Goal: Task Accomplishment & Management: Use online tool/utility

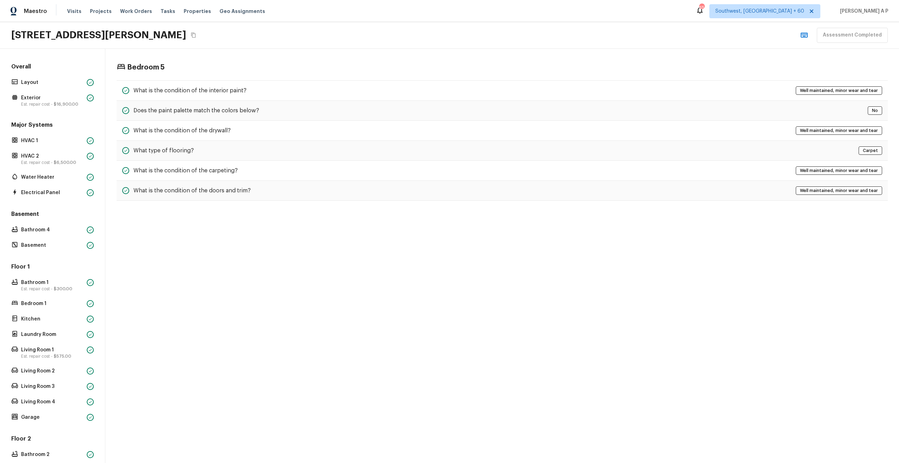
scroll to position [157, 0]
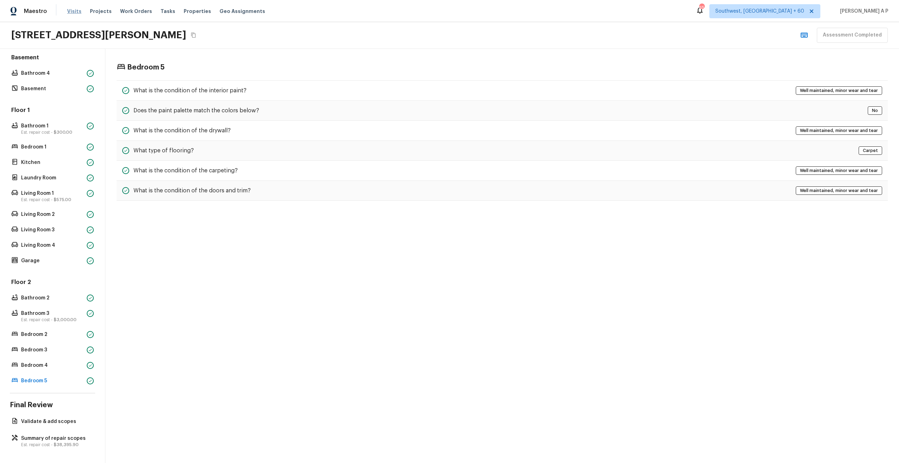
click at [74, 12] on span "Visits" at bounding box center [74, 11] width 14 height 7
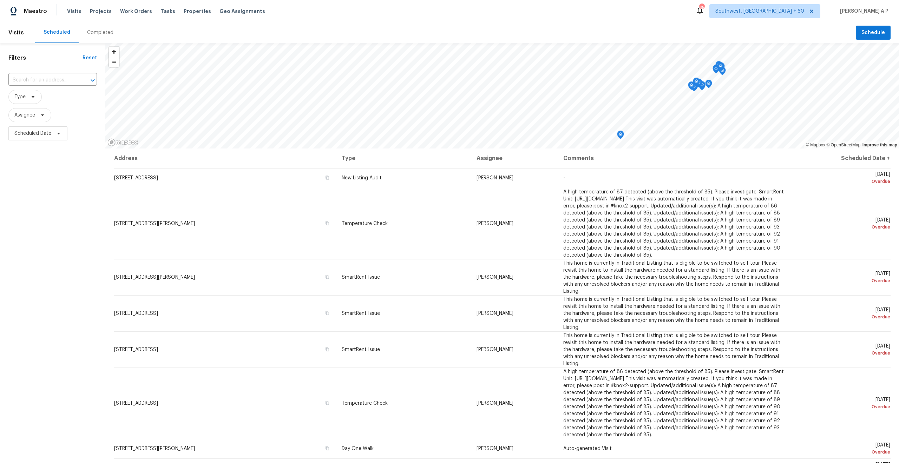
click at [97, 33] on div "Completed" at bounding box center [100, 32] width 26 height 7
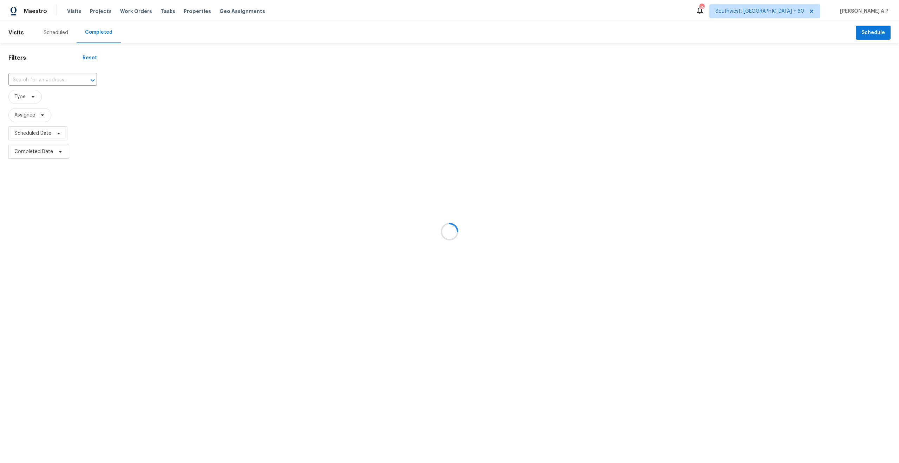
click at [97, 33] on div at bounding box center [449, 231] width 899 height 463
click at [68, 77] on div at bounding box center [449, 231] width 899 height 463
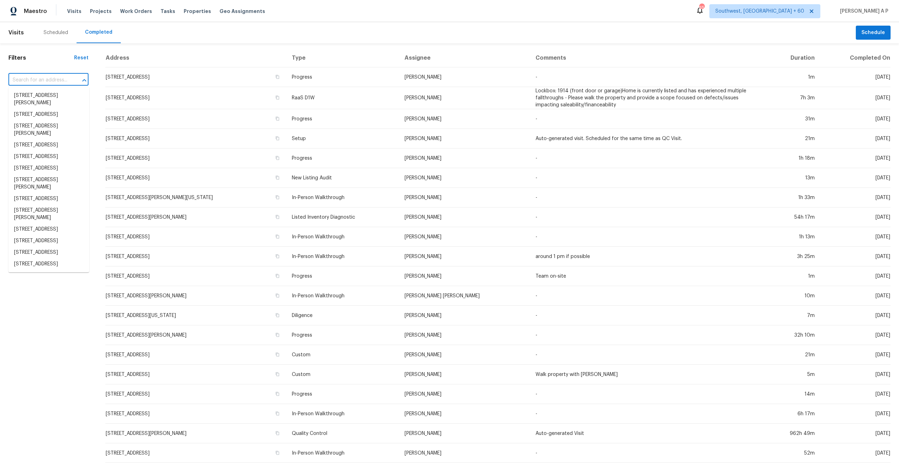
click at [66, 78] on input "text" at bounding box center [38, 80] width 60 height 11
paste input "2902 Dashwood St Lakewood, CA, 90712"
type input "2902 Dashwood St Lakewood, CA, 90712"
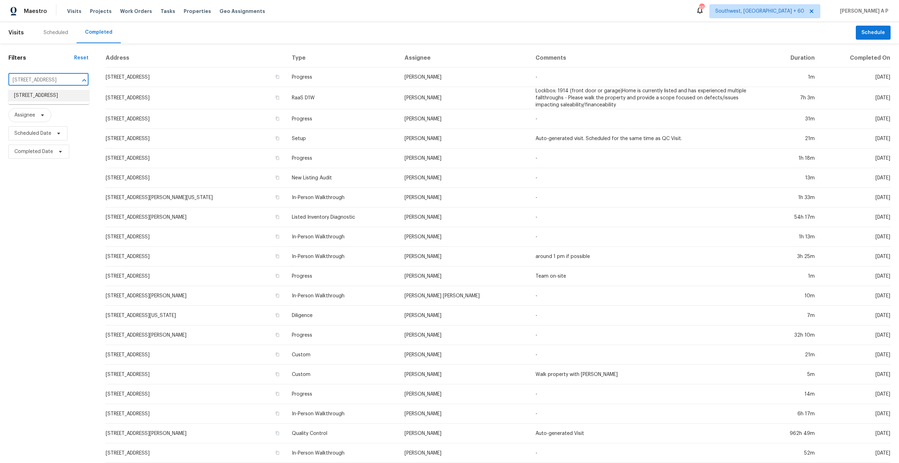
click at [60, 95] on li "2902 Dashwood St, Lakewood, CA 90712" at bounding box center [48, 96] width 81 height 12
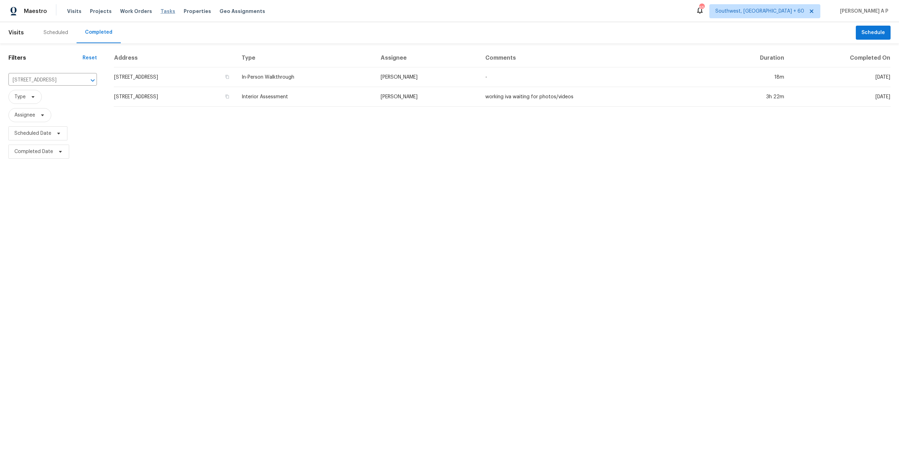
click at [160, 13] on span "Tasks" at bounding box center [167, 11] width 15 height 5
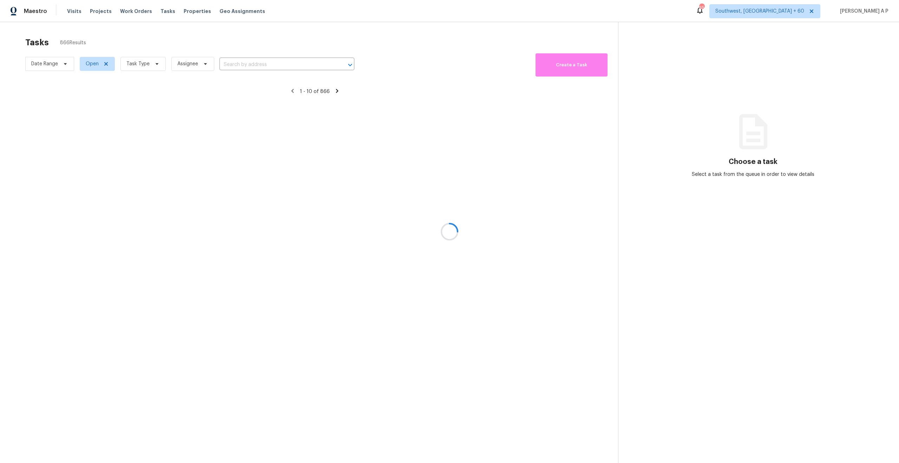
click at [245, 69] on div at bounding box center [449, 231] width 899 height 463
click at [245, 66] on div at bounding box center [449, 231] width 899 height 463
click at [245, 65] on div at bounding box center [449, 231] width 899 height 463
click at [246, 63] on div at bounding box center [449, 231] width 899 height 463
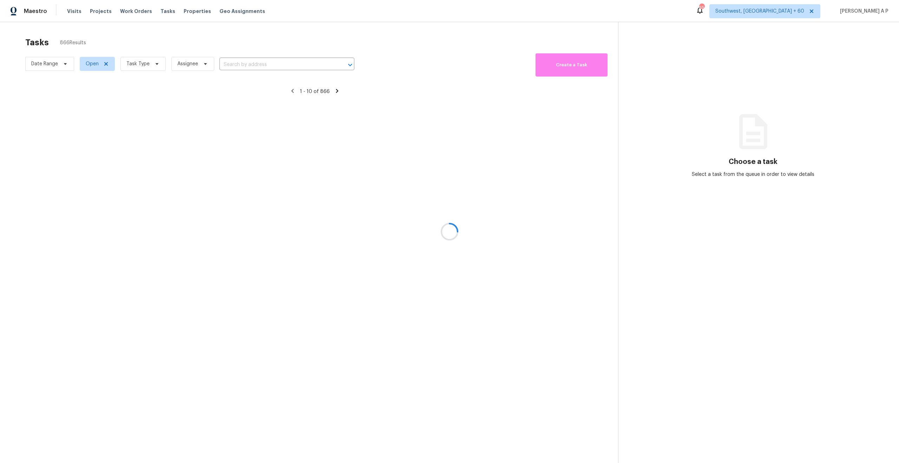
click at [246, 63] on div at bounding box center [449, 231] width 899 height 463
click at [240, 66] on div at bounding box center [449, 231] width 899 height 463
click at [240, 64] on div at bounding box center [449, 231] width 899 height 463
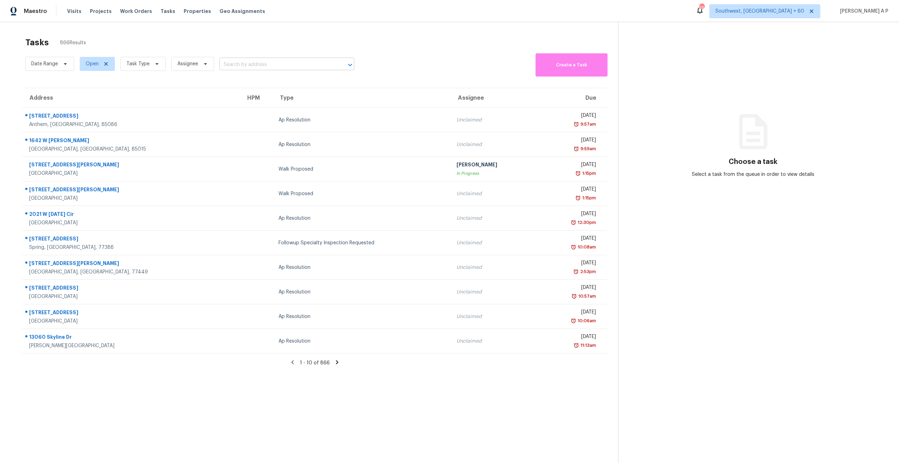
click at [261, 67] on input "text" at bounding box center [276, 64] width 115 height 11
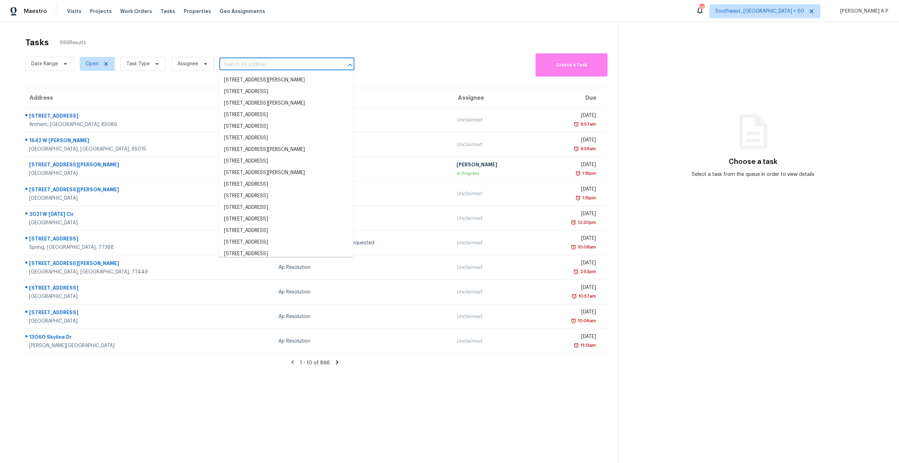
paste input "2902 Dashwood St Lakewood, CA, 90712"
type input "2902 Dashwood St Lakewood, CA, 90712"
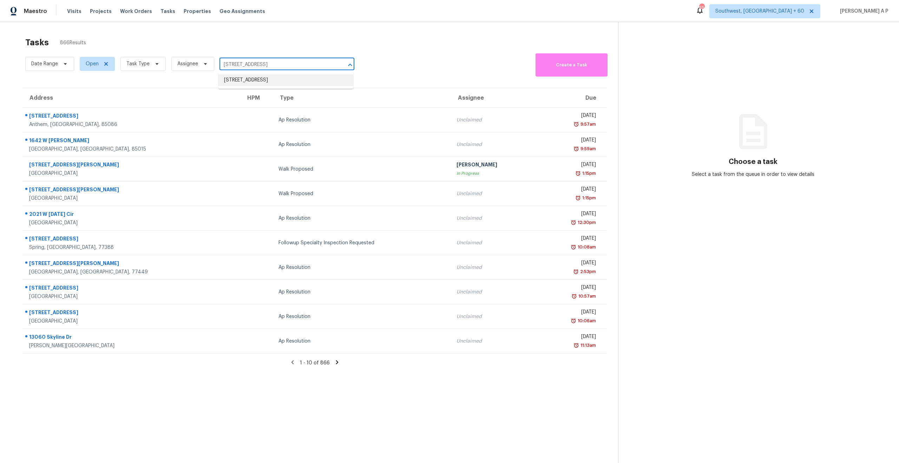
click at [264, 79] on li "2902 Dashwood St, Lakewood, CA 90712" at bounding box center [285, 80] width 135 height 12
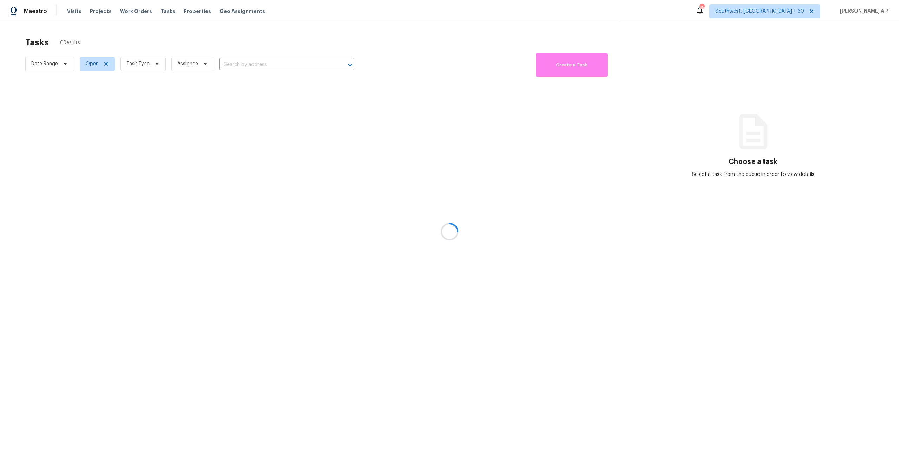
type input "2902 Dashwood St, Lakewood, CA 90712"
click at [61, 66] on span at bounding box center [64, 64] width 8 height 6
select select "8"
select select "2025"
select select "9"
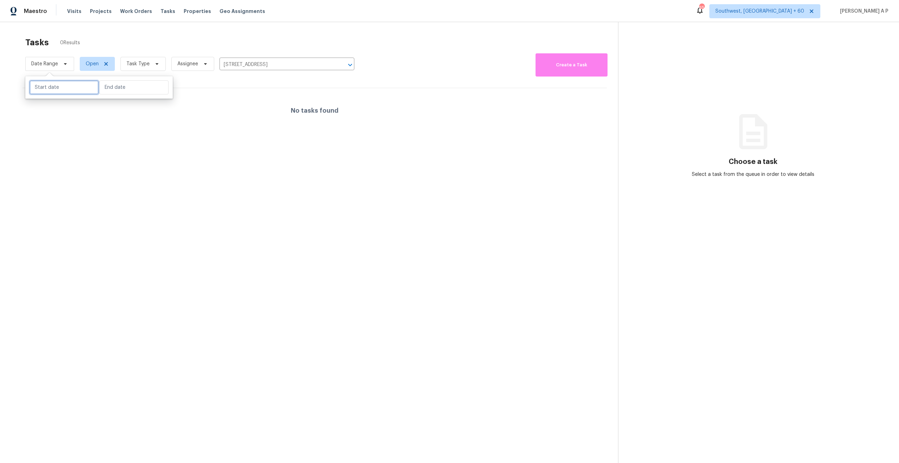
select select "2025"
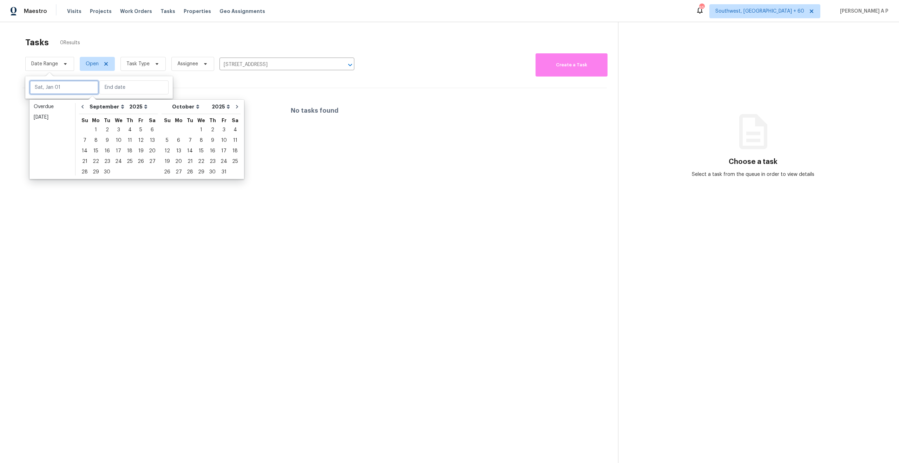
click at [55, 88] on input "text" at bounding box center [63, 87] width 69 height 14
click at [86, 139] on div "7" at bounding box center [84, 140] width 11 height 10
type input "Sun, Sep 07"
type input "Sat, Sep 13"
type input "Sat, Sep 06"
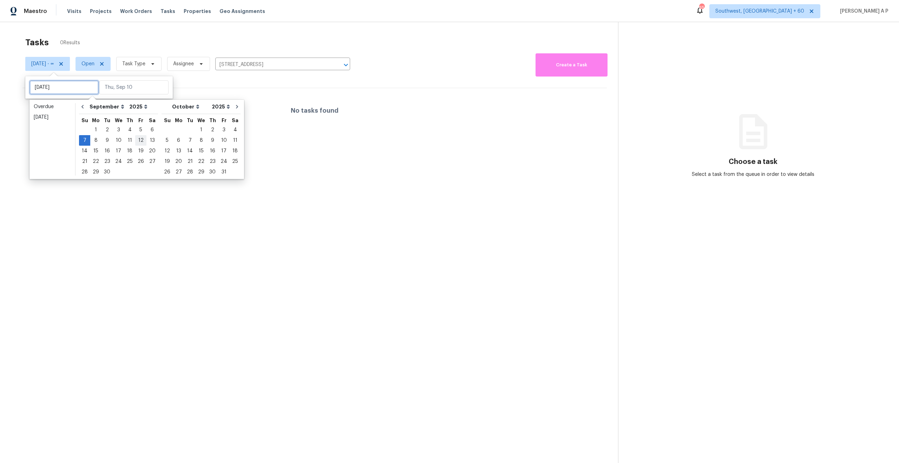
type input "Sun, Sep 07"
click at [116, 139] on div "10" at bounding box center [119, 140] width 12 height 10
type input "Wed, Sep 10"
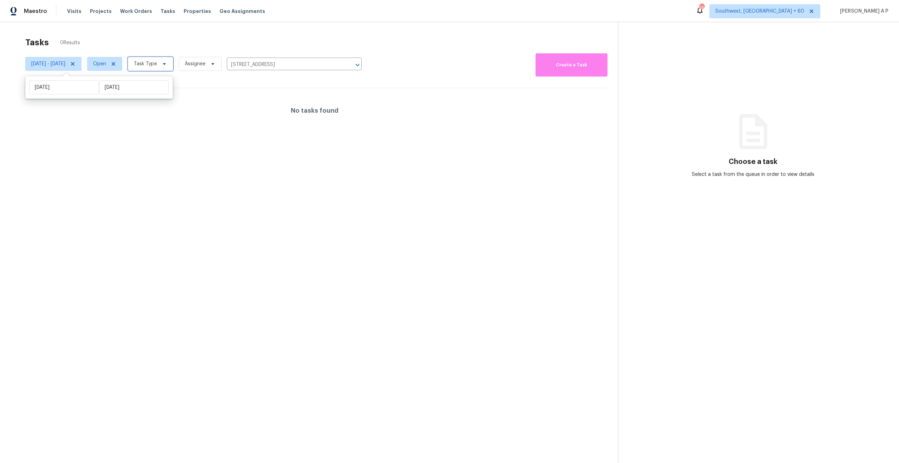
click at [167, 62] on span at bounding box center [163, 64] width 8 height 6
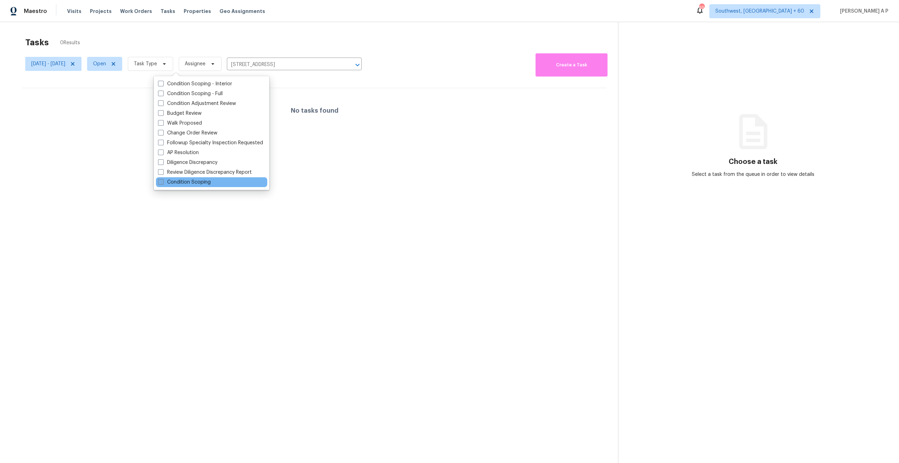
click at [185, 181] on label "Condition Scoping" at bounding box center [184, 182] width 53 height 7
click at [163, 181] on input "Condition Scoping" at bounding box center [160, 181] width 5 height 5
checkbox input "true"
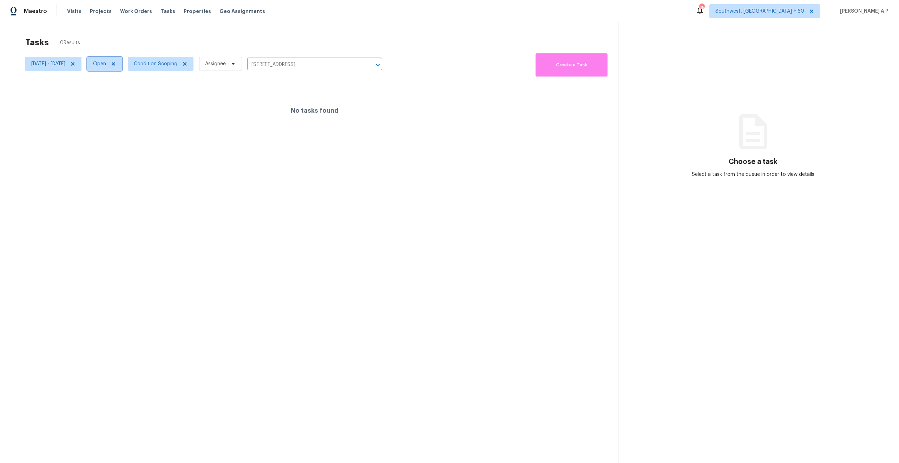
click at [116, 63] on icon at bounding box center [114, 64] width 6 height 6
click at [138, 63] on div at bounding box center [449, 231] width 899 height 463
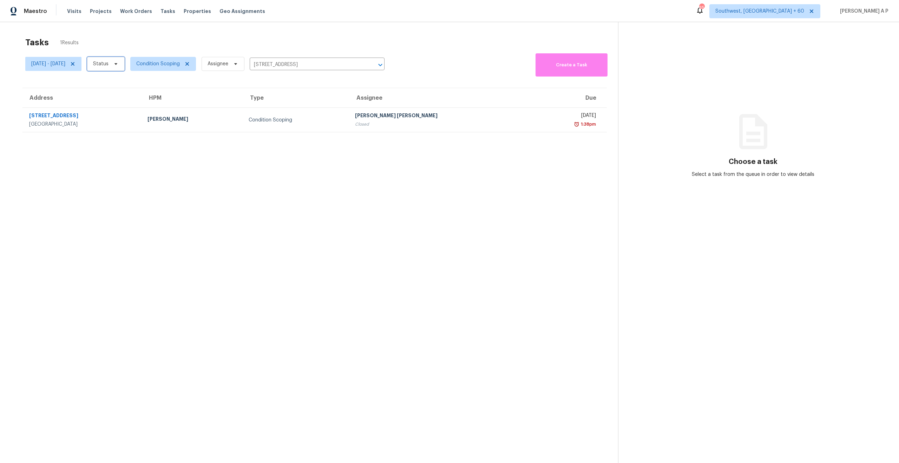
click at [119, 64] on icon at bounding box center [116, 64] width 6 height 6
click at [134, 106] on label "Blocked" at bounding box center [132, 103] width 28 height 7
click at [122, 105] on input "Blocked" at bounding box center [120, 102] width 5 height 5
checkbox input "true"
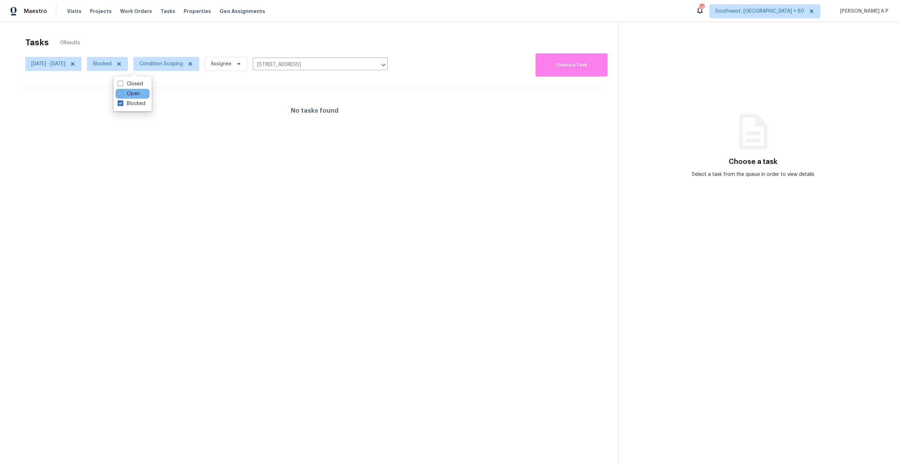
click at [142, 95] on div "Open" at bounding box center [132, 94] width 34 height 10
click at [141, 82] on label "Closed" at bounding box center [130, 83] width 25 height 7
click at [122, 82] on input "Closed" at bounding box center [120, 82] width 5 height 5
checkbox input "true"
click at [132, 104] on label "Blocked" at bounding box center [132, 103] width 28 height 7
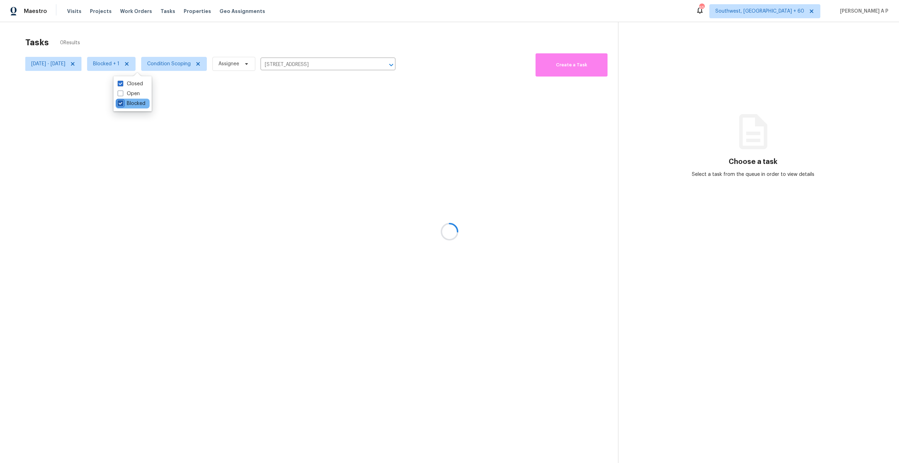
click at [122, 104] on input "Blocked" at bounding box center [120, 102] width 5 height 5
checkbox input "false"
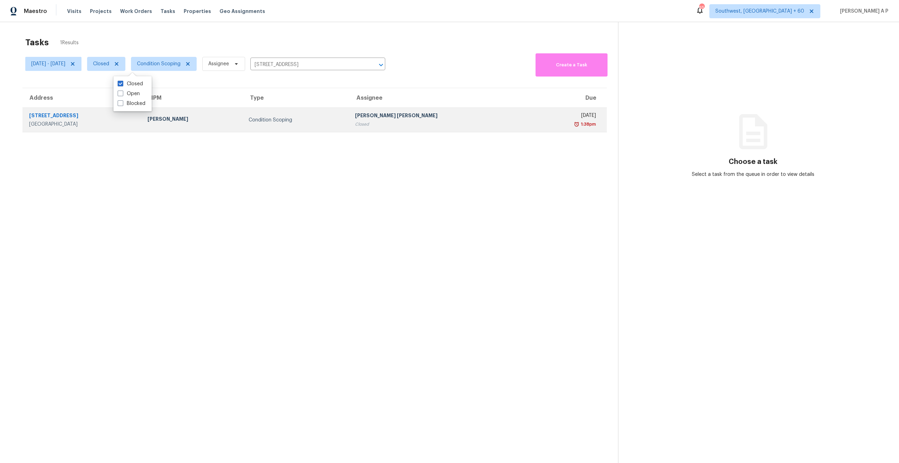
click at [176, 120] on div "Sean Hatfield" at bounding box center [192, 119] width 90 height 9
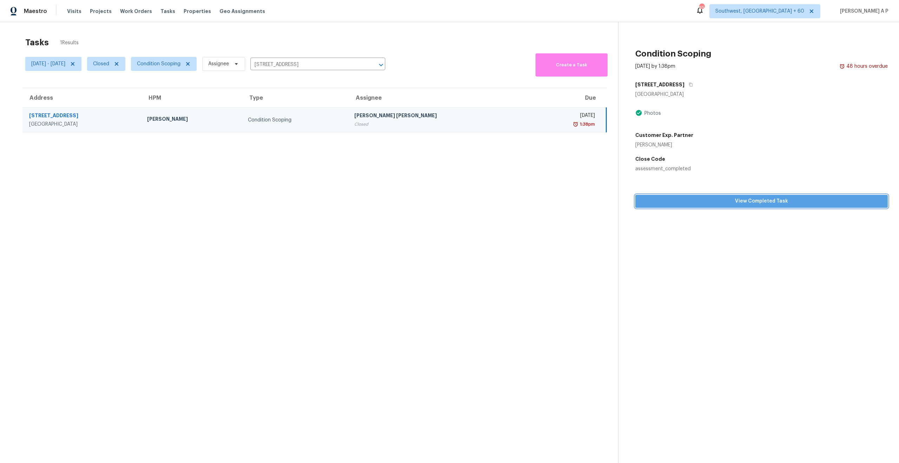
click at [660, 203] on span "View Completed Task" at bounding box center [761, 201] width 241 height 9
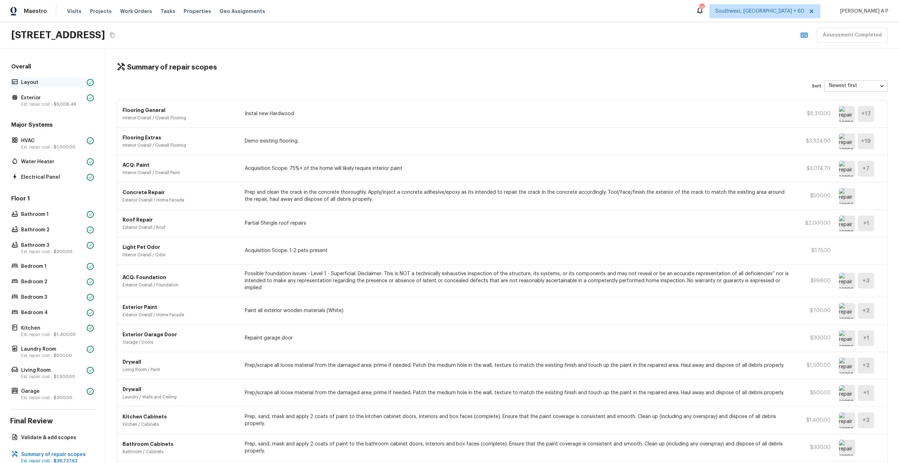
click at [72, 80] on p "Layout" at bounding box center [52, 82] width 63 height 7
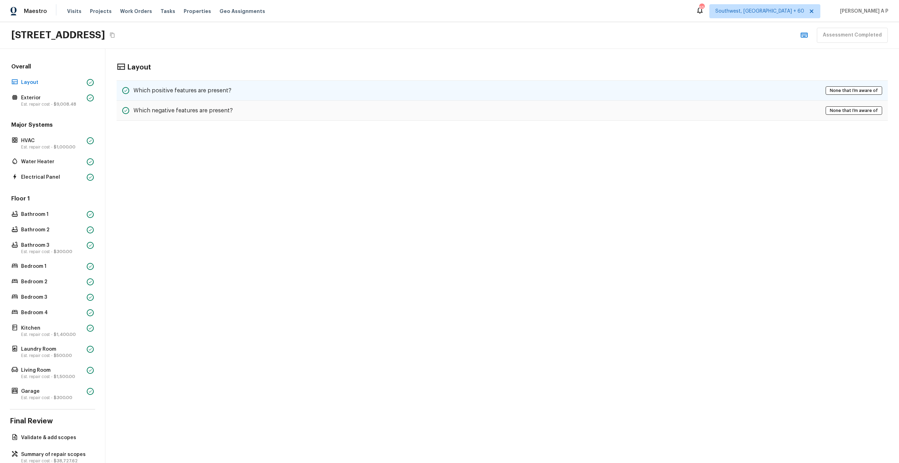
click at [321, 89] on div "Which positive features are present? None that I’m aware of" at bounding box center [502, 90] width 771 height 20
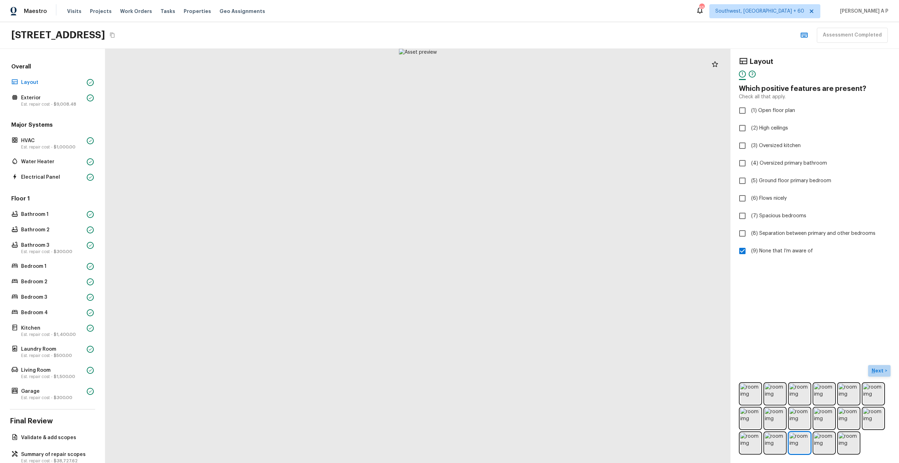
click at [880, 367] on p "Next" at bounding box center [877, 370] width 13 height 7
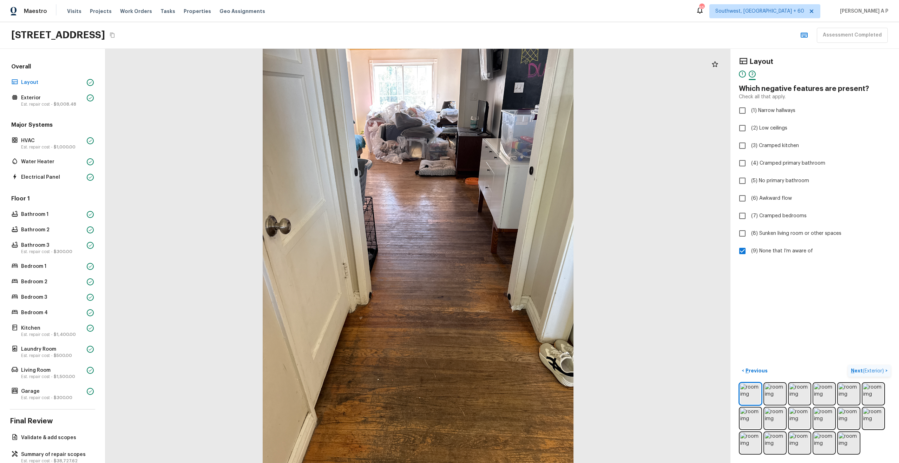
click at [871, 367] on p "Next ( Exterior )" at bounding box center [867, 370] width 34 height 7
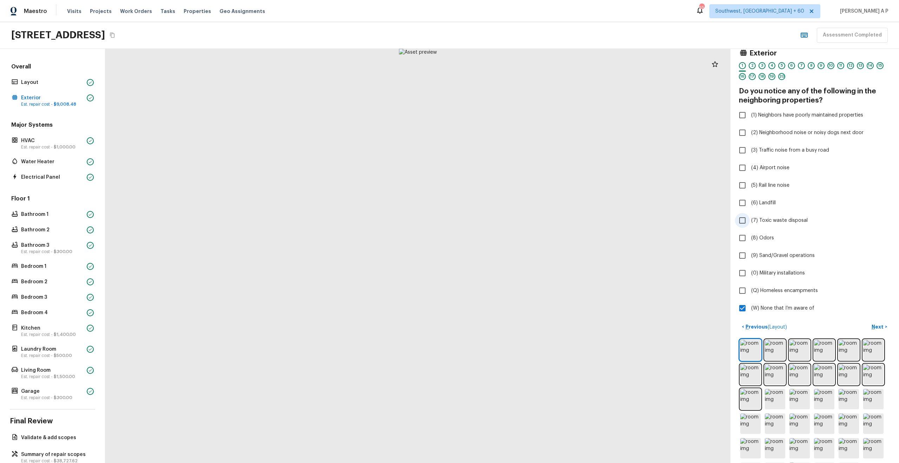
scroll to position [11, 0]
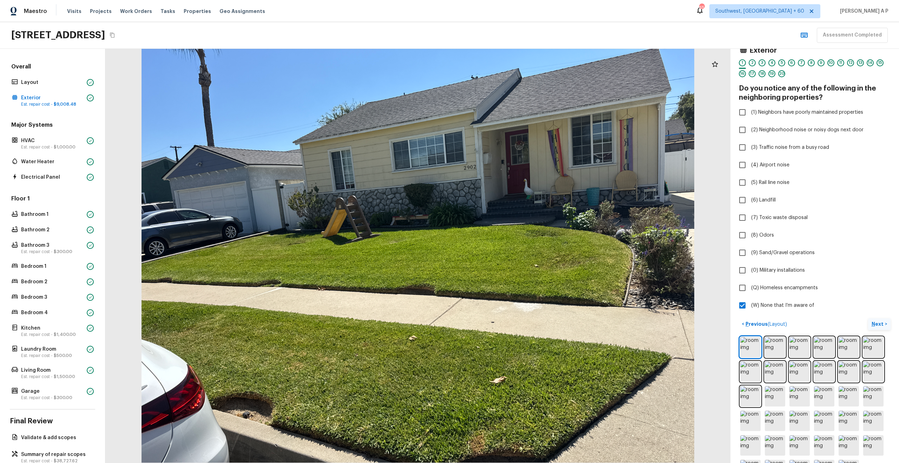
click at [875, 323] on p "Next" at bounding box center [877, 323] width 13 height 7
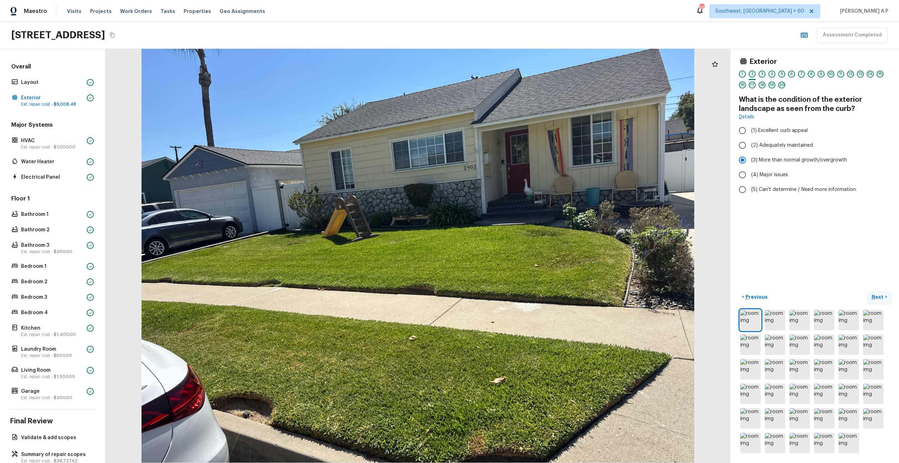
scroll to position [0, 0]
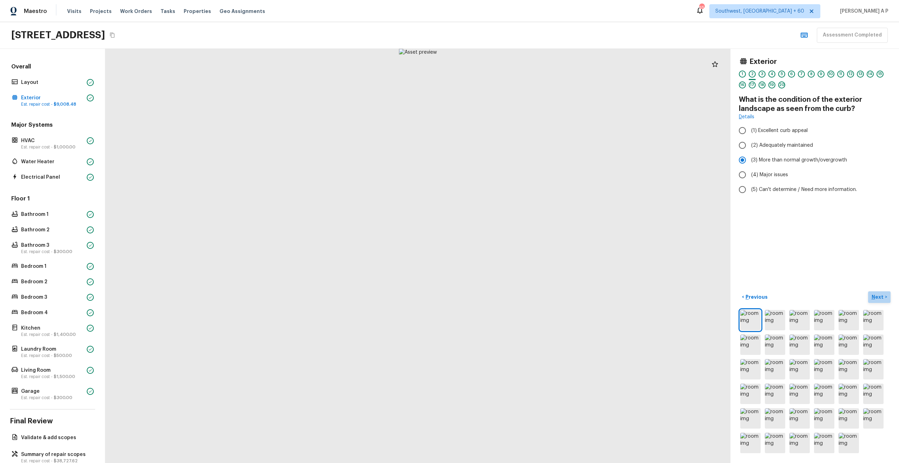
click at [880, 297] on p "Next" at bounding box center [877, 296] width 13 height 7
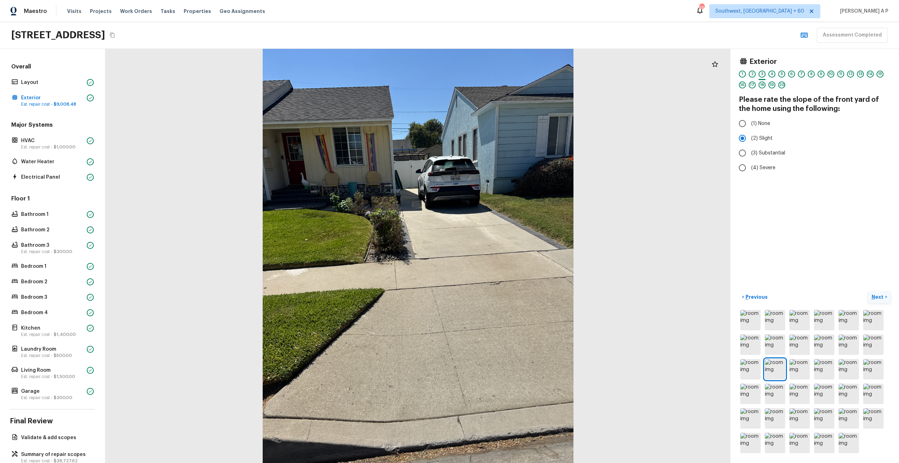
click at [880, 297] on p "Next" at bounding box center [877, 296] width 13 height 7
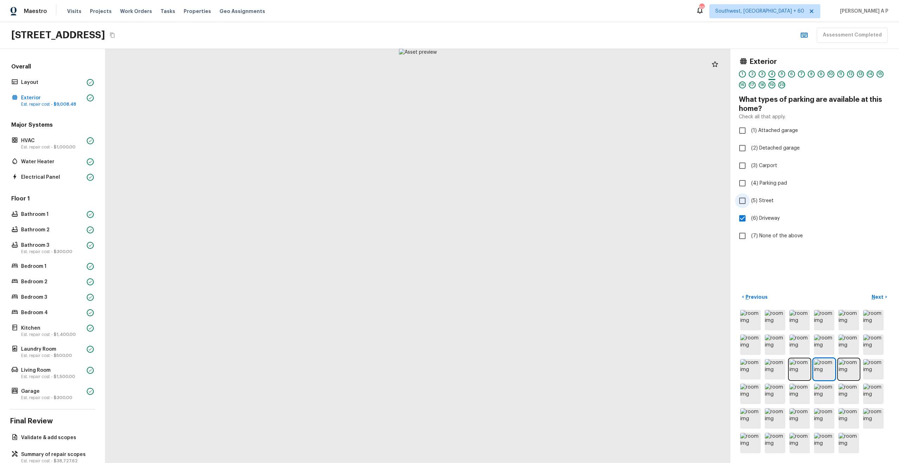
click at [742, 203] on input "(5) Street" at bounding box center [742, 200] width 15 height 15
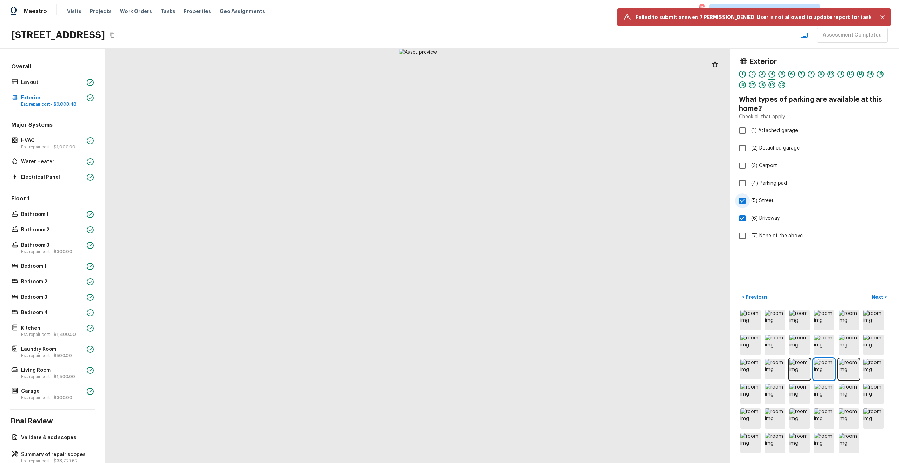
click at [742, 203] on input "(5) Street" at bounding box center [742, 200] width 15 height 15
checkbox input "false"
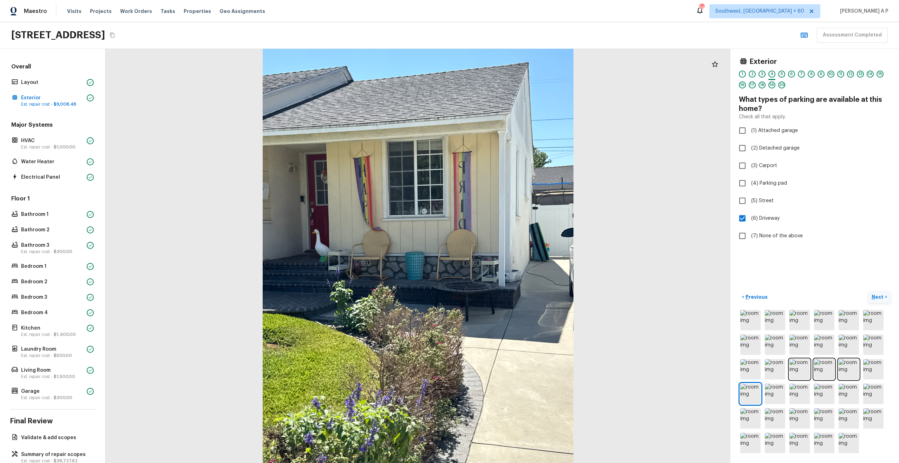
click at [880, 296] on p "Next" at bounding box center [877, 296] width 13 height 7
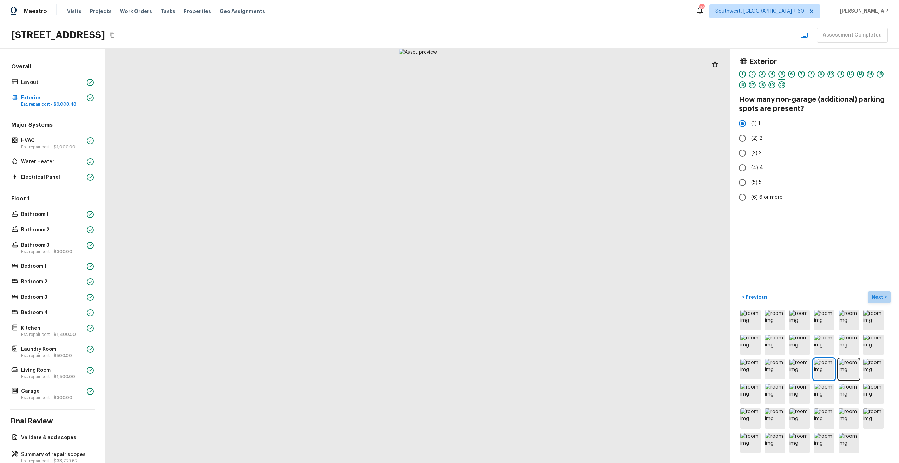
click at [880, 296] on p "Next" at bounding box center [877, 296] width 13 height 7
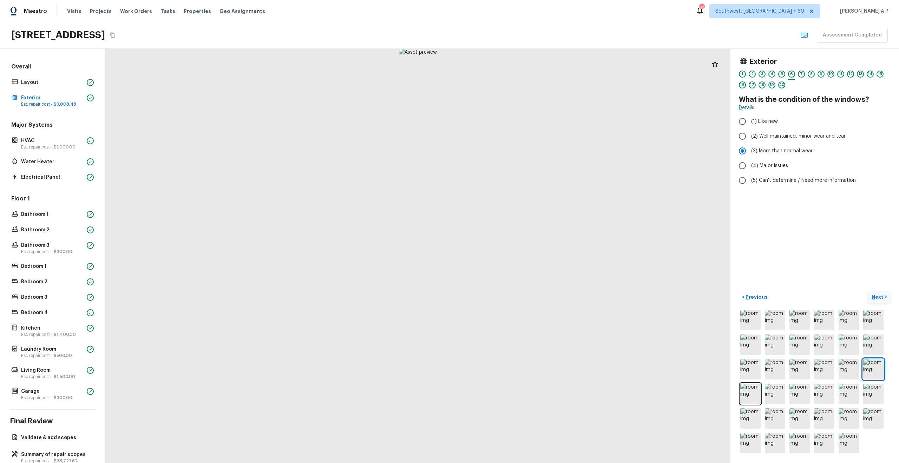
click at [880, 296] on p "Next" at bounding box center [877, 296] width 13 height 7
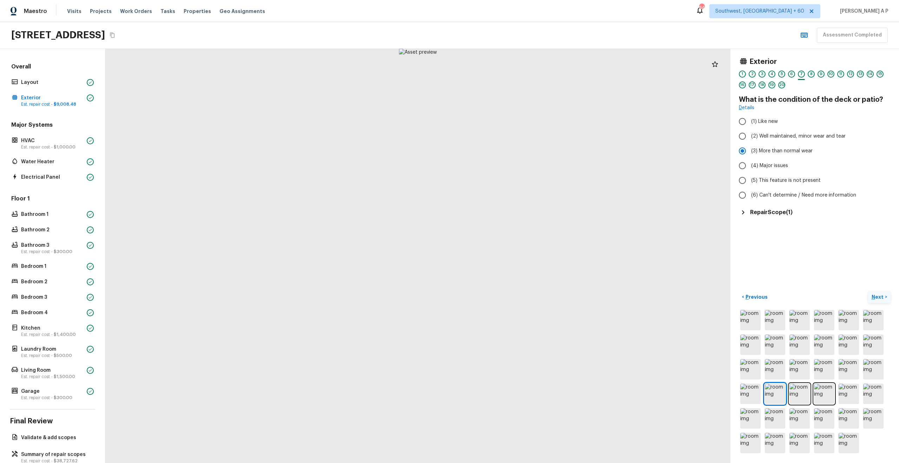
click at [880, 296] on p "Next" at bounding box center [877, 296] width 13 height 7
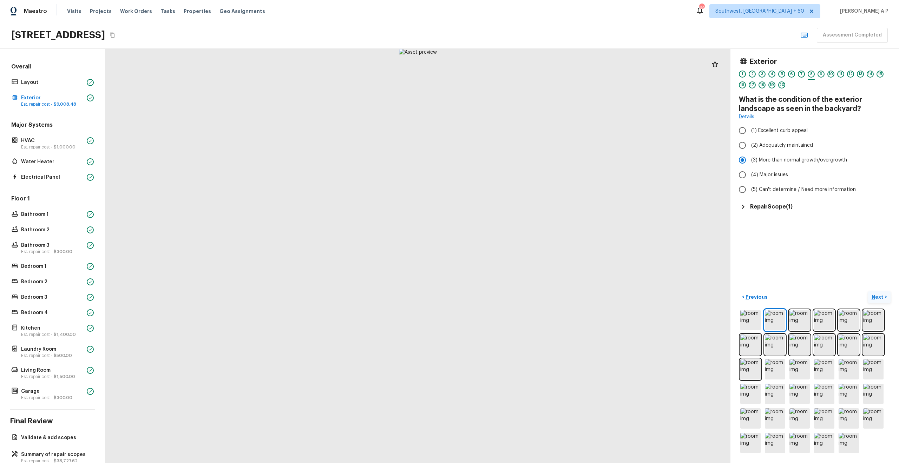
click at [880, 296] on p "Next" at bounding box center [877, 296] width 13 height 7
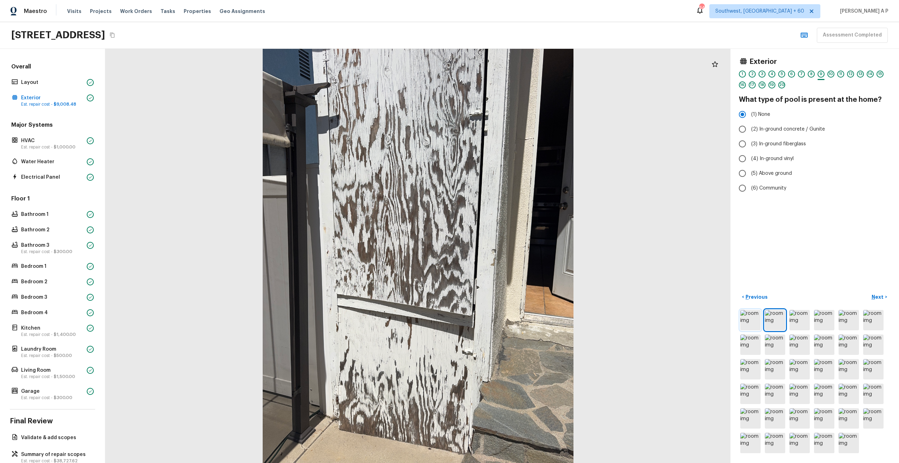
click at [749, 325] on img at bounding box center [750, 320] width 20 height 20
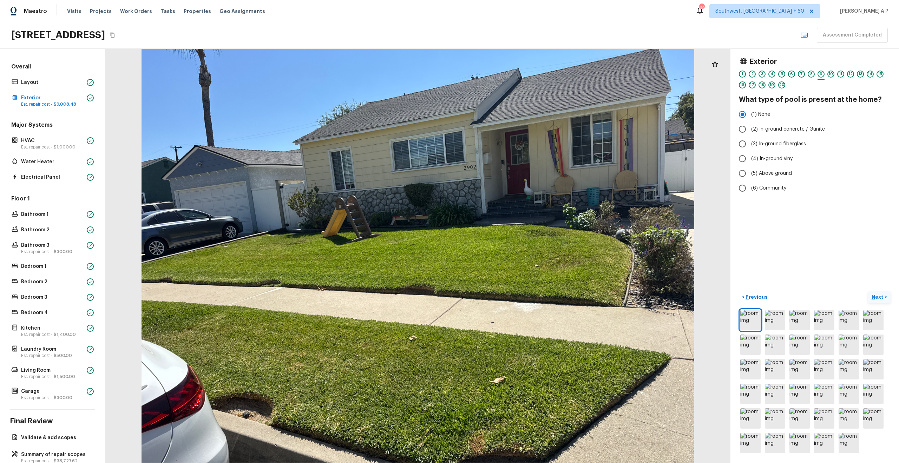
click at [874, 294] on p "Next" at bounding box center [877, 296] width 13 height 7
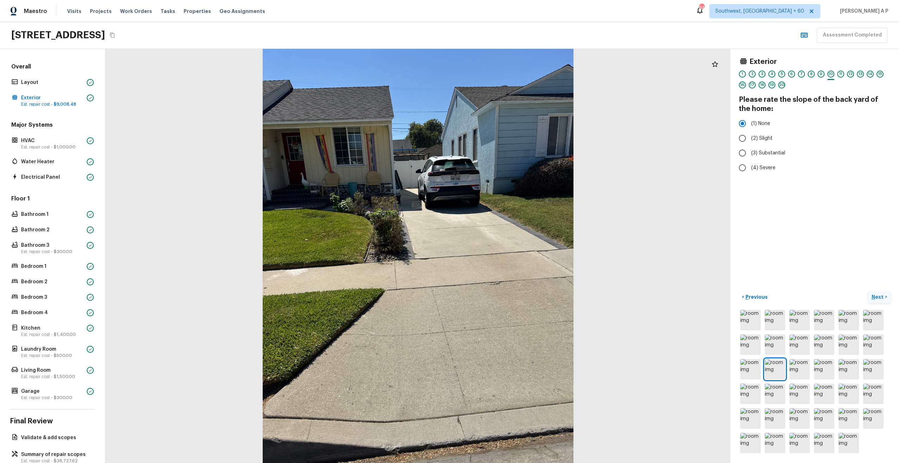
click at [874, 294] on p "Next" at bounding box center [877, 296] width 13 height 7
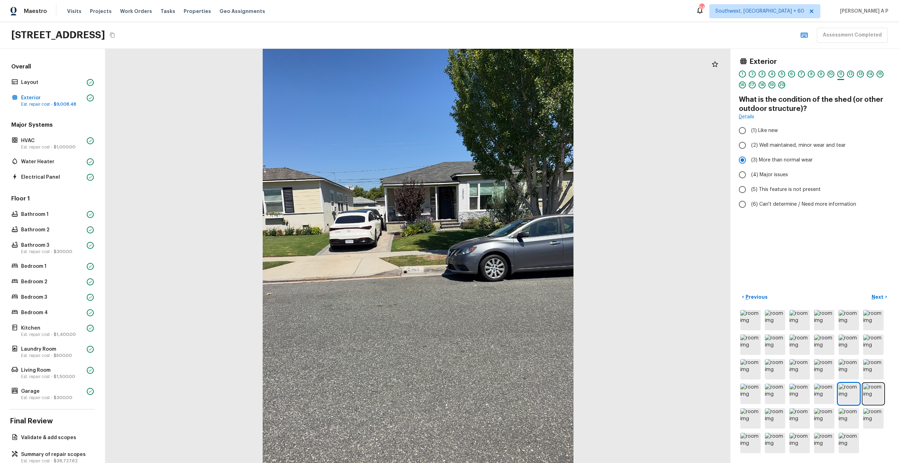
click at [762, 315] on div at bounding box center [814, 382] width 152 height 146
click at [755, 317] on img at bounding box center [750, 320] width 20 height 20
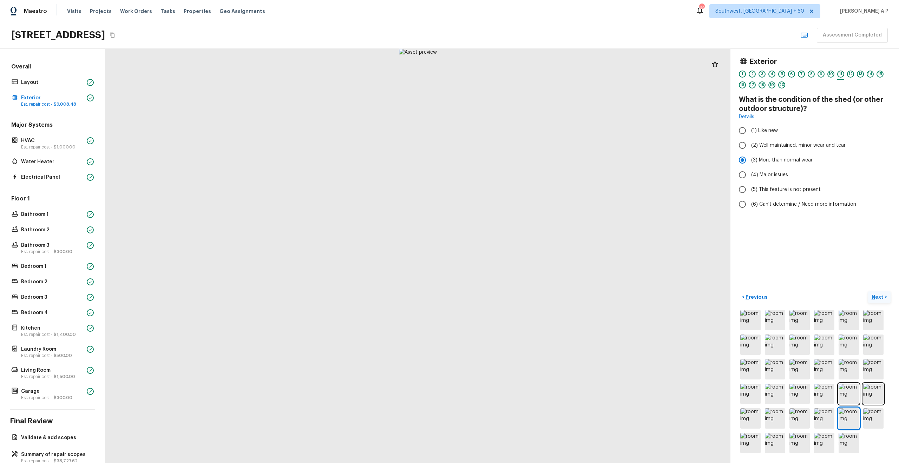
click at [881, 295] on p "Next" at bounding box center [877, 296] width 13 height 7
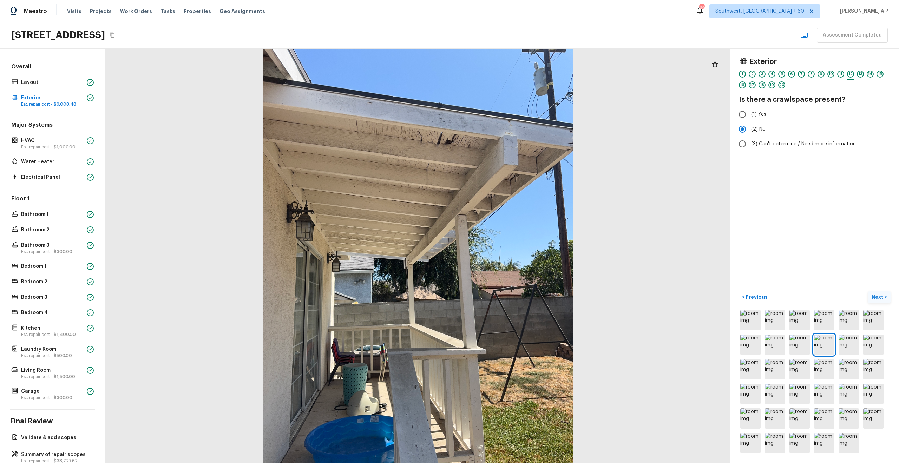
click at [881, 295] on p "Next" at bounding box center [877, 296] width 13 height 7
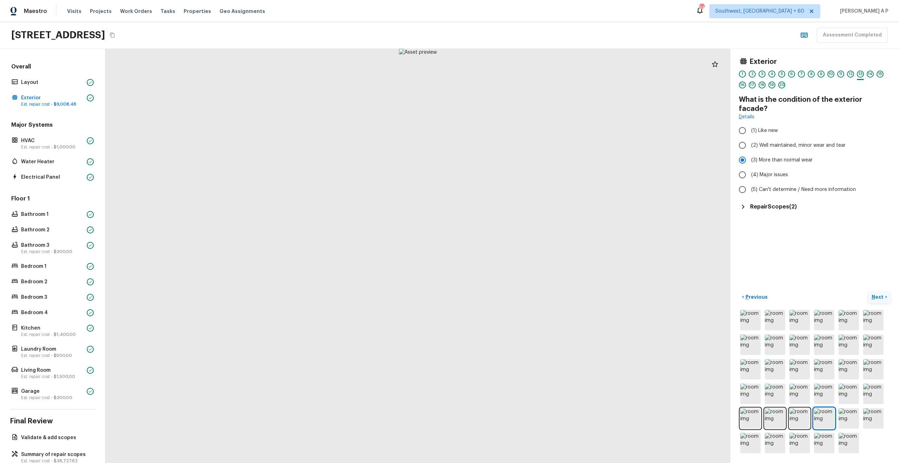
click at [881, 295] on p "Next" at bounding box center [877, 296] width 13 height 7
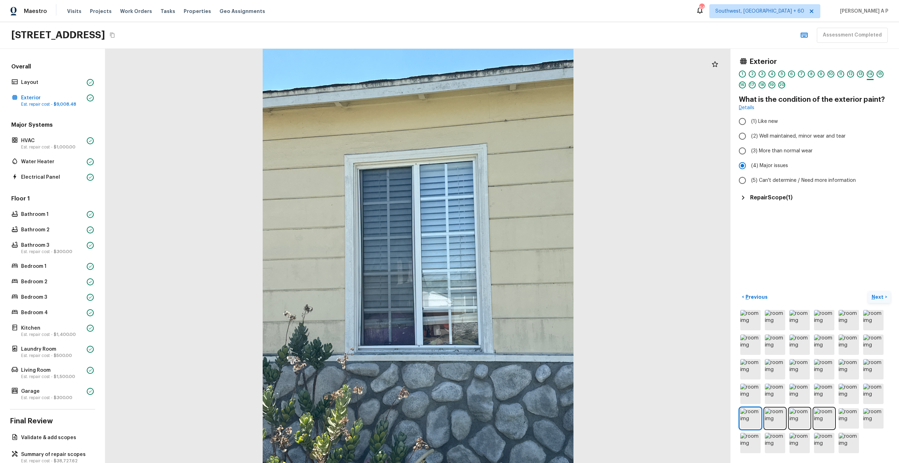
click at [881, 295] on p "Next" at bounding box center [877, 296] width 13 height 7
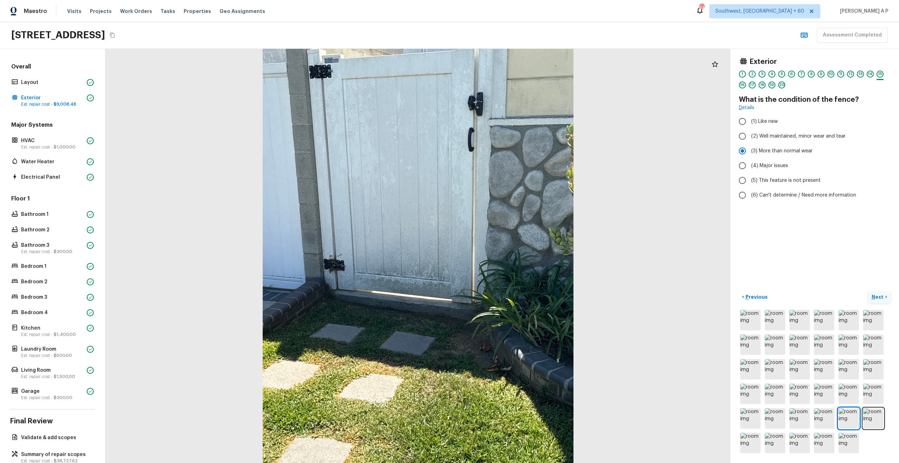
click at [881, 298] on p "Next" at bounding box center [877, 296] width 13 height 7
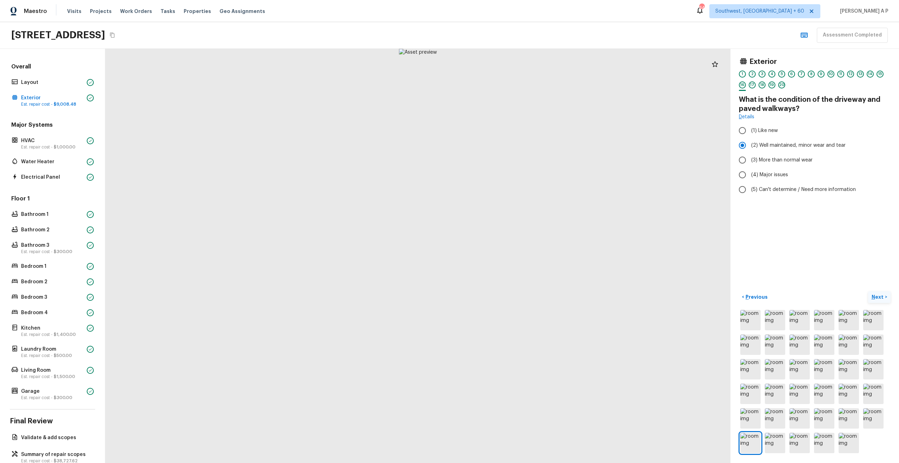
click at [881, 298] on p "Next" at bounding box center [877, 296] width 13 height 7
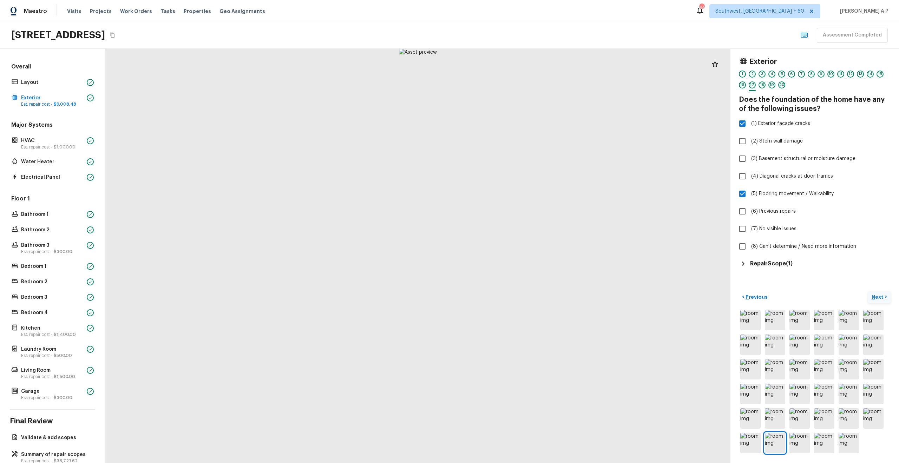
click at [881, 298] on p "Next" at bounding box center [877, 296] width 13 height 7
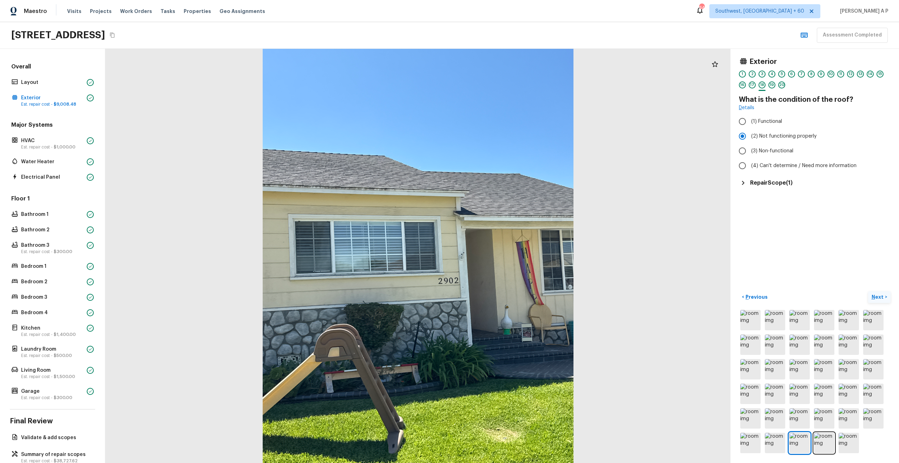
click at [881, 298] on p "Next" at bounding box center [877, 296] width 13 height 7
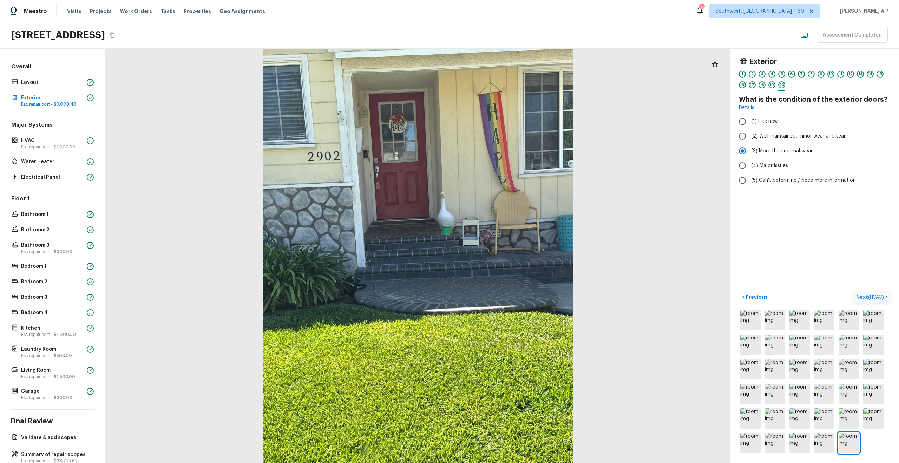
click at [881, 300] on p "Next ( HVAC )" at bounding box center [870, 296] width 29 height 7
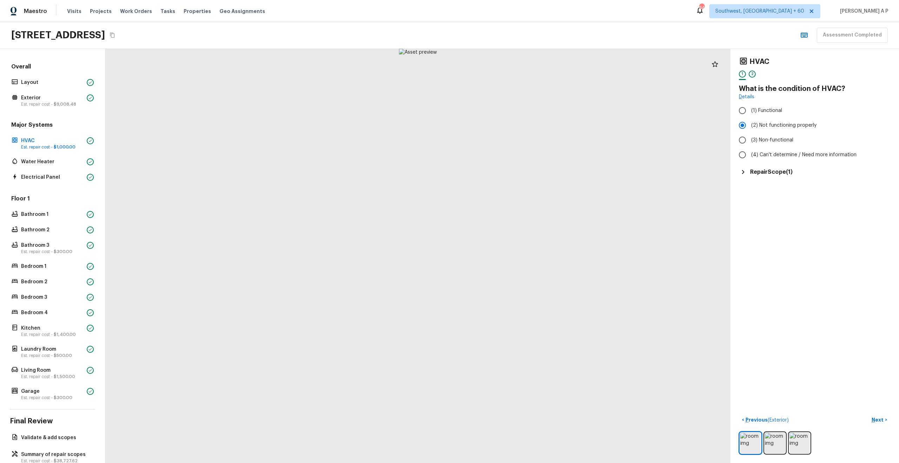
click at [754, 166] on div "HVAC 1 2 What is the condition of HVAC? Details (1) Functional (2) Not function…" at bounding box center [814, 116] width 152 height 119
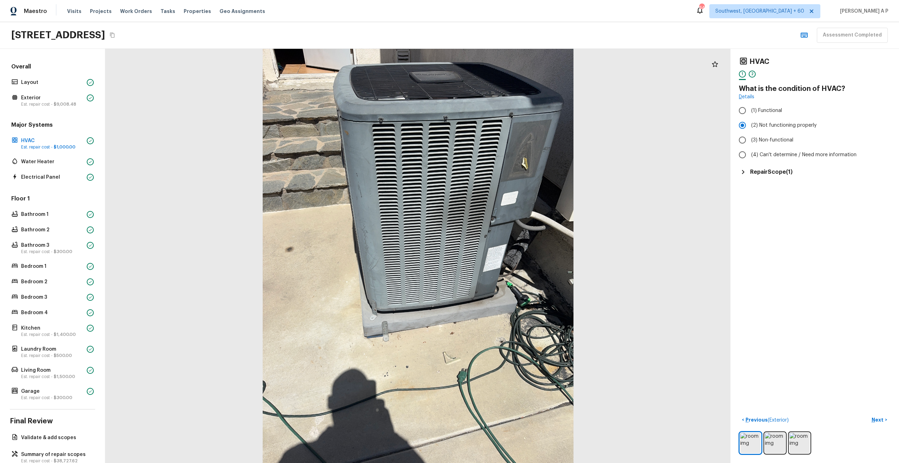
click at [748, 170] on div "Repair Scope ( 1 )" at bounding box center [814, 172] width 152 height 8
click at [875, 415] on button "Next >" at bounding box center [879, 420] width 22 height 12
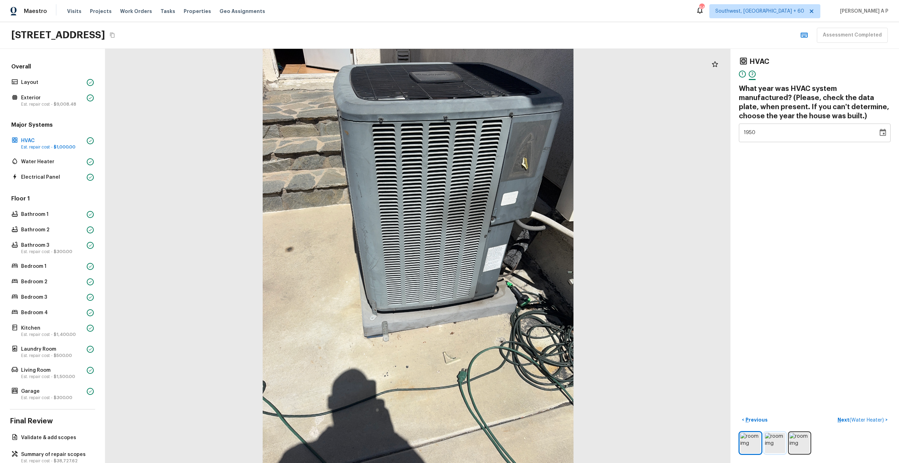
click at [768, 440] on img at bounding box center [774, 443] width 20 height 20
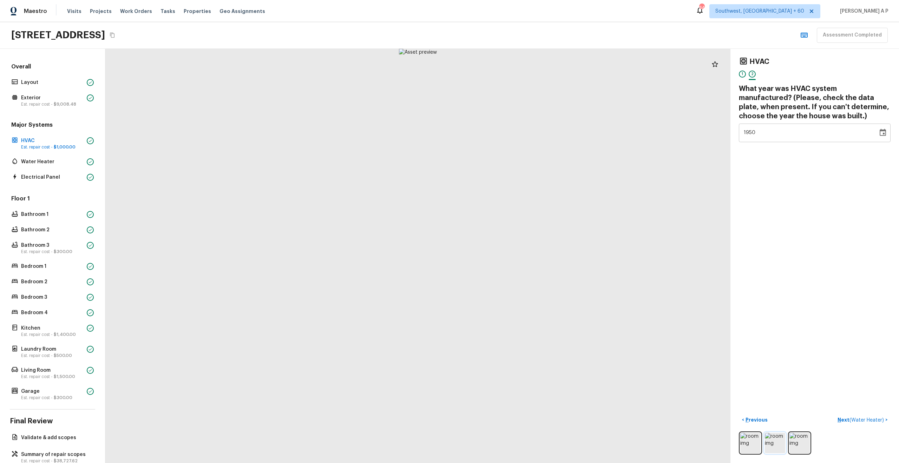
click at [768, 440] on img at bounding box center [774, 443] width 20 height 20
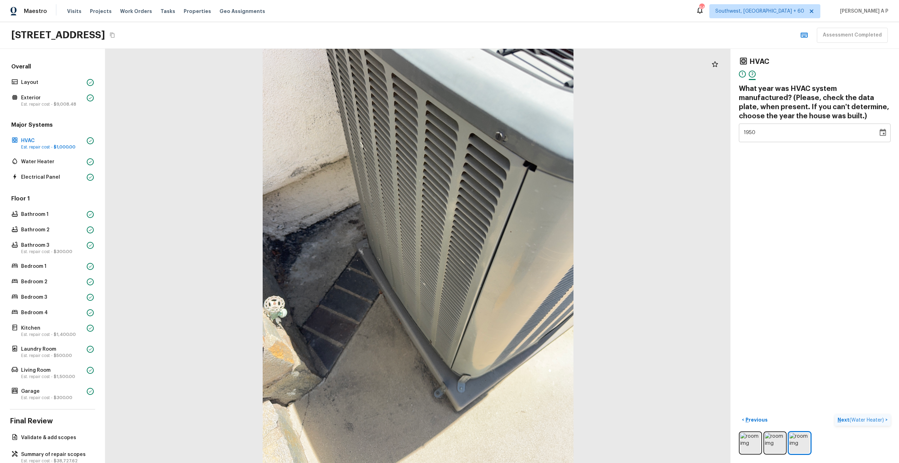
click at [846, 417] on p "Next ( Water Heater )" at bounding box center [861, 419] width 48 height 7
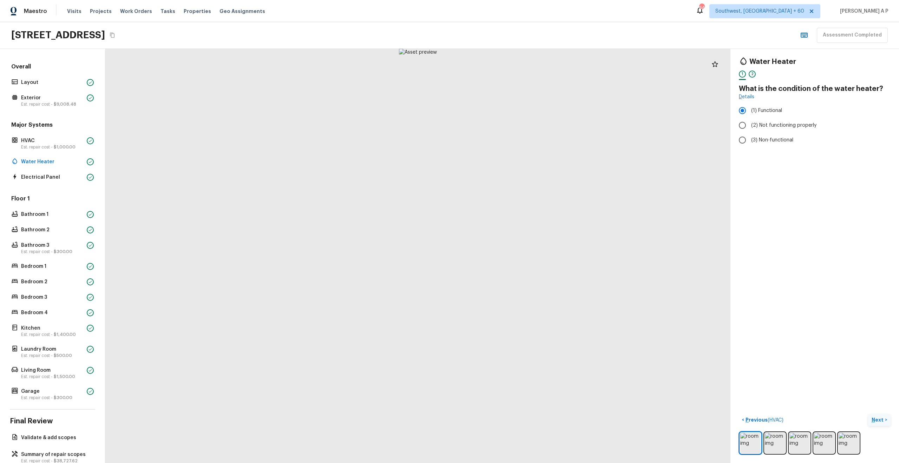
click at [874, 423] on p "Next" at bounding box center [877, 419] width 13 height 7
click at [873, 422] on span "( Electrical Panel )" at bounding box center [865, 420] width 38 height 5
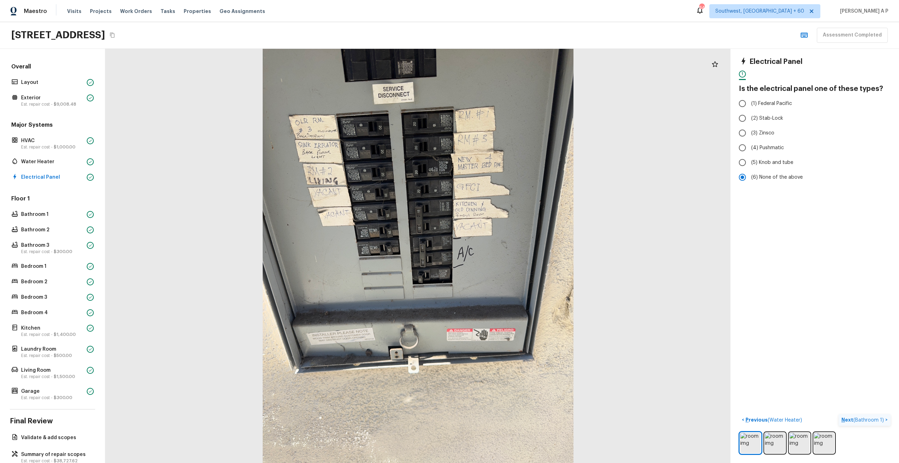
click at [873, 422] on span "( Bathroom 1 )" at bounding box center [868, 420] width 31 height 5
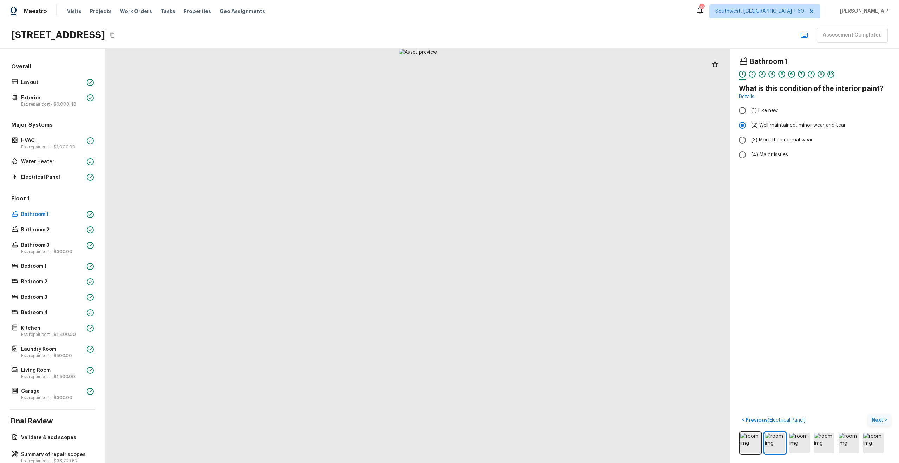
click at [873, 422] on p "Next" at bounding box center [877, 419] width 13 height 7
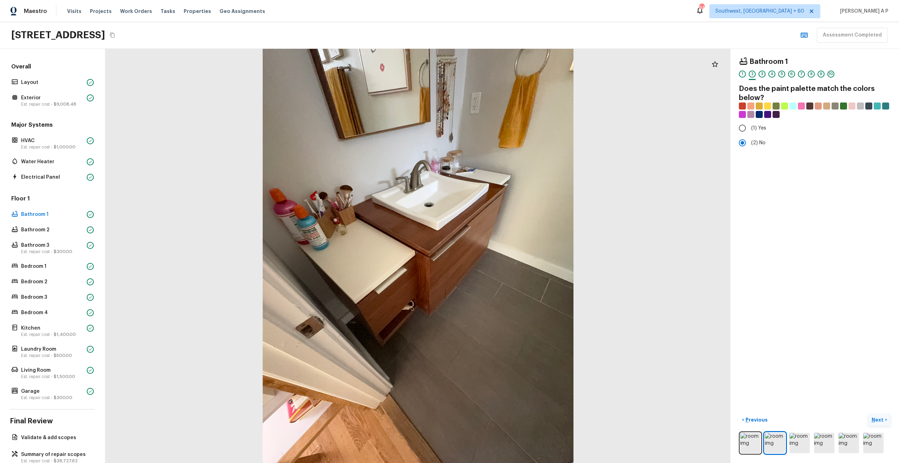
click at [873, 422] on p "Next" at bounding box center [877, 419] width 13 height 7
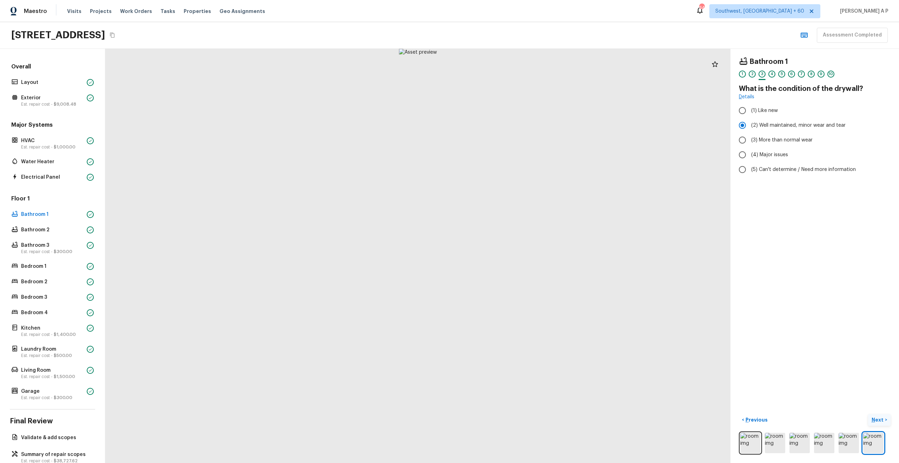
click at [873, 422] on p "Next" at bounding box center [877, 419] width 13 height 7
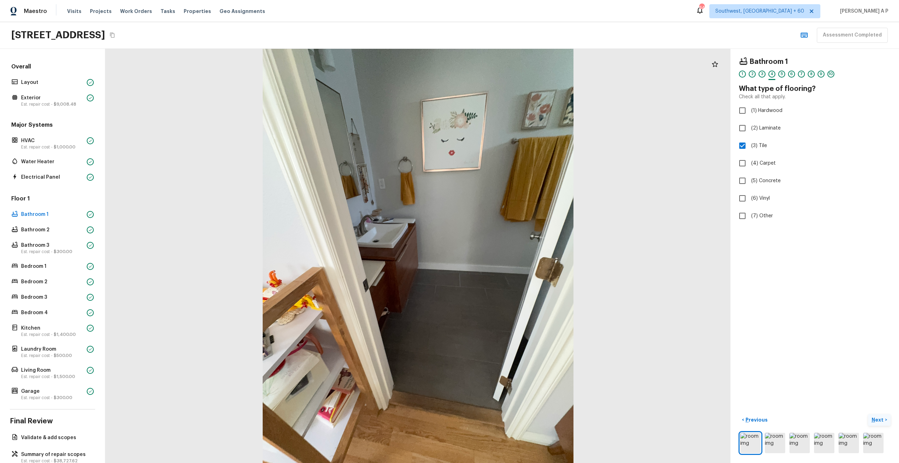
click at [873, 422] on p "Next" at bounding box center [877, 419] width 13 height 7
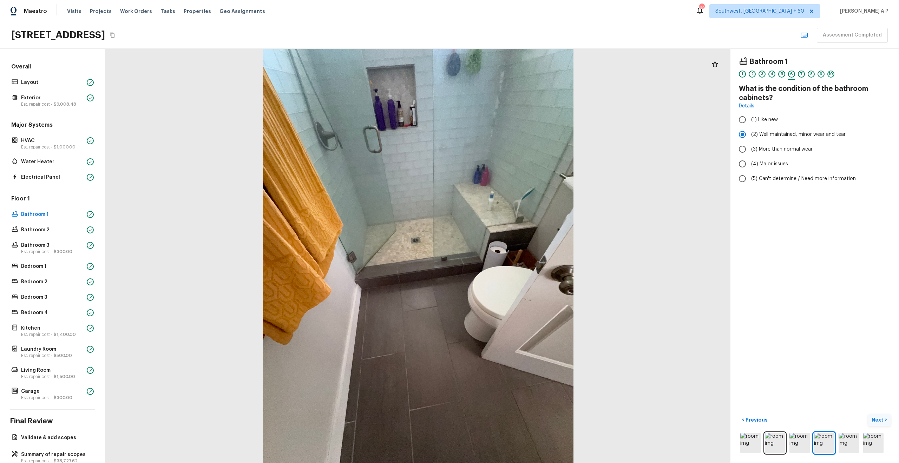
click at [873, 422] on p "Next" at bounding box center [877, 419] width 13 height 7
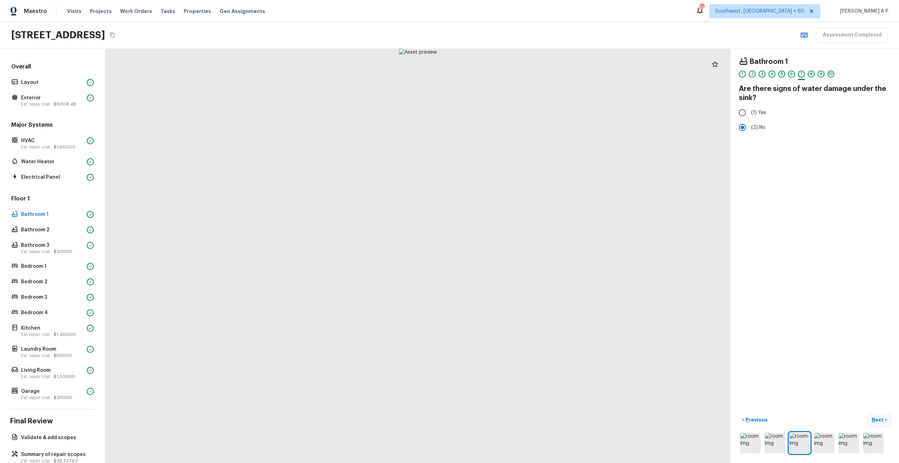
click at [873, 422] on p "Next" at bounding box center [877, 419] width 13 height 7
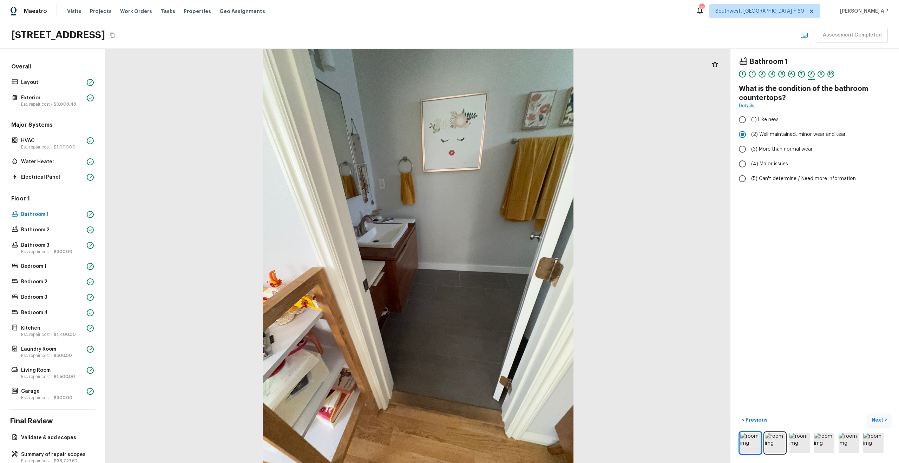
click at [873, 422] on p "Next" at bounding box center [877, 419] width 13 height 7
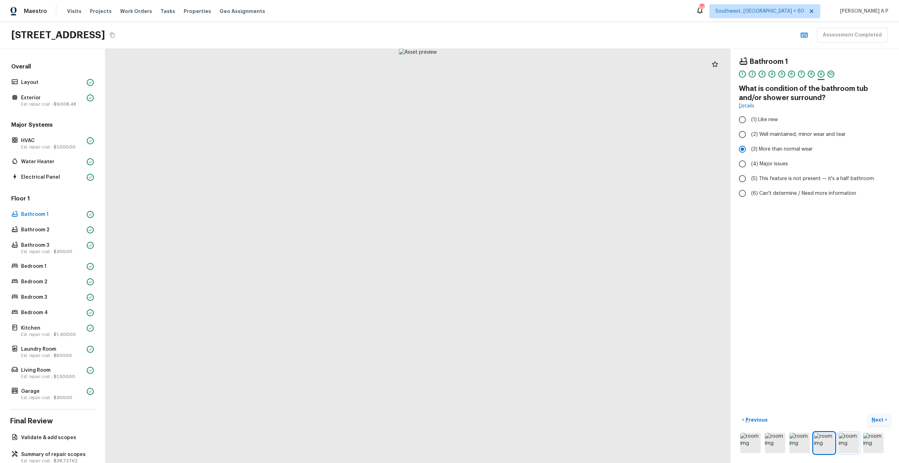
click at [845, 437] on img at bounding box center [848, 443] width 20 height 20
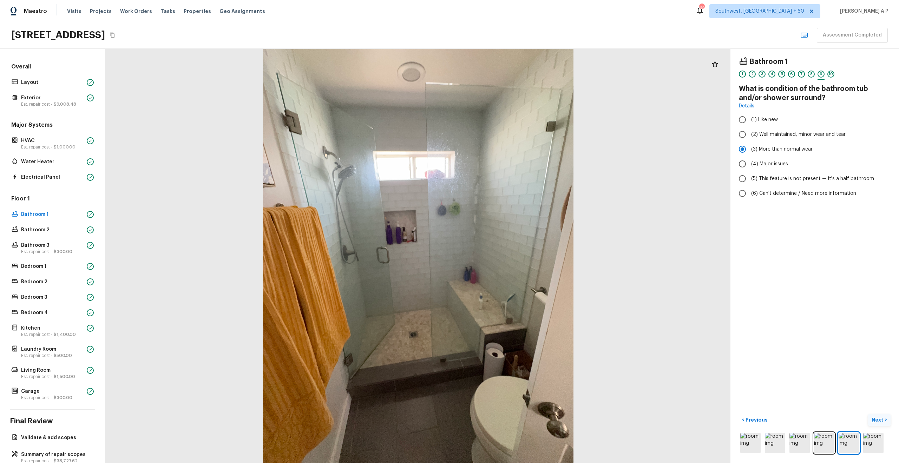
click at [877, 422] on p "Next" at bounding box center [877, 419] width 13 height 7
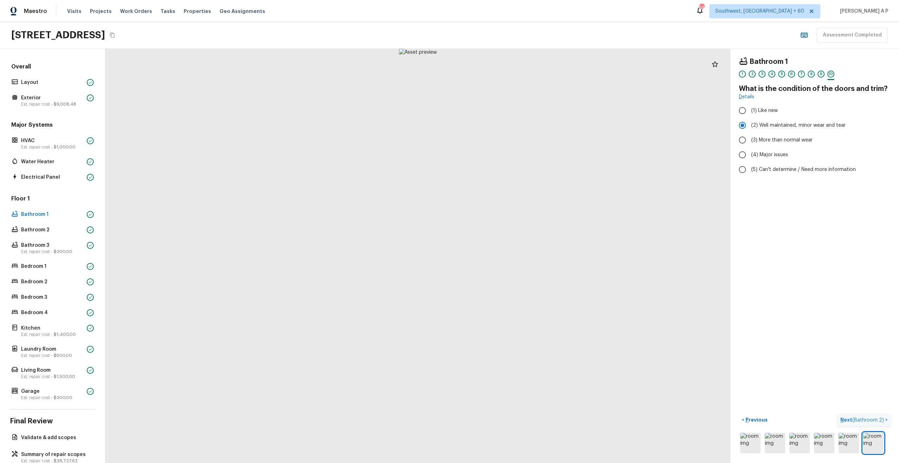
click at [877, 422] on span "( Bathroom 2 )" at bounding box center [868, 420] width 32 height 5
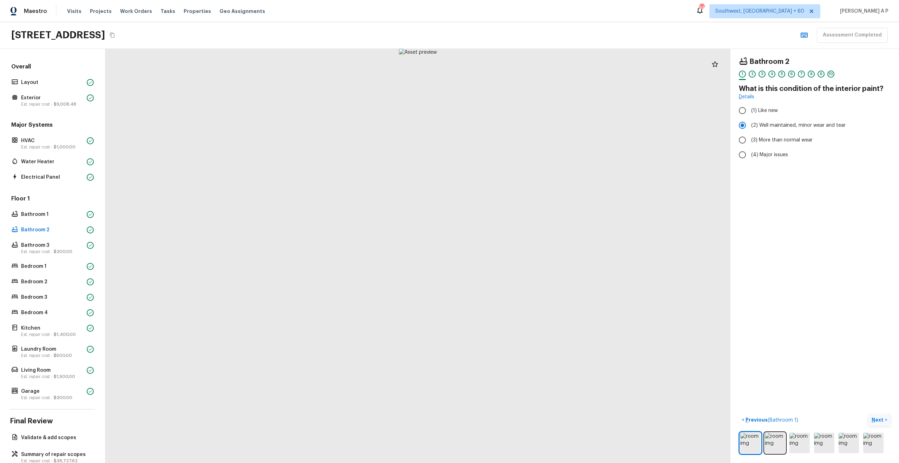
click at [877, 422] on p "Next" at bounding box center [877, 419] width 13 height 7
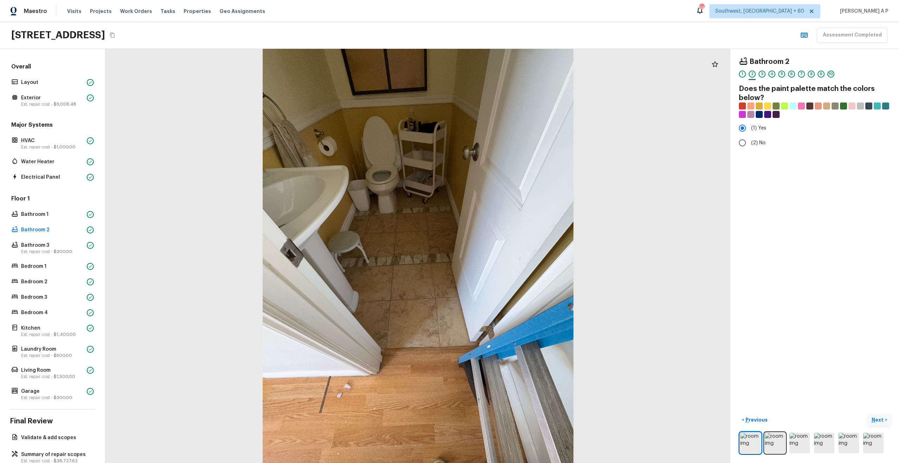
click at [877, 422] on p "Next" at bounding box center [877, 419] width 13 height 7
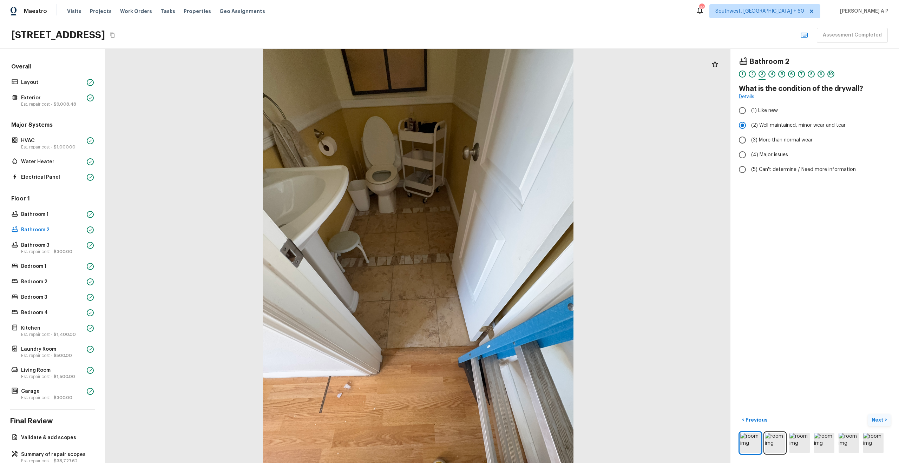
click at [877, 422] on p "Next" at bounding box center [877, 419] width 13 height 7
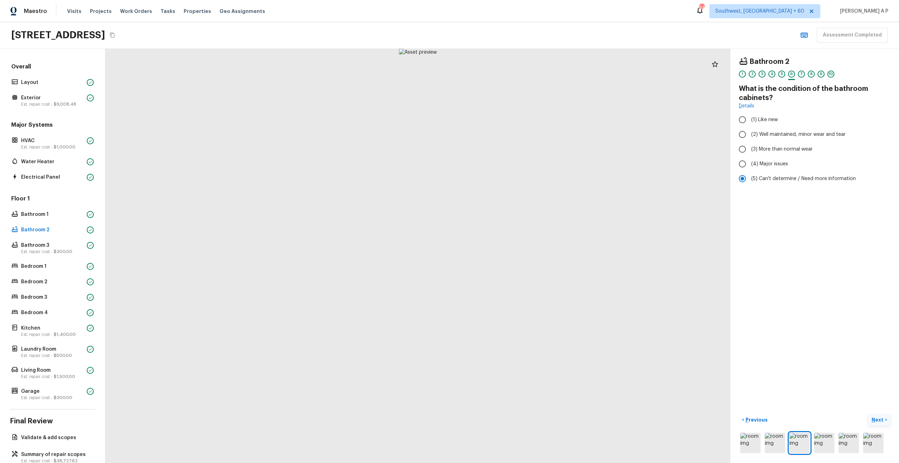
click at [877, 422] on p "Next" at bounding box center [877, 419] width 13 height 7
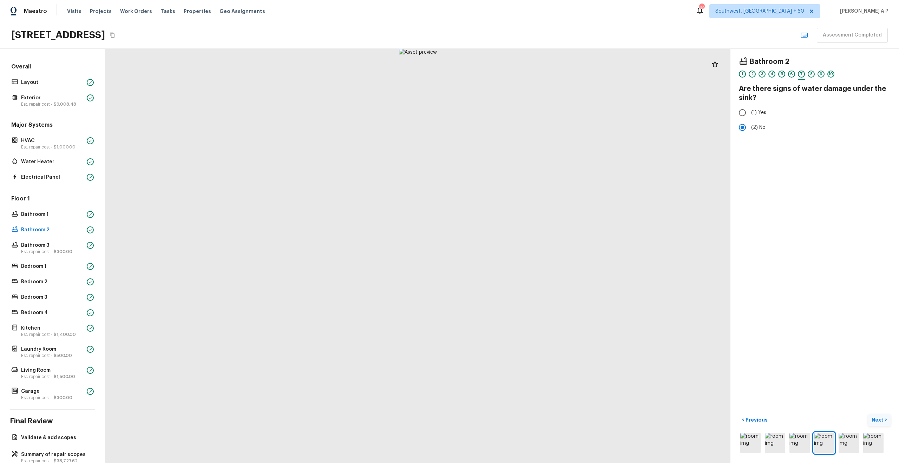
click at [877, 422] on p "Next" at bounding box center [877, 419] width 13 height 7
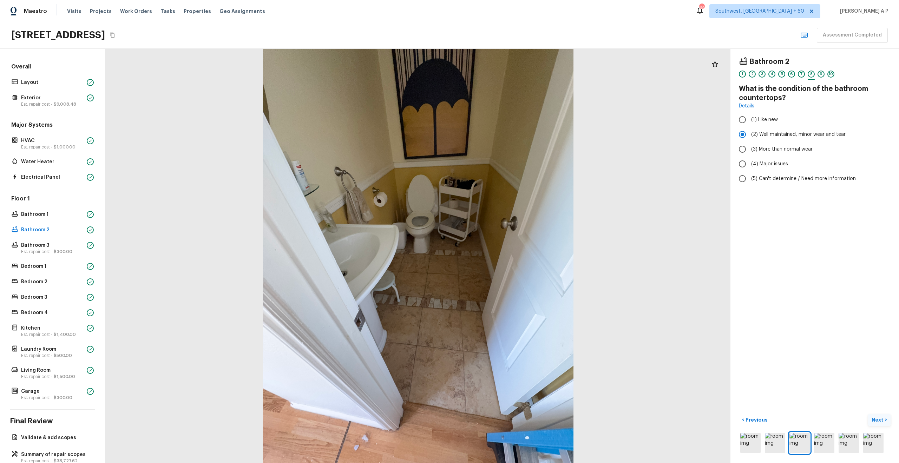
click at [877, 422] on p "Next" at bounding box center [877, 419] width 13 height 7
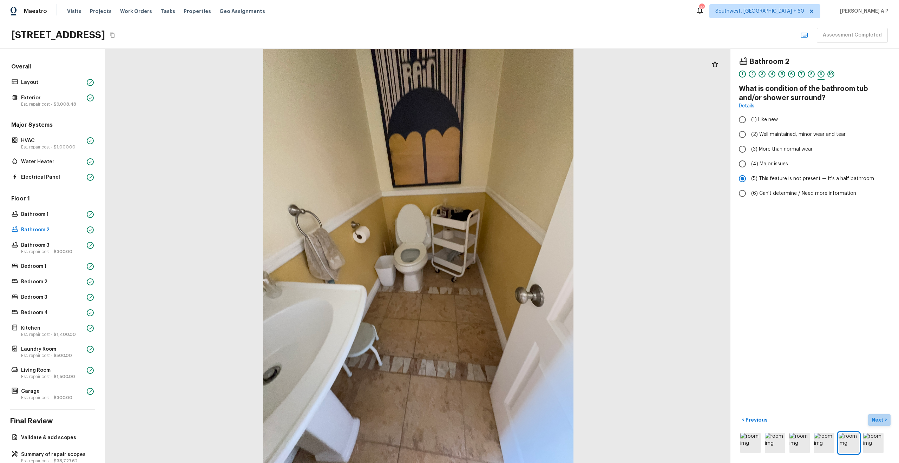
click at [877, 422] on p "Next" at bounding box center [877, 419] width 13 height 7
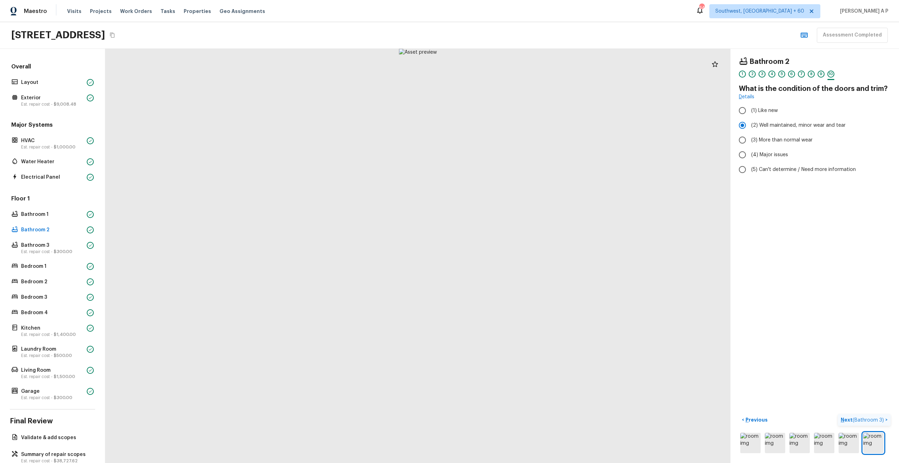
click at [877, 422] on span "( Bathroom 3 )" at bounding box center [867, 420] width 31 height 5
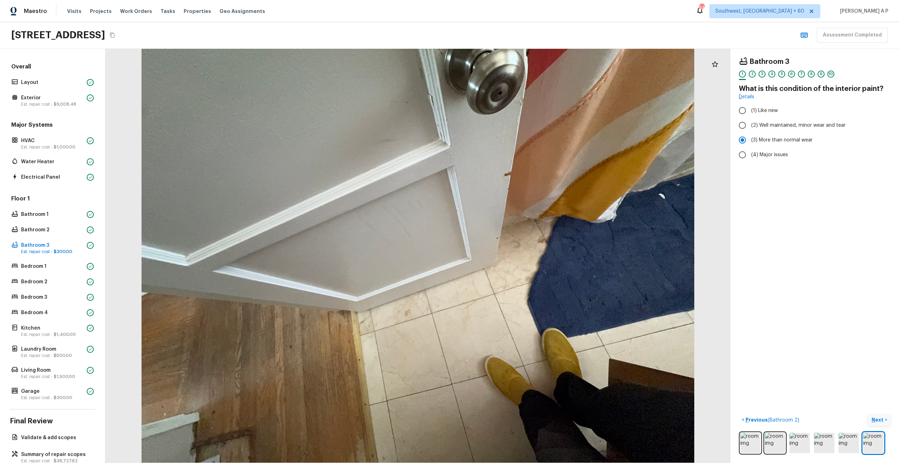
click at [877, 422] on p "Next" at bounding box center [877, 419] width 13 height 7
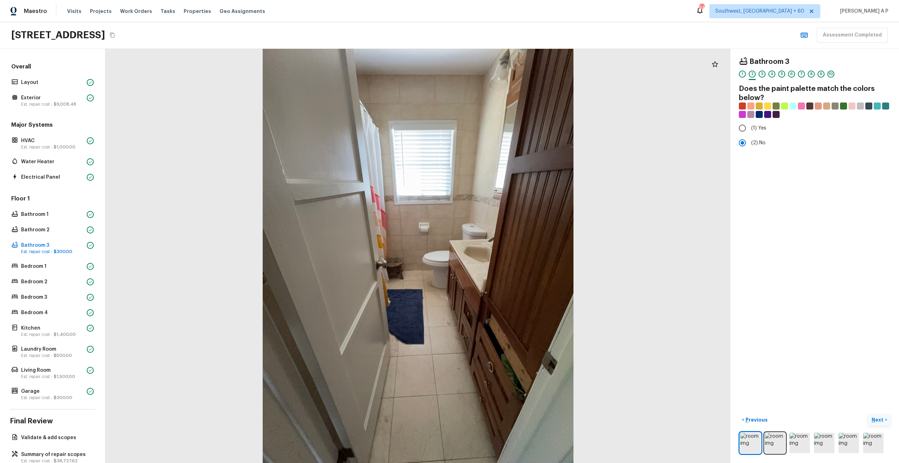
click at [877, 422] on p "Next" at bounding box center [877, 419] width 13 height 7
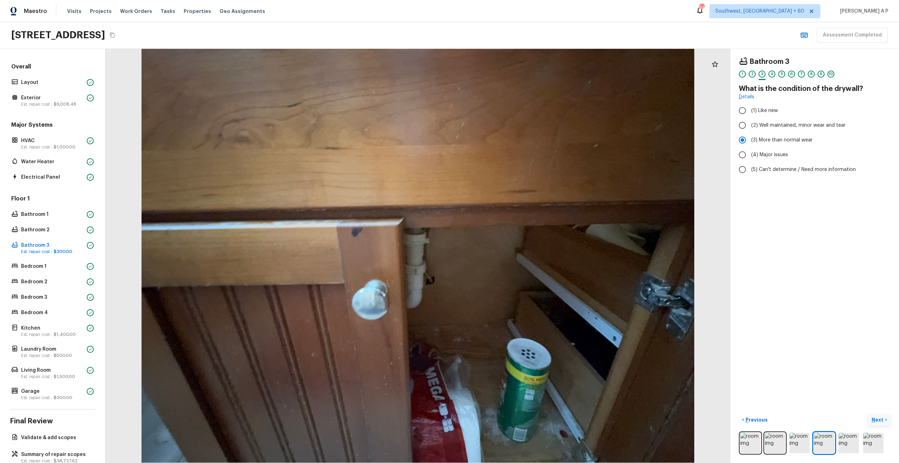
click at [877, 420] on p "Next" at bounding box center [877, 419] width 13 height 7
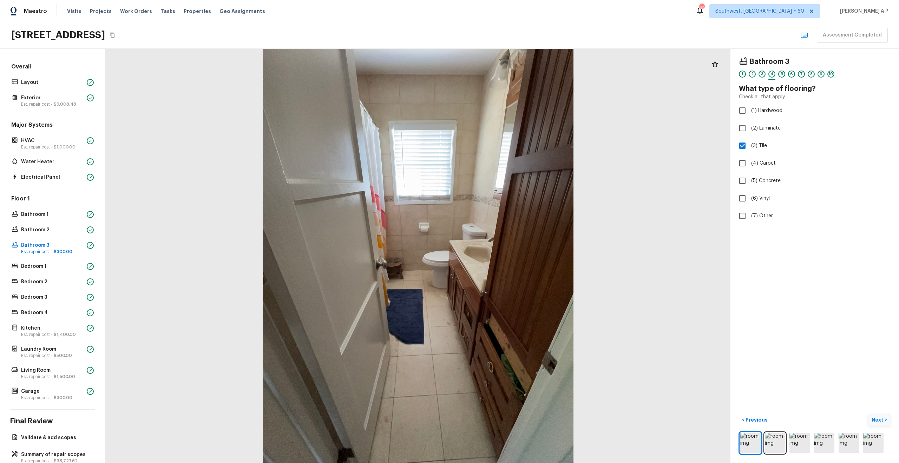
click at [877, 420] on p "Next" at bounding box center [877, 419] width 13 height 7
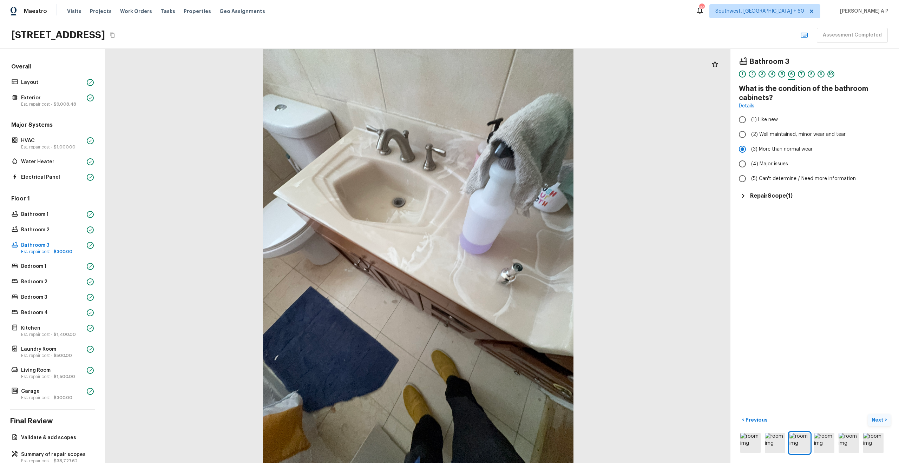
click at [877, 420] on p "Next" at bounding box center [877, 419] width 13 height 7
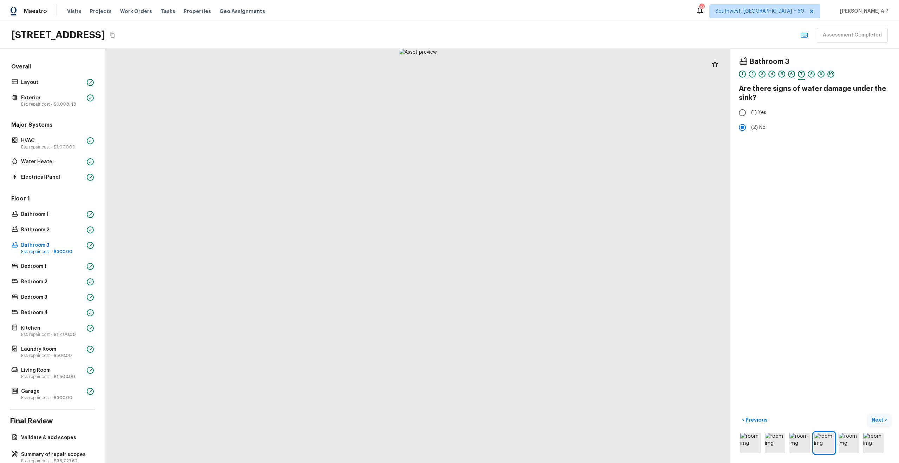
click at [877, 420] on p "Next" at bounding box center [877, 419] width 13 height 7
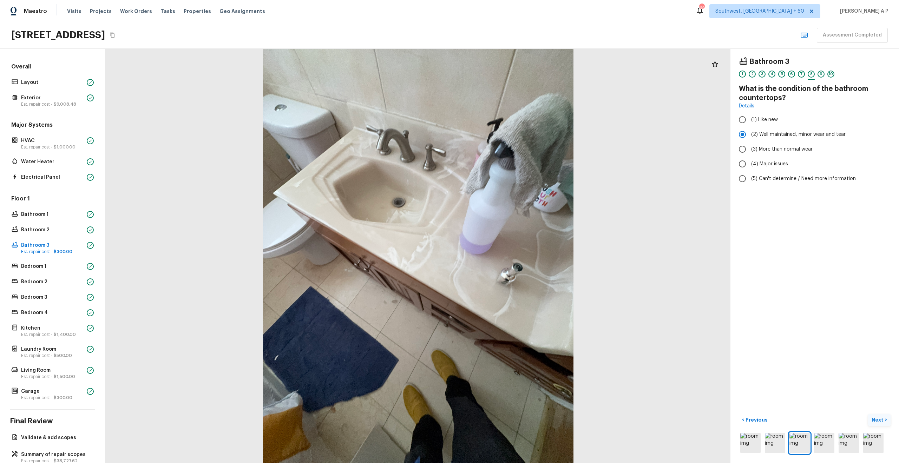
click at [877, 420] on p "Next" at bounding box center [877, 419] width 13 height 7
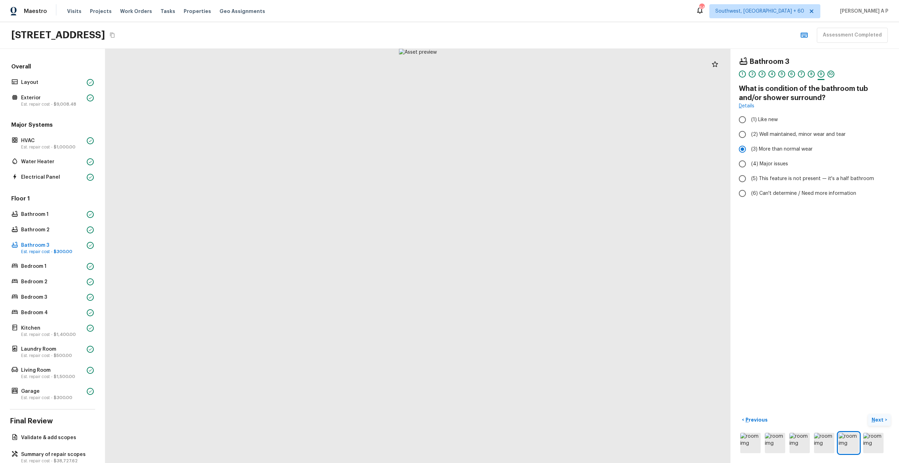
click at [877, 420] on p "Next" at bounding box center [877, 419] width 13 height 7
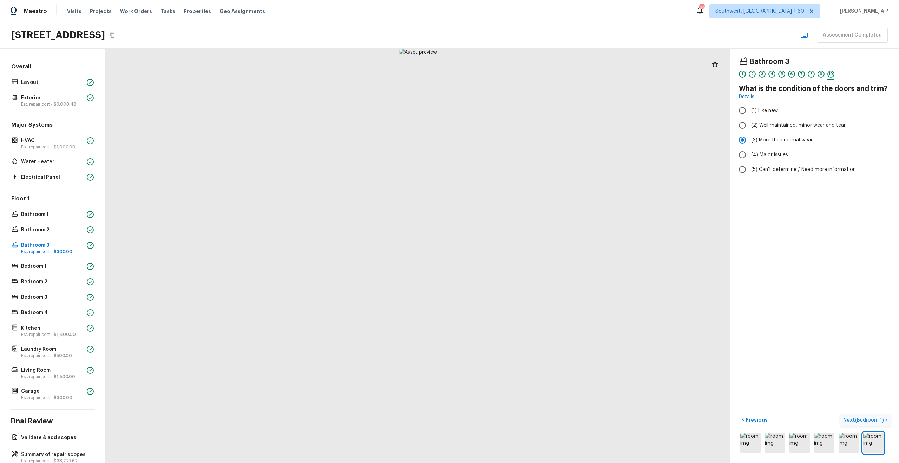
click at [877, 420] on span "( Bedroom 1 )" at bounding box center [869, 420] width 29 height 5
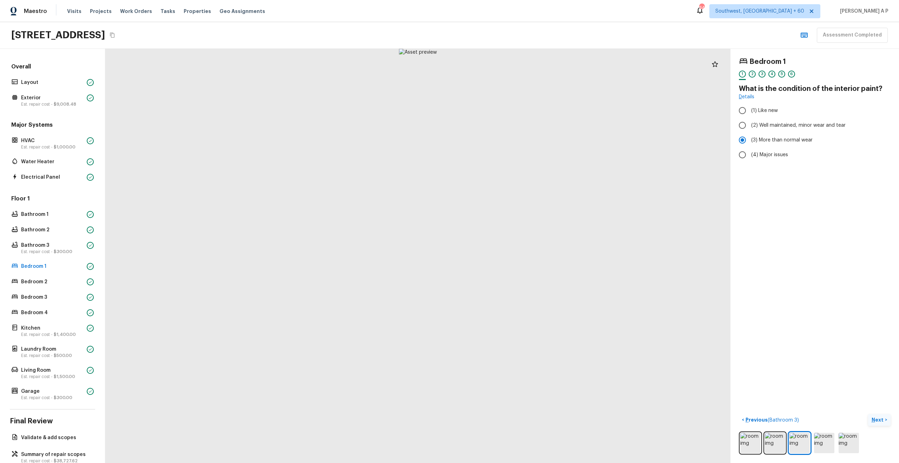
click at [877, 420] on p "Next" at bounding box center [877, 419] width 13 height 7
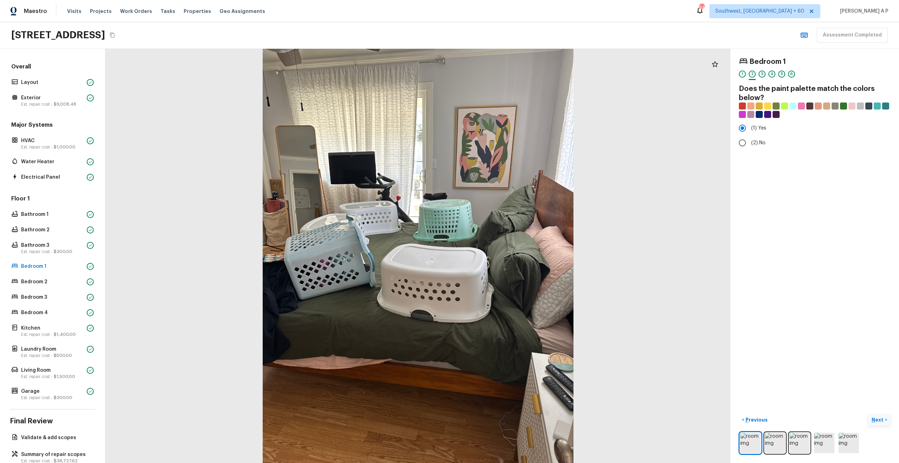
click at [877, 420] on p "Next" at bounding box center [877, 419] width 13 height 7
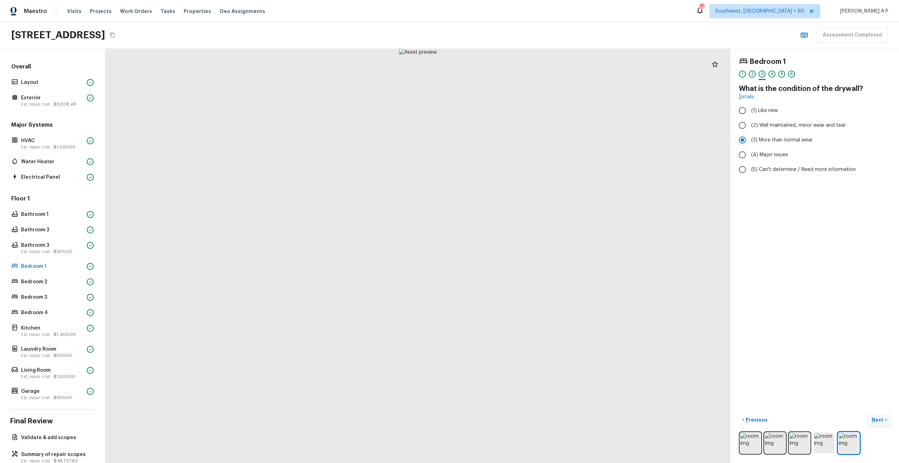
click at [877, 420] on p "Next" at bounding box center [877, 419] width 13 height 7
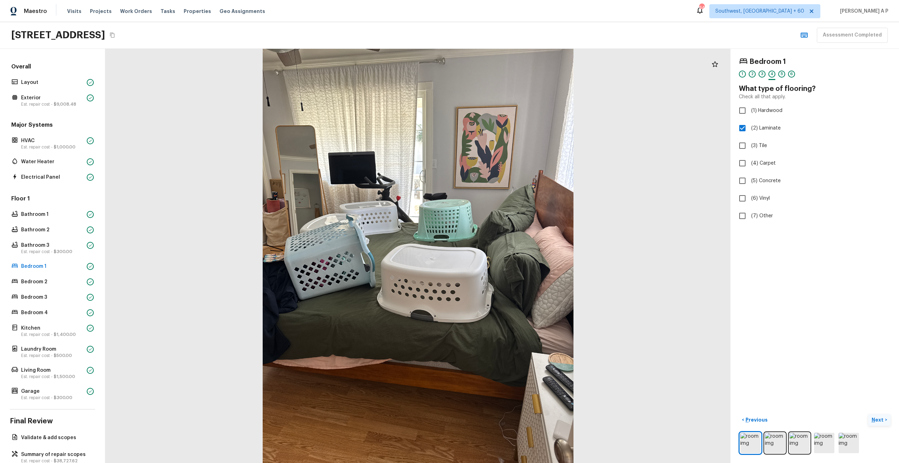
click at [877, 420] on p "Next" at bounding box center [877, 419] width 13 height 7
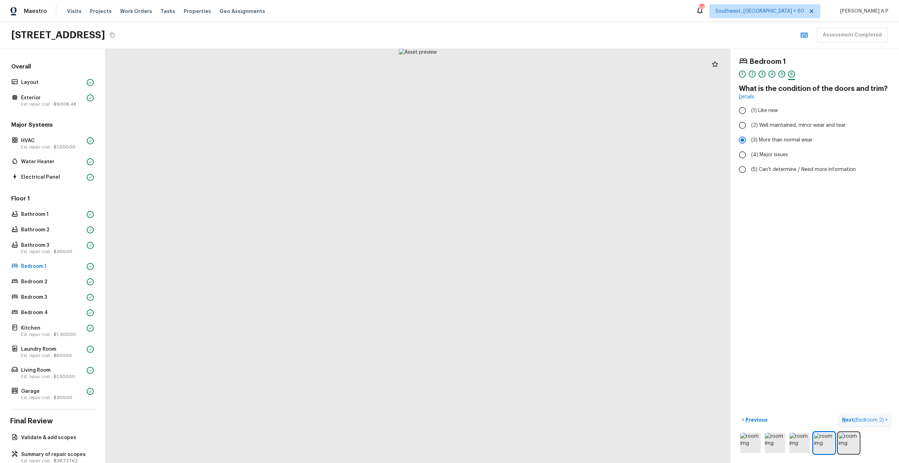
click at [877, 420] on span "( Bedroom 2 )" at bounding box center [869, 420] width 30 height 5
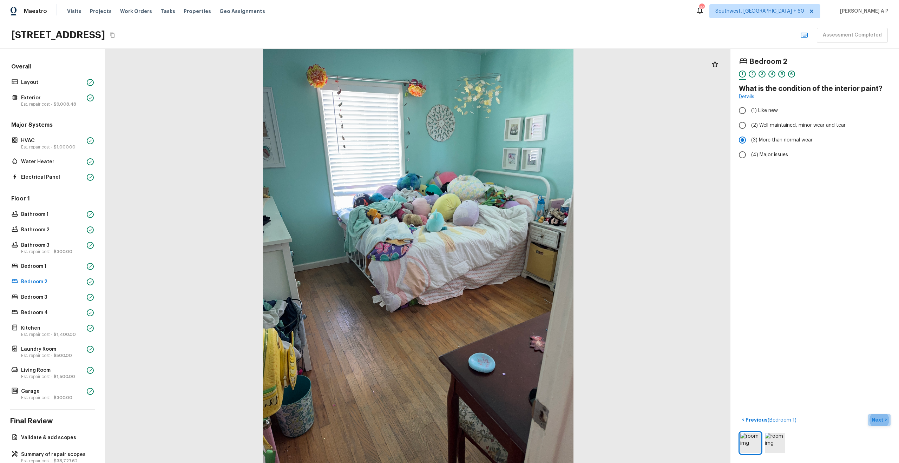
click at [879, 416] on p "Next" at bounding box center [877, 419] width 13 height 7
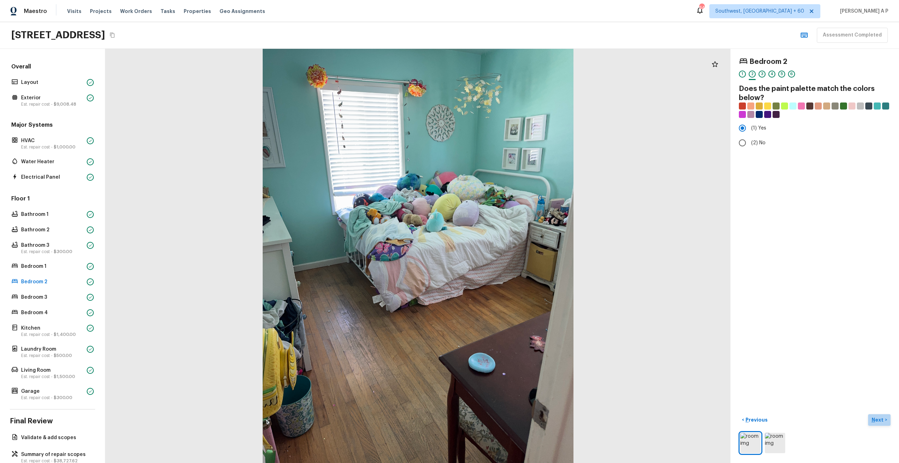
click at [879, 417] on p "Next" at bounding box center [877, 419] width 13 height 7
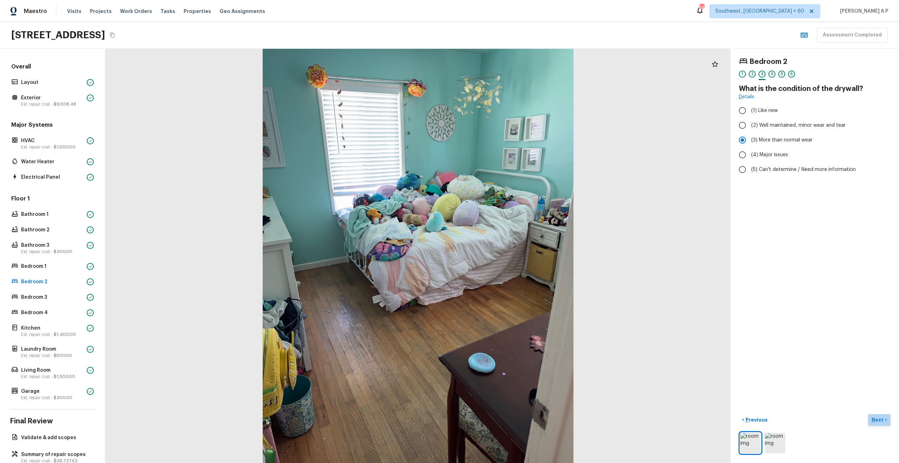
click at [879, 417] on p "Next" at bounding box center [877, 419] width 13 height 7
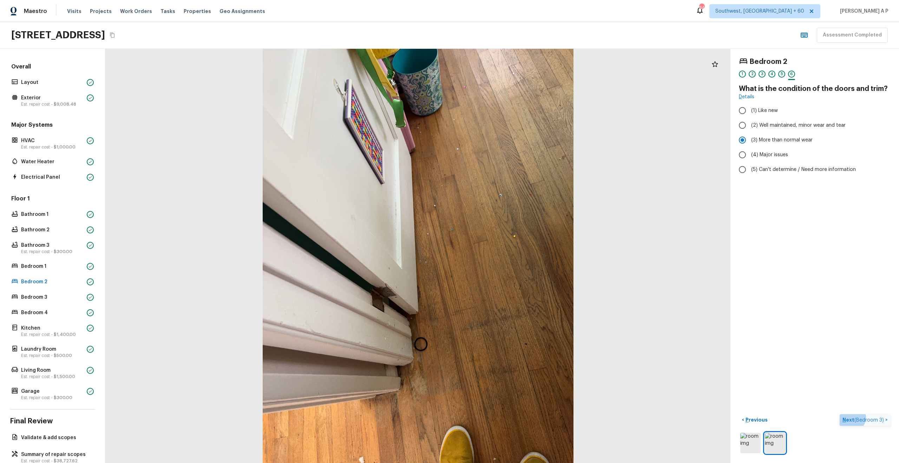
click at [874, 420] on span "( Bedroom 3 )" at bounding box center [868, 420] width 29 height 5
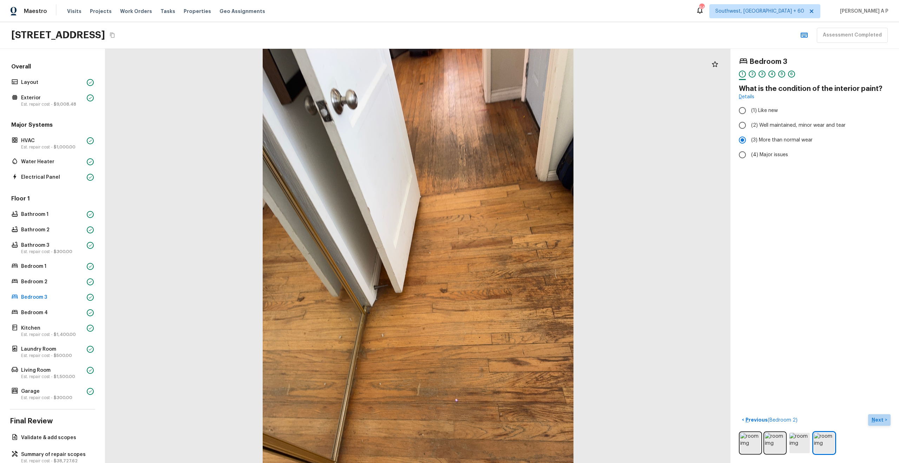
click at [874, 420] on p "Next" at bounding box center [877, 419] width 13 height 7
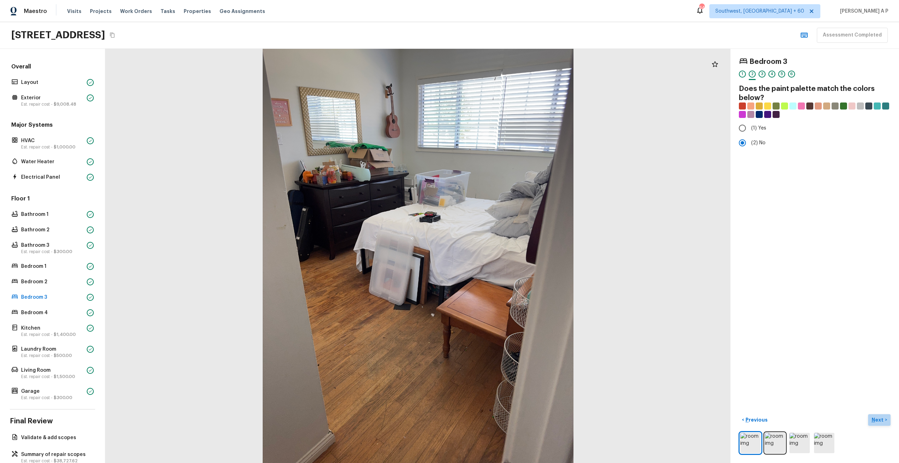
click at [874, 420] on p "Next" at bounding box center [877, 419] width 13 height 7
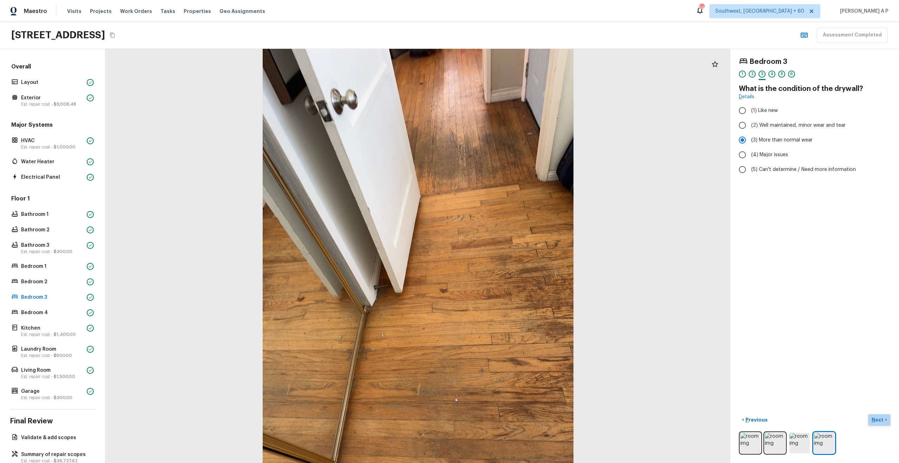
click at [874, 420] on p "Next" at bounding box center [877, 419] width 13 height 7
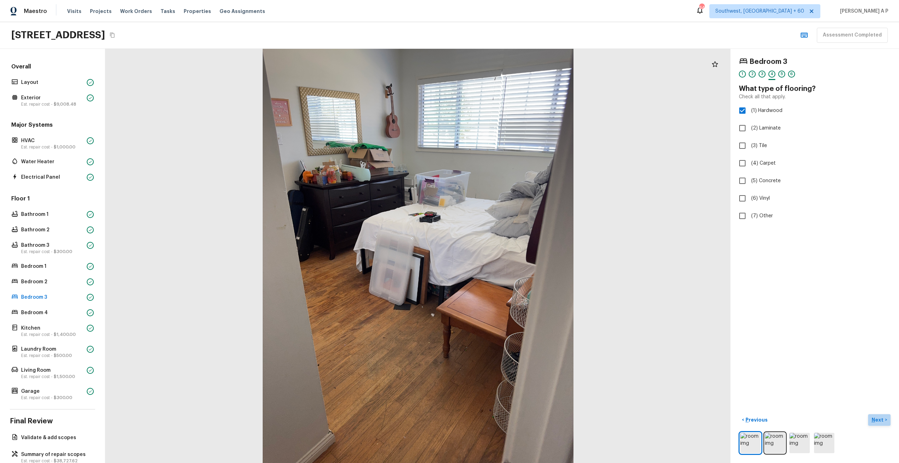
click at [874, 420] on p "Next" at bounding box center [877, 419] width 13 height 7
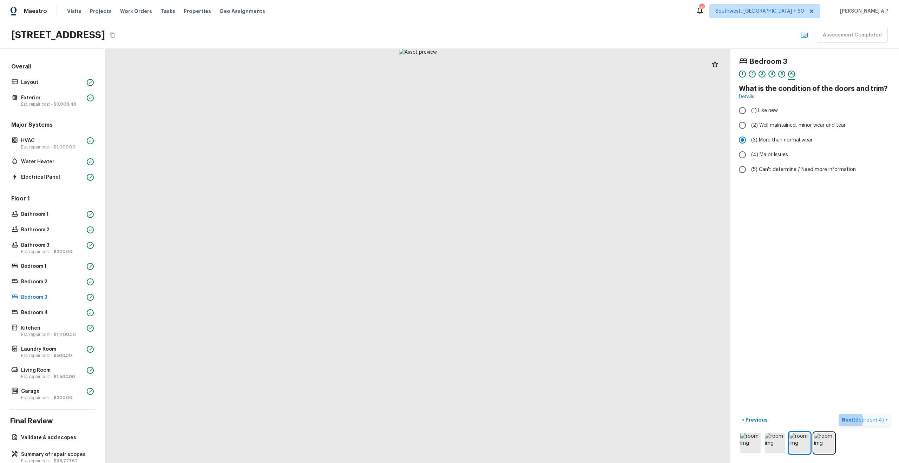
click at [874, 420] on span "( Bedroom 4 )" at bounding box center [868, 420] width 30 height 5
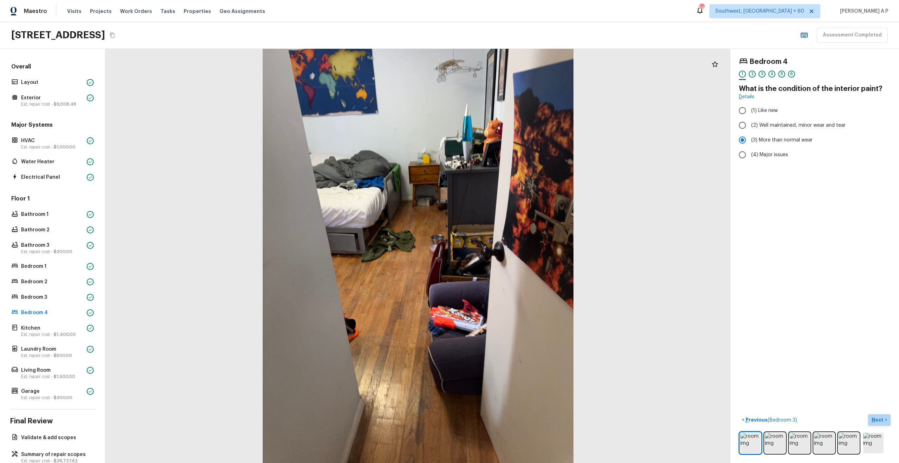
click at [874, 420] on p "Next" at bounding box center [877, 419] width 13 height 7
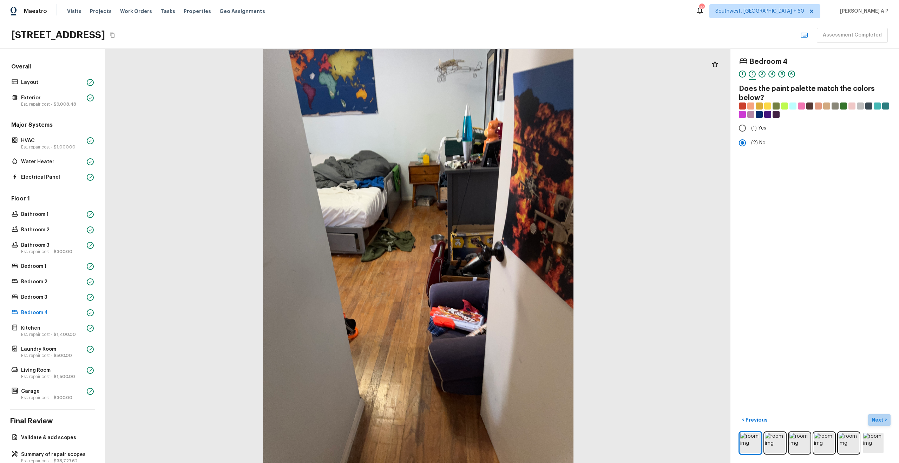
click at [874, 420] on p "Next" at bounding box center [877, 419] width 13 height 7
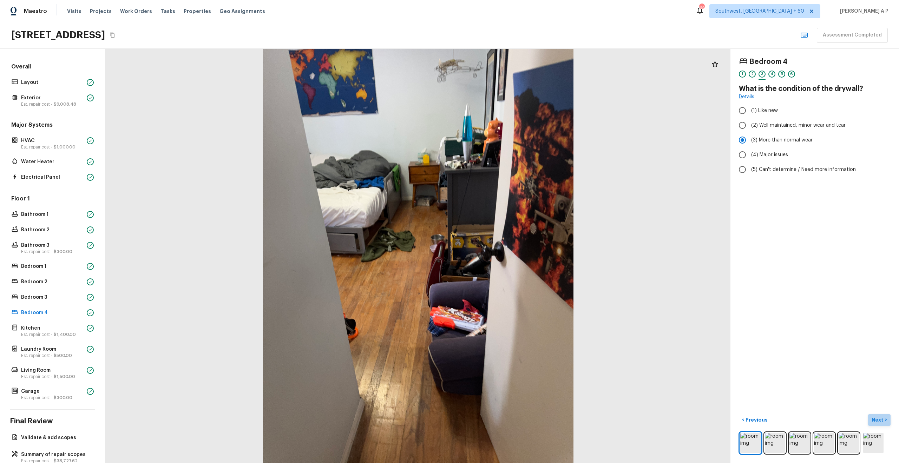
click at [874, 420] on p "Next" at bounding box center [877, 419] width 13 height 7
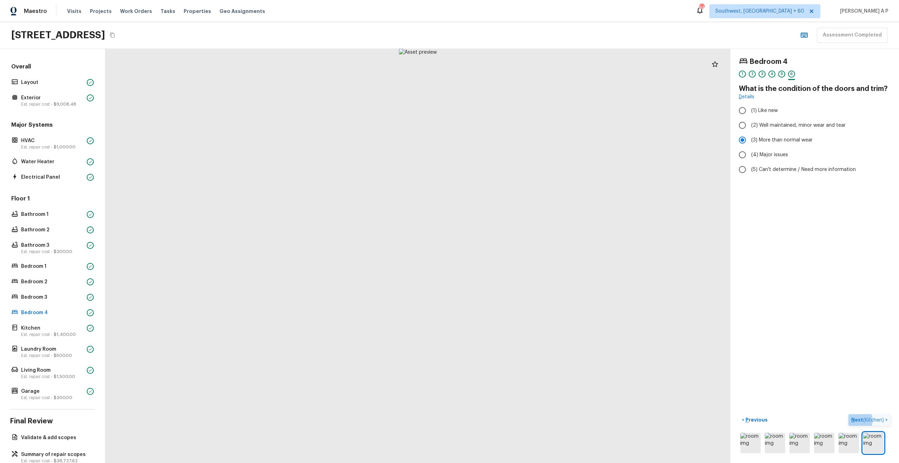
click at [874, 420] on span "( Kitchen )" at bounding box center [873, 420] width 21 height 5
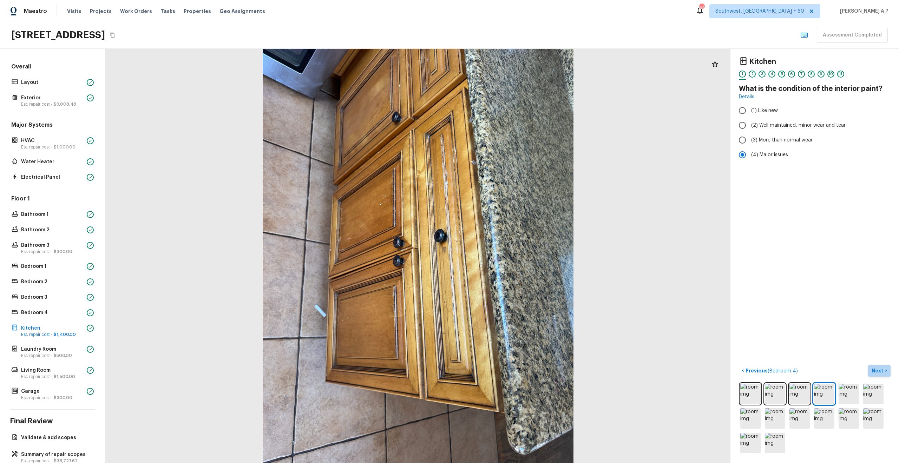
click at [876, 367] on p "Next" at bounding box center [877, 370] width 13 height 7
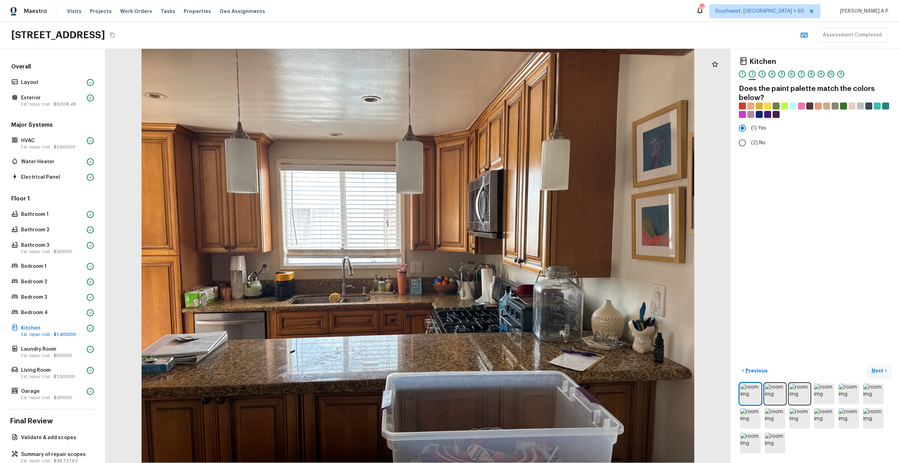
click at [876, 367] on p "Next" at bounding box center [877, 370] width 13 height 7
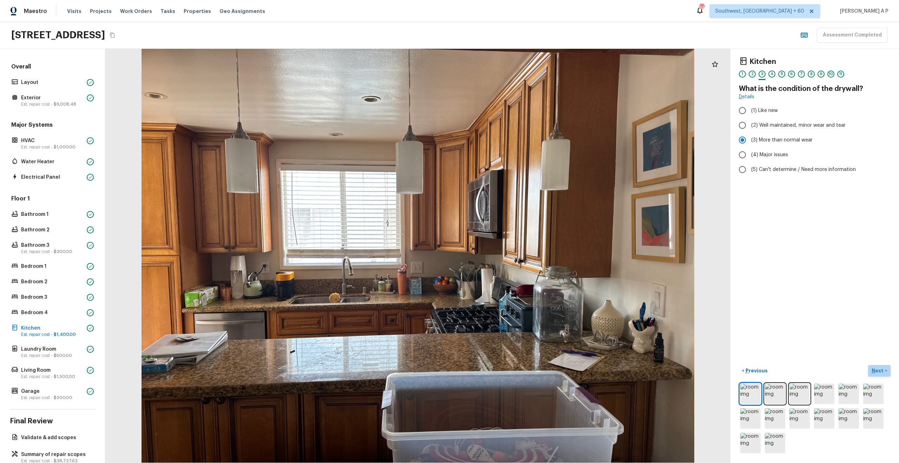
click at [876, 367] on p "Next" at bounding box center [877, 370] width 13 height 7
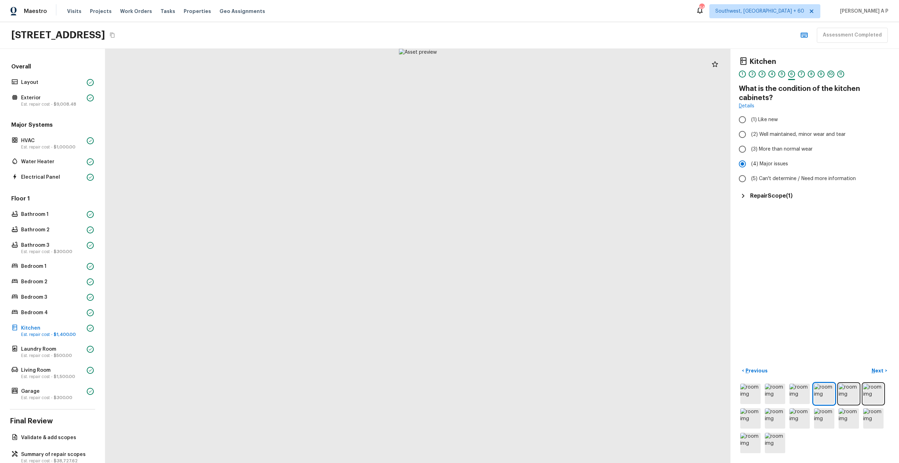
click at [762, 198] on h5 "Repair Scope ( 1 )" at bounding box center [771, 196] width 42 height 8
click at [879, 372] on p "Next" at bounding box center [877, 370] width 13 height 7
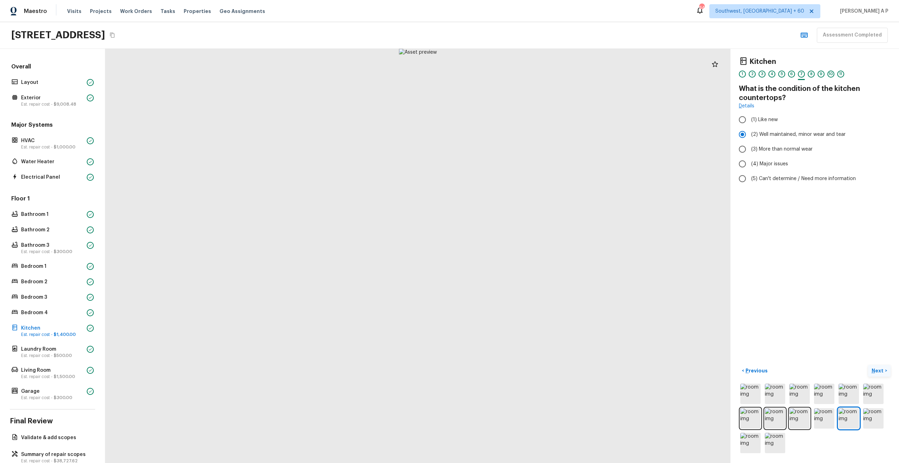
click at [879, 372] on p "Next" at bounding box center [877, 370] width 13 height 7
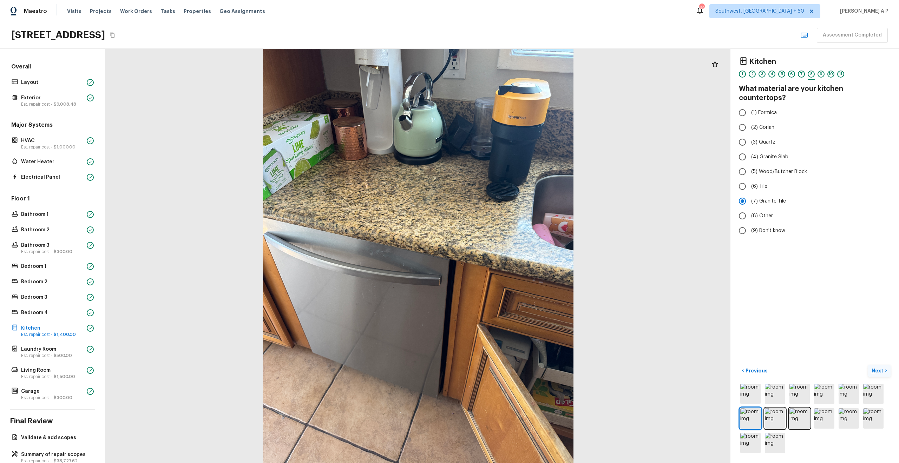
click at [879, 372] on p "Next" at bounding box center [877, 370] width 13 height 7
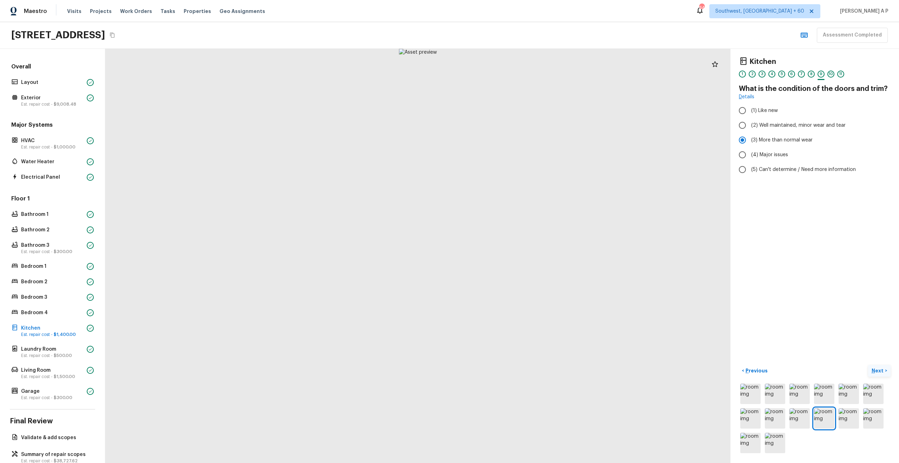
click at [879, 372] on p "Next" at bounding box center [877, 370] width 13 height 7
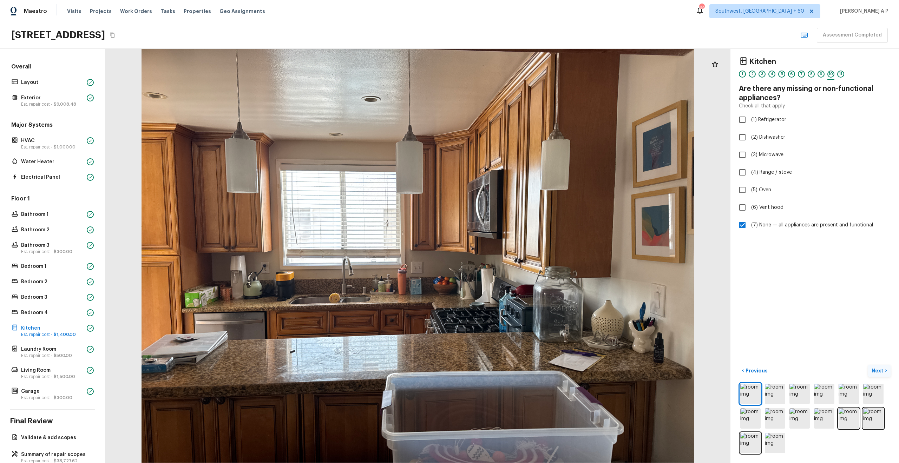
click at [879, 372] on p "Next" at bounding box center [877, 370] width 13 height 7
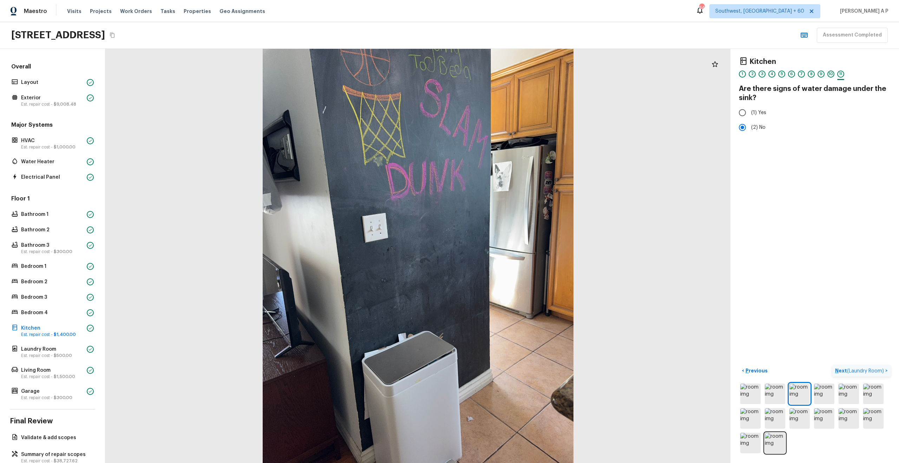
click at [879, 372] on span "( Laundry Room )" at bounding box center [865, 371] width 37 height 5
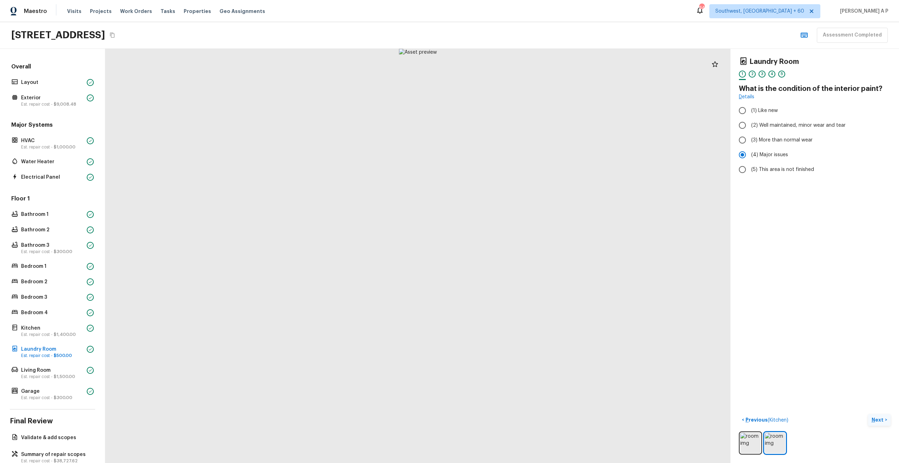
click at [874, 417] on p "Next" at bounding box center [877, 419] width 13 height 7
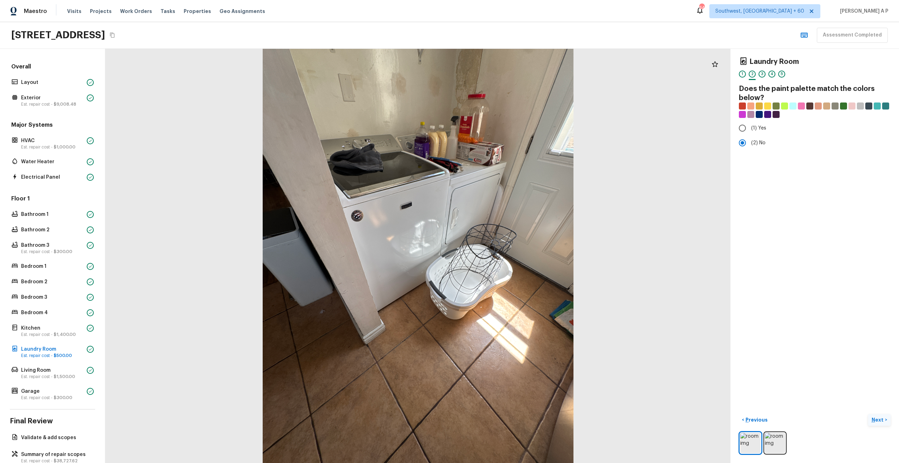
click at [874, 417] on p "Next" at bounding box center [877, 419] width 13 height 7
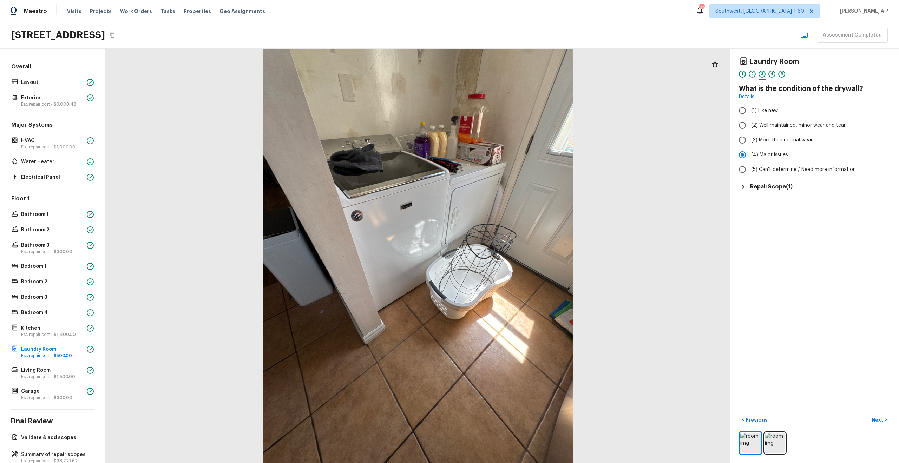
click at [769, 183] on h5 "Repair Scope ( 1 )" at bounding box center [771, 187] width 42 height 8
click at [878, 420] on p "Next" at bounding box center [877, 419] width 13 height 7
click at [878, 420] on span "( Living Room )" at bounding box center [868, 420] width 32 height 5
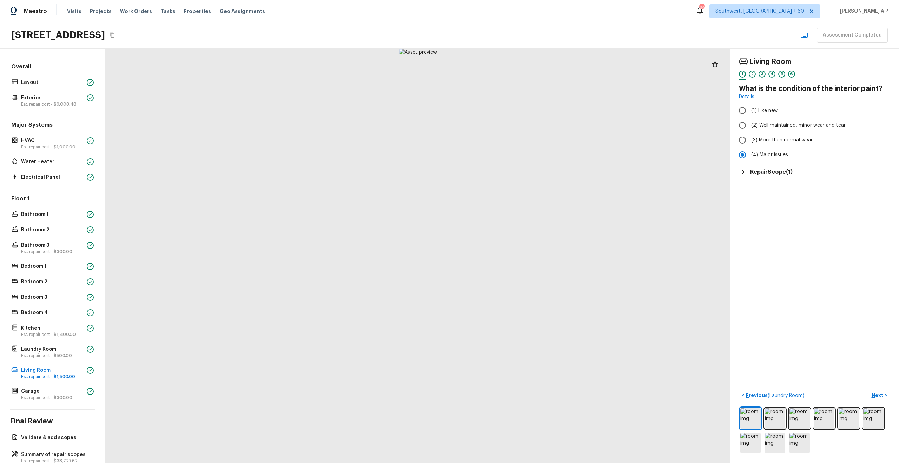
click at [783, 174] on h5 "Repair Scope ( 1 )" at bounding box center [771, 172] width 42 height 8
click at [781, 172] on h5 "Repair Scope ( 1 )" at bounding box center [771, 172] width 42 height 8
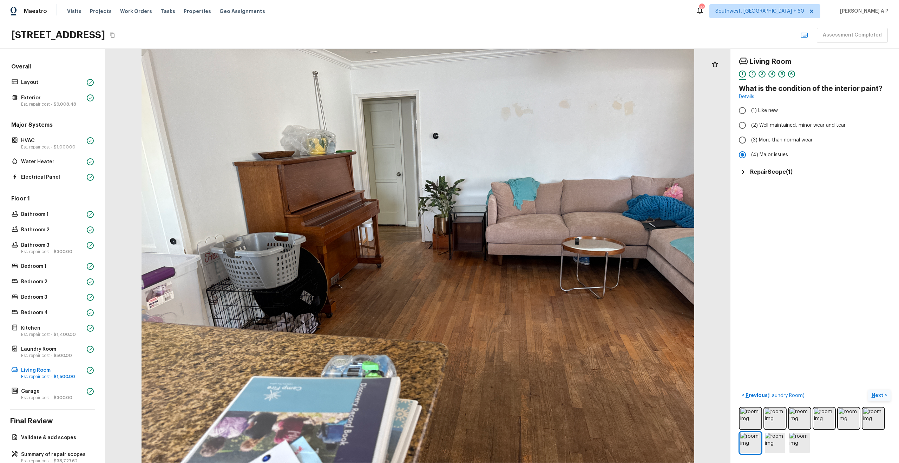
click at [878, 395] on p "Next" at bounding box center [877, 395] width 13 height 7
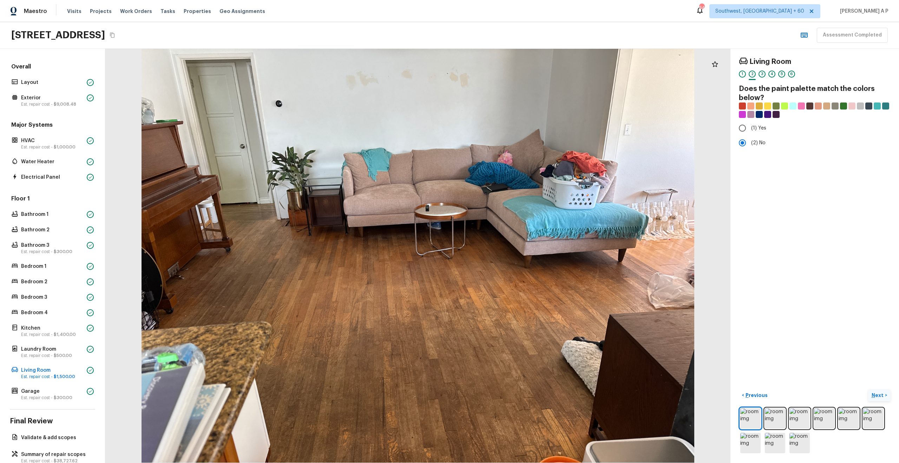
click at [878, 395] on p "Next" at bounding box center [877, 395] width 13 height 7
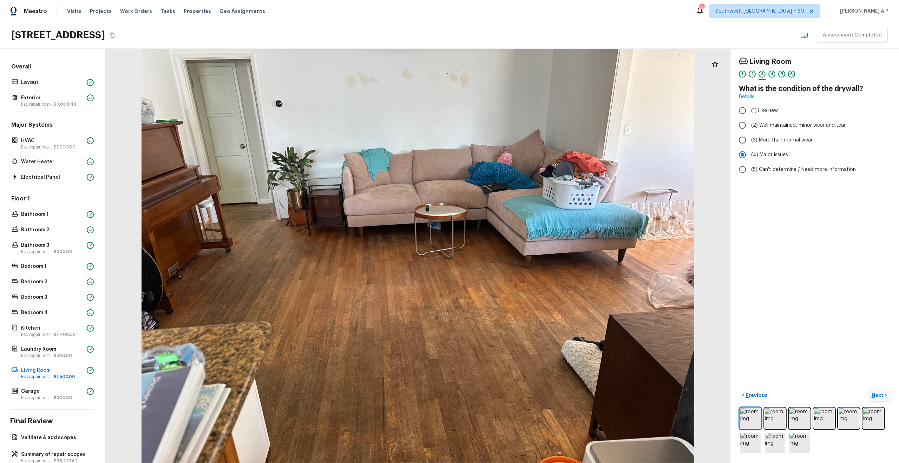
click at [878, 395] on p "Next" at bounding box center [877, 395] width 13 height 7
click at [747, 126] on input "(2) Laminate" at bounding box center [742, 128] width 15 height 15
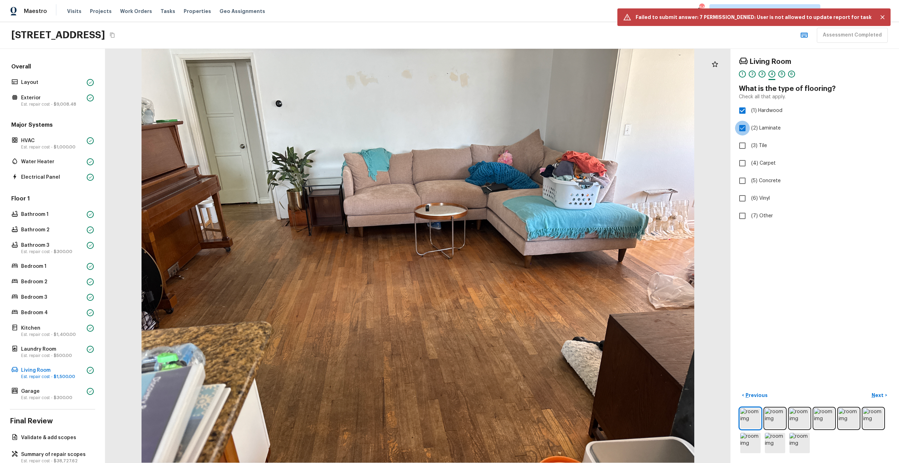
click at [748, 126] on input "(2) Laminate" at bounding box center [742, 128] width 15 height 15
checkbox input "false"
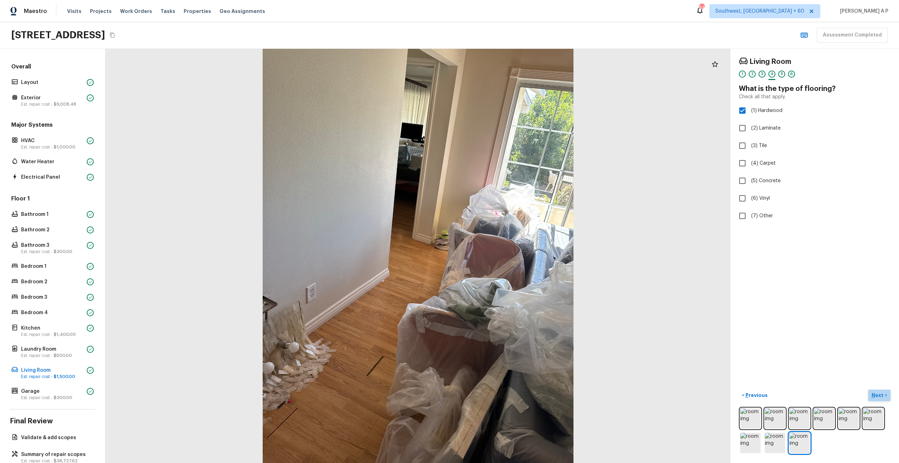
click at [879, 392] on p "Next" at bounding box center [877, 395] width 13 height 7
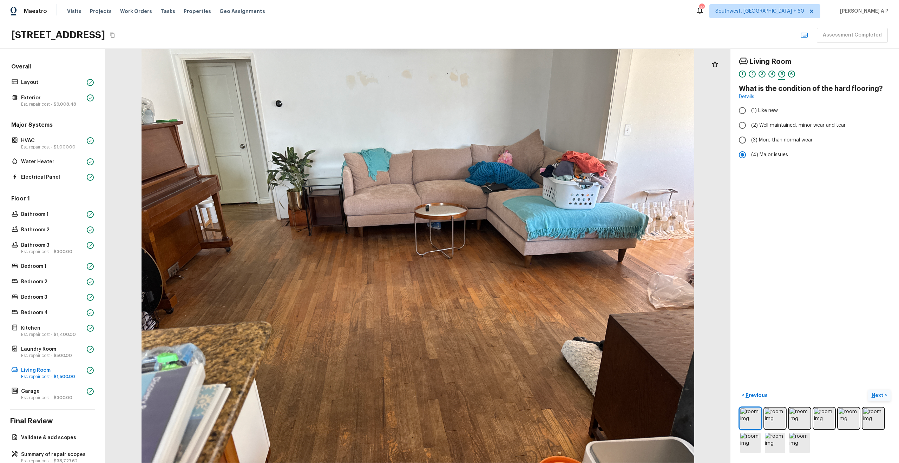
click at [879, 392] on p "Next" at bounding box center [877, 395] width 13 height 7
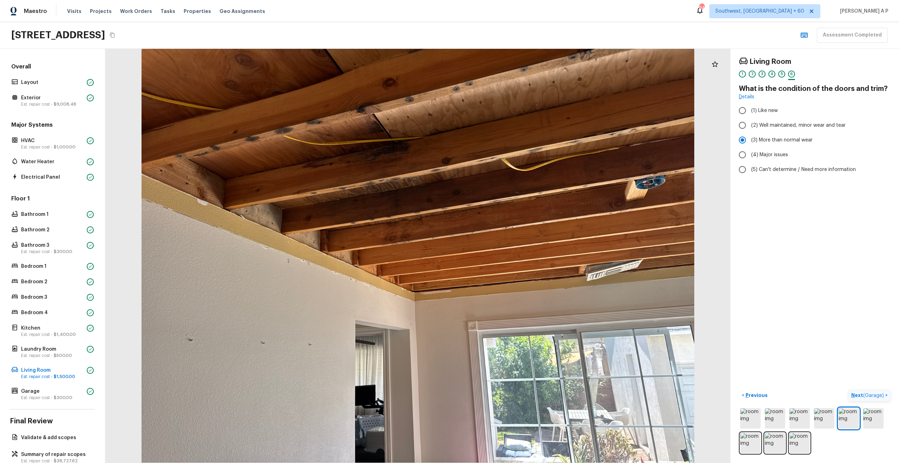
click at [879, 392] on p "Next ( Garage )" at bounding box center [868, 395] width 34 height 7
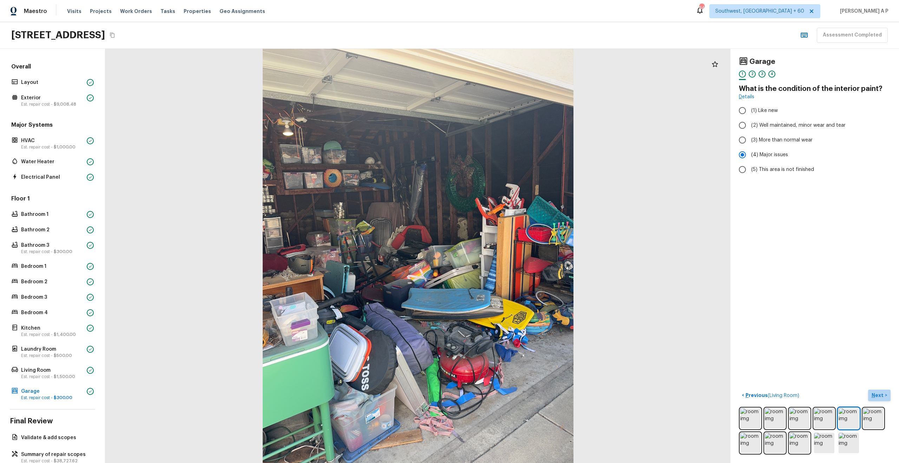
click at [879, 392] on p "Next" at bounding box center [877, 395] width 13 height 7
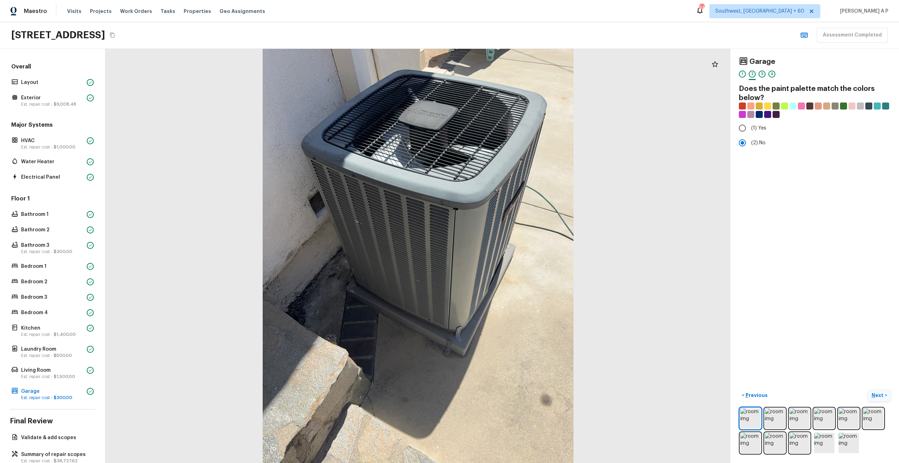
click at [879, 392] on p "Next" at bounding box center [877, 395] width 13 height 7
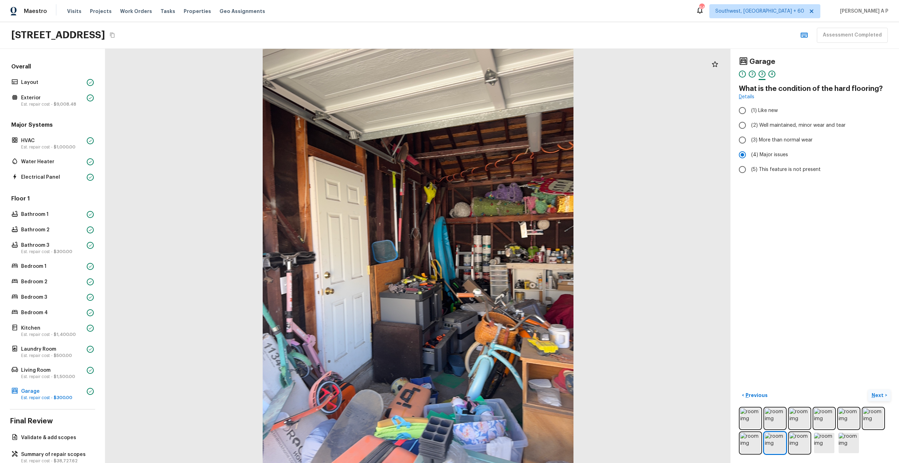
click at [879, 392] on p "Next" at bounding box center [877, 395] width 13 height 7
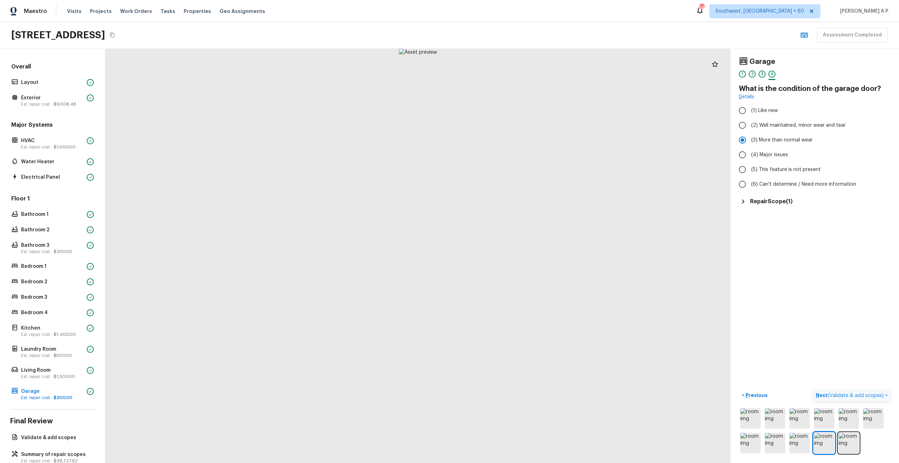
click at [879, 392] on p "Next ( Validate & add scopes )" at bounding box center [849, 395] width 69 height 7
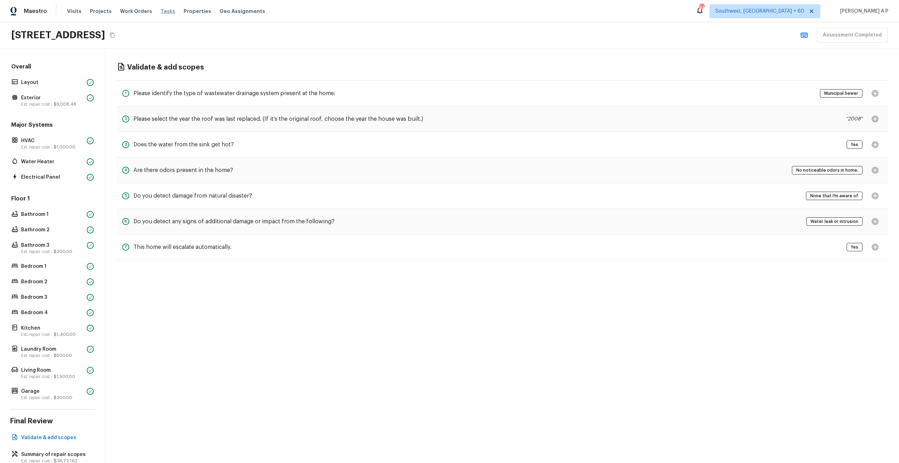
click at [162, 12] on span "Tasks" at bounding box center [167, 11] width 15 height 5
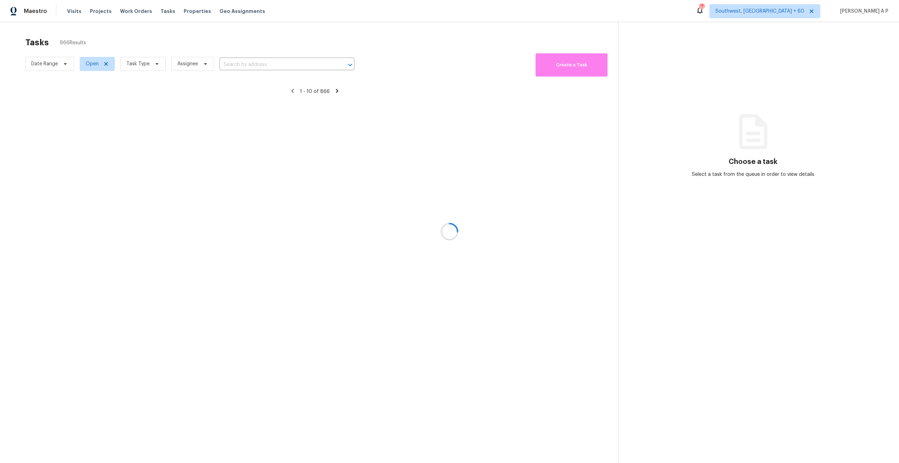
click at [293, 66] on div at bounding box center [449, 231] width 899 height 463
click at [292, 62] on div at bounding box center [449, 231] width 899 height 463
click at [283, 61] on div at bounding box center [449, 231] width 899 height 463
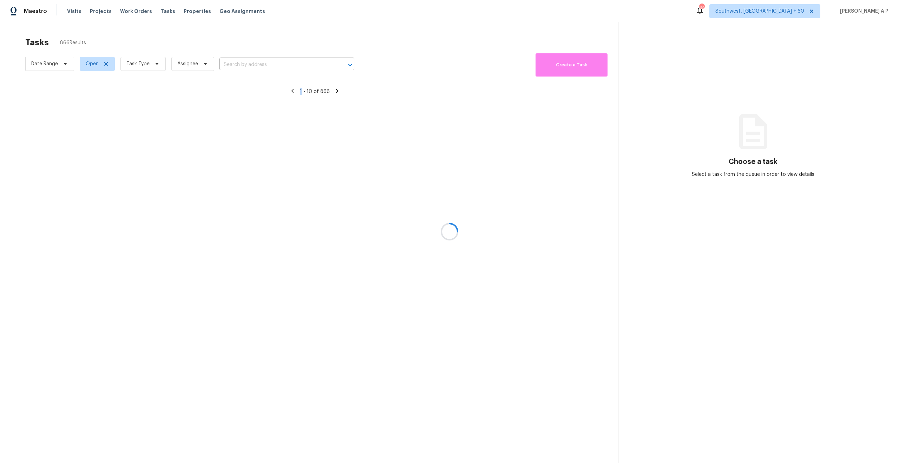
click at [283, 61] on div at bounding box center [449, 231] width 899 height 463
click at [64, 68] on div at bounding box center [449, 231] width 899 height 463
click at [64, 64] on div at bounding box center [449, 231] width 899 height 463
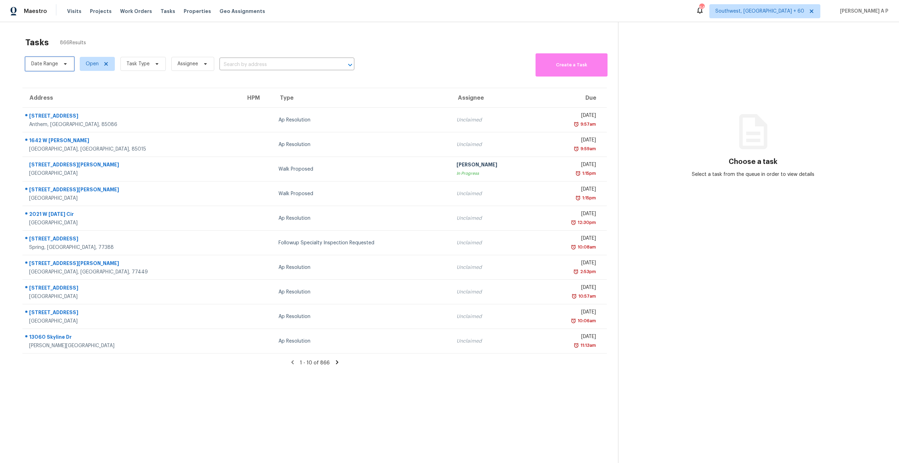
click at [64, 62] on icon at bounding box center [65, 64] width 6 height 6
click at [55, 86] on input "text" at bounding box center [63, 87] width 69 height 14
select select "8"
select select "2025"
select select "9"
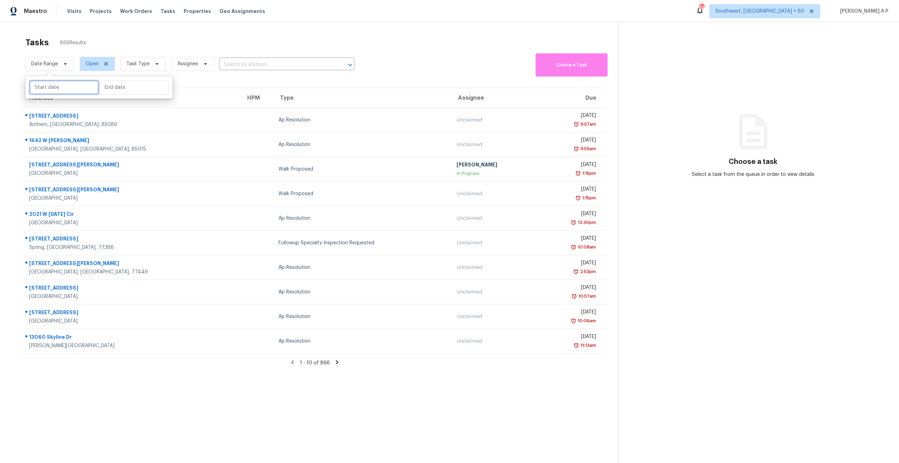
select select "2025"
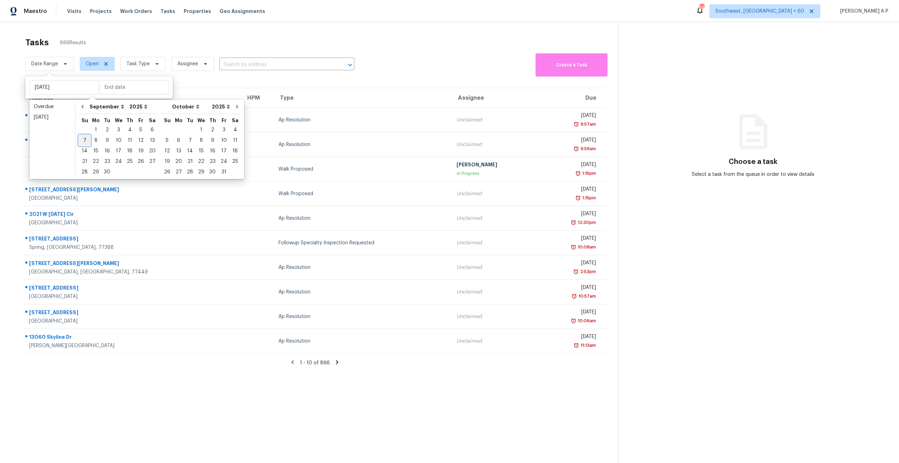
click at [87, 139] on div "7" at bounding box center [84, 140] width 11 height 10
type input "Sun, Sep 07"
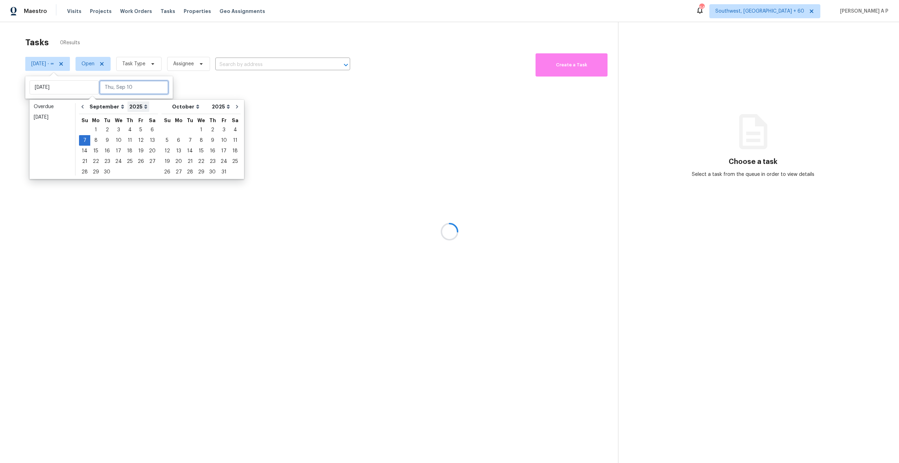
type input "Mon, Sep 08"
type input "Mon, Sep 01"
type input "Sun, Sep 07"
type input "Sat, Sep 06"
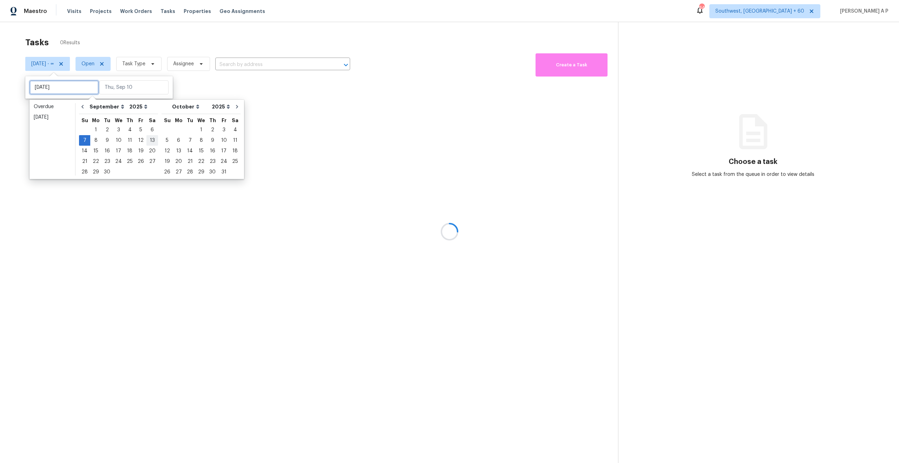
type input "Sun, Sep 07"
click at [120, 140] on div "10" at bounding box center [119, 140] width 12 height 10
type input "Wed, Sep 10"
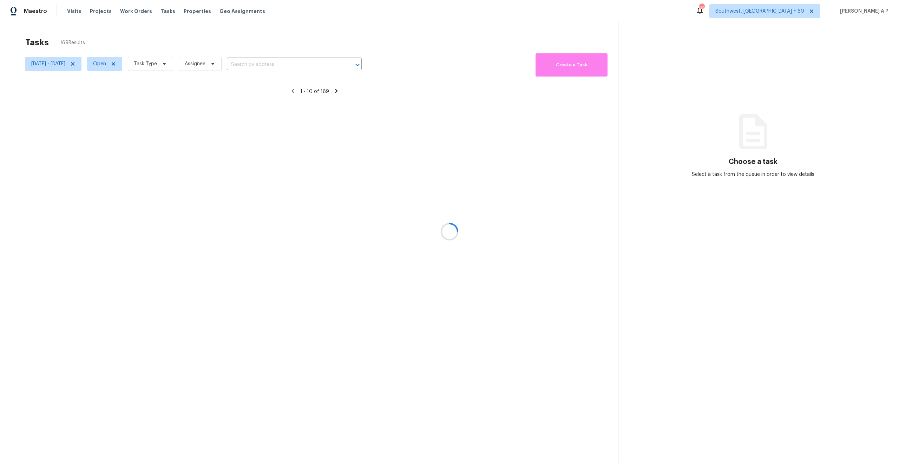
click at [279, 64] on div at bounding box center [449, 231] width 899 height 463
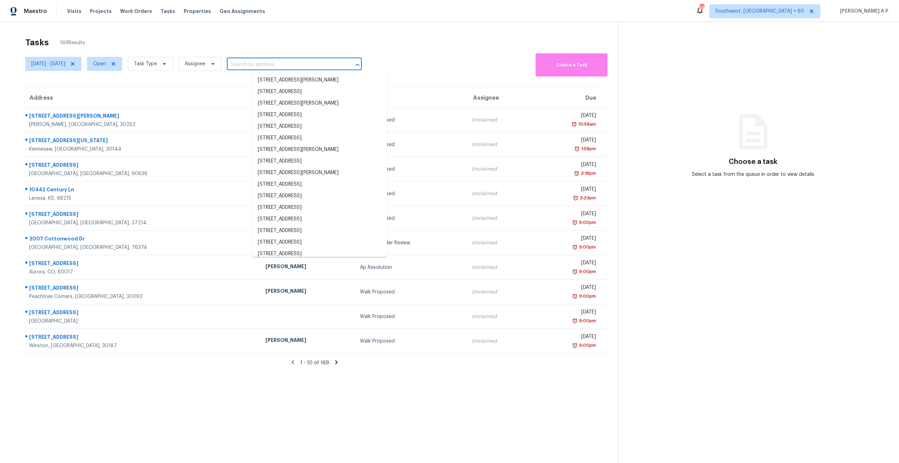
click at [279, 63] on input "text" at bounding box center [284, 64] width 115 height 11
paste input "1311 Braeridge Dr Beverly Hills, CA, 90210"
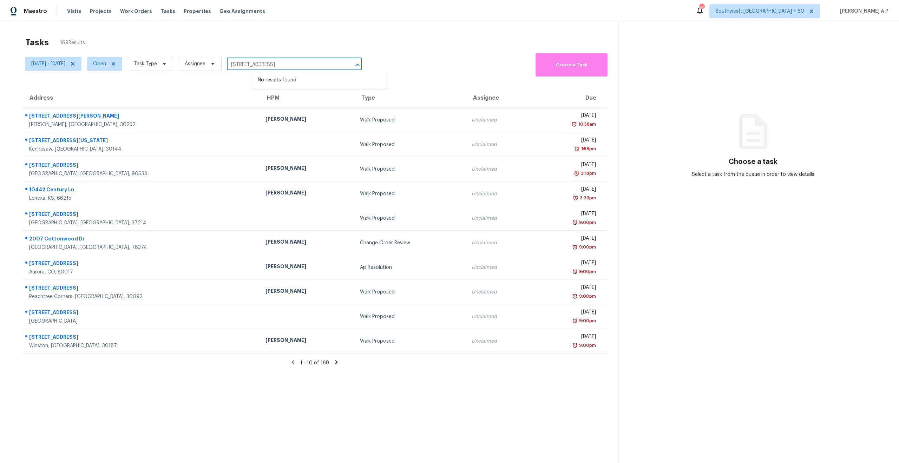
type input "1311 Braeridge Dr Beverly Hills, CA, 90210"
click at [115, 64] on icon at bounding box center [114, 64] width 4 height 4
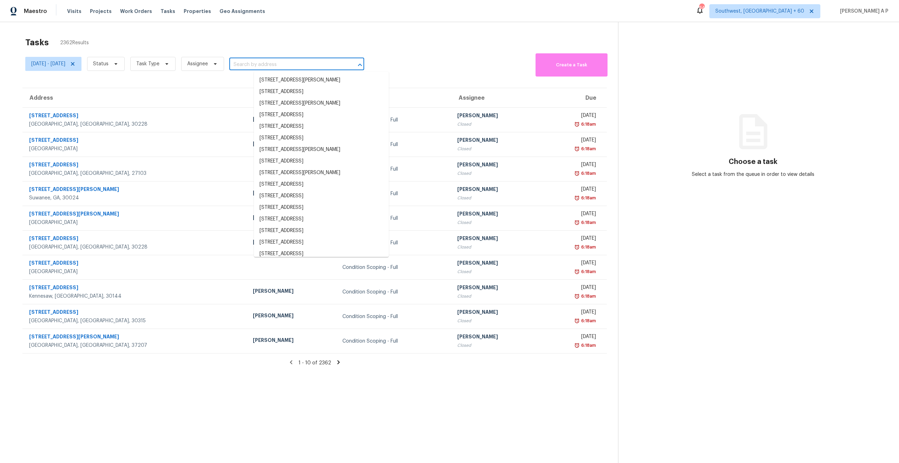
paste input "1311 Braeridge Dr Beverly Hills, CA, 90210"
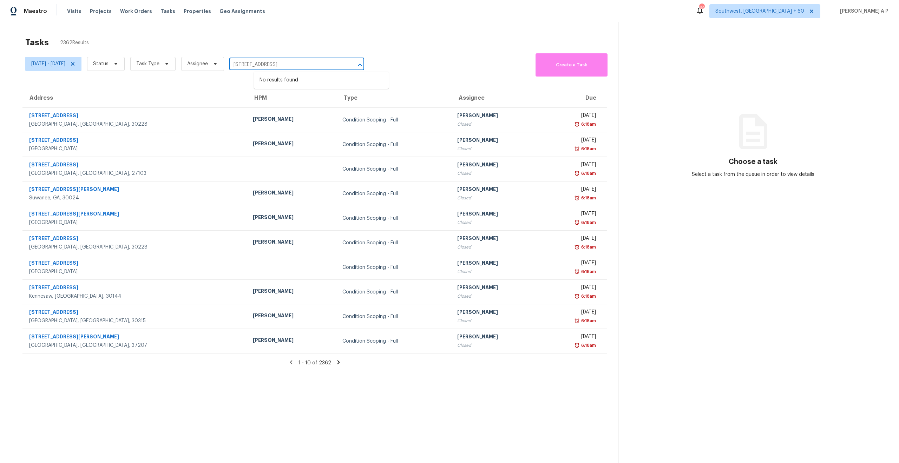
type input "1311 Braeridge Dr Beverly Hills, CA, 90210"
click at [125, 61] on span "Status" at bounding box center [106, 64] width 38 height 14
click at [136, 84] on label "Closed" at bounding box center [130, 83] width 25 height 7
click at [122, 84] on input "Closed" at bounding box center [120, 82] width 5 height 5
checkbox input "true"
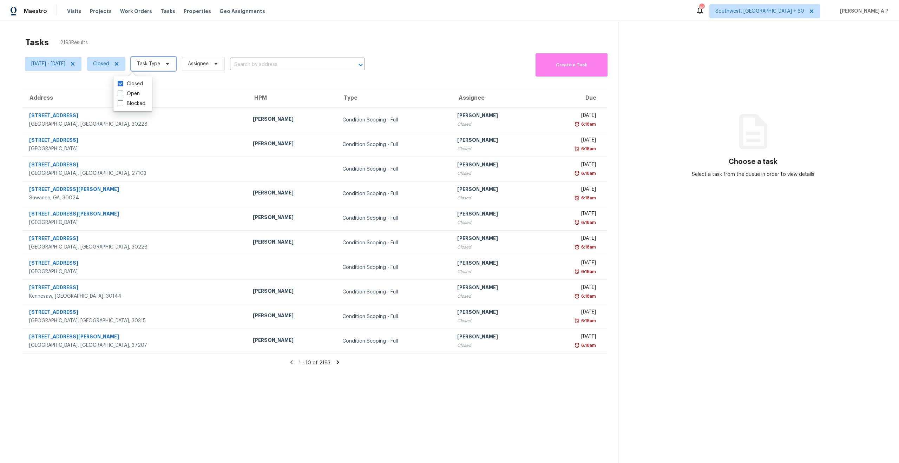
click at [170, 65] on icon at bounding box center [168, 64] width 6 height 6
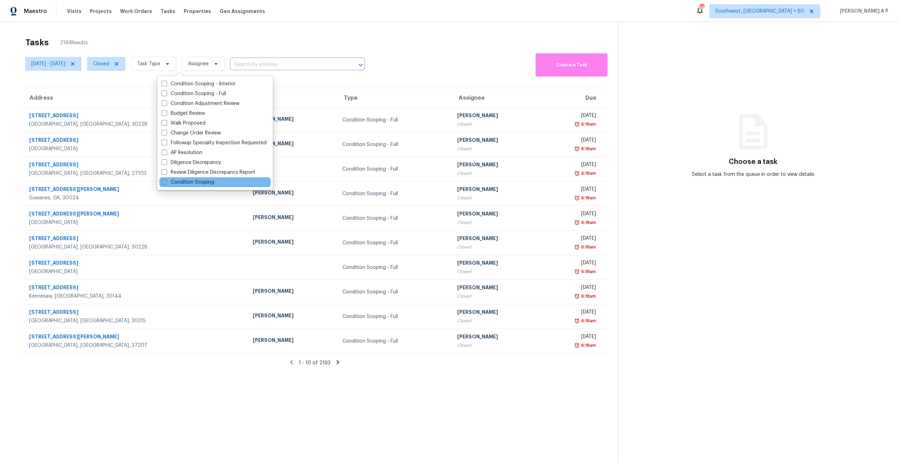
click at [198, 181] on label "Condition Scoping" at bounding box center [187, 182] width 53 height 7
click at [166, 181] on input "Condition Scoping" at bounding box center [163, 181] width 5 height 5
checkbox input "true"
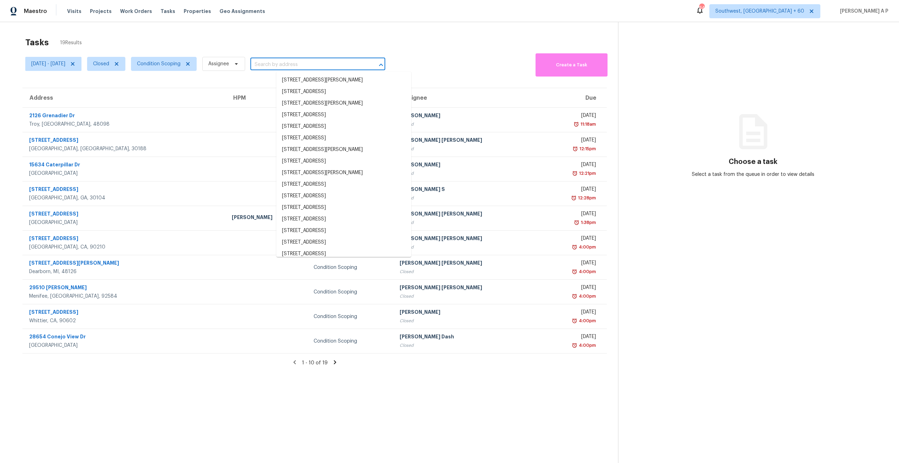
click at [309, 67] on input "text" at bounding box center [307, 64] width 115 height 11
paste input "1311 Braeridge Dr Beverly Hills, CA, 90210"
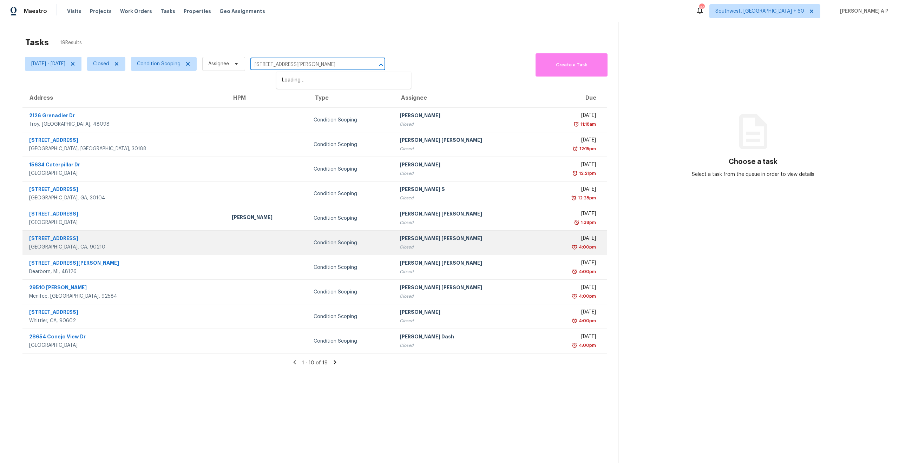
type input "1311 Braeridge Dr Beverly Hill"
click at [60, 237] on div "1311 Braeridge Dr" at bounding box center [124, 239] width 191 height 9
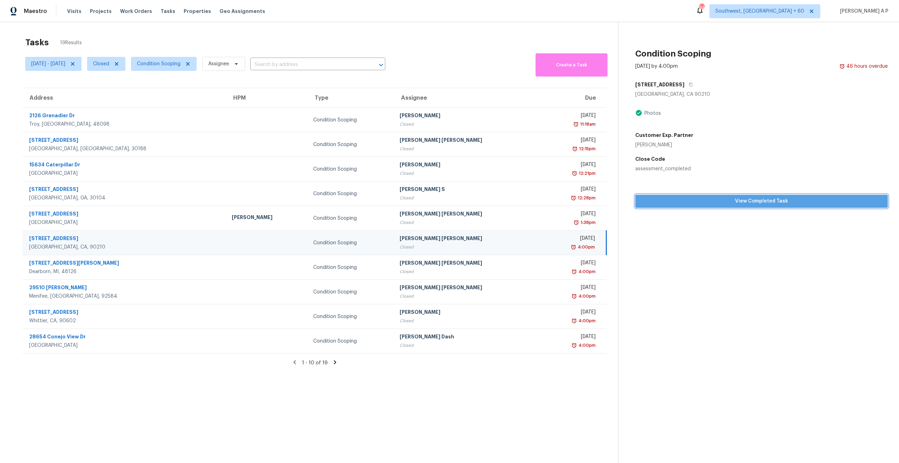
click at [704, 199] on span "View Completed Task" at bounding box center [761, 201] width 241 height 9
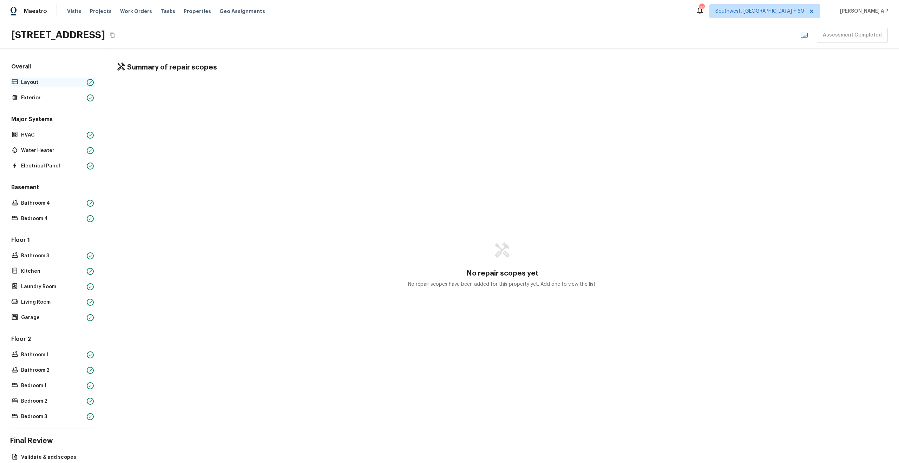
click at [75, 82] on p "Layout" at bounding box center [52, 82] width 63 height 7
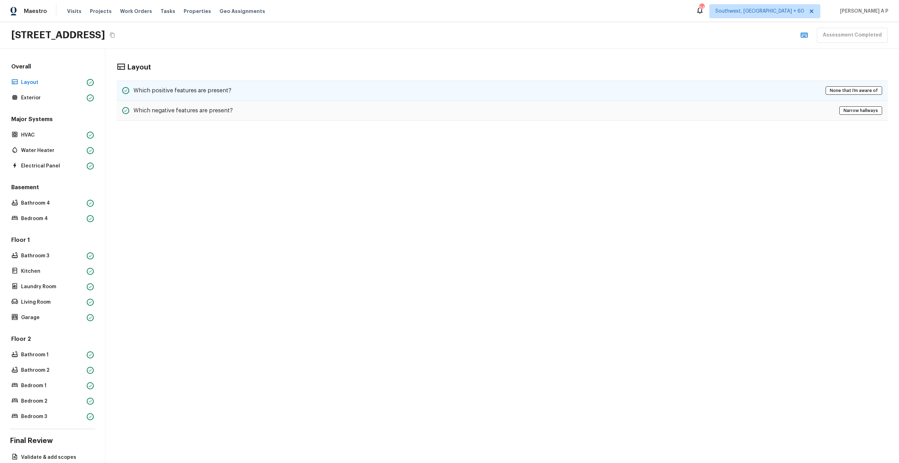
click at [186, 93] on h5 "Which positive features are present?" at bounding box center [182, 91] width 98 height 8
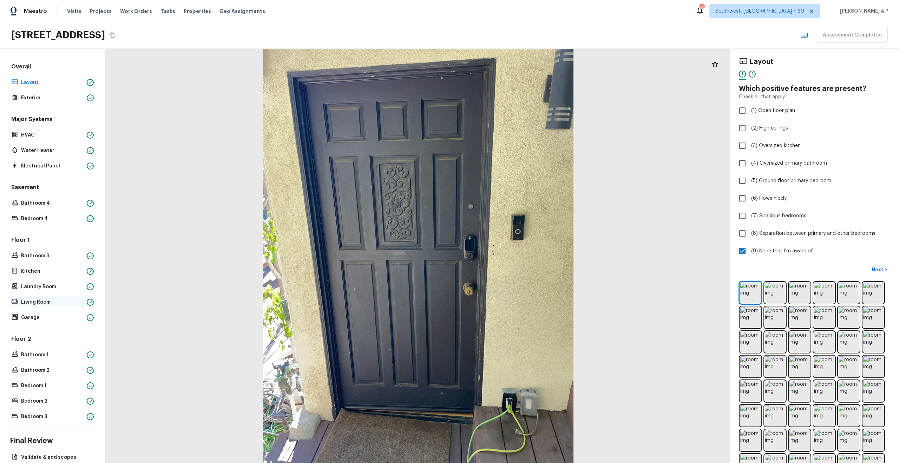
scroll to position [30, 0]
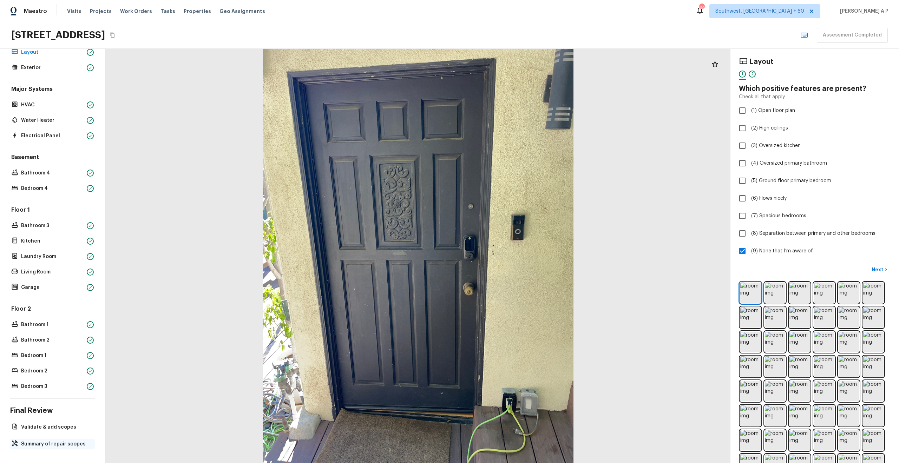
click at [34, 440] on p "Summary of repair scopes" at bounding box center [56, 443] width 70 height 7
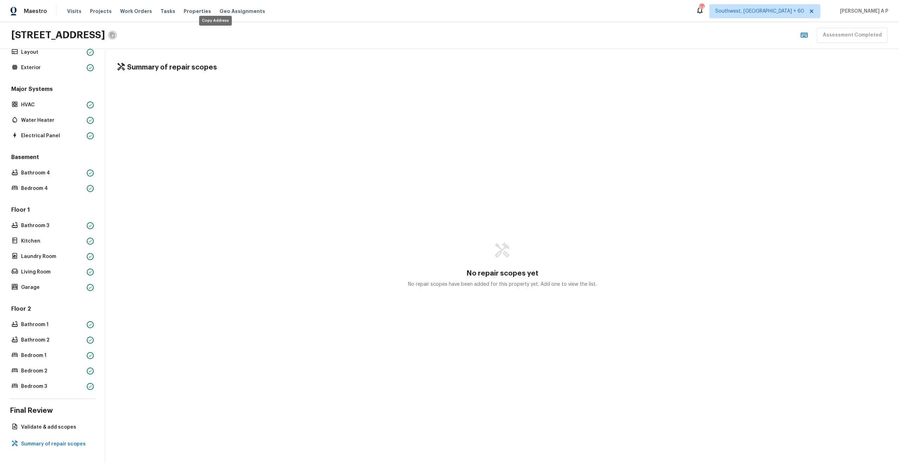
click at [114, 33] on icon "Copy Address" at bounding box center [112, 35] width 5 height 5
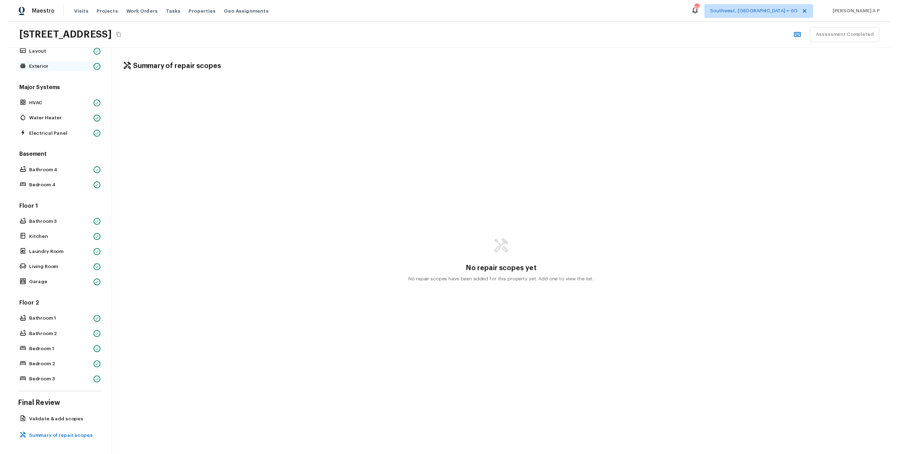
scroll to position [0, 0]
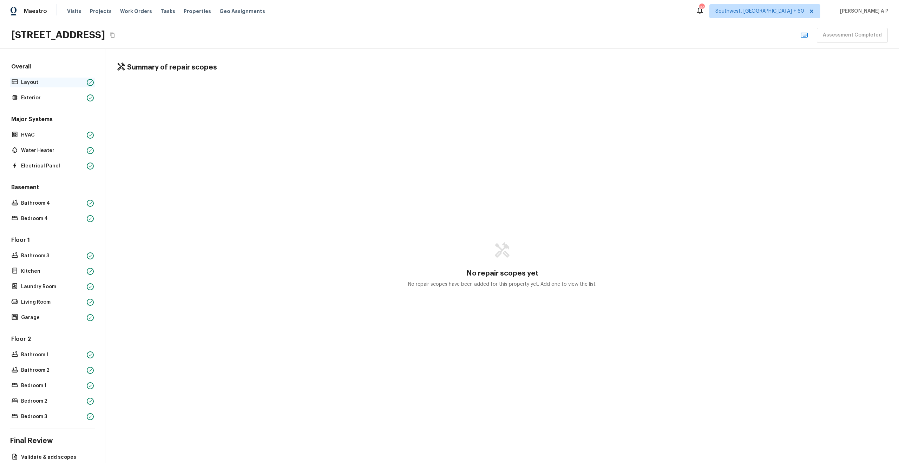
click at [70, 84] on p "Layout" at bounding box center [52, 82] width 63 height 7
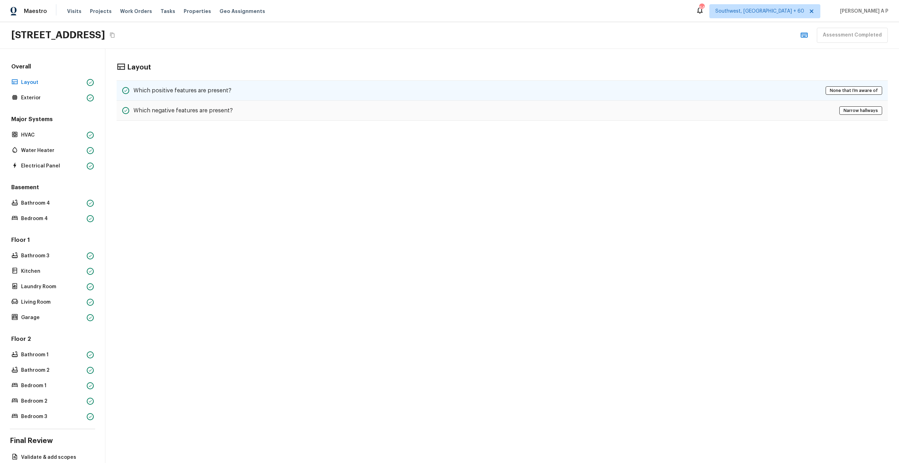
click at [294, 85] on div "Which positive features are present? None that I’m aware of" at bounding box center [502, 90] width 771 height 20
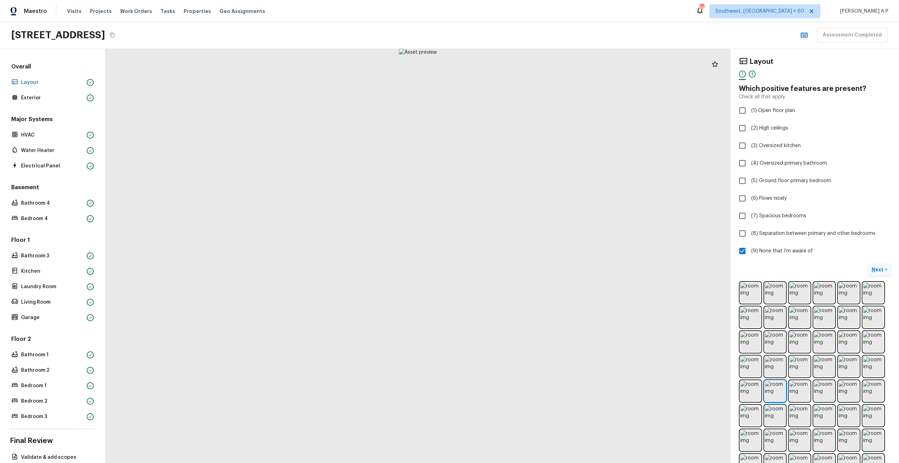
click at [875, 268] on p "Next" at bounding box center [877, 269] width 13 height 7
click at [875, 268] on span "( Exterior )" at bounding box center [872, 269] width 21 height 5
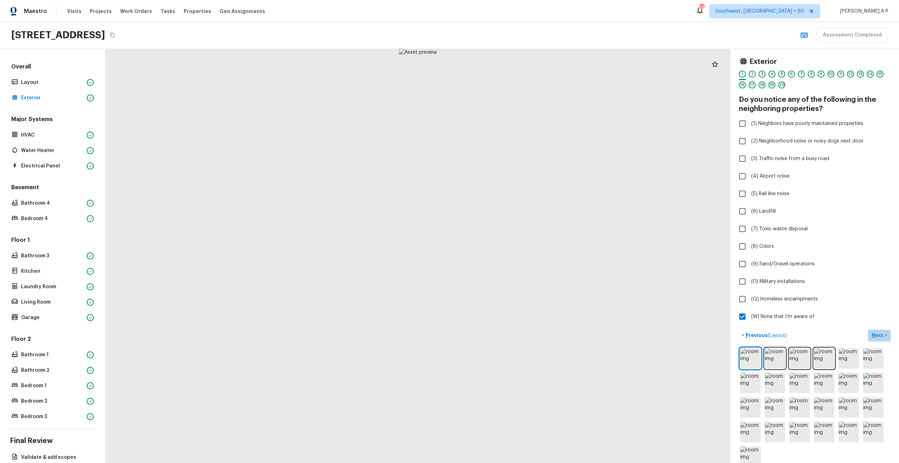
click at [878, 337] on p "Next" at bounding box center [877, 335] width 13 height 7
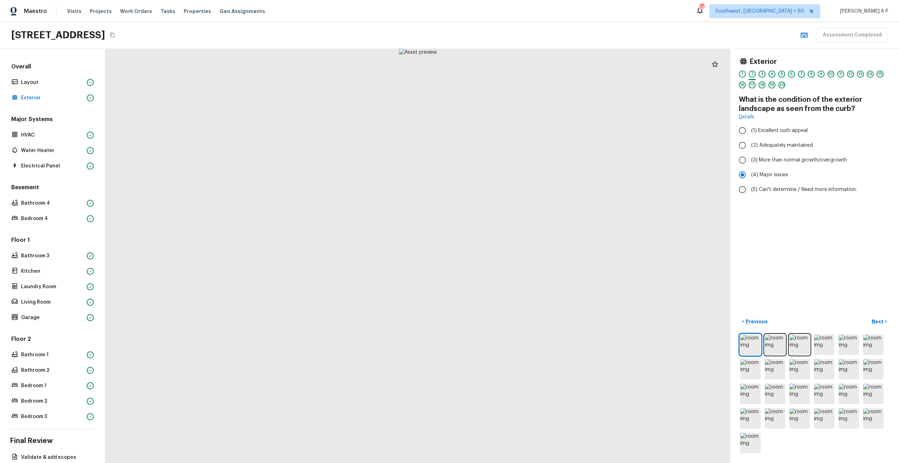
click at [879, 328] on div "< Previous Next >" at bounding box center [814, 385] width 152 height 139
click at [880, 320] on p "Next" at bounding box center [877, 321] width 13 height 7
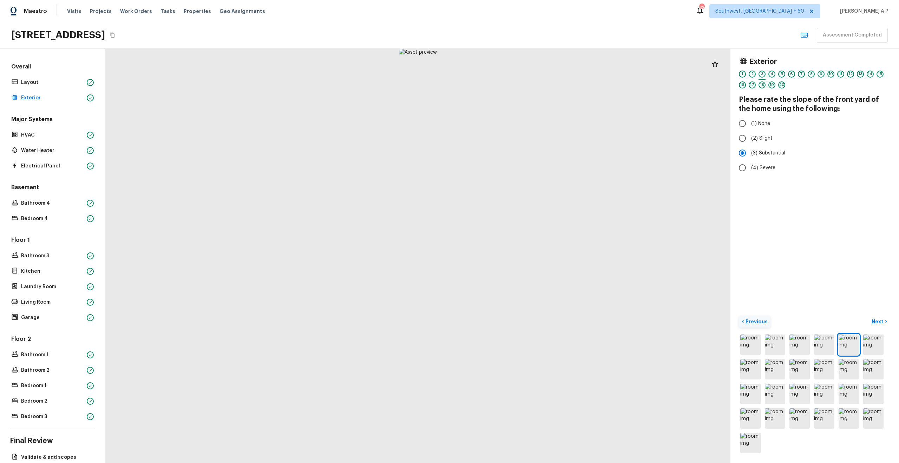
click at [756, 317] on button "< Previous" at bounding box center [754, 322] width 32 height 12
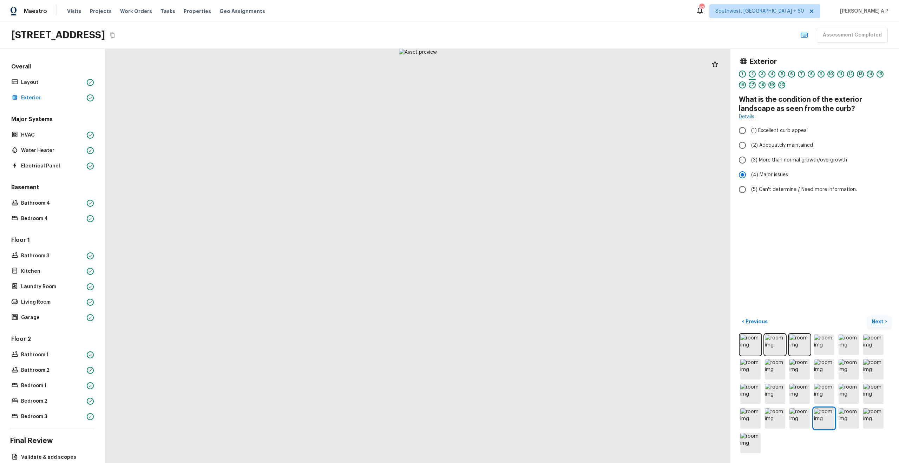
click at [880, 317] on button "Next >" at bounding box center [879, 322] width 22 height 12
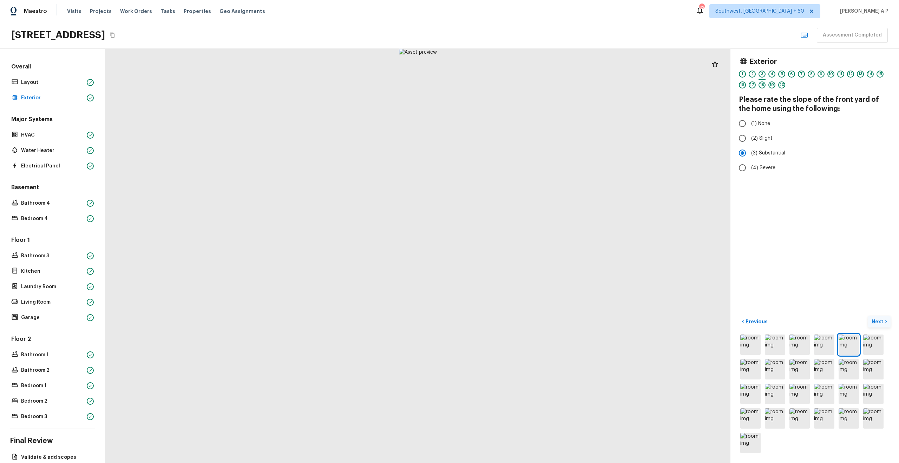
click at [880, 317] on button "Next >" at bounding box center [879, 322] width 22 height 12
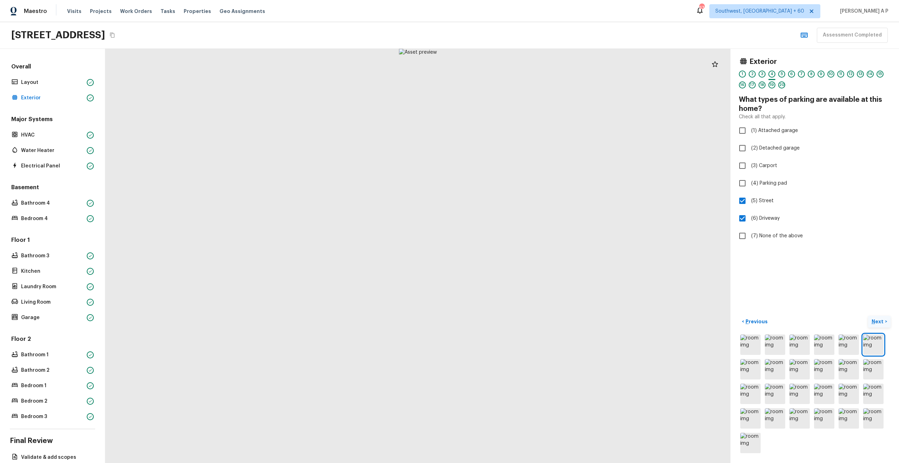
click at [880, 317] on button "Next >" at bounding box center [879, 322] width 22 height 12
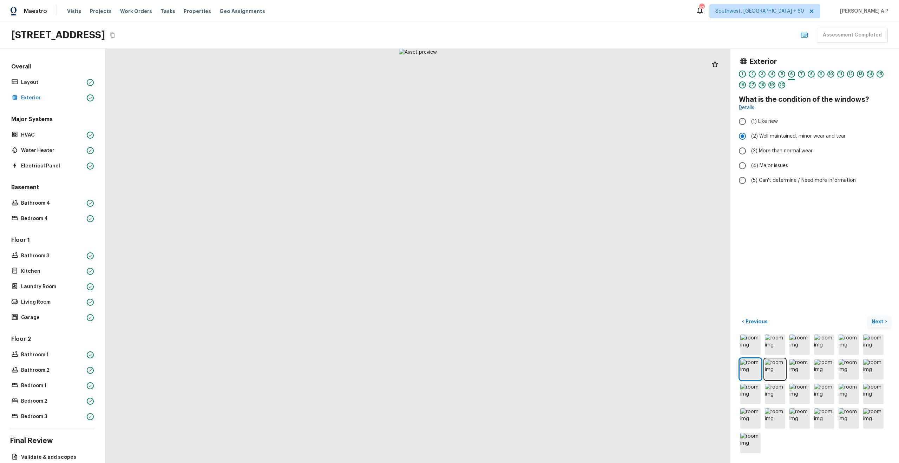
click at [880, 317] on button "Next >" at bounding box center [879, 322] width 22 height 12
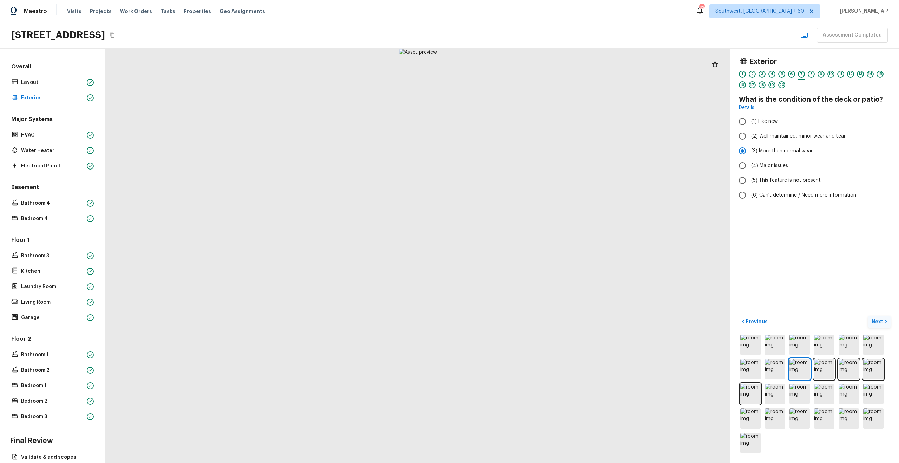
click at [880, 317] on button "Next >" at bounding box center [879, 322] width 22 height 12
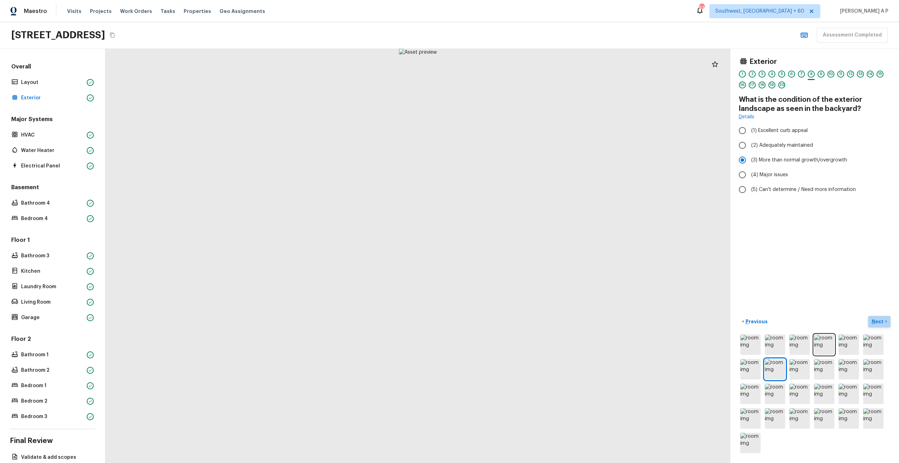
click at [880, 317] on button "Next >" at bounding box center [879, 322] width 22 height 12
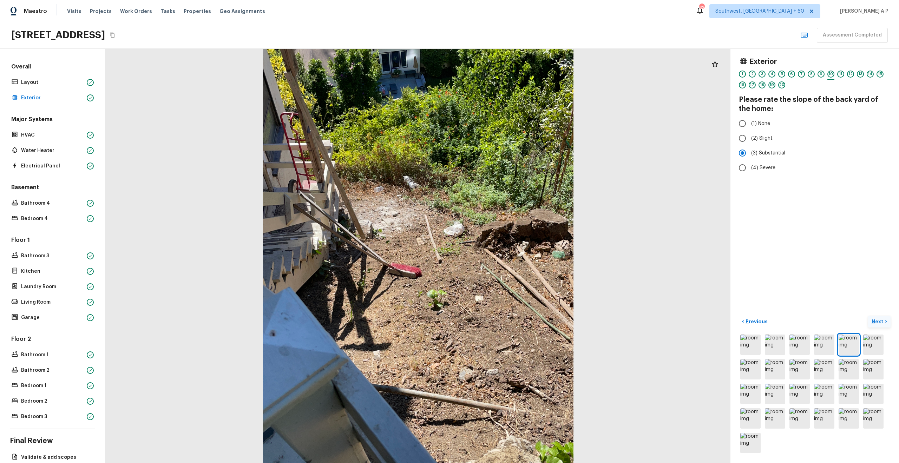
click at [880, 317] on button "Next >" at bounding box center [879, 322] width 22 height 12
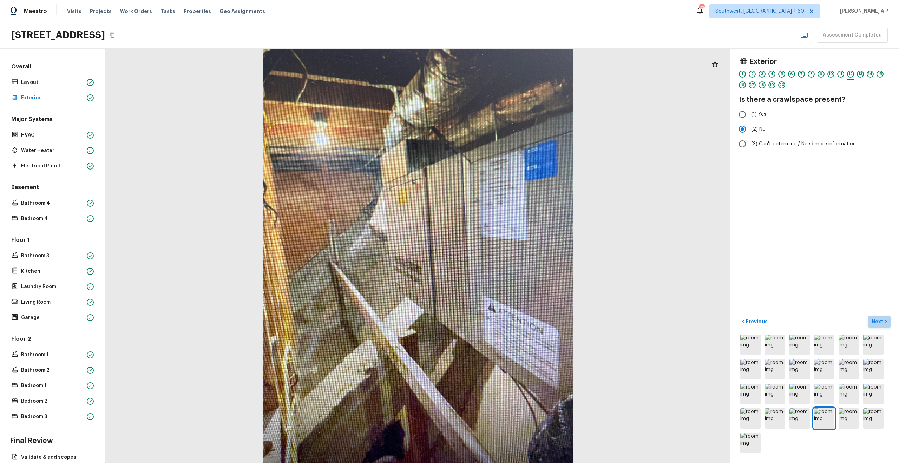
click at [880, 324] on p "Next" at bounding box center [877, 321] width 13 height 7
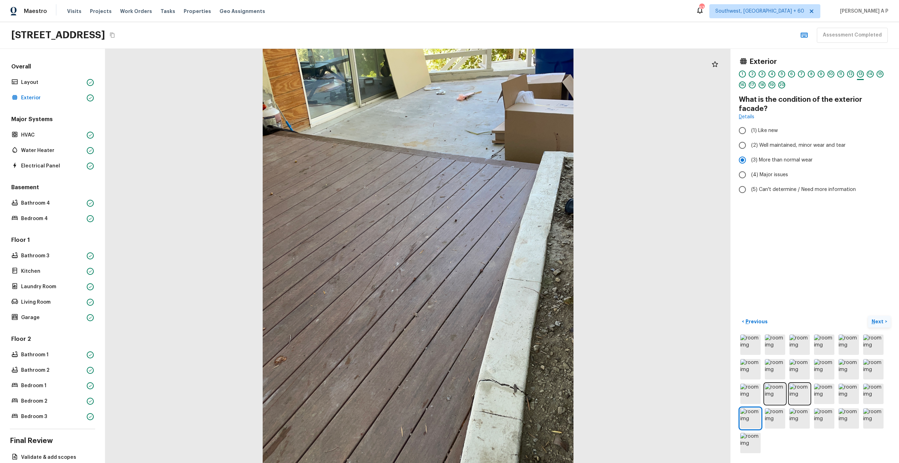
click at [880, 324] on p "Next" at bounding box center [877, 321] width 13 height 7
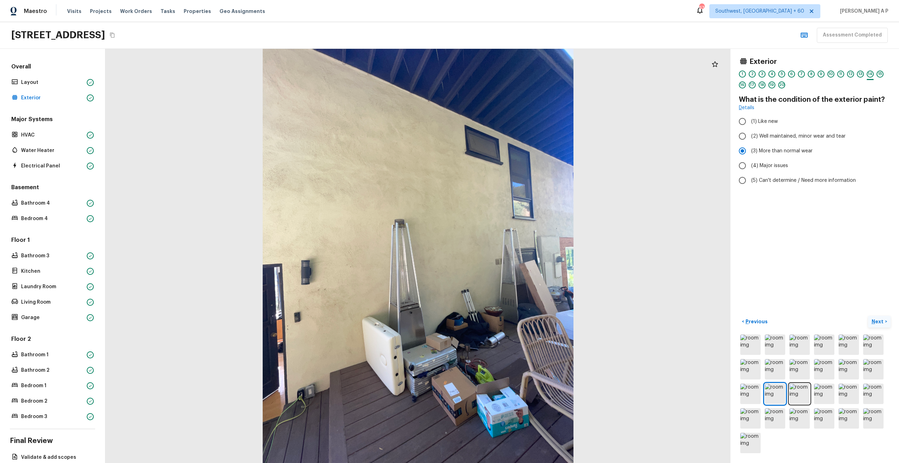
click at [880, 324] on p "Next" at bounding box center [877, 321] width 13 height 7
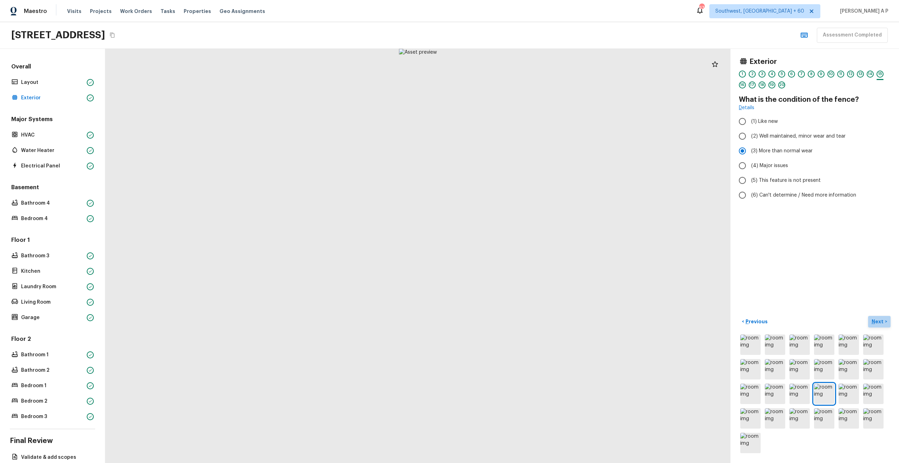
click at [880, 324] on p "Next" at bounding box center [877, 321] width 13 height 7
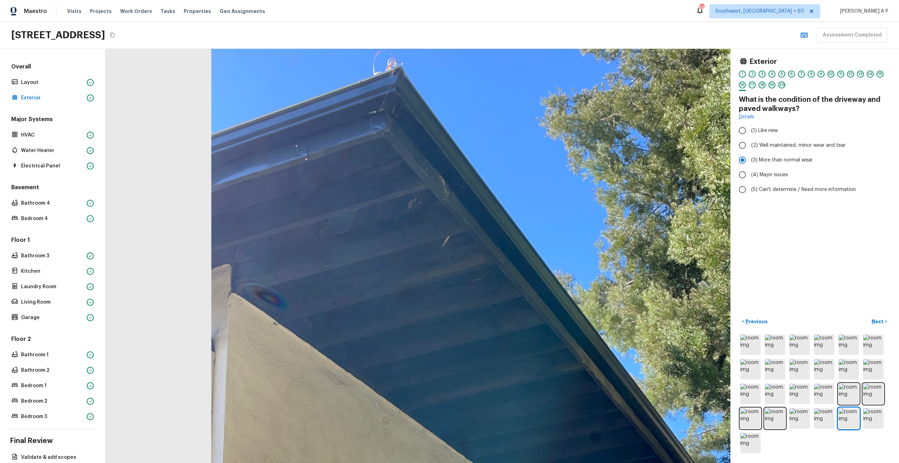
drag, startPoint x: 409, startPoint y: 151, endPoint x: 402, endPoint y: 177, distance: 26.7
click at [403, 177] on div at bounding box center [474, 399] width 1059 height 702
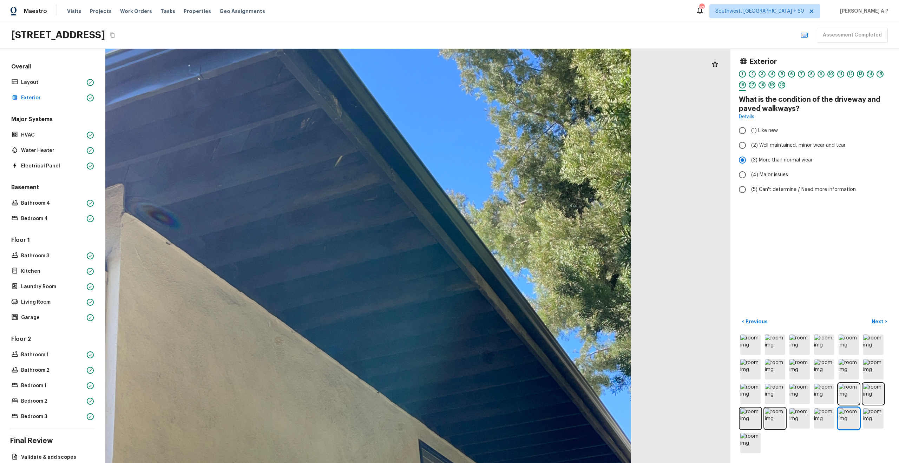
drag, startPoint x: 413, startPoint y: 237, endPoint x: 483, endPoint y: 331, distance: 117.2
click at [483, 332] on div at bounding box center [366, 318] width 1059 height 702
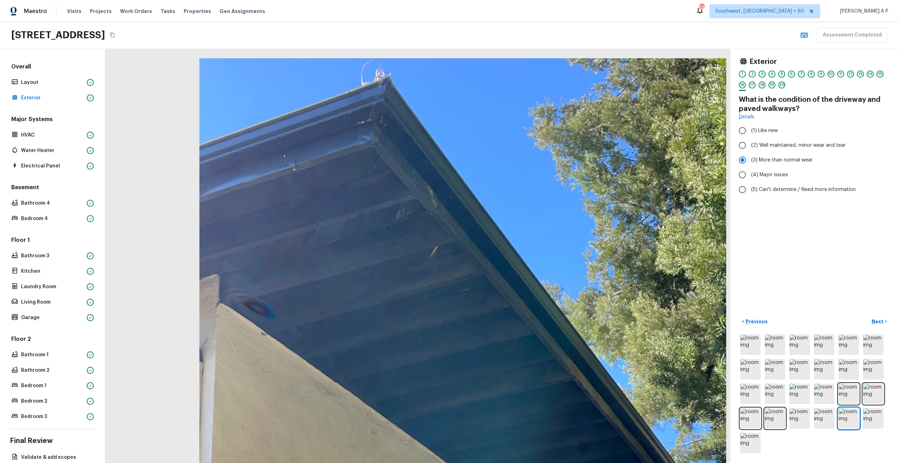
drag, startPoint x: 451, startPoint y: 262, endPoint x: 484, endPoint y: 284, distance: 39.6
click at [484, 284] on div at bounding box center [462, 409] width 1059 height 702
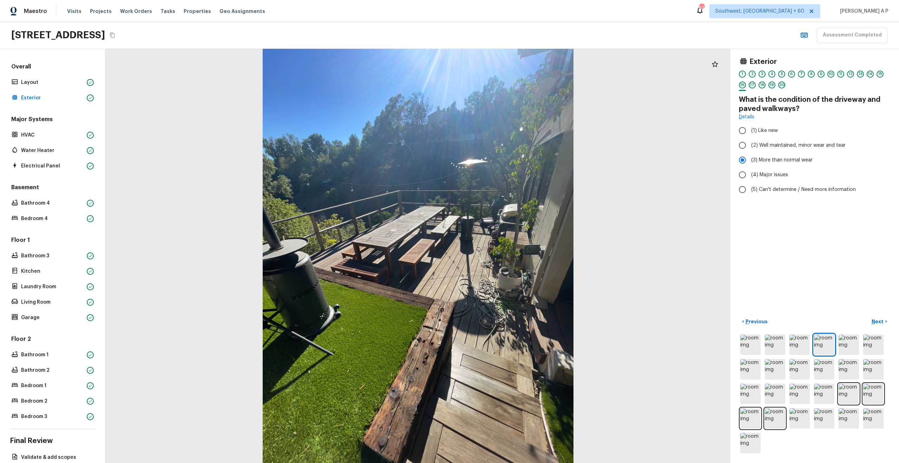
click at [873, 329] on div "< Previous Next >" at bounding box center [814, 385] width 152 height 139
click at [873, 327] on div "< Previous Next >" at bounding box center [814, 385] width 152 height 139
click at [876, 318] on p "Next" at bounding box center [877, 321] width 13 height 7
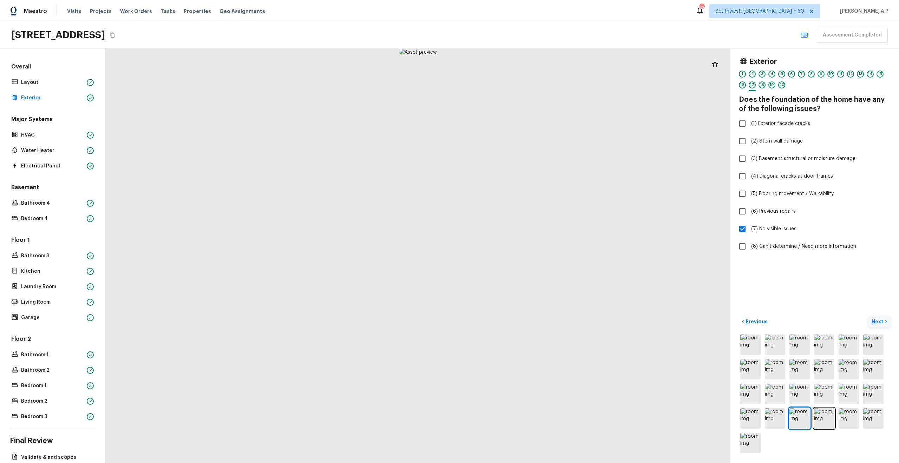
click at [876, 318] on p "Next" at bounding box center [877, 321] width 13 height 7
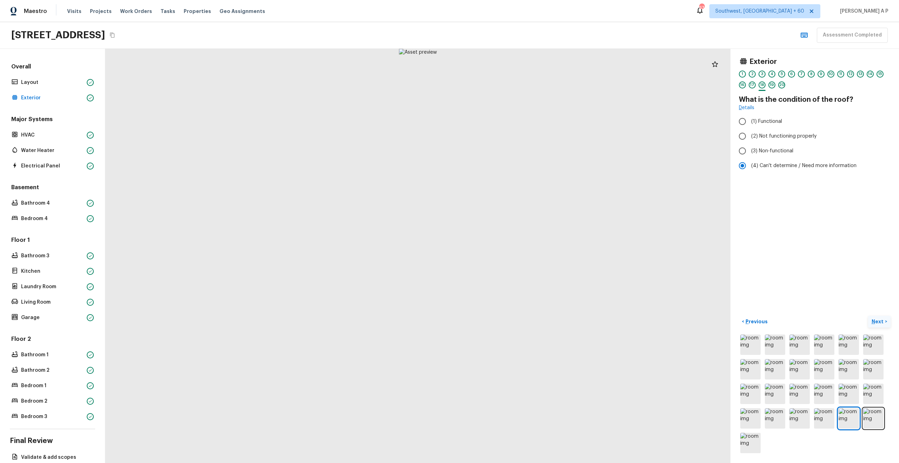
click at [876, 318] on p "Next" at bounding box center [877, 321] width 13 height 7
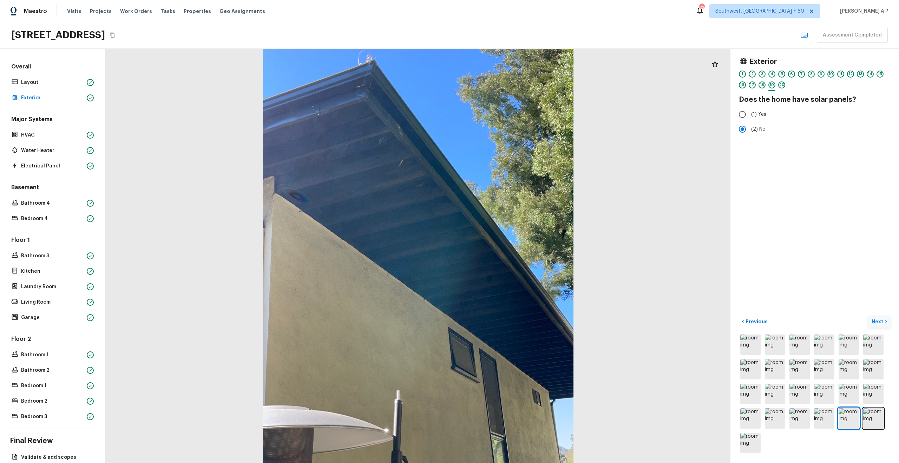
click at [876, 318] on p "Next" at bounding box center [877, 321] width 13 height 7
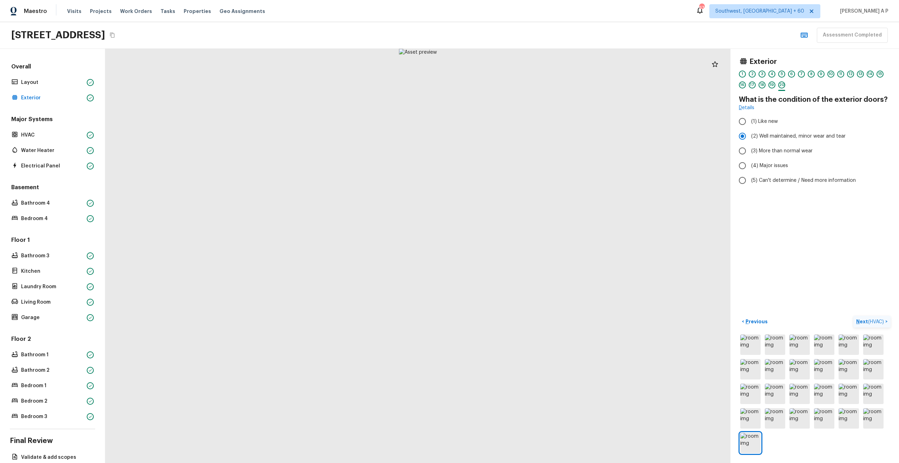
click at [876, 318] on p "Next ( HVAC )" at bounding box center [870, 321] width 29 height 7
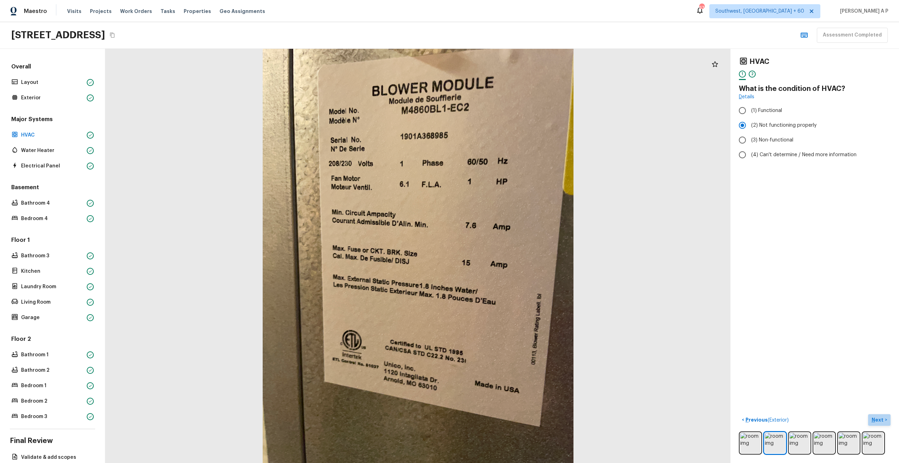
click at [879, 416] on p "Next" at bounding box center [877, 419] width 13 height 7
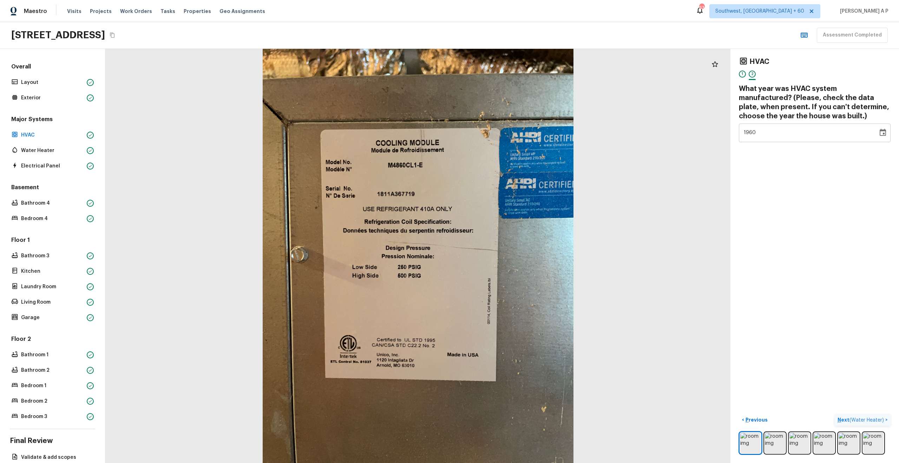
click at [879, 415] on button "Next ( Water Heater ) >" at bounding box center [862, 420] width 56 height 12
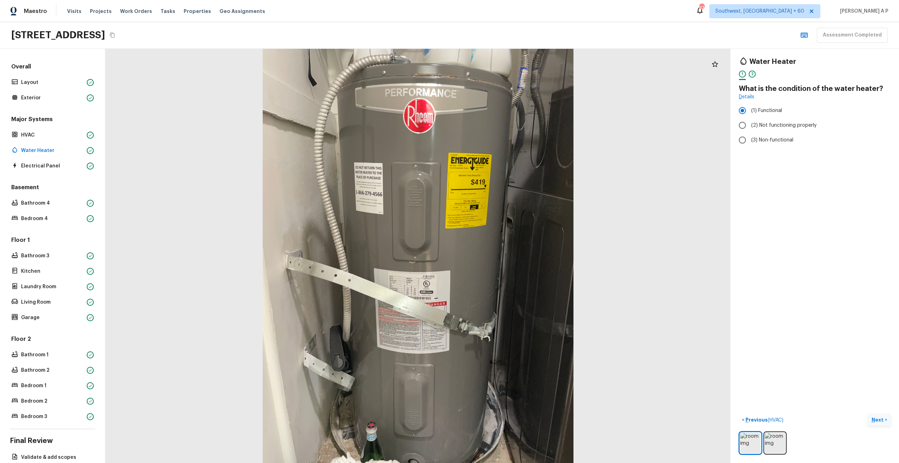
click at [878, 419] on p "Next" at bounding box center [877, 419] width 13 height 7
click at [878, 419] on span "( Electrical Panel )" at bounding box center [865, 420] width 38 height 5
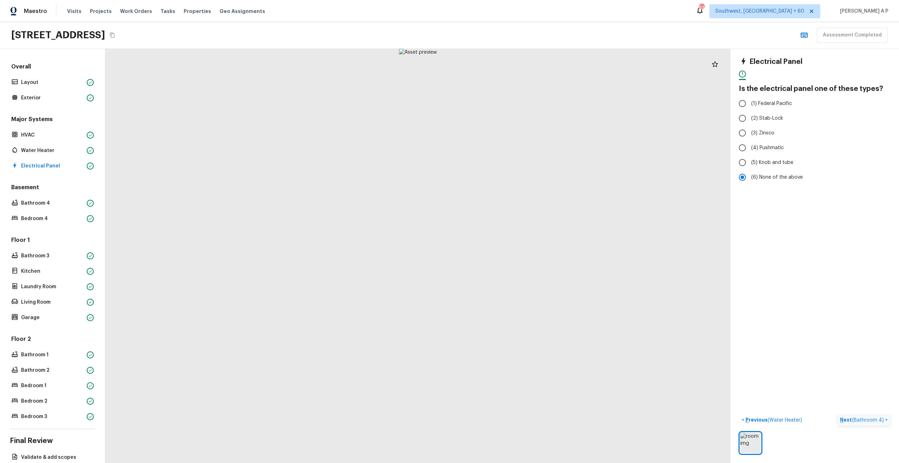
click at [878, 419] on span "( Bathroom 4 )" at bounding box center [867, 420] width 32 height 5
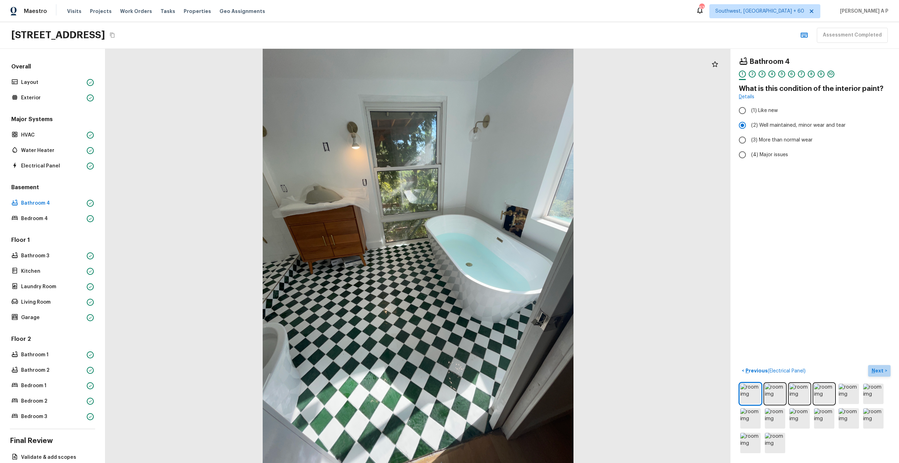
click at [881, 367] on p "Next" at bounding box center [877, 370] width 13 height 7
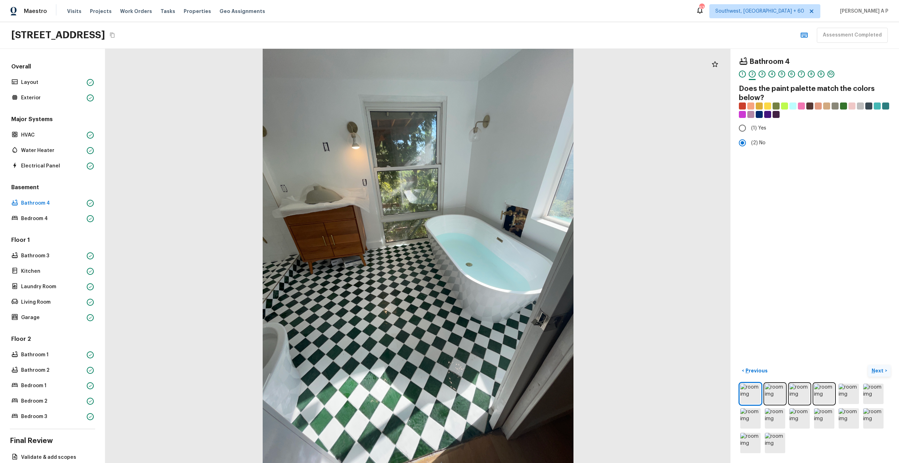
click at [881, 367] on p "Next" at bounding box center [877, 370] width 13 height 7
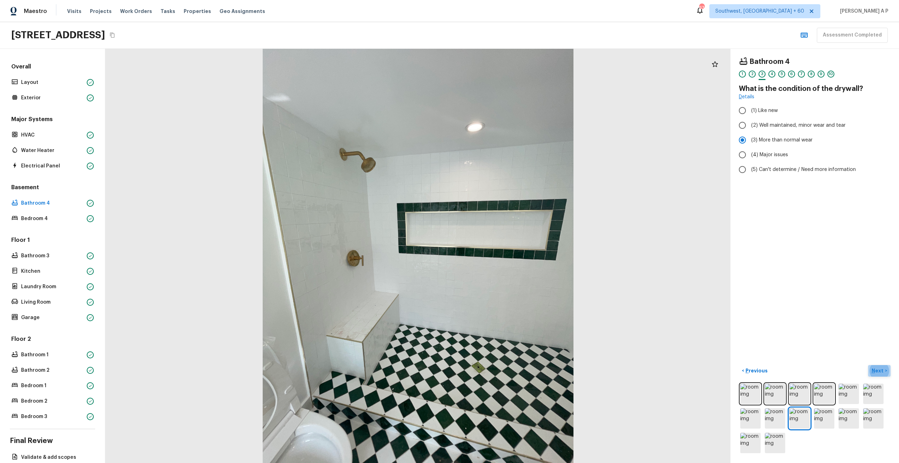
click at [879, 366] on button "Next >" at bounding box center [879, 371] width 22 height 12
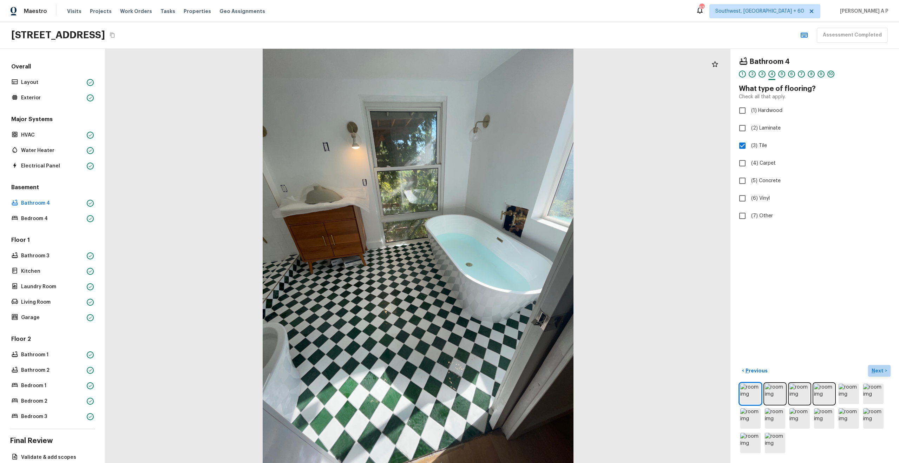
click at [879, 366] on button "Next >" at bounding box center [879, 371] width 22 height 12
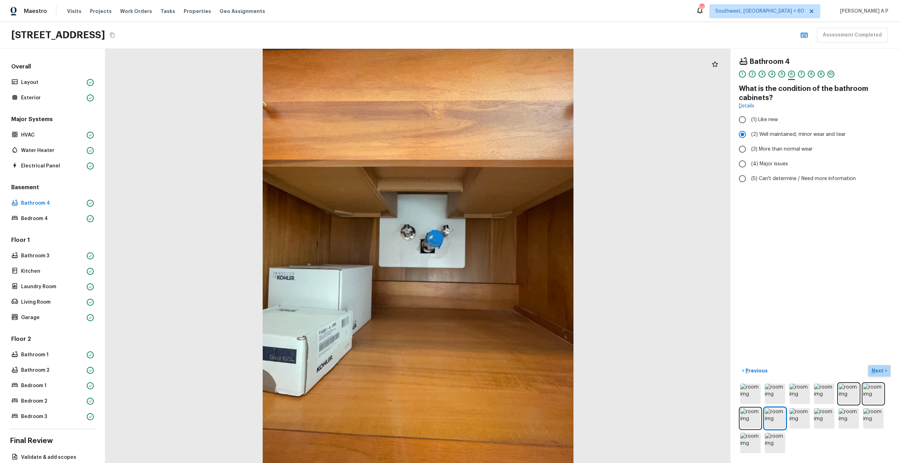
click at [879, 366] on button "Next >" at bounding box center [879, 371] width 22 height 12
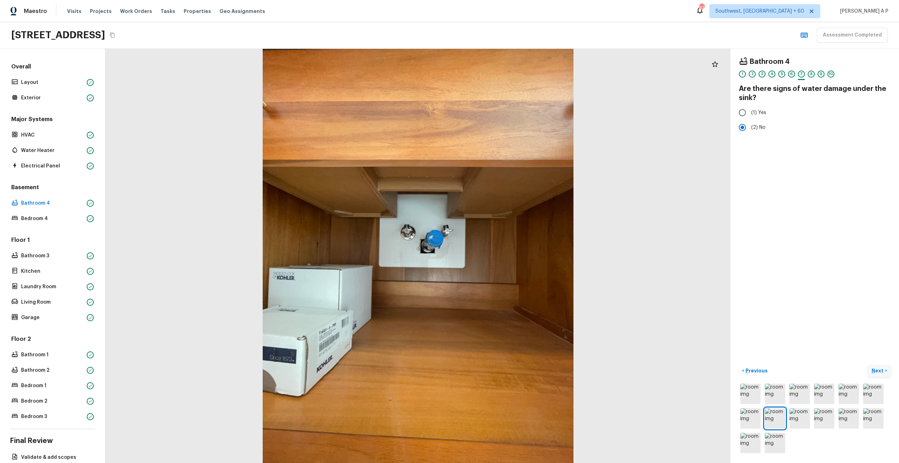
click at [882, 372] on p "Next" at bounding box center [877, 370] width 13 height 7
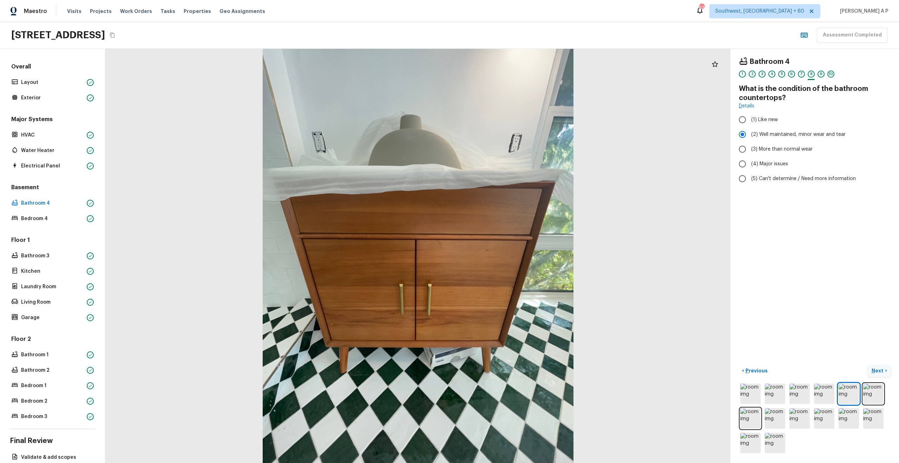
click at [882, 372] on p "Next" at bounding box center [877, 370] width 13 height 7
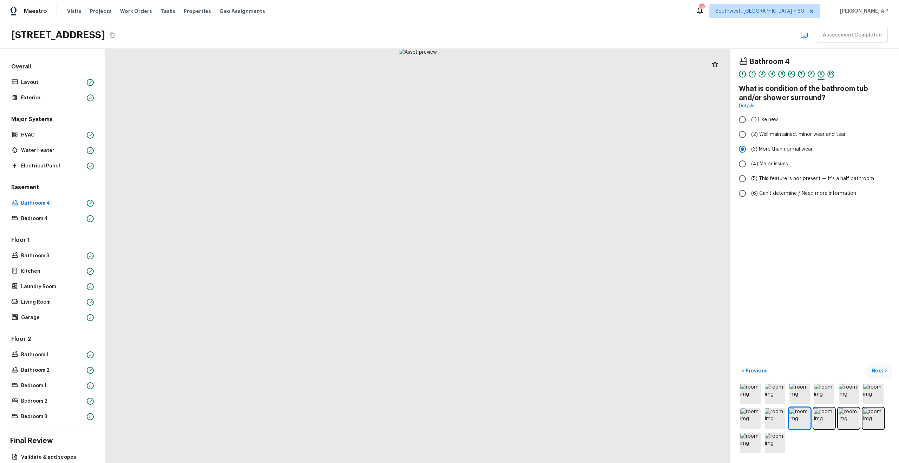
click at [882, 372] on p "Next" at bounding box center [877, 370] width 13 height 7
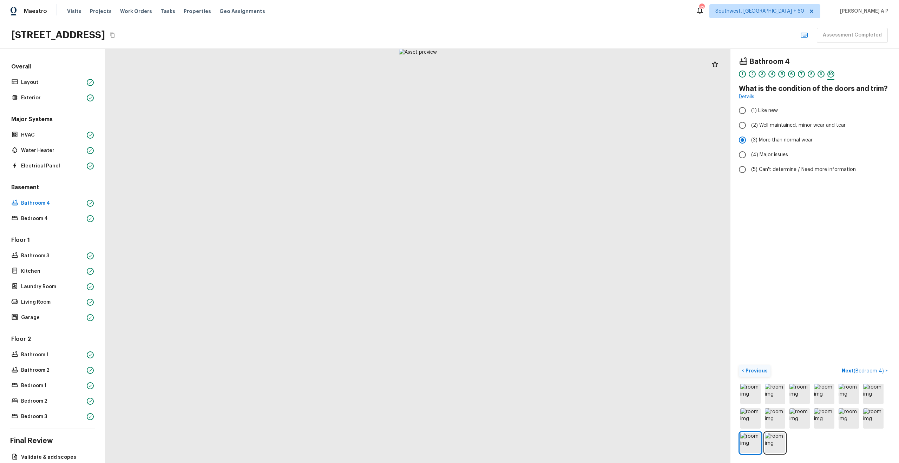
click at [760, 370] on p "Previous" at bounding box center [756, 370] width 24 height 7
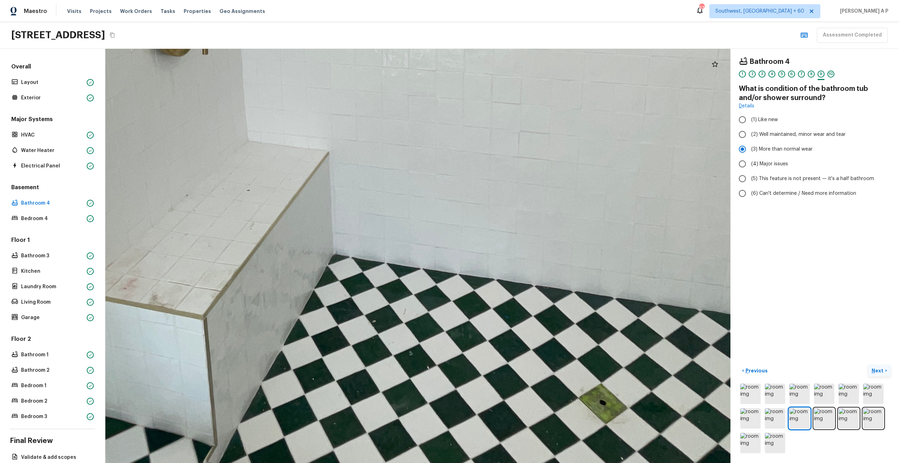
click at [880, 372] on p "Next" at bounding box center [877, 370] width 13 height 7
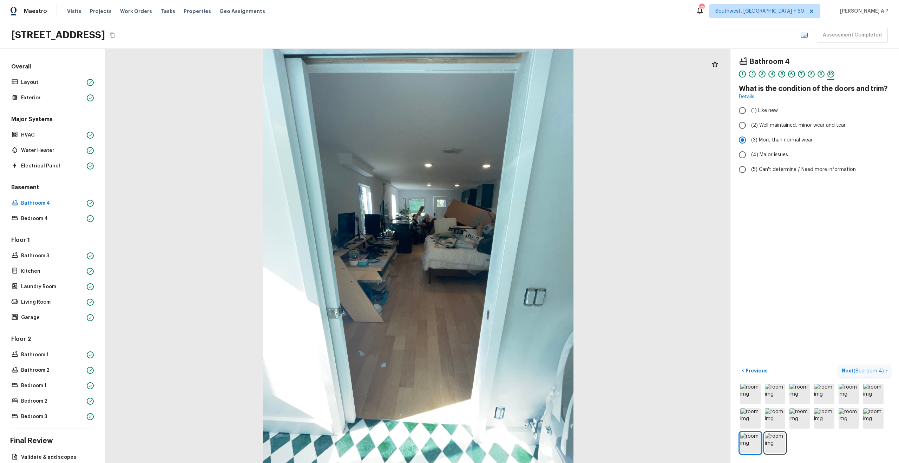
click at [880, 372] on span "( Bedroom 4 )" at bounding box center [868, 371] width 30 height 5
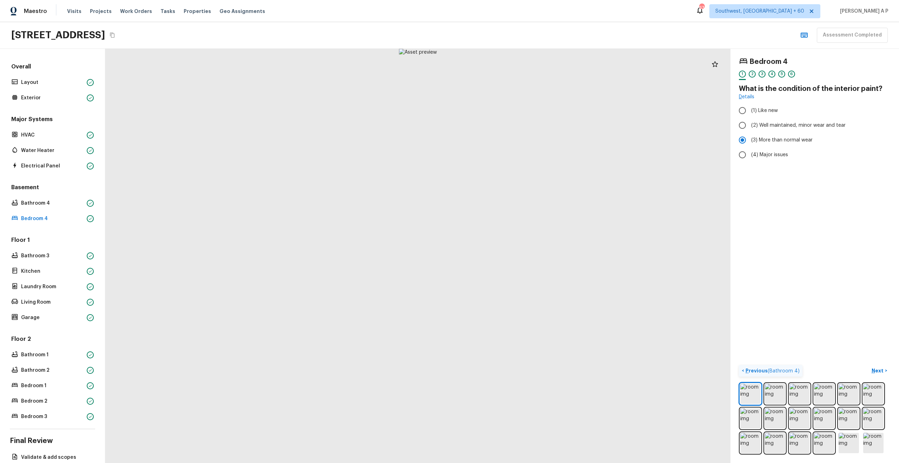
click at [760, 369] on p "Previous ( Bathroom 4 )" at bounding box center [771, 370] width 55 height 7
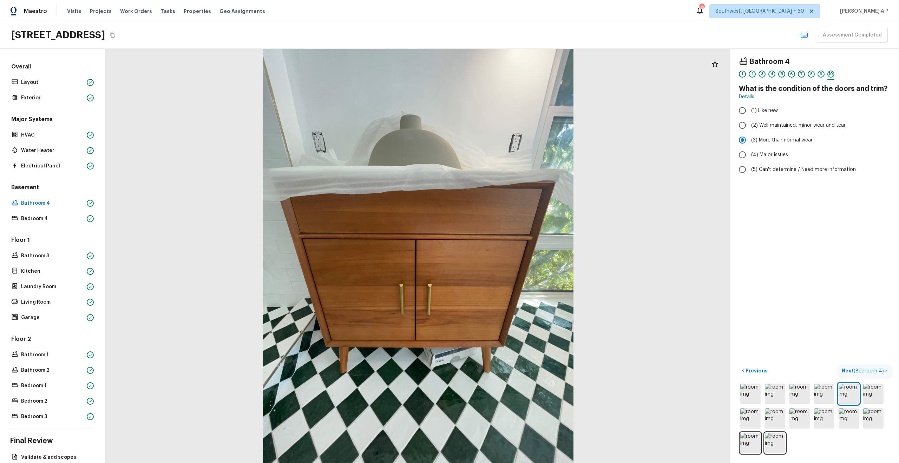
click at [873, 367] on p "Next ( Bedroom 4 )" at bounding box center [863, 370] width 44 height 7
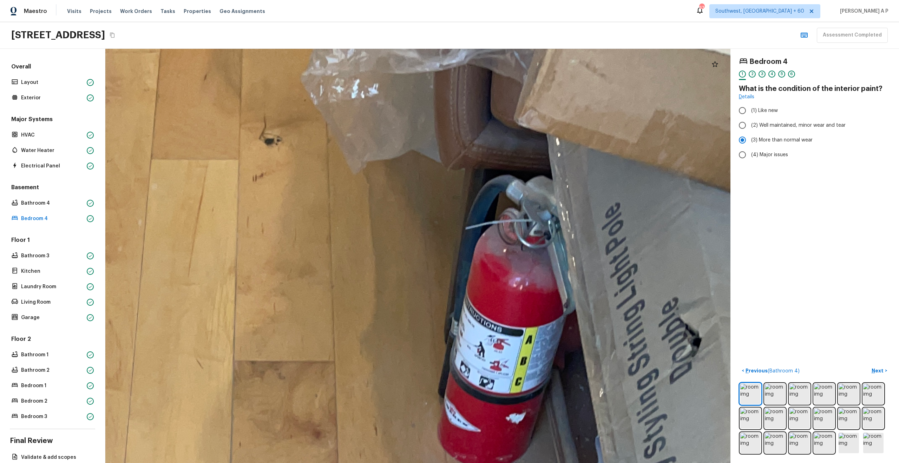
drag, startPoint x: 298, startPoint y: 110, endPoint x: 349, endPoint y: 267, distance: 165.8
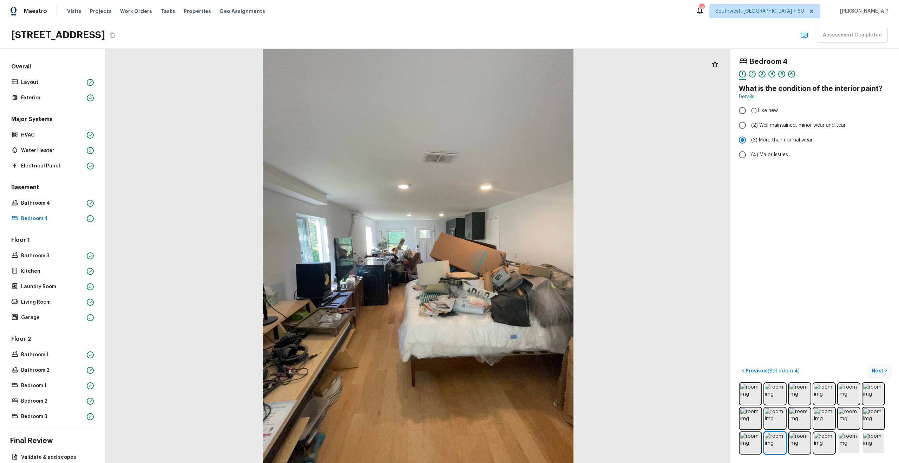
click at [871, 369] on p "Next" at bounding box center [877, 370] width 13 height 7
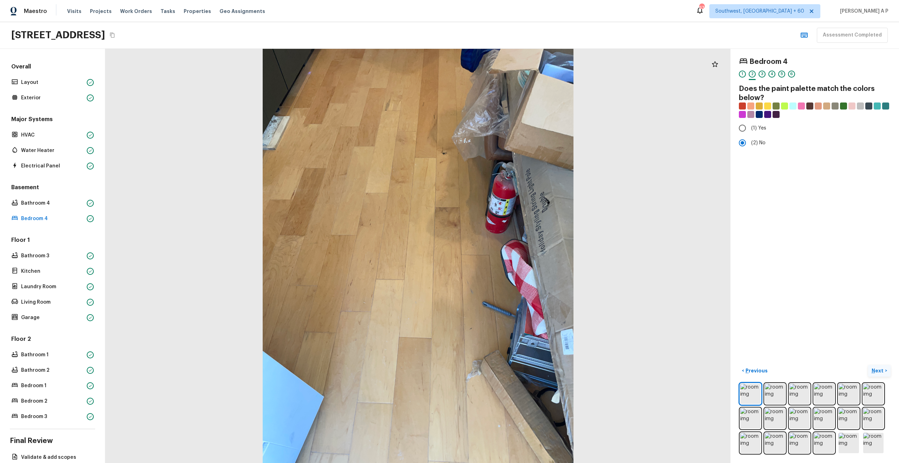
click at [871, 369] on p "Next" at bounding box center [877, 370] width 13 height 7
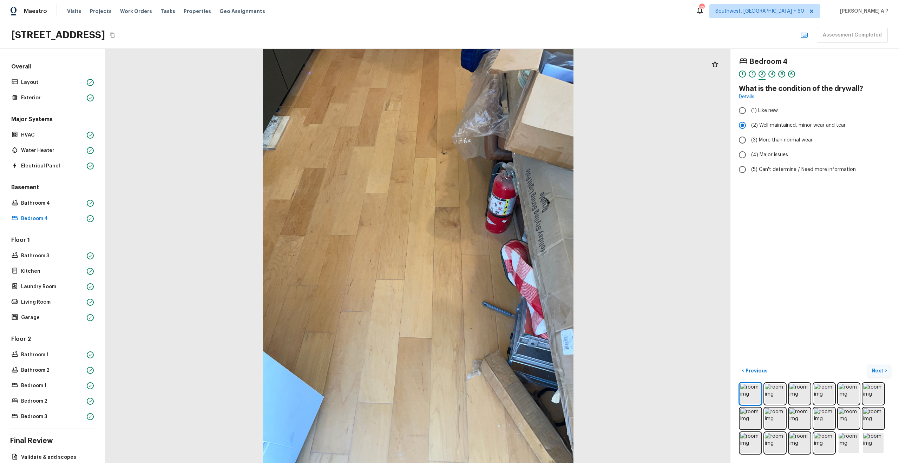
click at [871, 369] on p "Next" at bounding box center [877, 370] width 13 height 7
click at [869, 369] on button "Next >" at bounding box center [879, 371] width 22 height 12
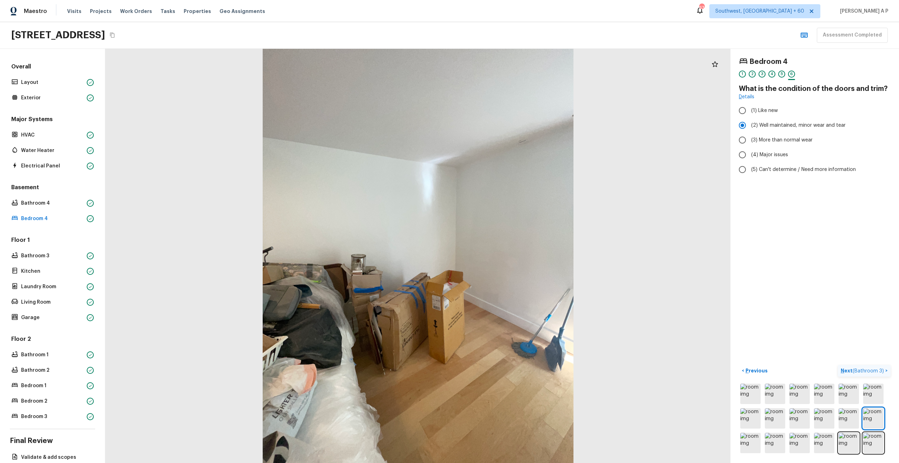
click at [875, 376] on button "Next ( Bathroom 3 ) >" at bounding box center [863, 371] width 53 height 12
click at [875, 376] on div "Bedroom 4 1 2 3 4 5 6 What is the condition of the doors and trim? Details (1) …" at bounding box center [814, 256] width 168 height 414
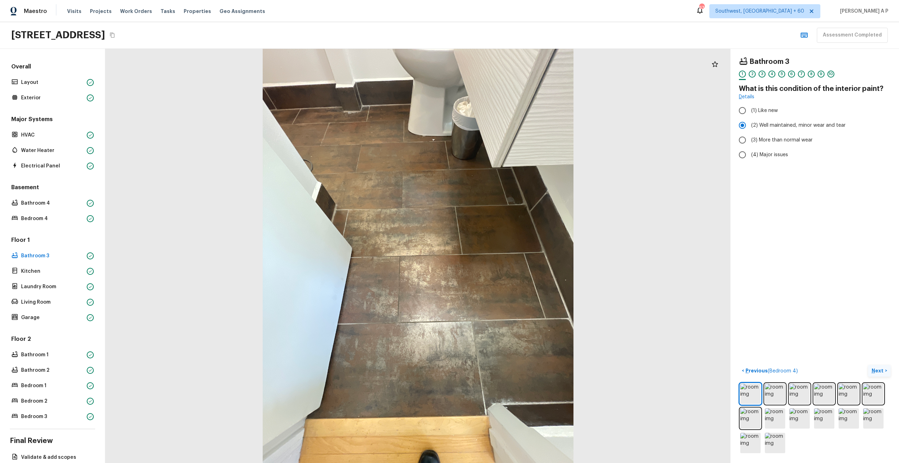
click at [878, 371] on p "Next" at bounding box center [877, 370] width 13 height 7
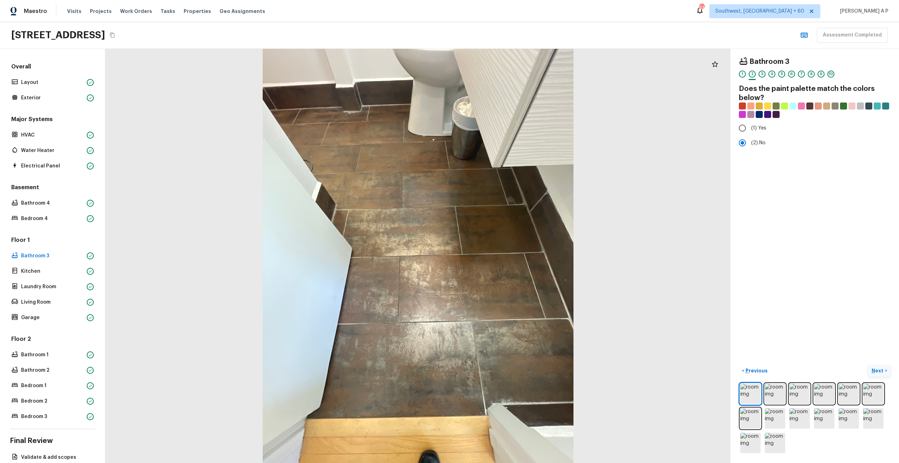
click at [878, 371] on p "Next" at bounding box center [877, 370] width 13 height 7
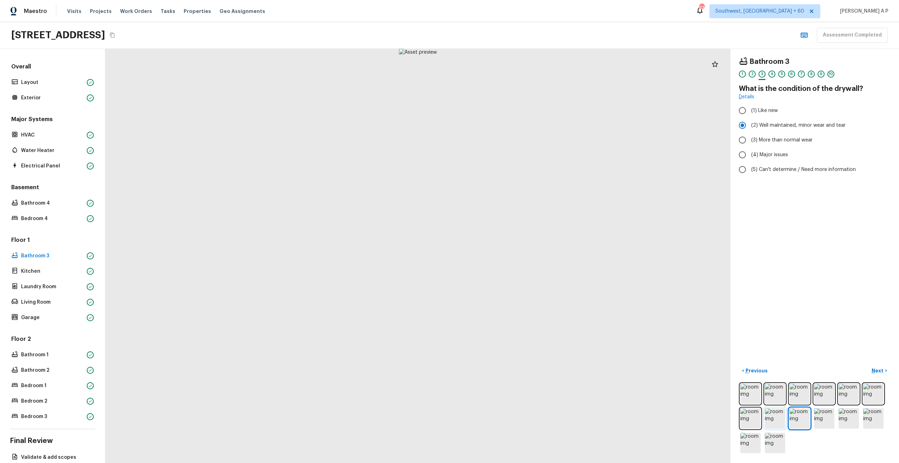
click at [775, 413] on img at bounding box center [774, 418] width 20 height 20
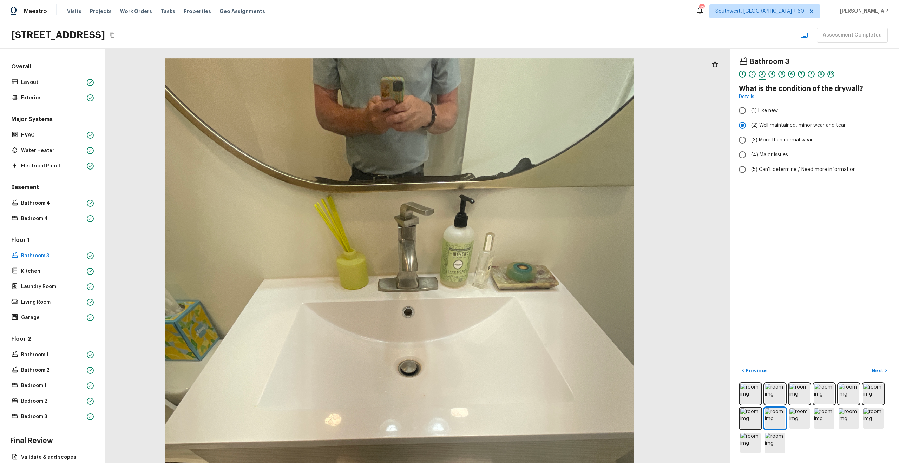
drag, startPoint x: 443, startPoint y: 147, endPoint x: 455, endPoint y: 267, distance: 120.9
click at [455, 267] on div at bounding box center [398, 370] width 943 height 625
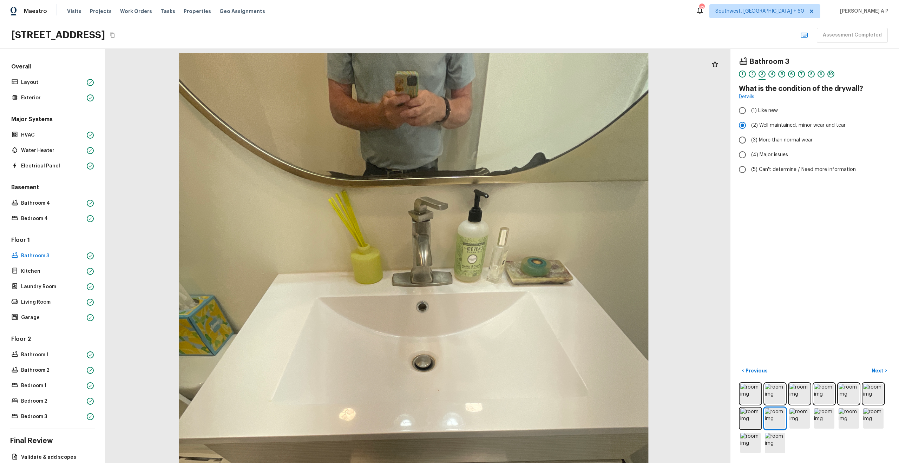
drag, startPoint x: 455, startPoint y: 230, endPoint x: 456, endPoint y: 234, distance: 4.3
click at [456, 234] on div at bounding box center [413, 365] width 943 height 625
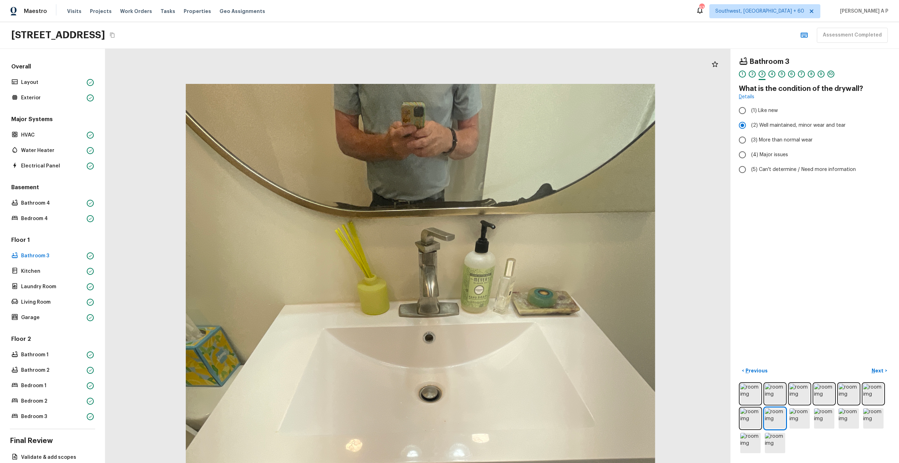
drag, startPoint x: 539, startPoint y: 159, endPoint x: 546, endPoint y: 285, distance: 126.5
click at [546, 285] on div at bounding box center [419, 396] width 943 height 625
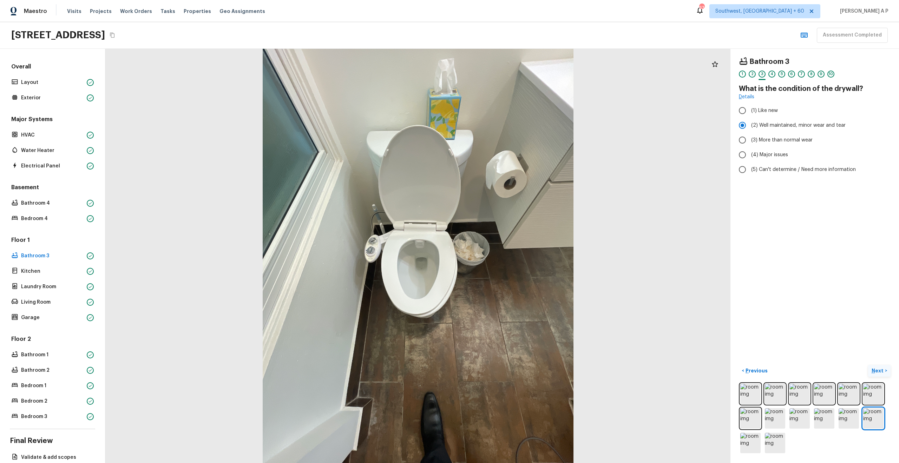
click at [881, 367] on p "Next" at bounding box center [877, 370] width 13 height 7
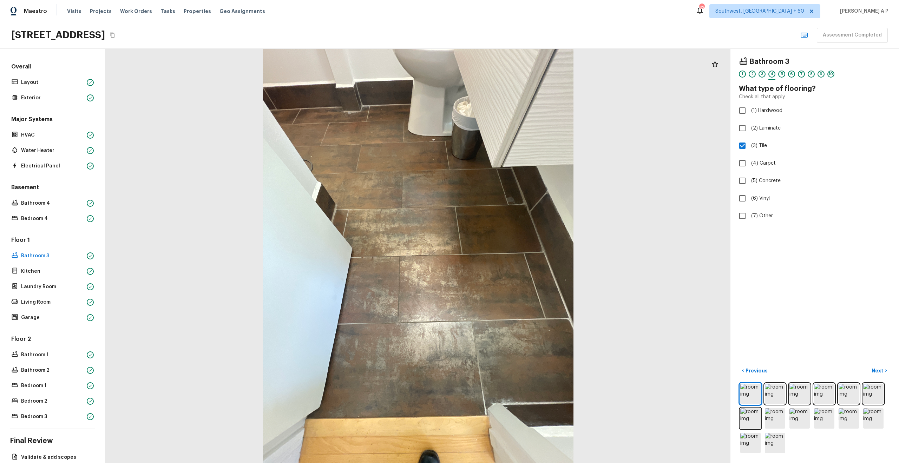
click at [630, 362] on div at bounding box center [417, 256] width 625 height 414
click at [875, 366] on button "Next >" at bounding box center [879, 371] width 22 height 12
click at [878, 370] on p "Next" at bounding box center [877, 370] width 13 height 7
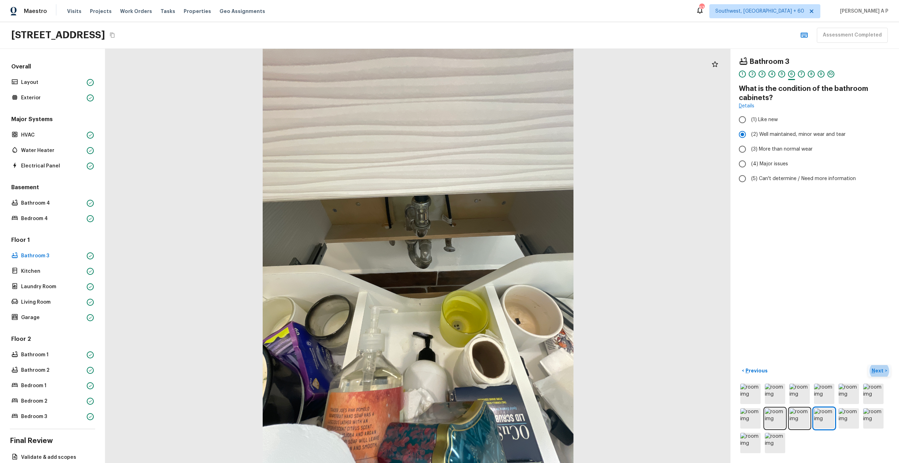
click at [883, 374] on button "Next >" at bounding box center [879, 371] width 22 height 12
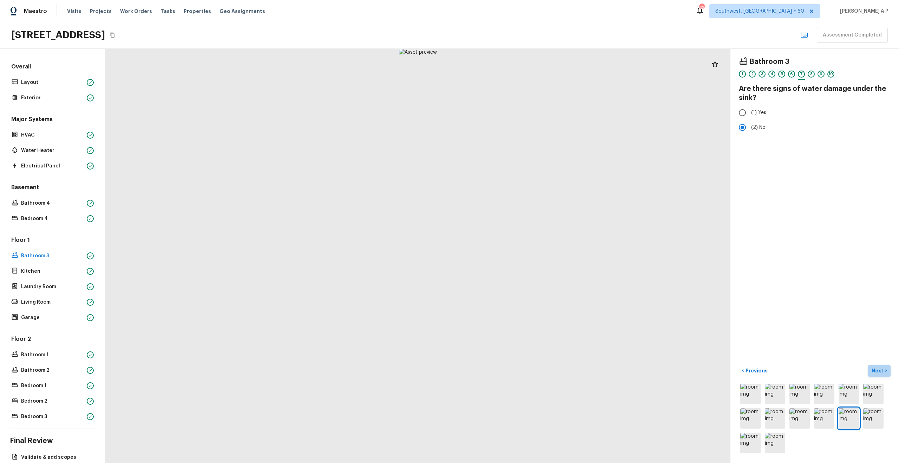
click at [883, 374] on button "Next >" at bounding box center [879, 371] width 22 height 12
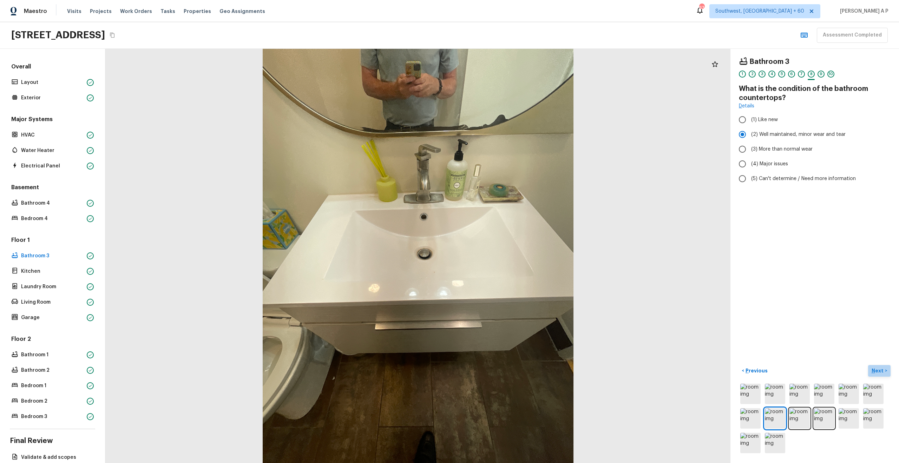
click at [883, 374] on button "Next >" at bounding box center [879, 371] width 22 height 12
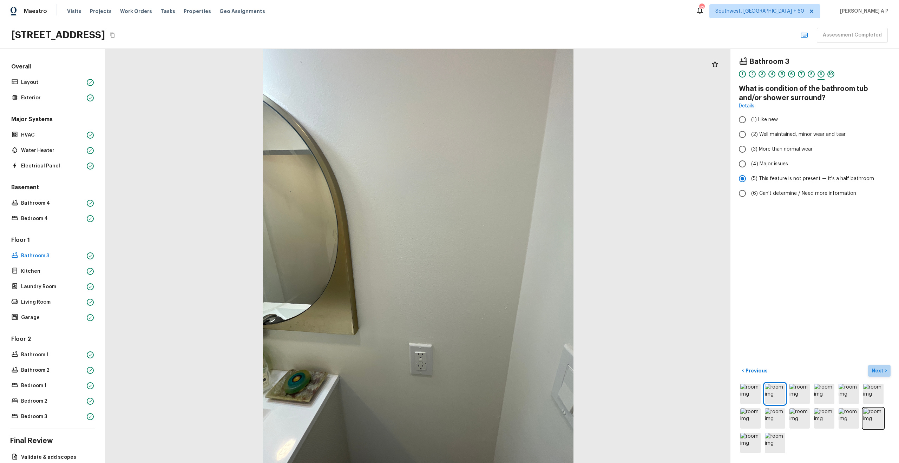
click at [881, 370] on p "Next" at bounding box center [877, 370] width 13 height 7
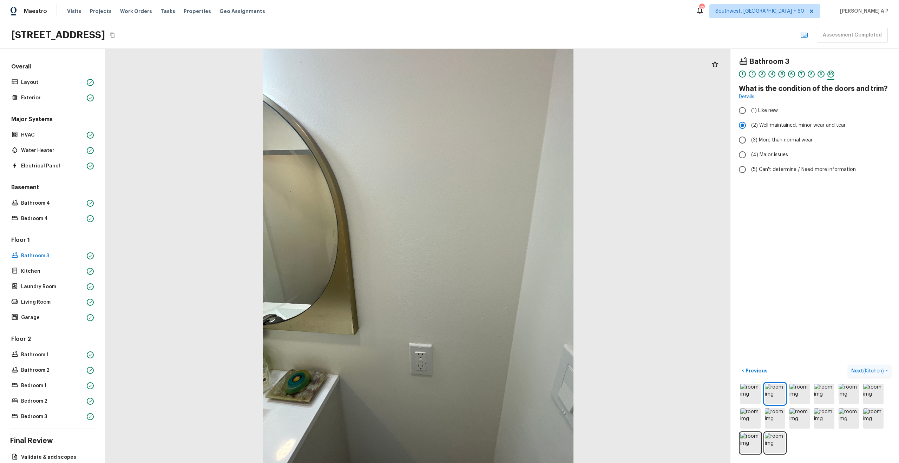
click at [881, 370] on span "( Kitchen )" at bounding box center [873, 371] width 21 height 5
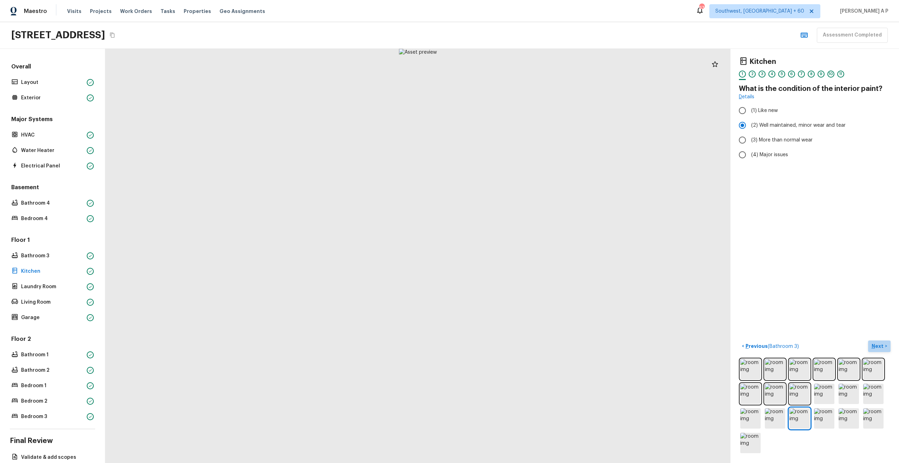
click at [884, 344] on button "Next >" at bounding box center [879, 346] width 22 height 12
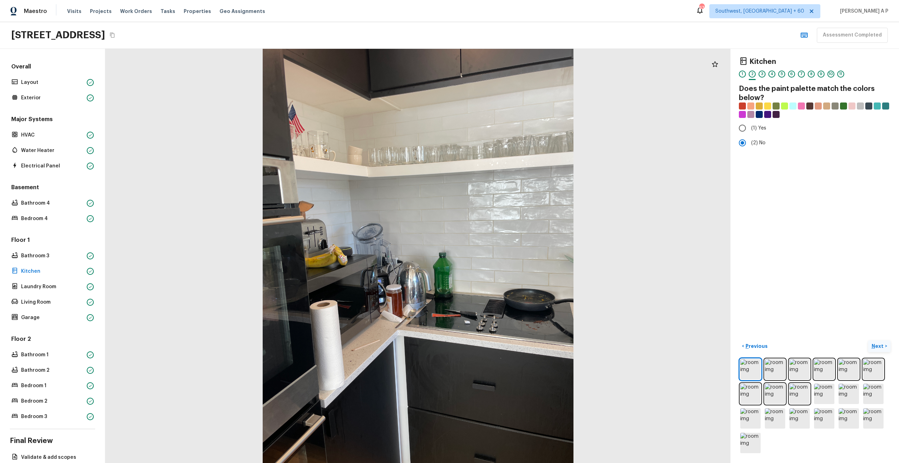
click at [884, 344] on button "Next >" at bounding box center [879, 346] width 22 height 12
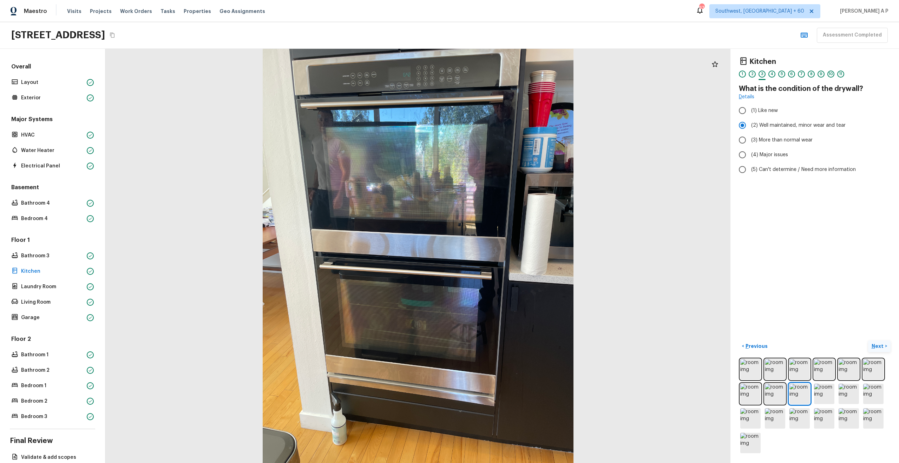
click at [884, 344] on button "Next >" at bounding box center [879, 346] width 22 height 12
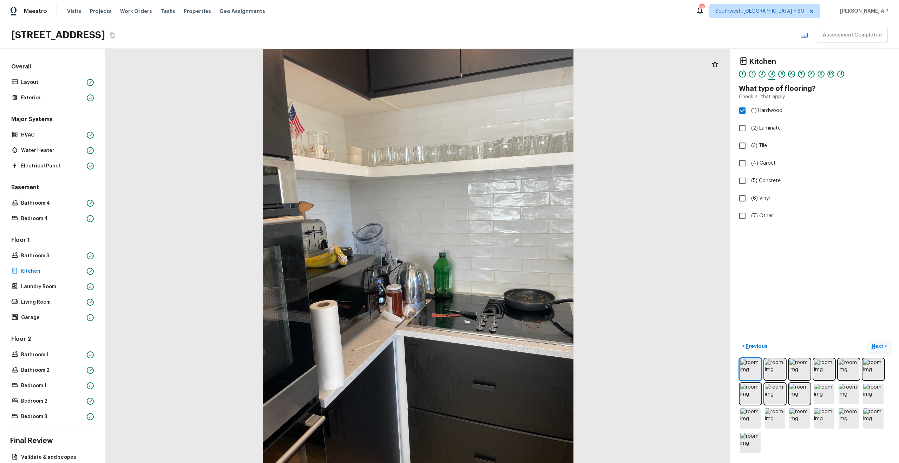
click at [884, 344] on button "Next >" at bounding box center [879, 346] width 22 height 12
click at [747, 344] on p "Previous" at bounding box center [756, 346] width 24 height 7
click at [880, 344] on p "Next" at bounding box center [877, 346] width 13 height 7
click at [769, 369] on img at bounding box center [774, 369] width 20 height 20
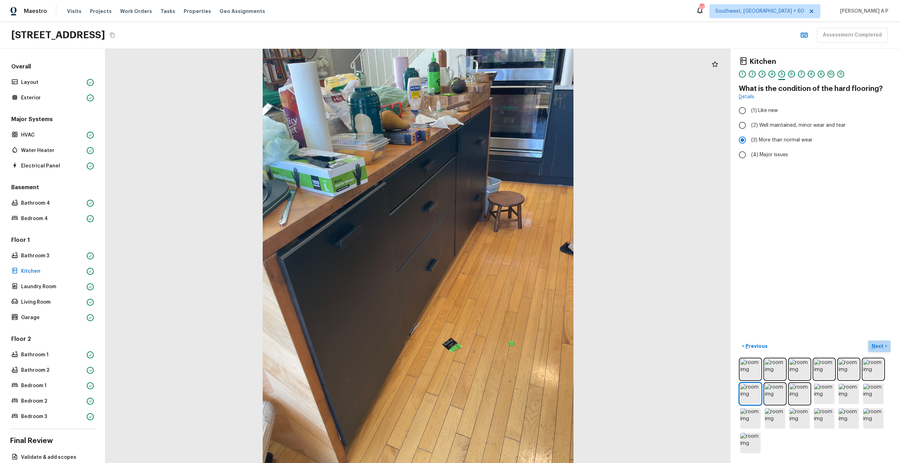
click at [887, 349] on button "Next >" at bounding box center [879, 346] width 22 height 12
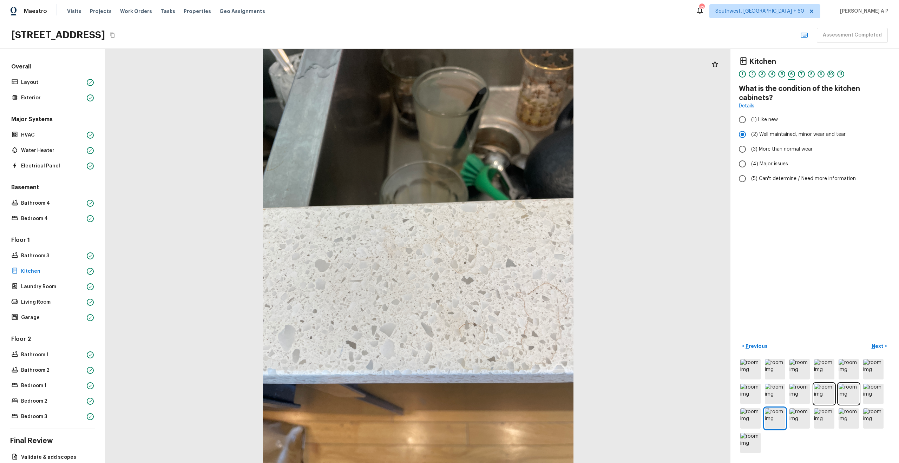
click at [867, 334] on div "Kitchen 1 2 3 4 5 6 7 8 9 10 11 What is the condition of the kitchen cabinets? …" at bounding box center [814, 256] width 168 height 414
click at [882, 347] on p "Next" at bounding box center [877, 346] width 13 height 7
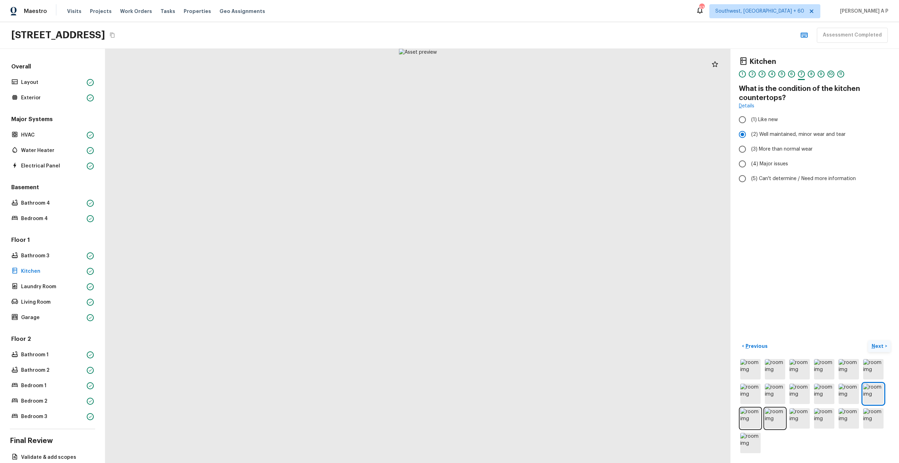
click at [882, 347] on p "Next" at bounding box center [877, 346] width 13 height 7
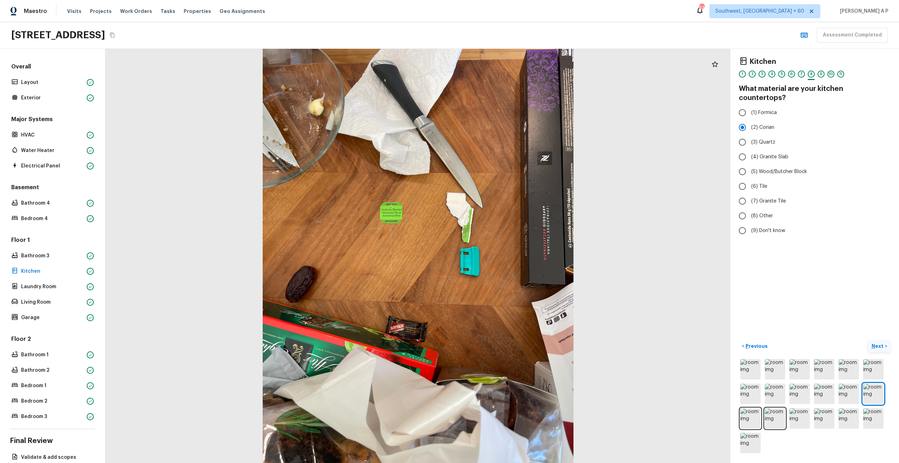
click at [882, 347] on p "Next" at bounding box center [877, 346] width 13 height 7
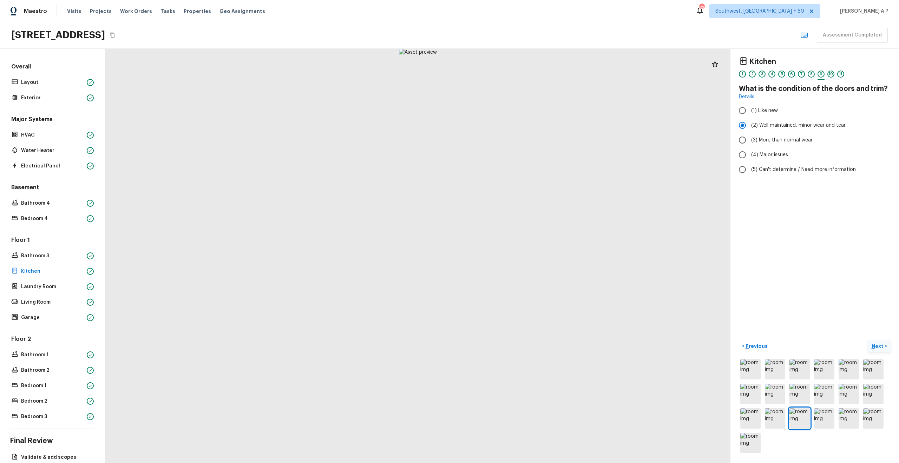
click at [882, 347] on p "Next" at bounding box center [877, 346] width 13 height 7
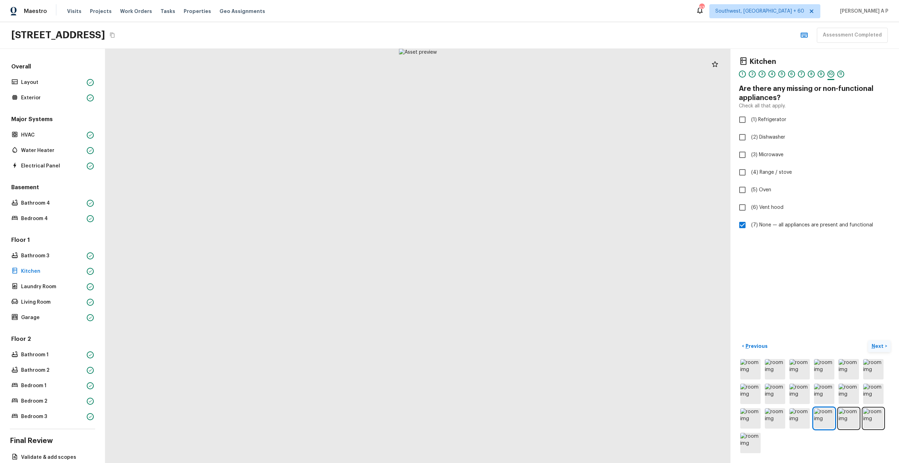
click at [882, 347] on p "Next" at bounding box center [877, 346] width 13 height 7
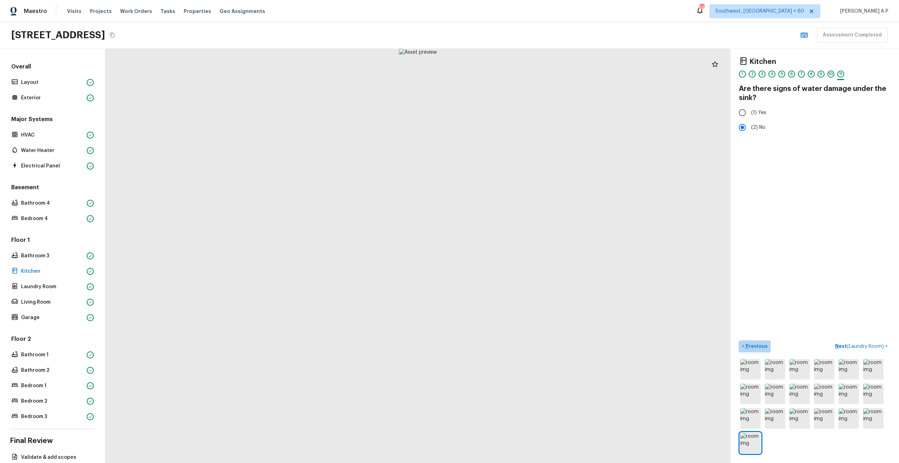
click at [763, 347] on p "Previous" at bounding box center [756, 346] width 24 height 7
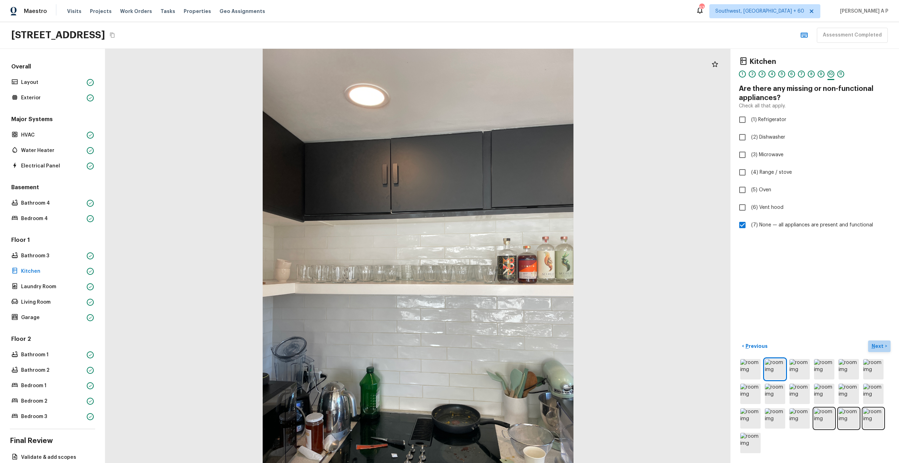
click at [880, 347] on p "Next" at bounding box center [877, 346] width 13 height 7
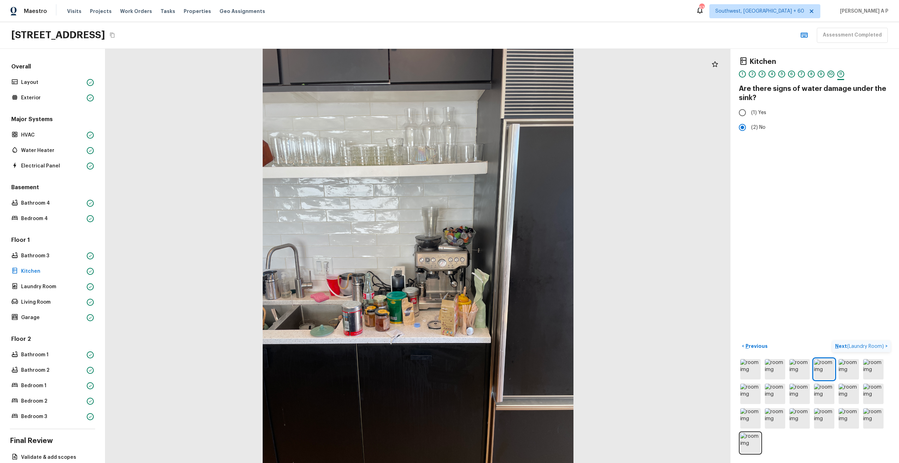
click at [863, 345] on span "( Laundry Room )" at bounding box center [865, 346] width 37 height 5
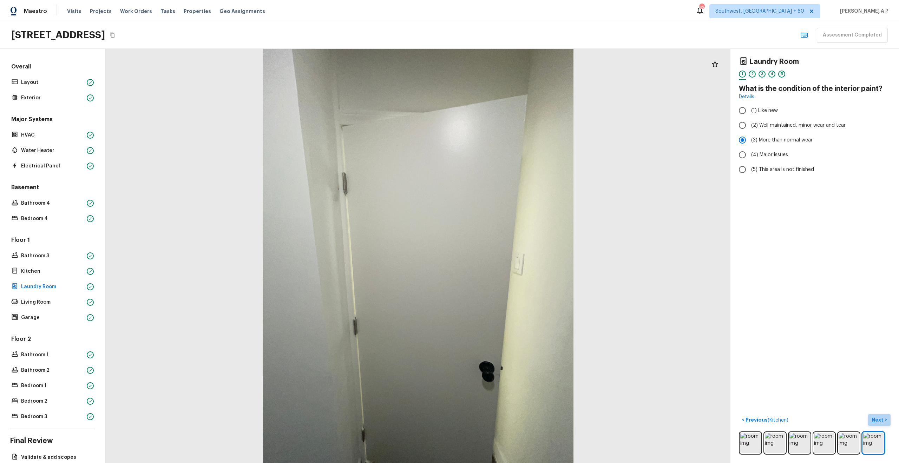
click at [883, 416] on button "Next >" at bounding box center [879, 420] width 22 height 12
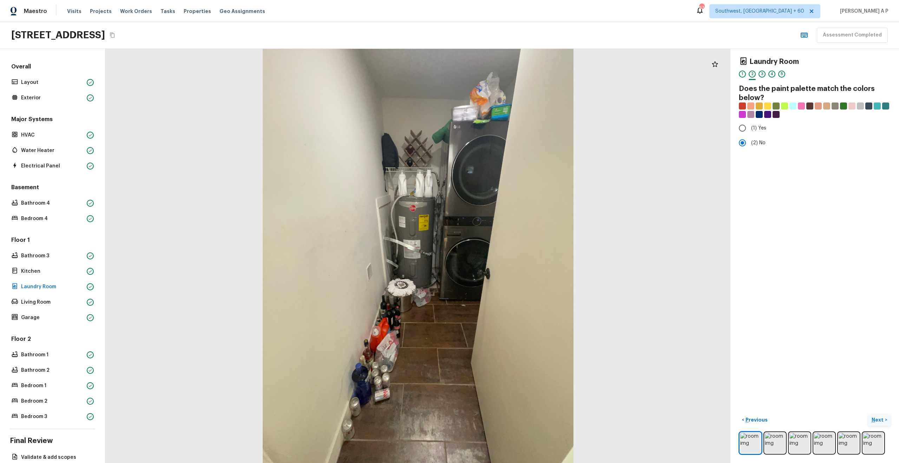
click at [883, 416] on button "Next >" at bounding box center [879, 420] width 22 height 12
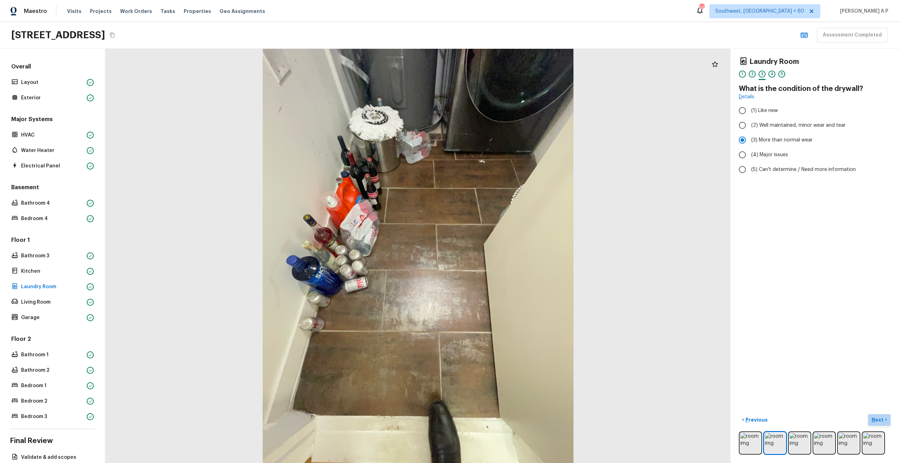
click at [883, 416] on button "Next >" at bounding box center [879, 420] width 22 height 12
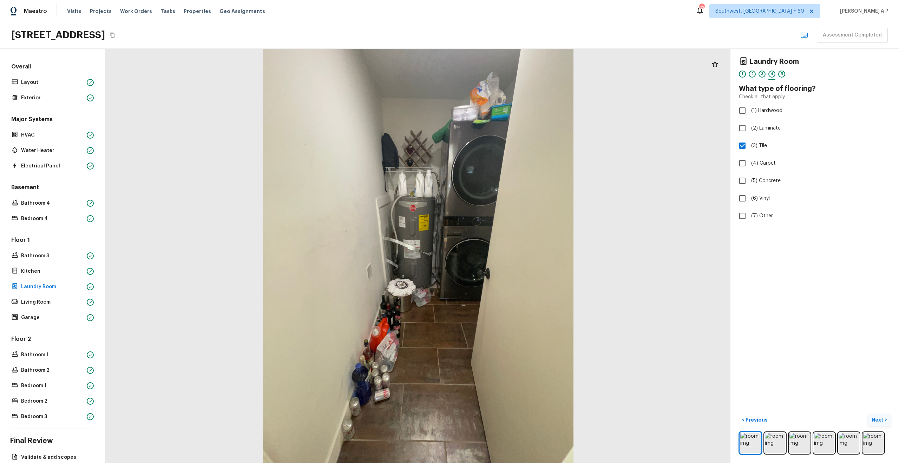
click at [883, 416] on button "Next >" at bounding box center [879, 420] width 22 height 12
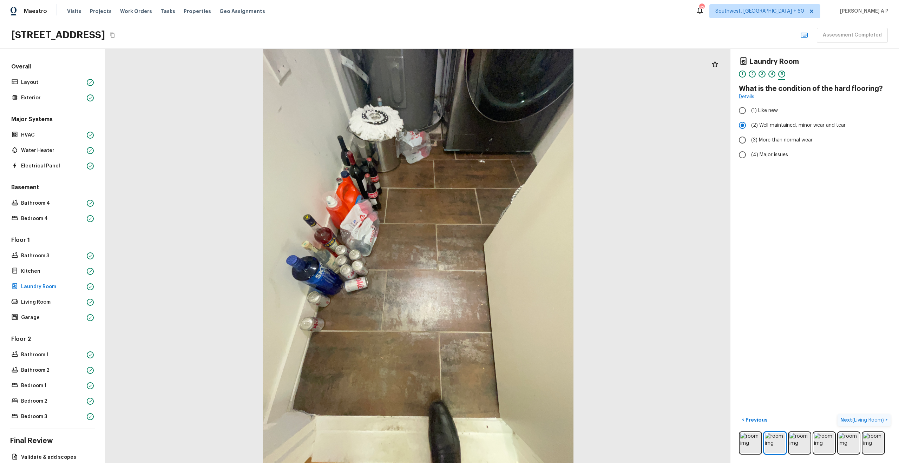
click at [883, 416] on button "Next ( Living Room ) >" at bounding box center [863, 420] width 53 height 12
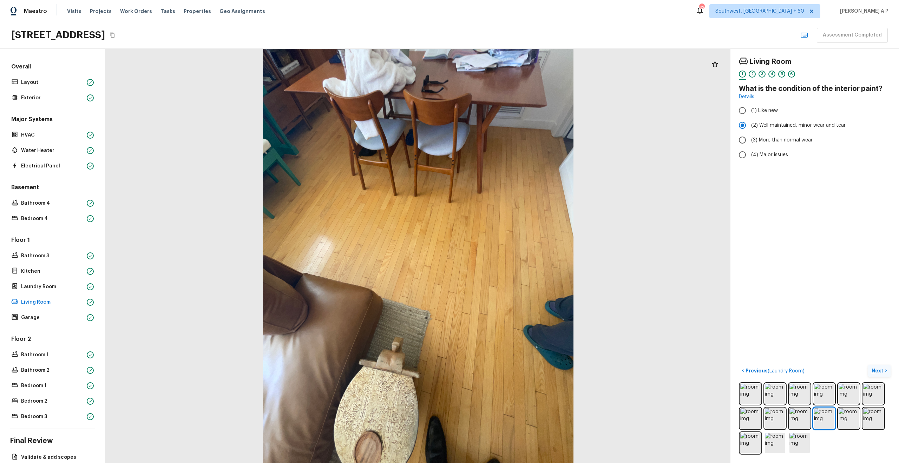
click at [884, 367] on button "Next >" at bounding box center [879, 371] width 22 height 12
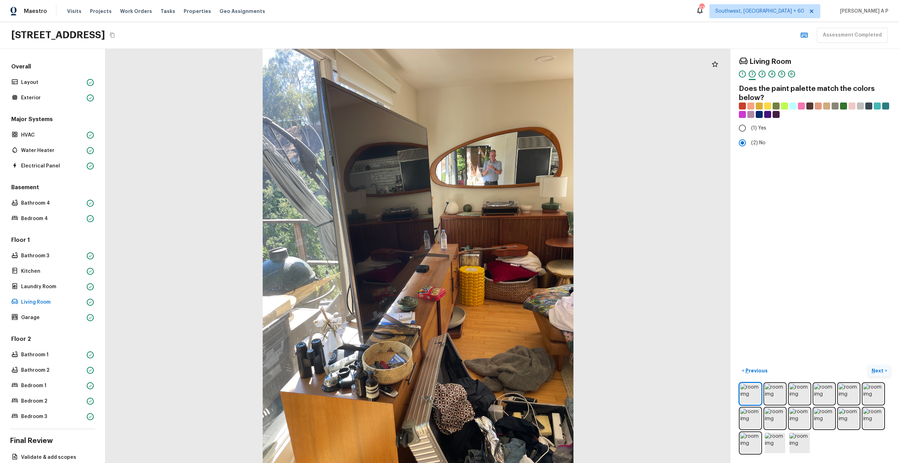
click at [884, 367] on button "Next >" at bounding box center [879, 371] width 22 height 12
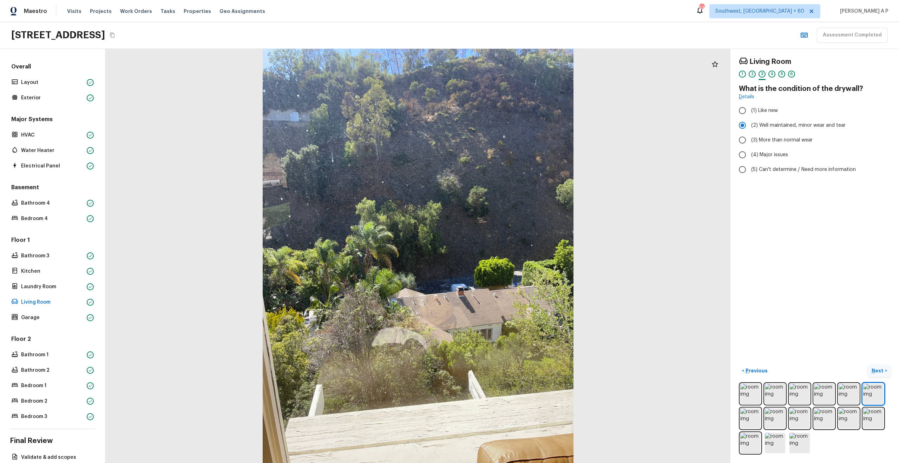
click at [884, 367] on button "Next >" at bounding box center [879, 371] width 22 height 12
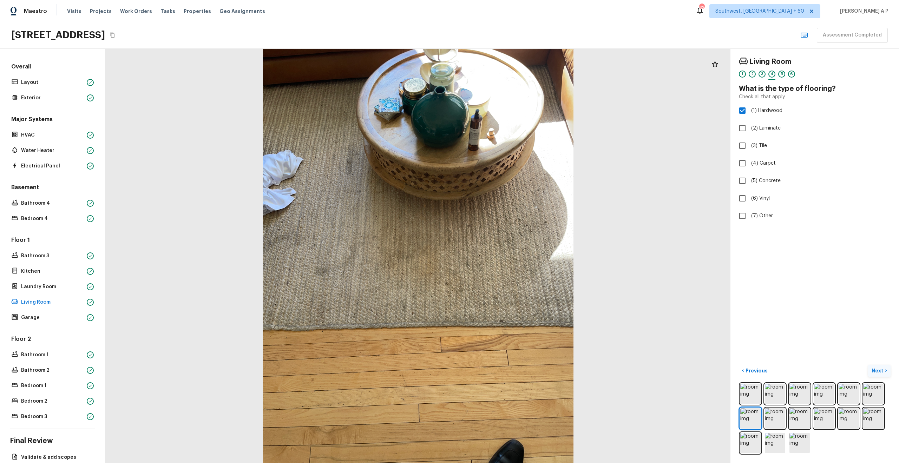
click at [884, 367] on button "Next >" at bounding box center [879, 371] width 22 height 12
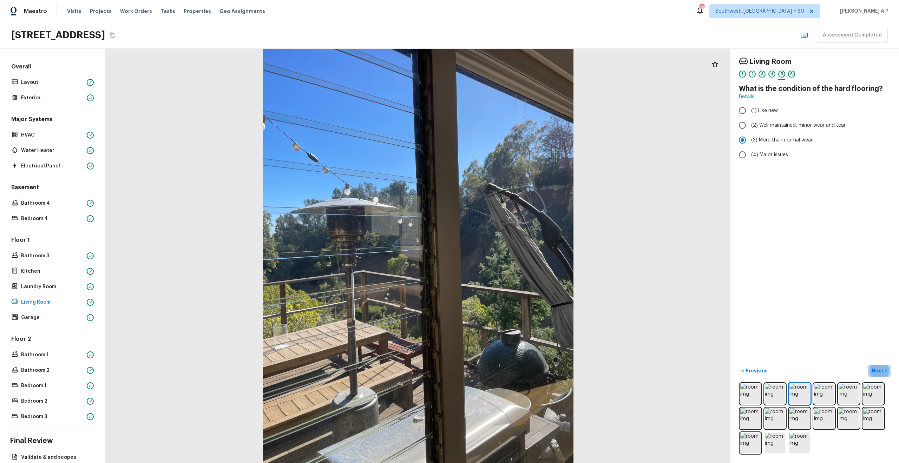
click at [880, 373] on p "Next" at bounding box center [877, 370] width 13 height 7
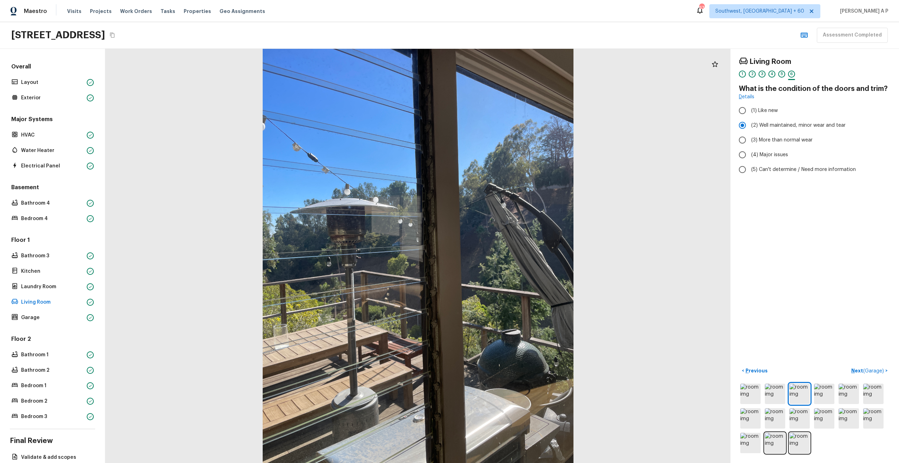
click at [864, 369] on span "( Garage )" at bounding box center [873, 371] width 21 height 5
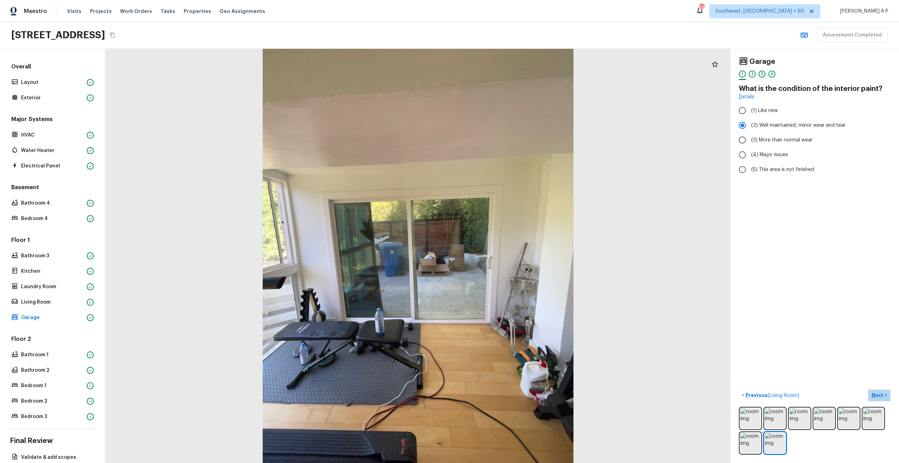
click at [881, 398] on p "Next" at bounding box center [877, 395] width 13 height 7
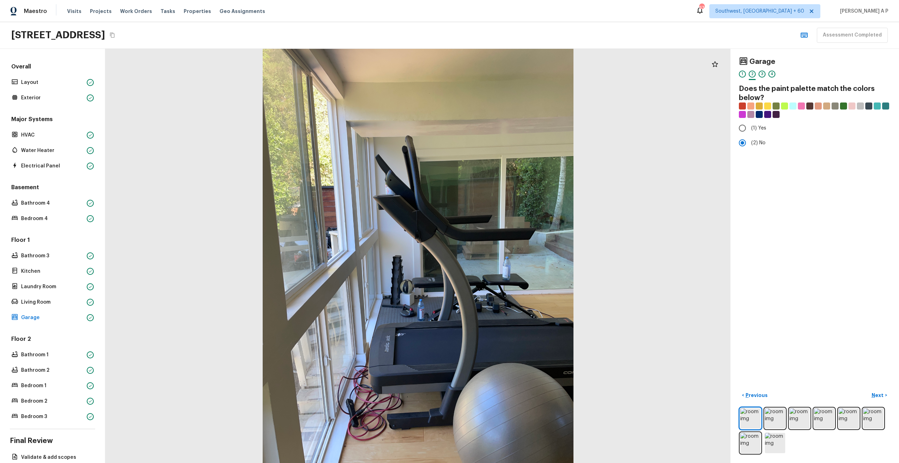
click at [881, 398] on p "Next" at bounding box center [877, 395] width 13 height 7
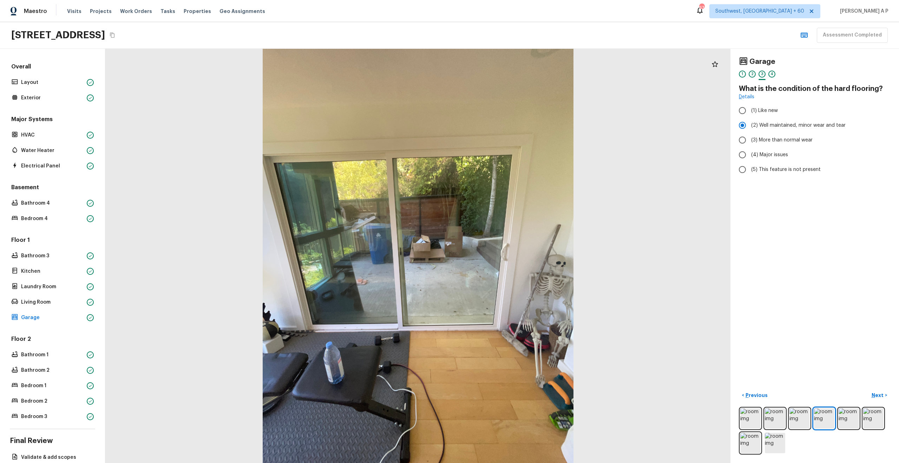
click at [881, 398] on p "Next" at bounding box center [877, 395] width 13 height 7
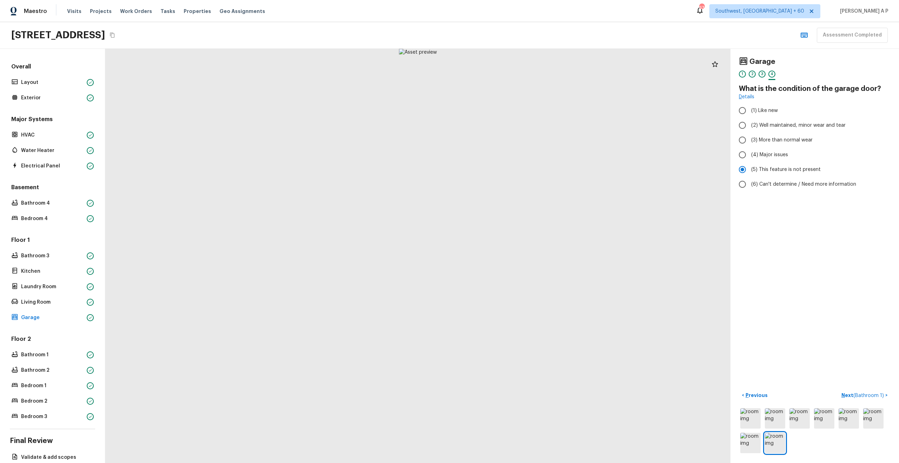
click at [881, 398] on span "( Bathroom 1 )" at bounding box center [868, 395] width 31 height 5
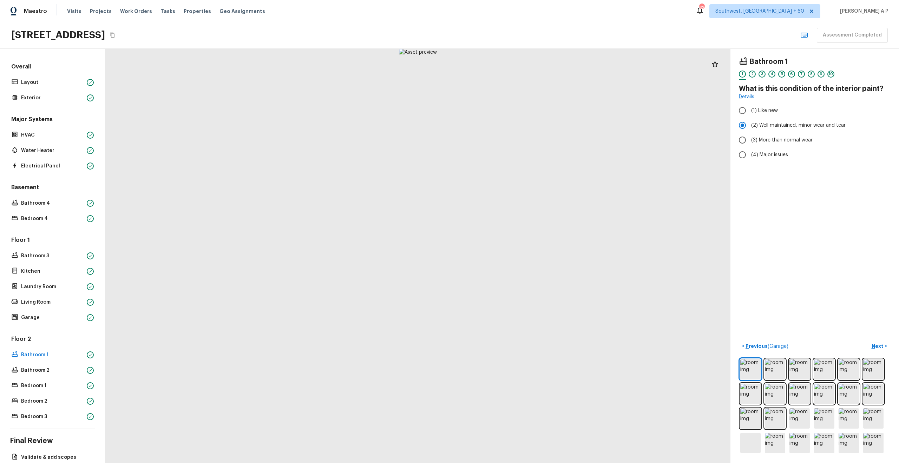
click at [881, 398] on img at bounding box center [873, 394] width 20 height 20
click at [751, 372] on img at bounding box center [750, 369] width 20 height 20
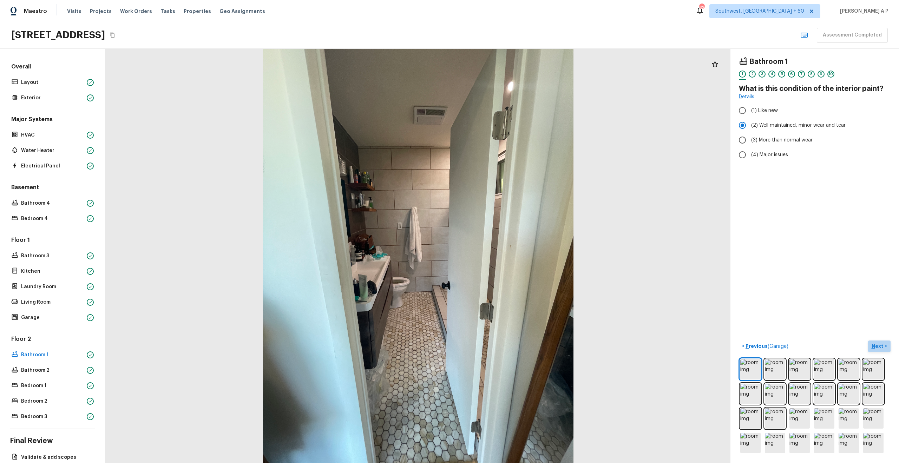
click at [881, 342] on button "Next >" at bounding box center [879, 346] width 22 height 12
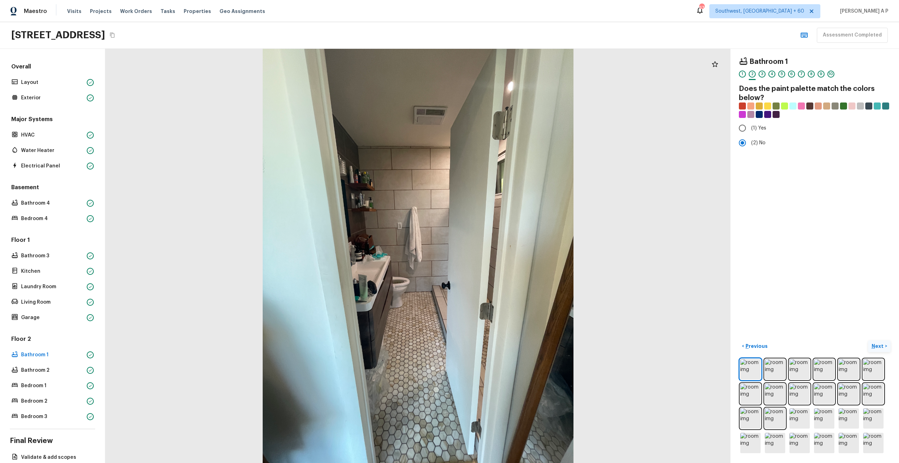
click at [881, 342] on button "Next >" at bounding box center [879, 346] width 22 height 12
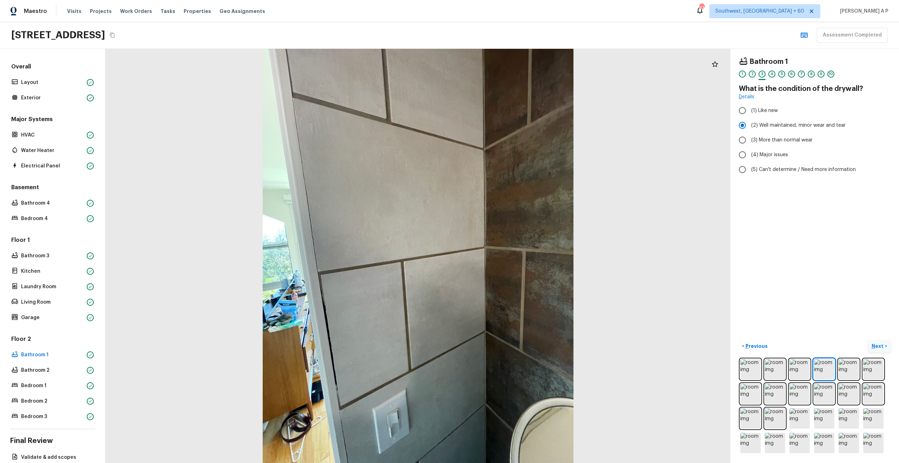
click at [881, 342] on button "Next >" at bounding box center [879, 346] width 22 height 12
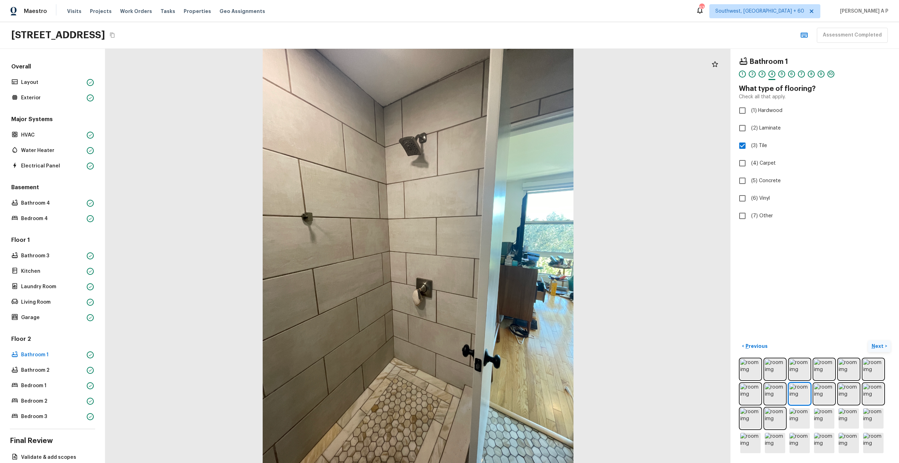
click at [881, 342] on button "Next >" at bounding box center [879, 346] width 22 height 12
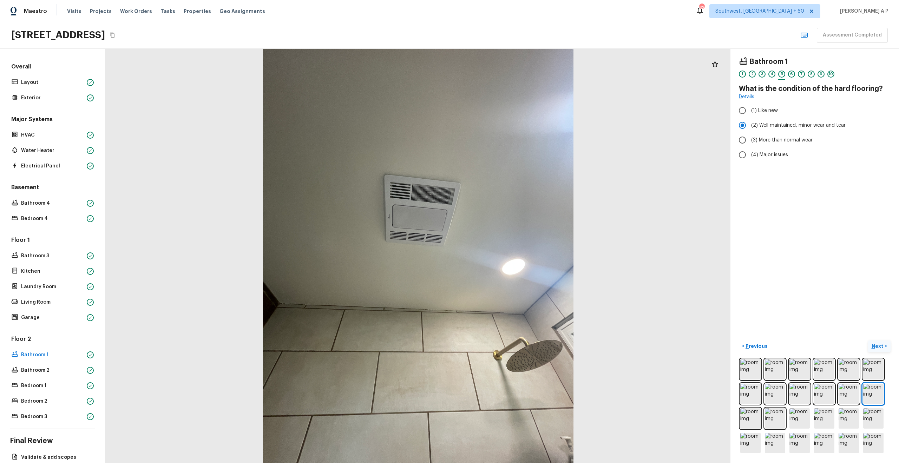
click at [881, 342] on button "Next >" at bounding box center [879, 346] width 22 height 12
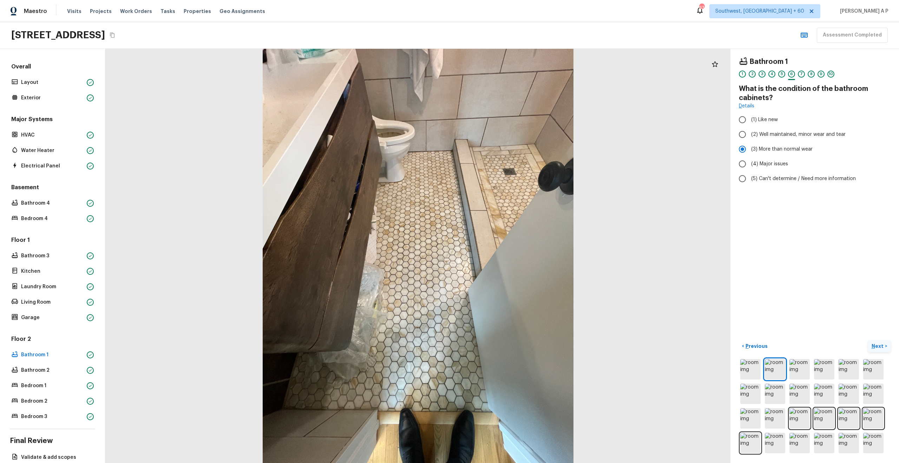
click at [881, 342] on button "Next >" at bounding box center [879, 346] width 22 height 12
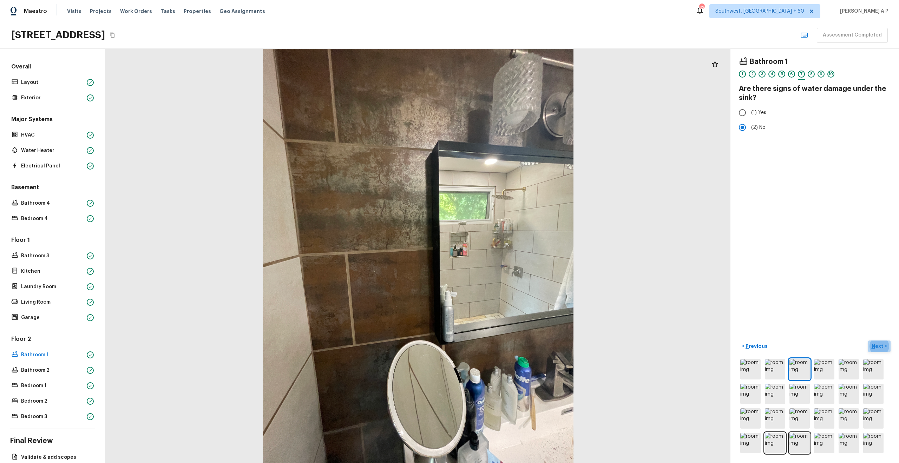
click at [875, 344] on p "Next" at bounding box center [877, 346] width 13 height 7
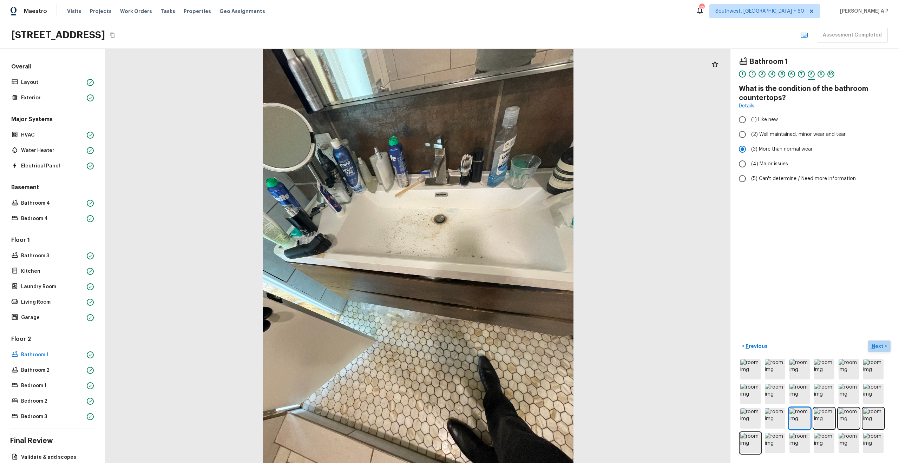
click at [875, 344] on p "Next" at bounding box center [877, 346] width 13 height 7
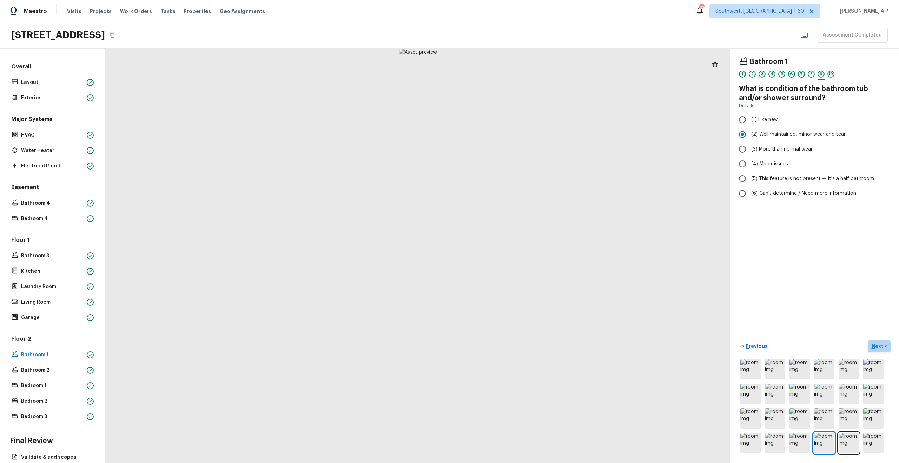
click at [875, 344] on p "Next" at bounding box center [877, 346] width 13 height 7
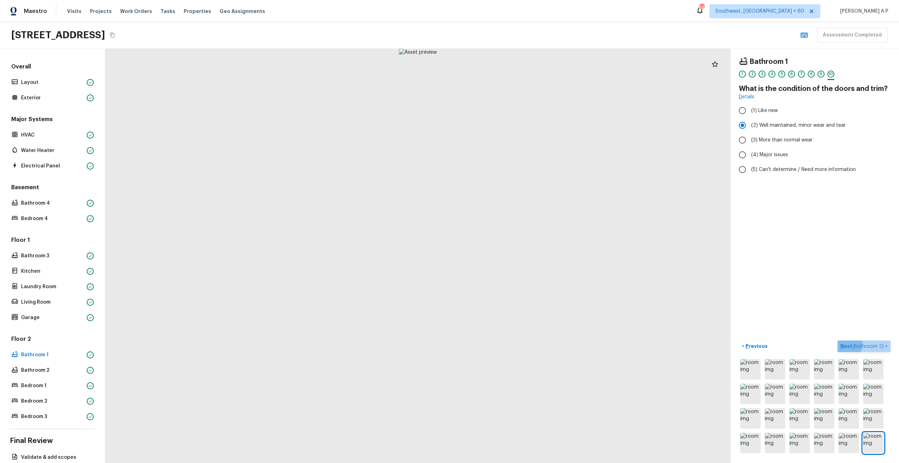
click at [875, 344] on span "( Bathroom 2 )" at bounding box center [868, 346] width 32 height 5
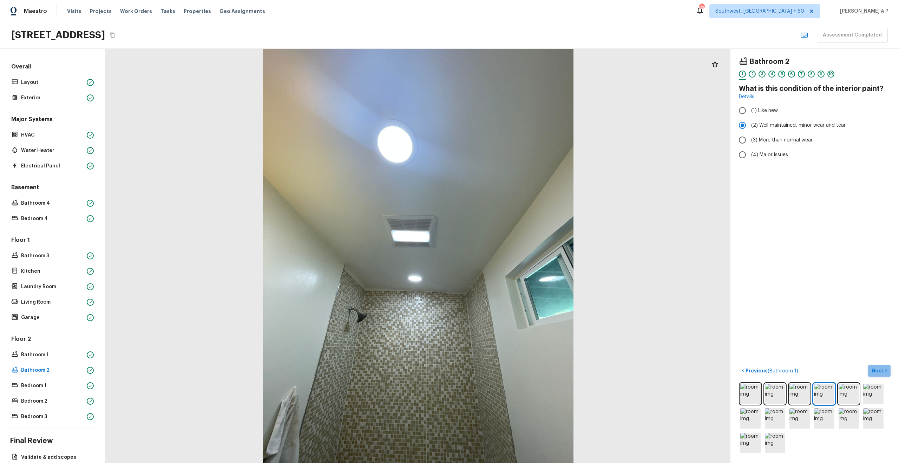
click at [876, 373] on p "Next" at bounding box center [877, 370] width 13 height 7
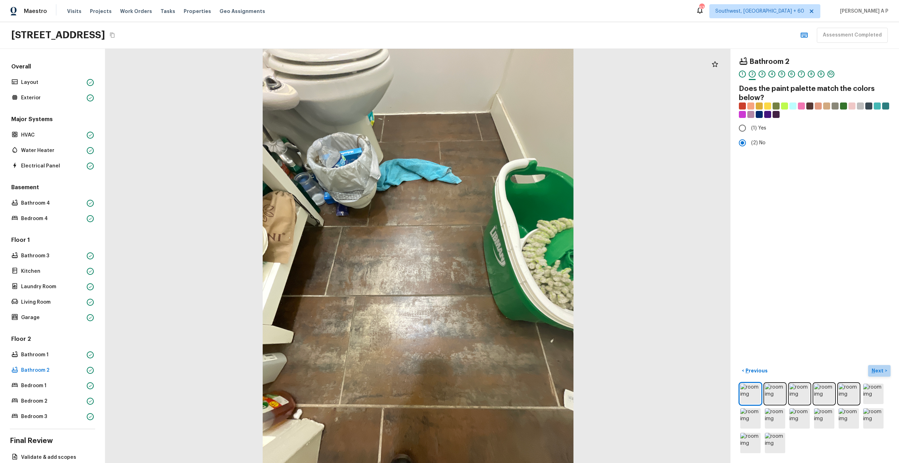
click at [876, 372] on p "Next" at bounding box center [877, 370] width 13 height 7
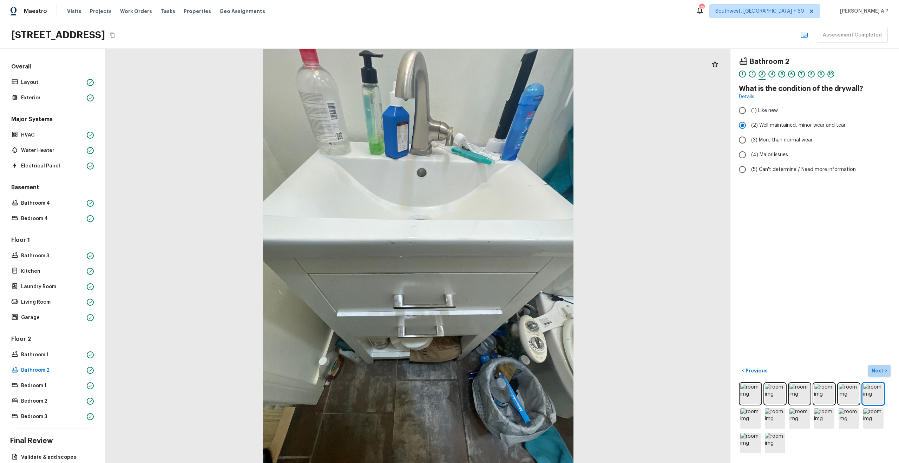
click at [876, 372] on p "Next" at bounding box center [877, 370] width 13 height 7
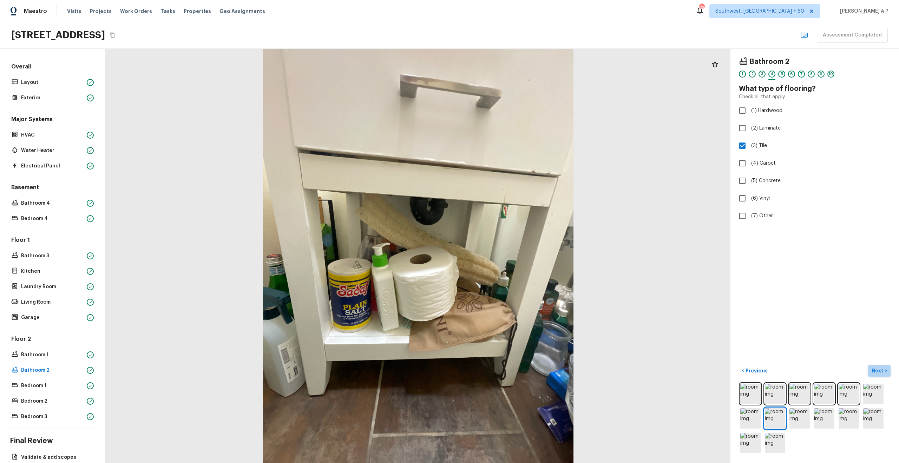
click at [876, 372] on p "Next" at bounding box center [877, 370] width 13 height 7
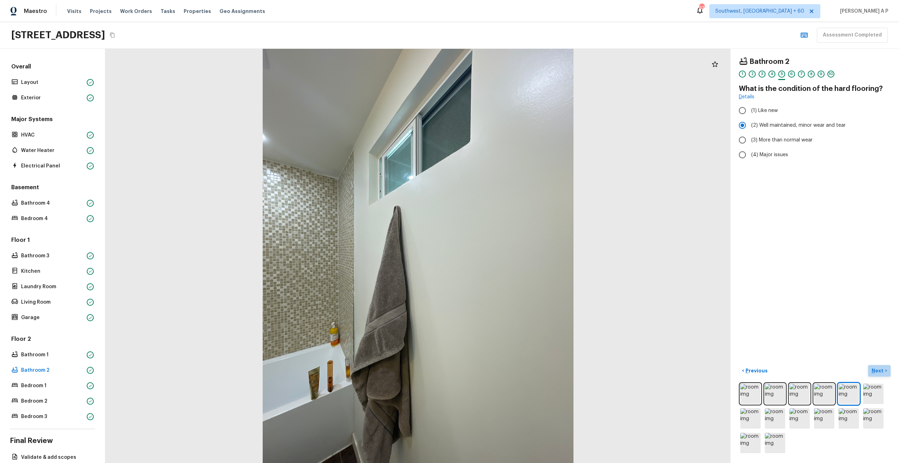
click at [876, 372] on p "Next" at bounding box center [877, 370] width 13 height 7
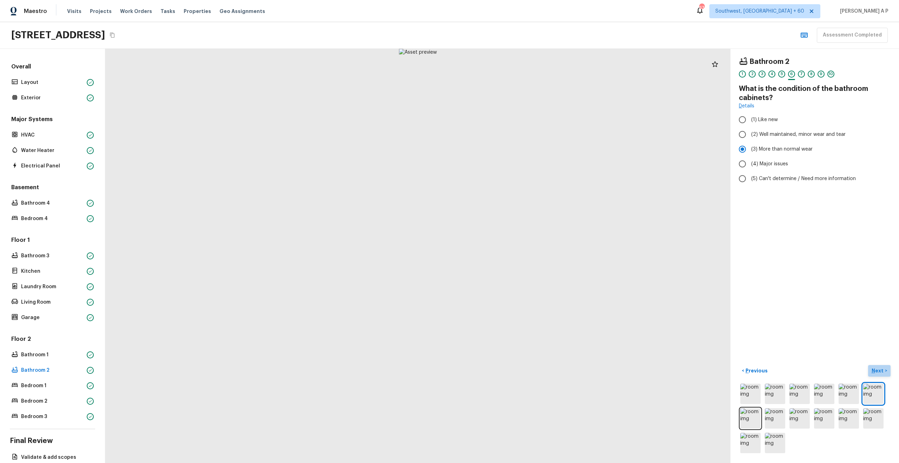
click at [876, 372] on p "Next" at bounding box center [877, 370] width 13 height 7
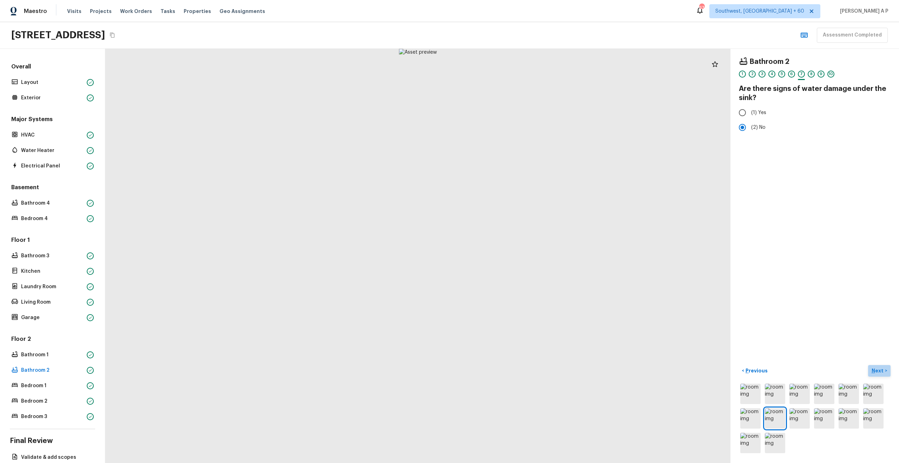
click at [876, 372] on p "Next" at bounding box center [877, 370] width 13 height 7
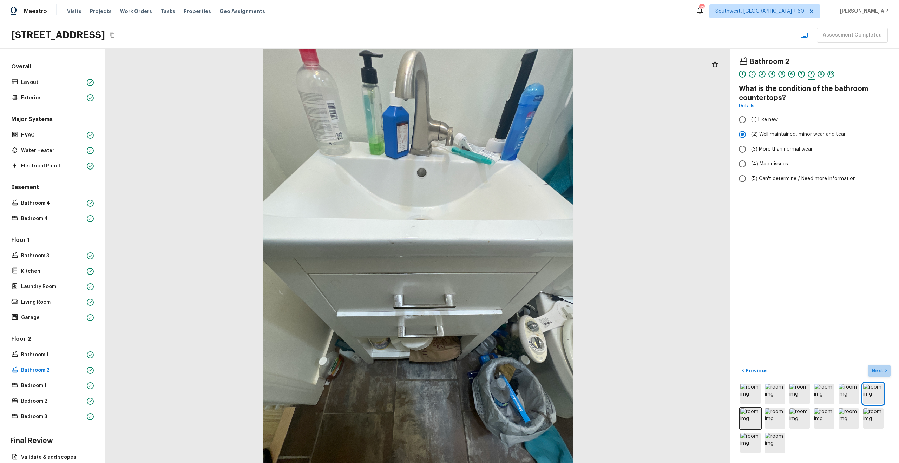
click at [876, 372] on p "Next" at bounding box center [877, 370] width 13 height 7
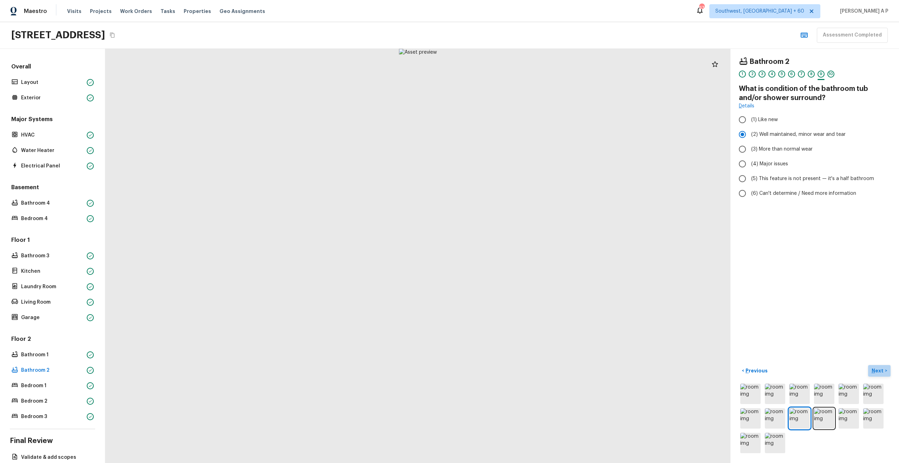
click at [877, 372] on p "Next" at bounding box center [877, 370] width 13 height 7
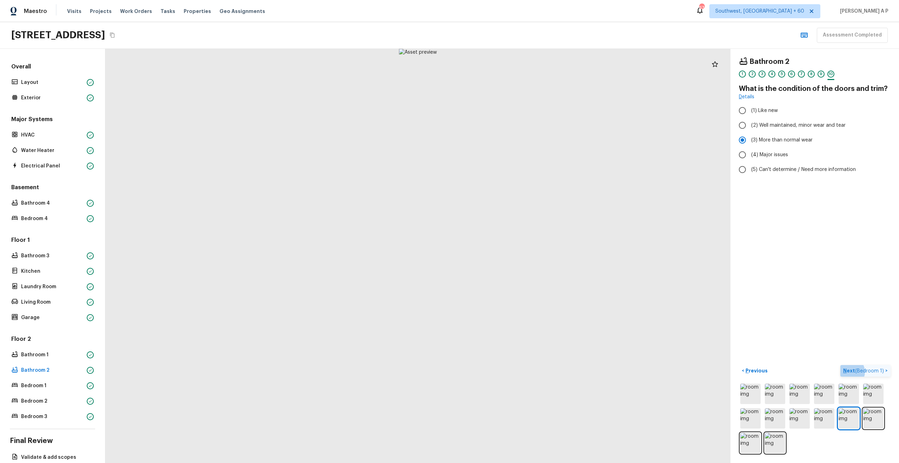
click at [877, 372] on span "( Bedroom 1 )" at bounding box center [869, 371] width 29 height 5
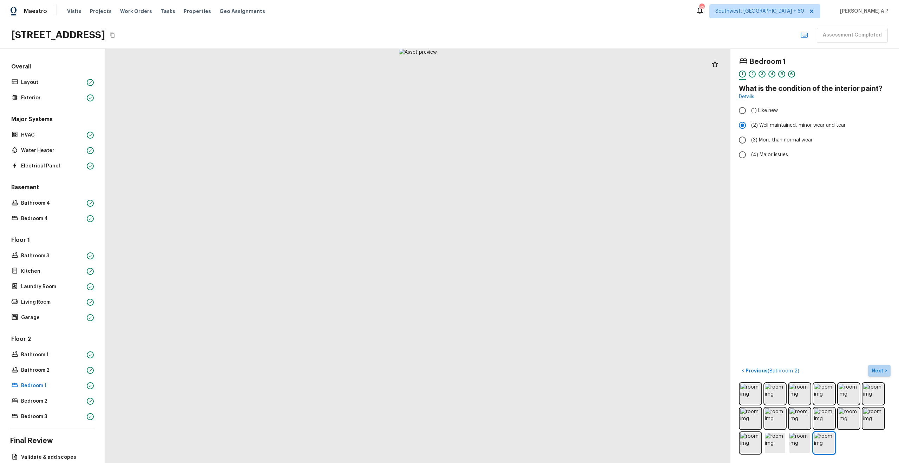
click at [877, 372] on p "Next" at bounding box center [877, 370] width 13 height 7
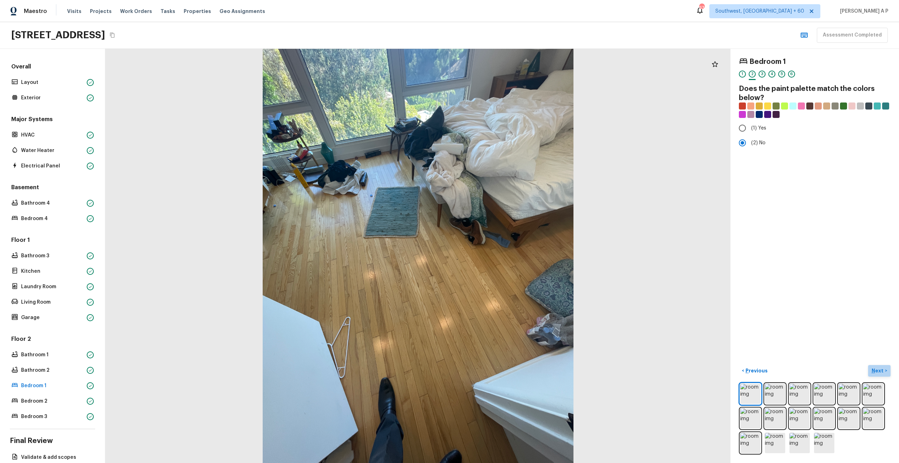
click at [877, 372] on p "Next" at bounding box center [877, 370] width 13 height 7
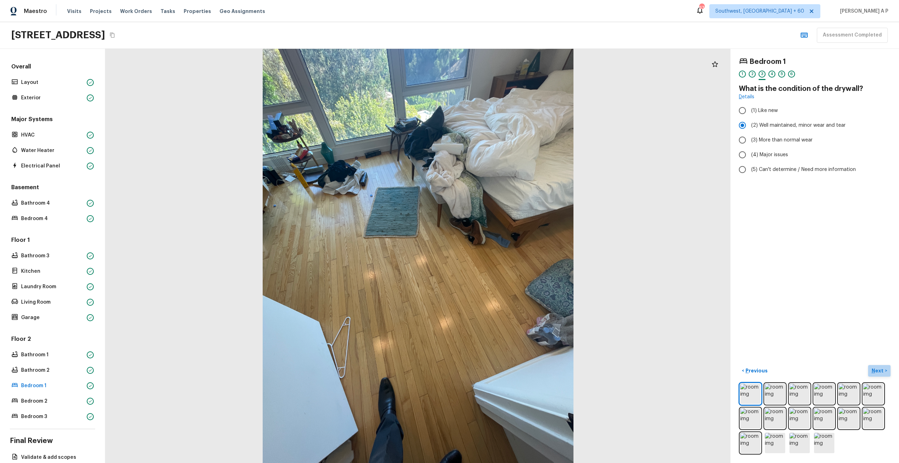
click at [877, 372] on p "Next" at bounding box center [877, 370] width 13 height 7
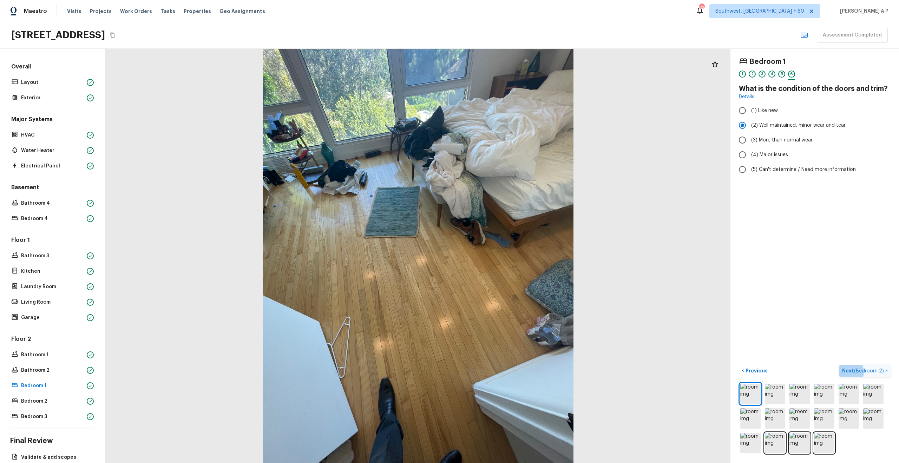
click at [877, 372] on span "( Bedroom 2 )" at bounding box center [869, 371] width 30 height 5
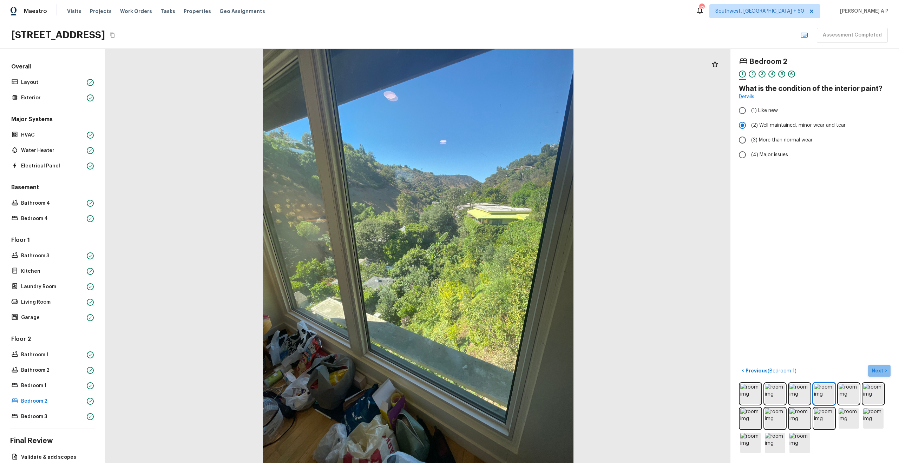
click at [886, 367] on button "Next >" at bounding box center [879, 371] width 22 height 12
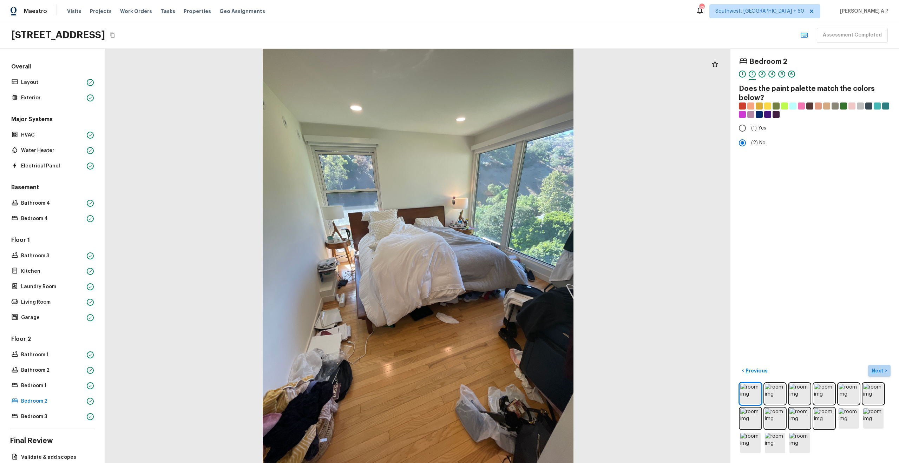
click at [886, 367] on button "Next >" at bounding box center [879, 371] width 22 height 12
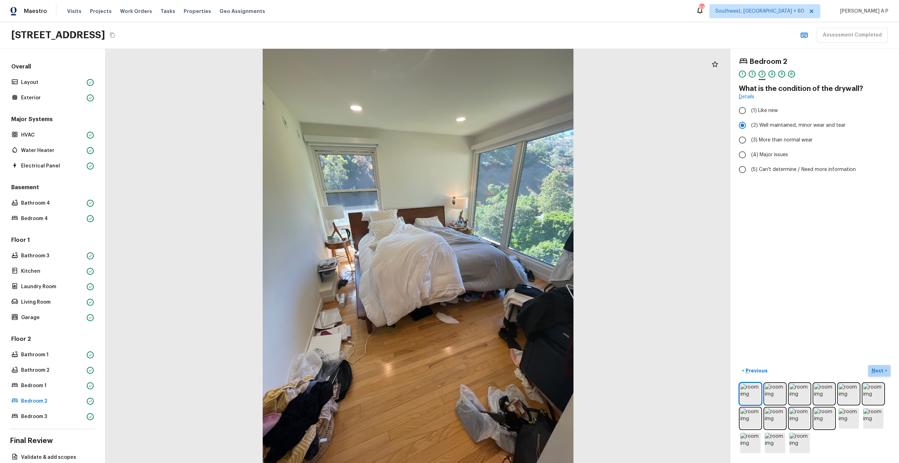
click at [886, 367] on button "Next >" at bounding box center [879, 371] width 22 height 12
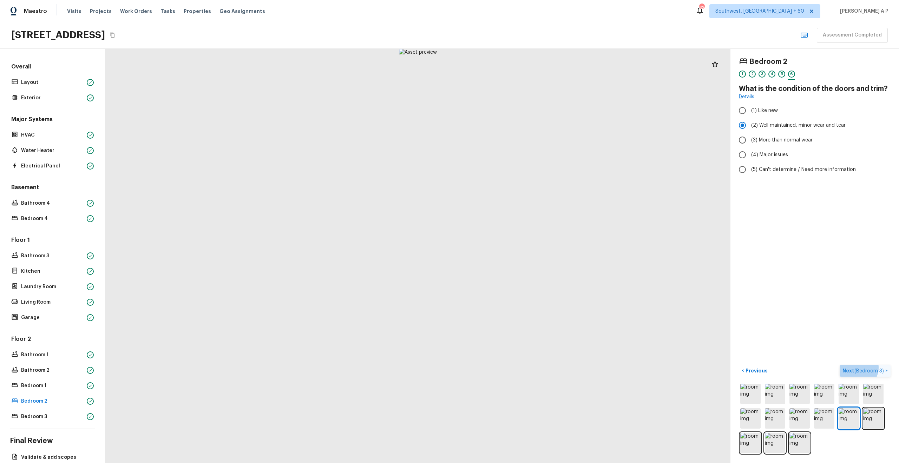
click at [886, 367] on button "Next ( Bedroom 3 ) >" at bounding box center [864, 371] width 51 height 12
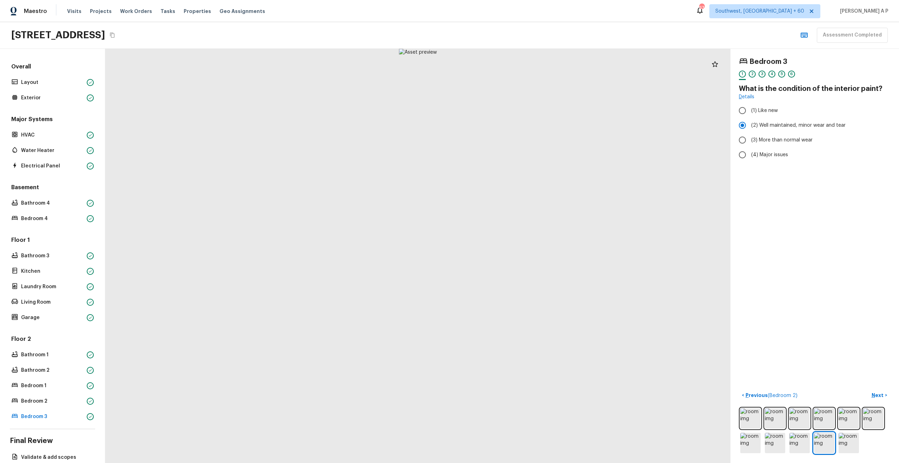
click at [881, 389] on div "Bedroom 3 1 2 3 4 5 6 What is the condition of the interior paint? Details (1) …" at bounding box center [814, 256] width 168 height 414
click at [877, 395] on p "Next" at bounding box center [877, 395] width 13 height 7
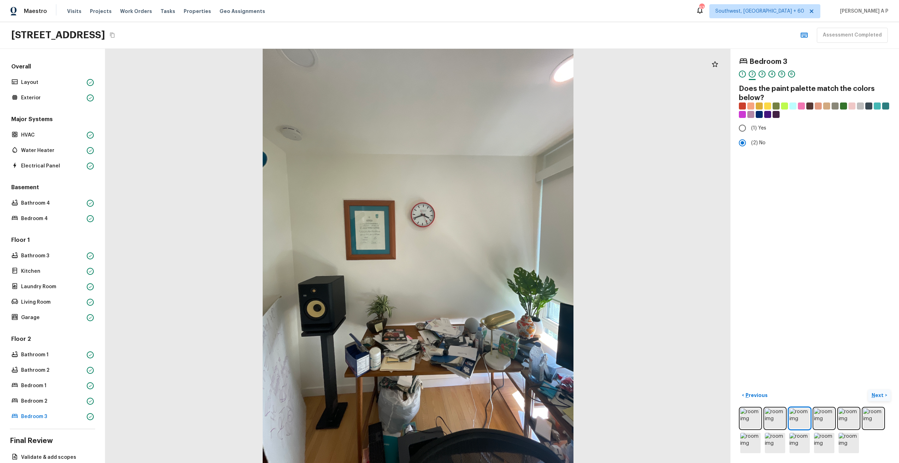
click at [876, 395] on p "Next" at bounding box center [877, 395] width 13 height 7
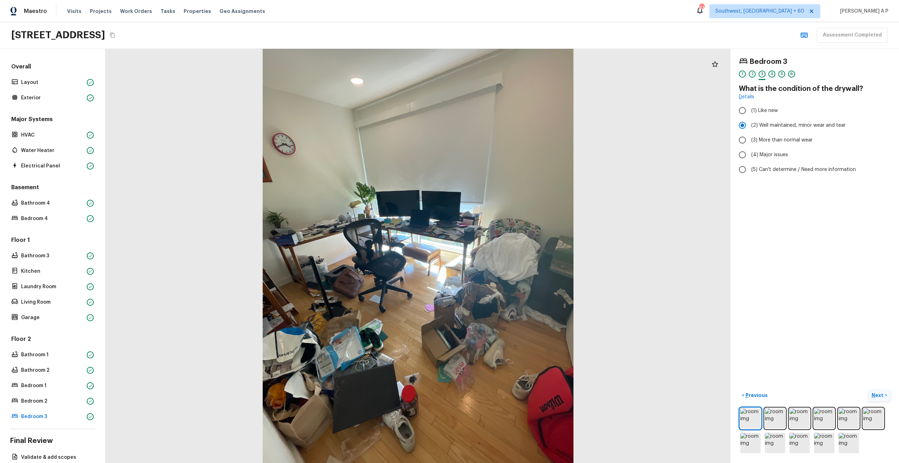
click at [876, 395] on p "Next" at bounding box center [877, 395] width 13 height 7
click at [877, 394] on p "Next" at bounding box center [877, 395] width 13 height 7
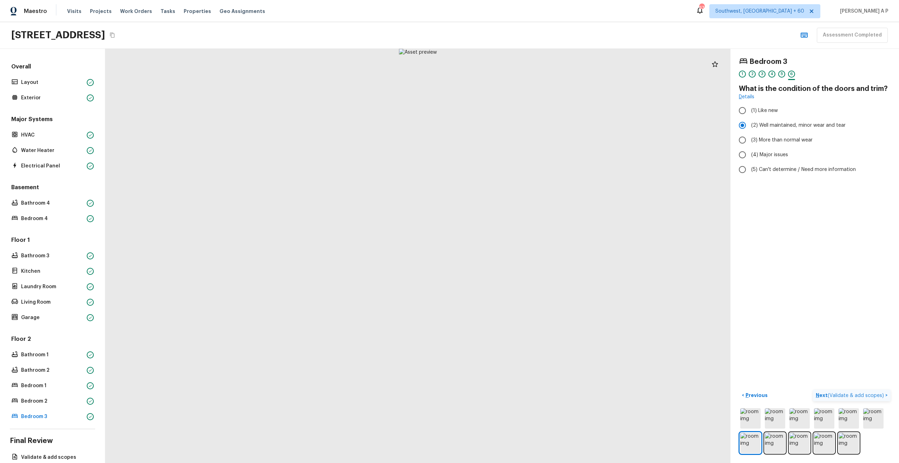
click at [877, 394] on span "( Validate & add scopes )" at bounding box center [855, 395] width 56 height 5
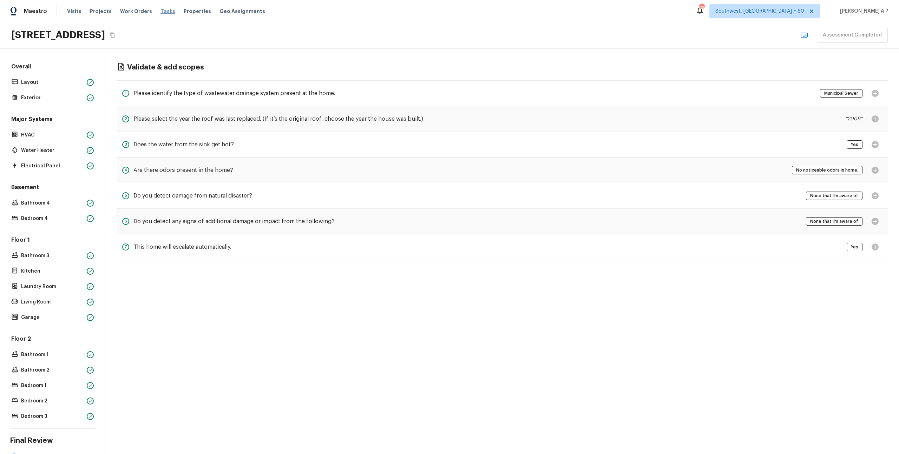
click at [161, 11] on span "Tasks" at bounding box center [167, 11] width 15 height 5
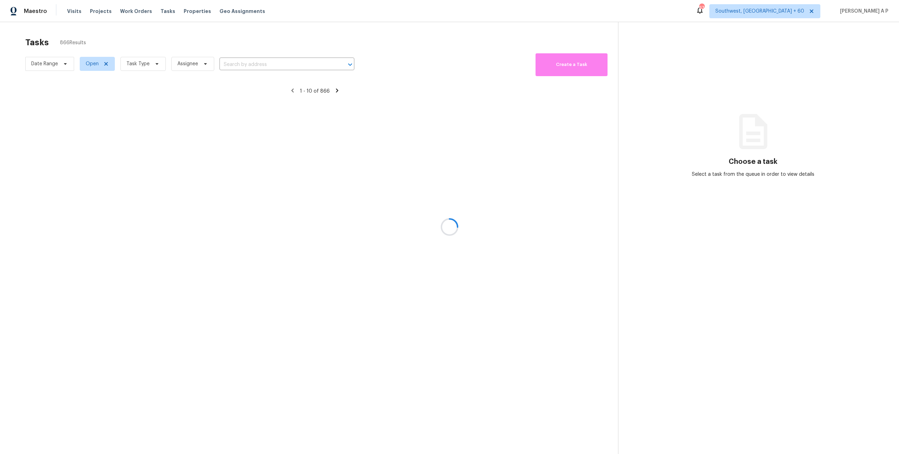
click at [66, 64] on div at bounding box center [449, 227] width 899 height 454
click at [52, 65] on div at bounding box center [449, 227] width 899 height 454
click at [64, 62] on div at bounding box center [449, 227] width 899 height 454
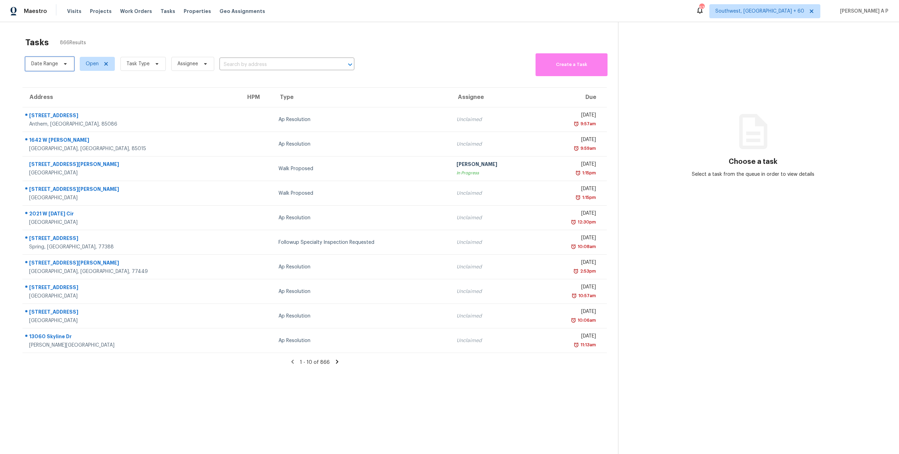
click at [64, 65] on icon at bounding box center [65, 64] width 6 height 6
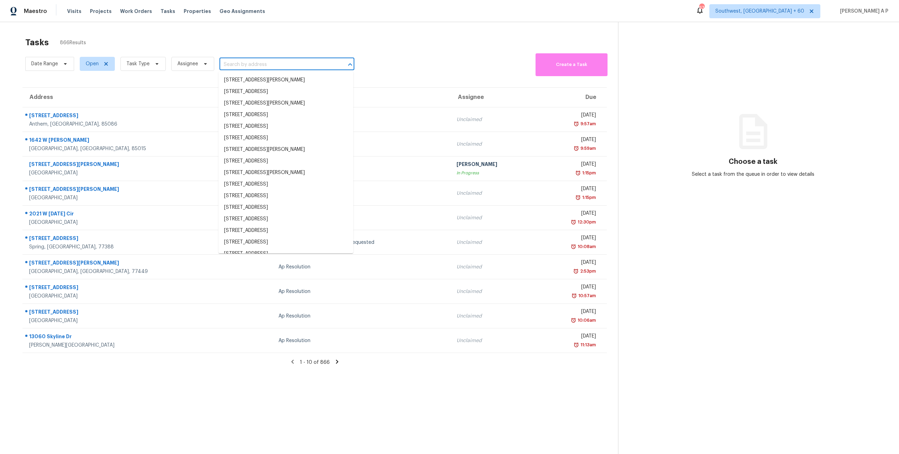
click at [250, 65] on input "text" at bounding box center [276, 64] width 115 height 11
paste input "5165 Steadman St Dearborn, MI, 48126"
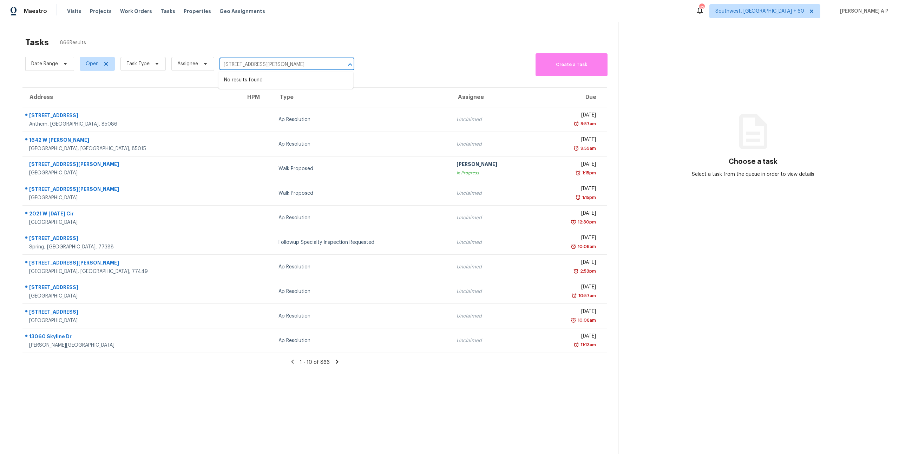
type input "5165 Steadman St Dearborn, MI, 48126"
click at [46, 68] on span "Date Range" at bounding box center [49, 64] width 49 height 14
click at [48, 88] on input "text" at bounding box center [63, 87] width 69 height 14
select select "8"
select select "2025"
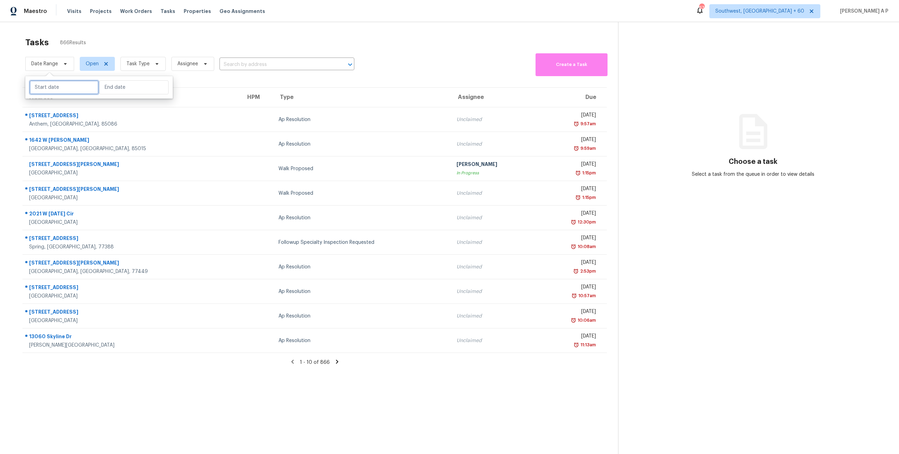
select select "9"
select select "2025"
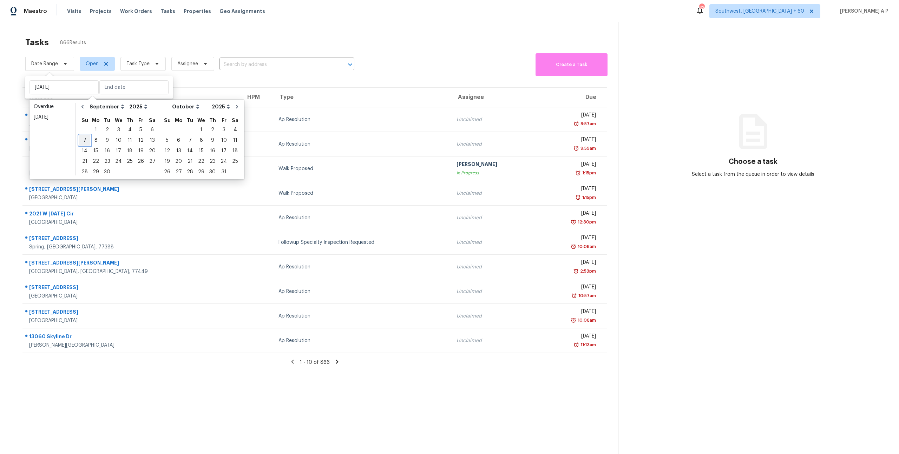
click at [87, 141] on div "7" at bounding box center [84, 140] width 11 height 10
type input "Sun, Sep 07"
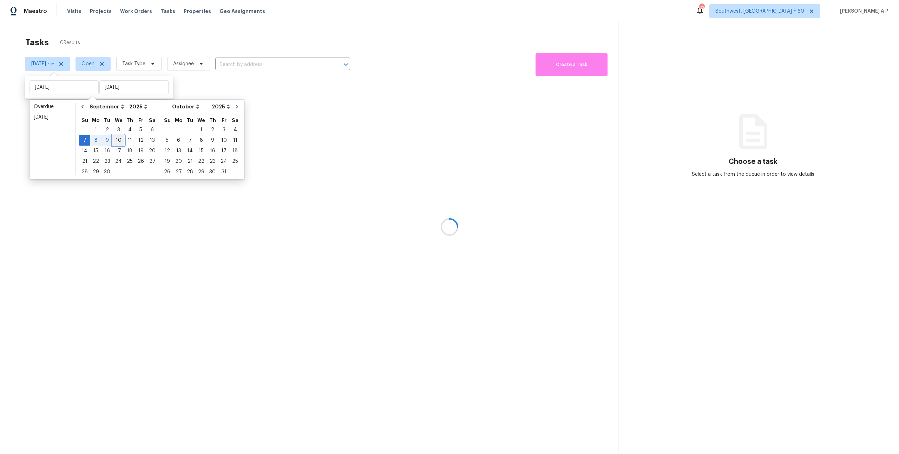
click at [119, 141] on div "10" at bounding box center [119, 140] width 12 height 10
type input "Wed, Sep 10"
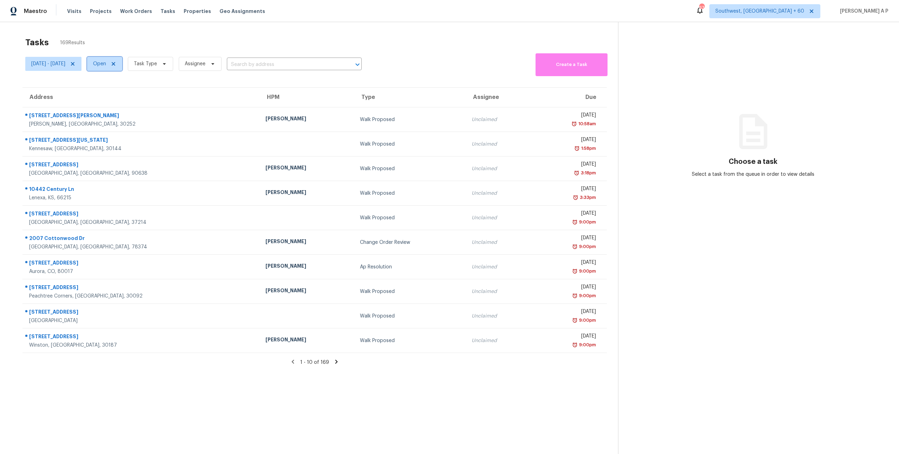
click at [115, 64] on icon at bounding box center [114, 64] width 4 height 4
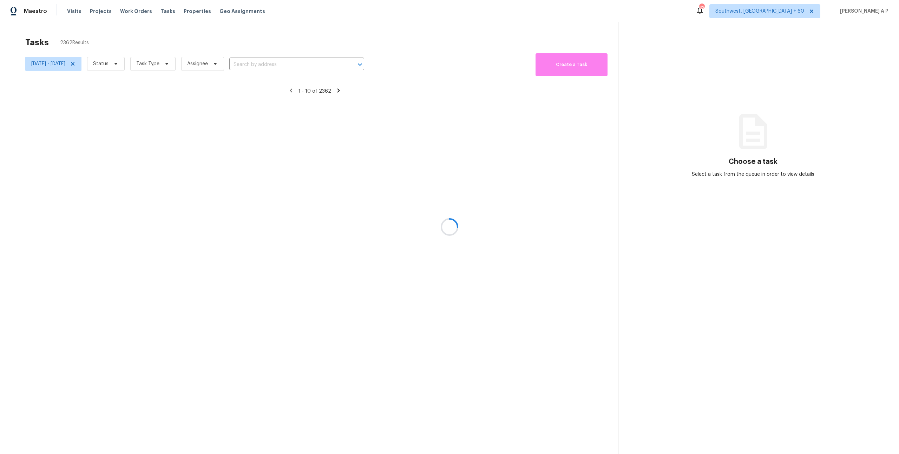
click at [139, 64] on div at bounding box center [449, 227] width 899 height 454
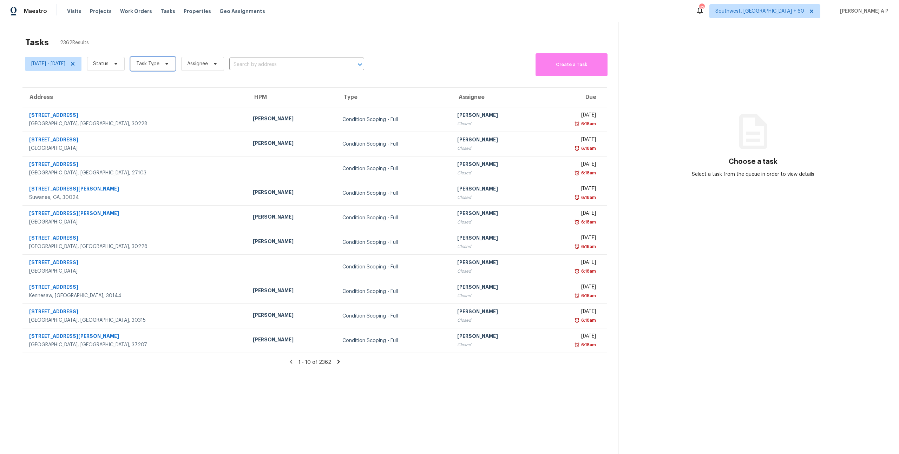
click at [170, 62] on icon at bounding box center [167, 64] width 6 height 6
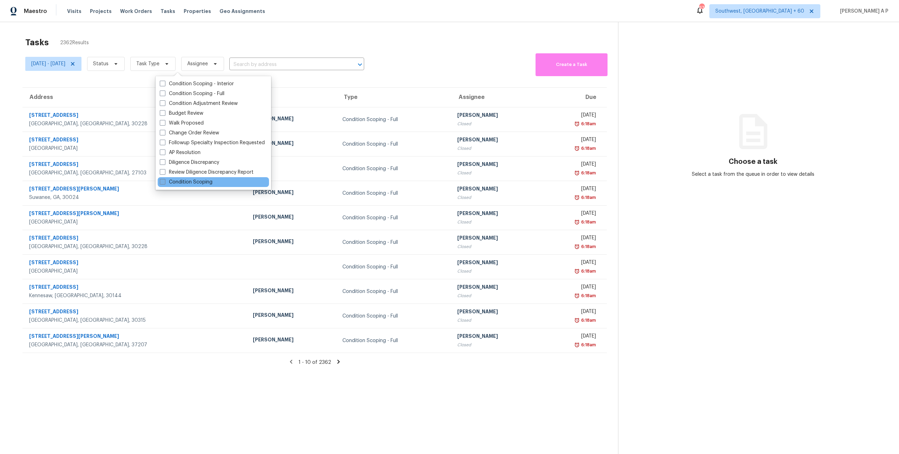
click at [193, 180] on label "Condition Scoping" at bounding box center [186, 182] width 53 height 7
click at [164, 180] on input "Condition Scoping" at bounding box center [162, 181] width 5 height 5
checkbox input "true"
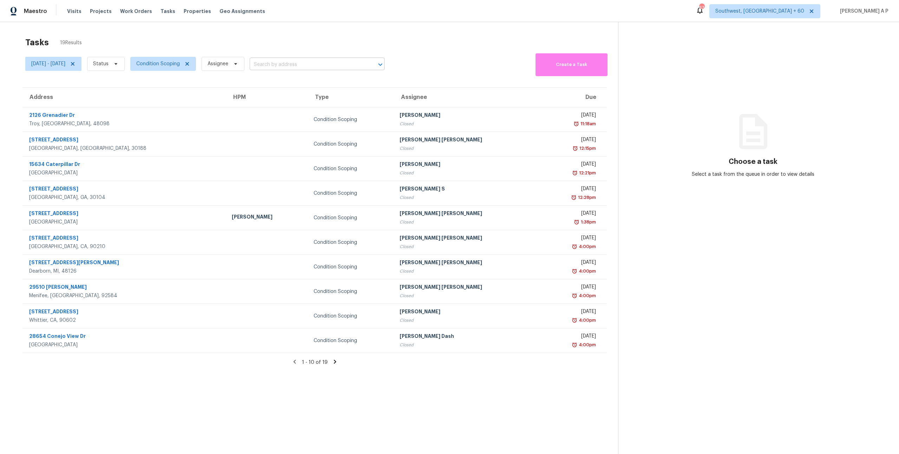
click at [303, 66] on input "text" at bounding box center [307, 64] width 115 height 11
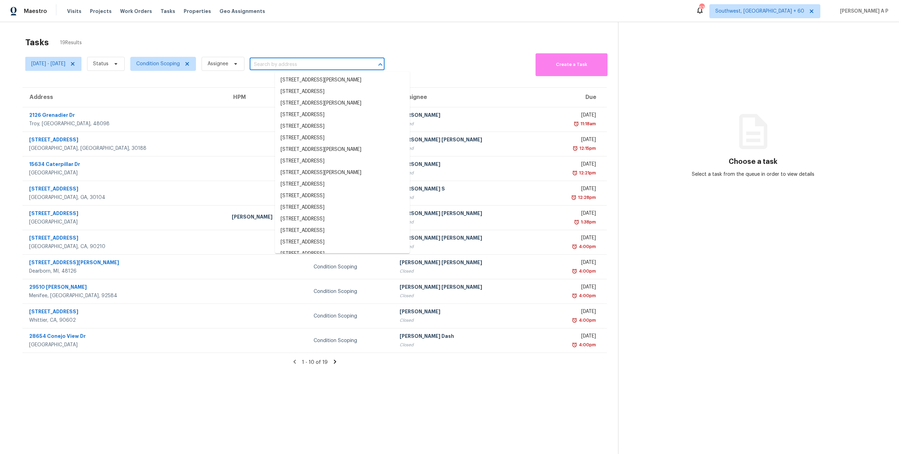
paste input "5165 Steadman St Dearborn, MI, 48126"
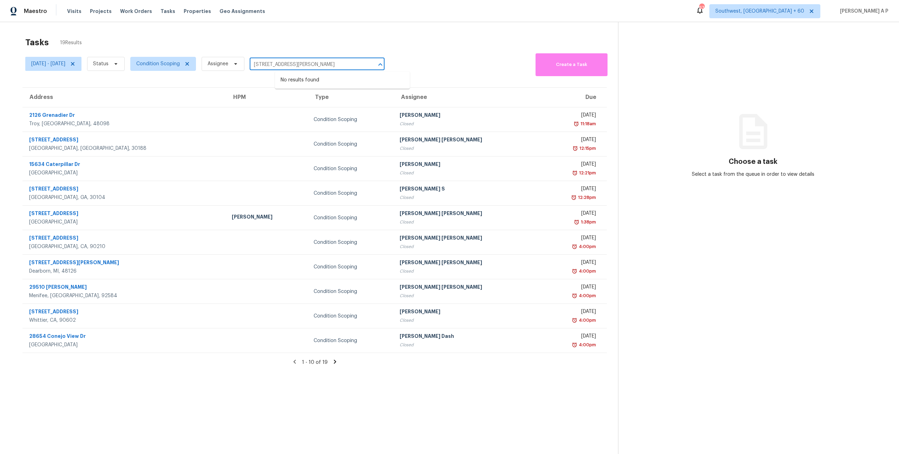
type input "5165 Steadman St Dearborn, MI, 48126"
click at [108, 65] on span "Status" at bounding box center [100, 63] width 15 height 7
click at [139, 80] on label "Closed" at bounding box center [130, 83] width 25 height 7
click at [122, 80] on input "Closed" at bounding box center [120, 82] width 5 height 5
checkbox input "true"
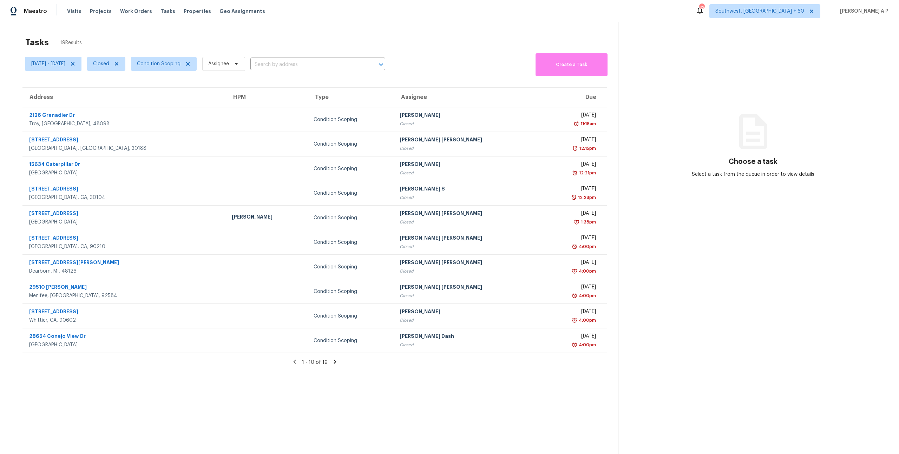
click at [329, 66] on input "text" at bounding box center [307, 64] width 115 height 11
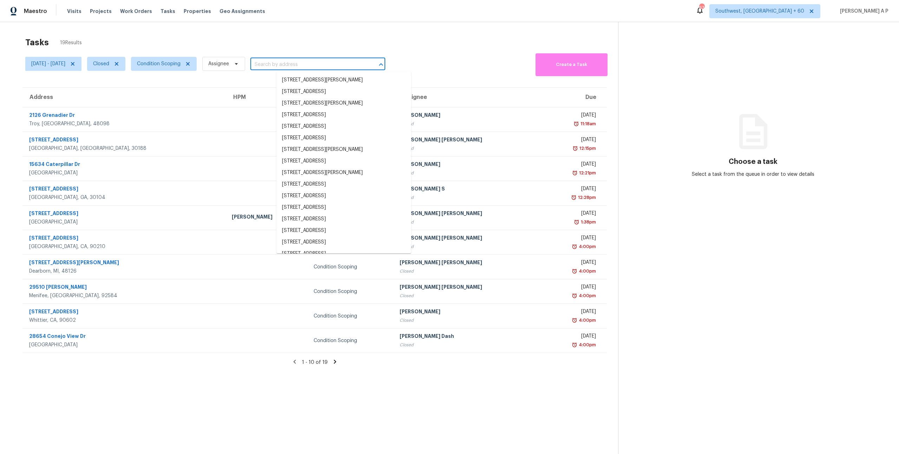
paste input "5165 Steadman St Dearborn, MI, 48126"
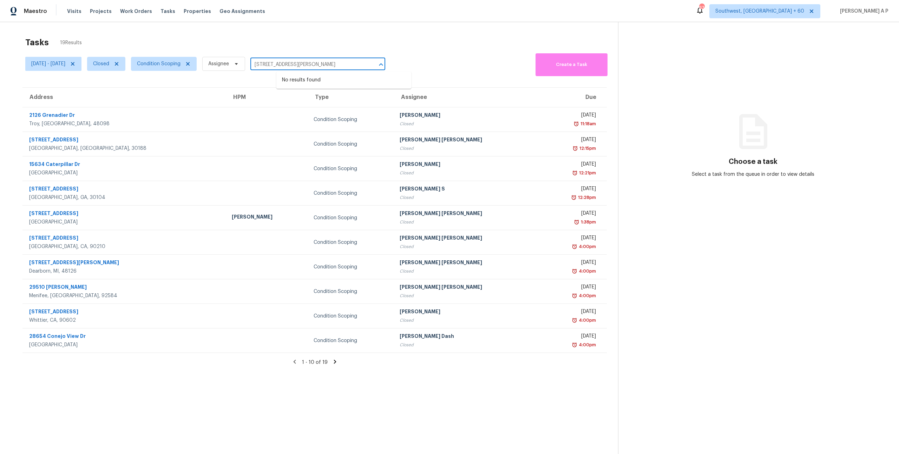
type input "5165 Steadman St Dearborn, MI, 48126"
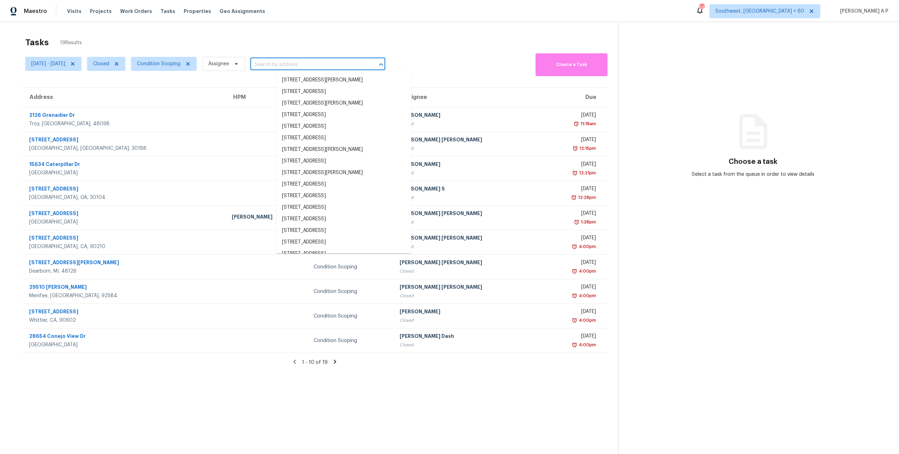
paste input "5165 Steadman St Dearborn, MI, 48126"
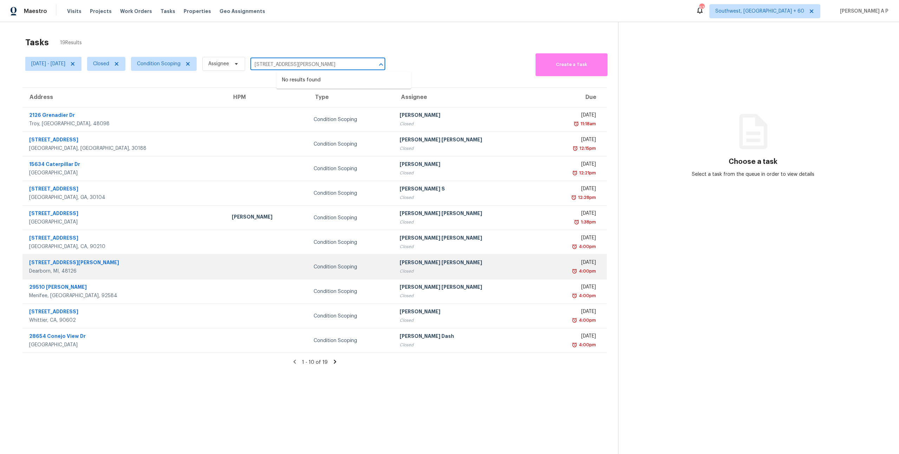
type input "5165 Steadman St Dearborn, MI, 48126"
click at [144, 265] on div "5165 Steadman St" at bounding box center [124, 263] width 191 height 9
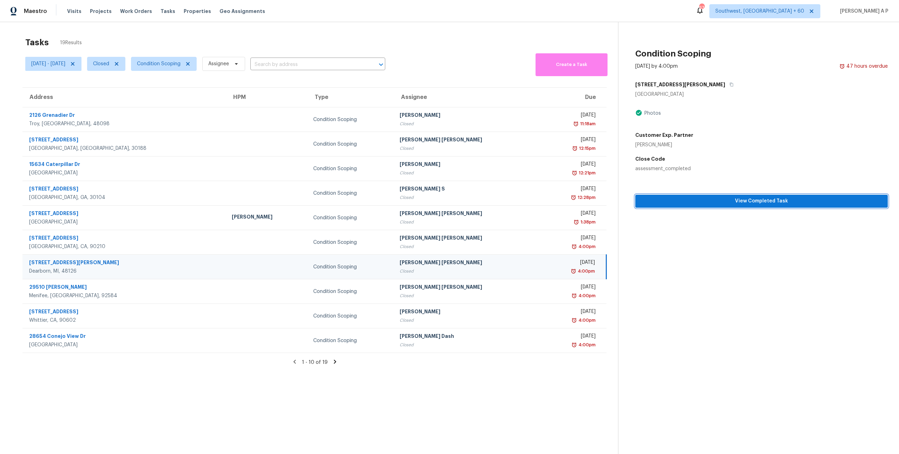
click at [669, 204] on span "View Completed Task" at bounding box center [761, 201] width 241 height 9
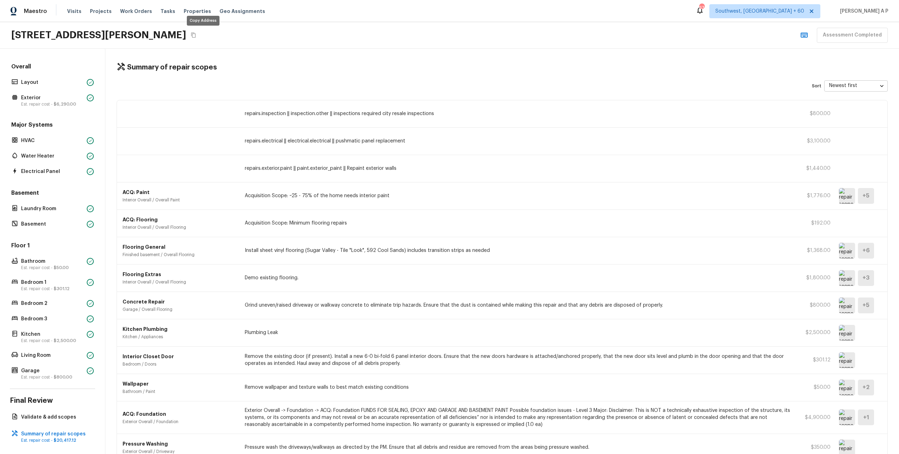
click at [196, 34] on icon "Copy Address" at bounding box center [194, 35] width 6 height 6
click at [55, 79] on p "Layout" at bounding box center [52, 82] width 63 height 7
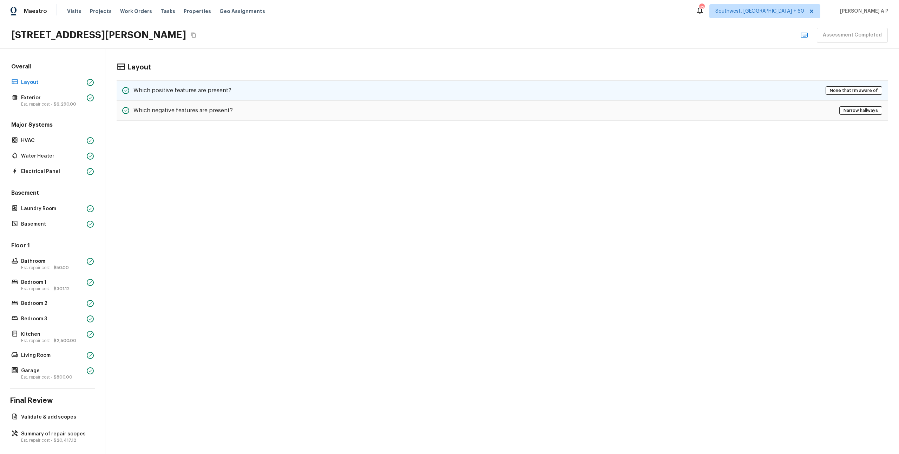
click at [223, 90] on h5 "Which positive features are present?" at bounding box center [182, 91] width 98 height 8
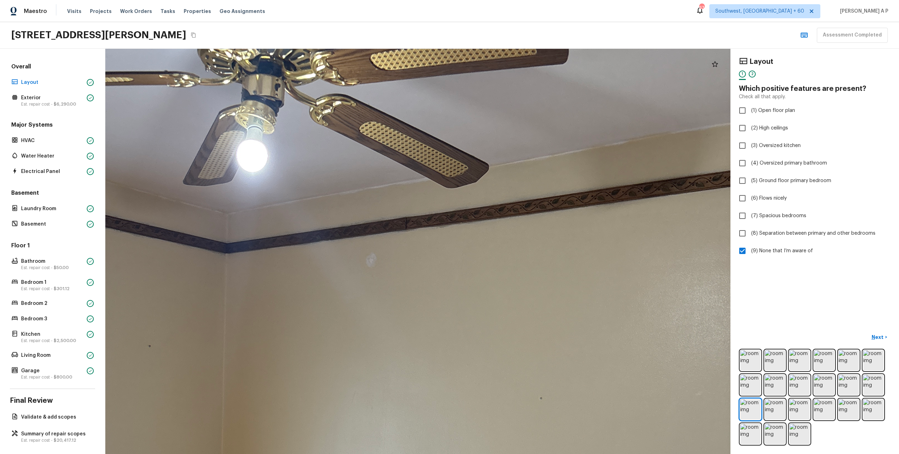
drag, startPoint x: 489, startPoint y: 89, endPoint x: 542, endPoint y: 76, distance: 54.5
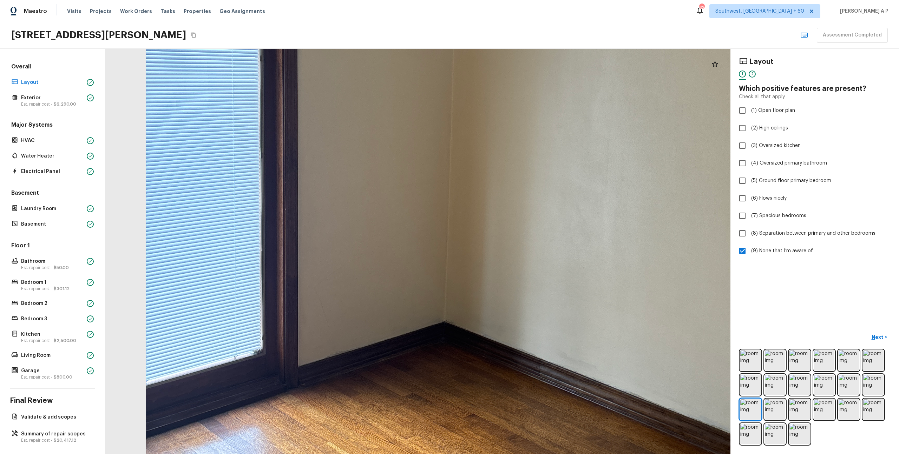
click at [532, 137] on div at bounding box center [539, 171] width 1616 height 1048
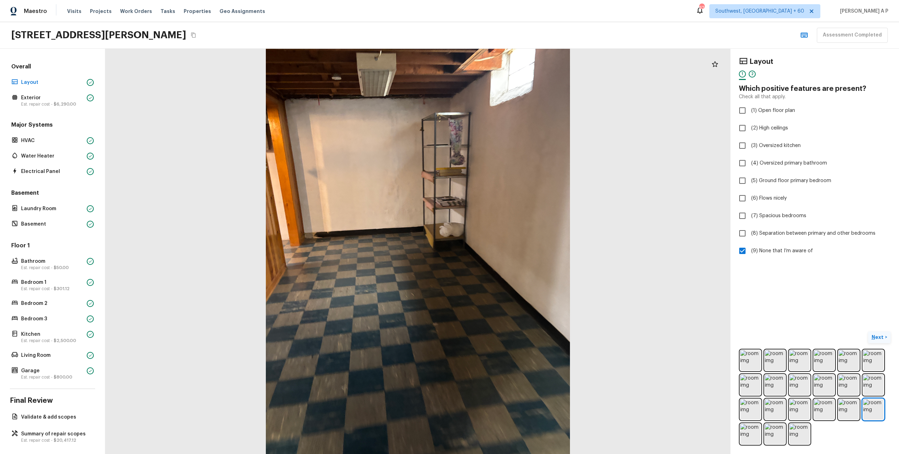
click at [880, 336] on p "Next" at bounding box center [877, 337] width 13 height 7
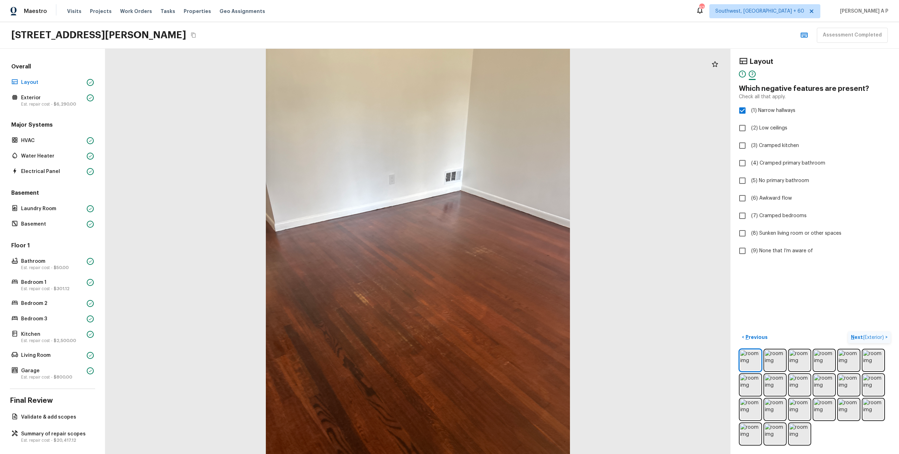
click at [880, 336] on span "( Exterior )" at bounding box center [872, 337] width 21 height 5
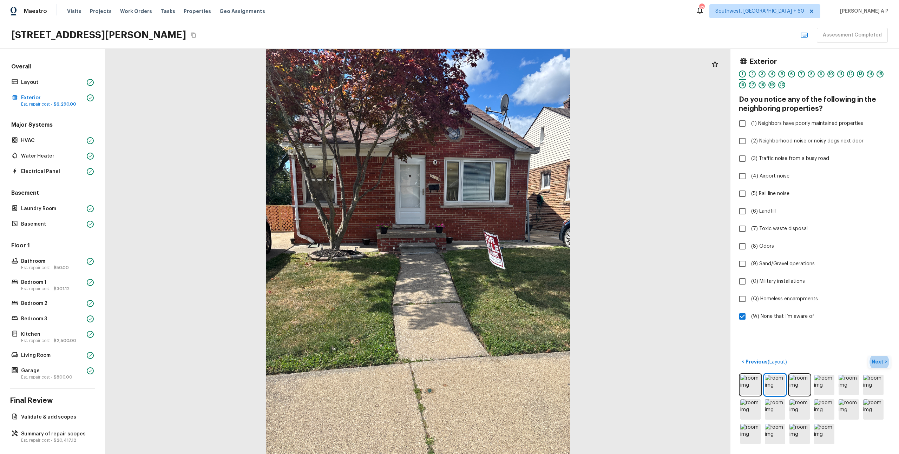
click at [873, 365] on p "Next" at bounding box center [877, 361] width 13 height 7
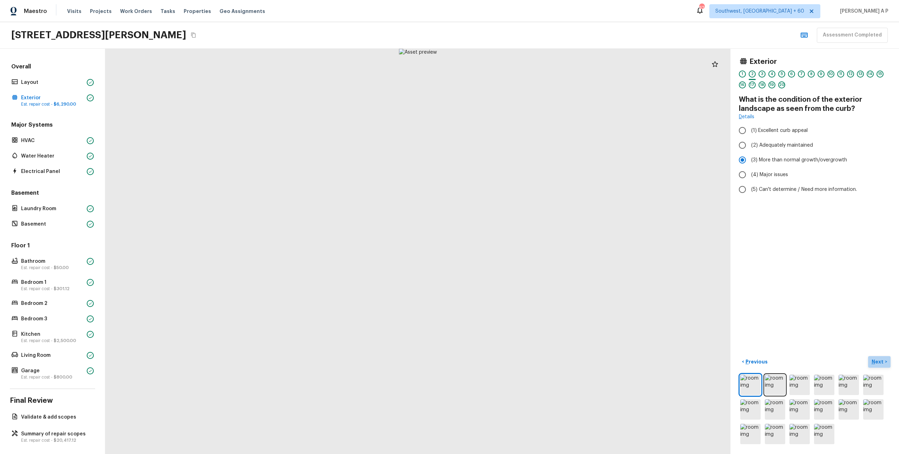
click at [873, 365] on p "Next" at bounding box center [877, 361] width 13 height 7
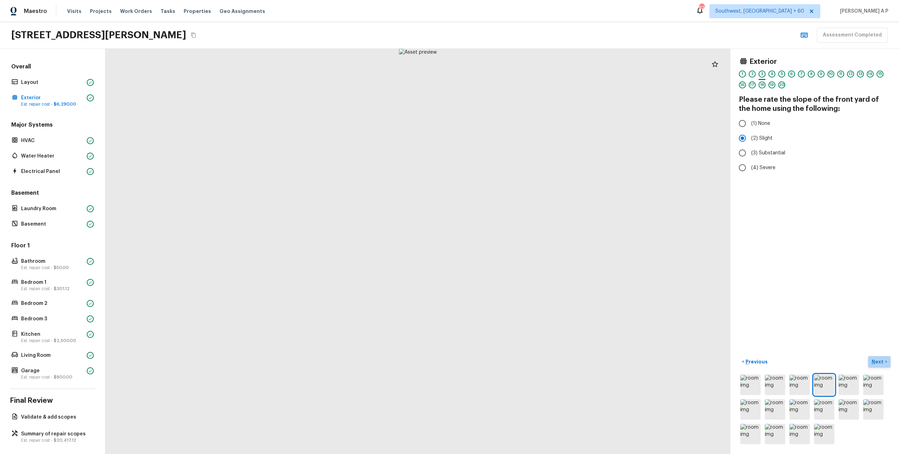
click at [873, 365] on p "Next" at bounding box center [877, 361] width 13 height 7
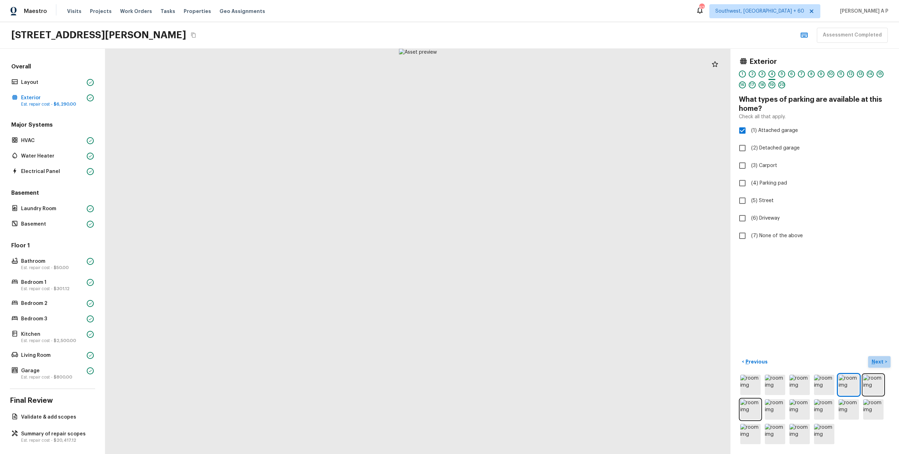
click at [873, 365] on p "Next" at bounding box center [877, 361] width 13 height 7
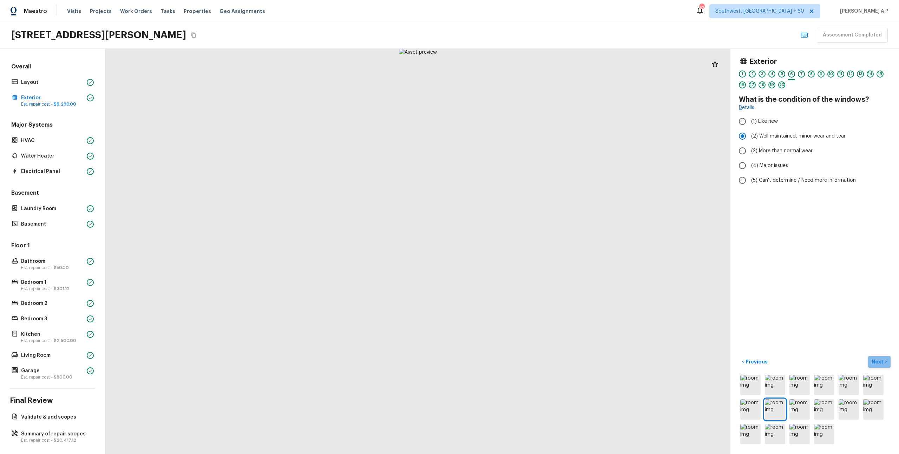
click at [873, 365] on p "Next" at bounding box center [877, 361] width 13 height 7
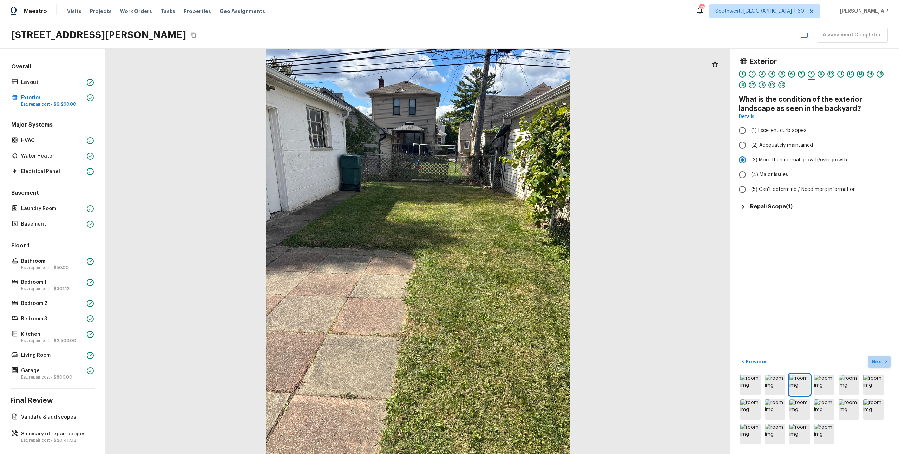
click at [873, 365] on p "Next" at bounding box center [877, 361] width 13 height 7
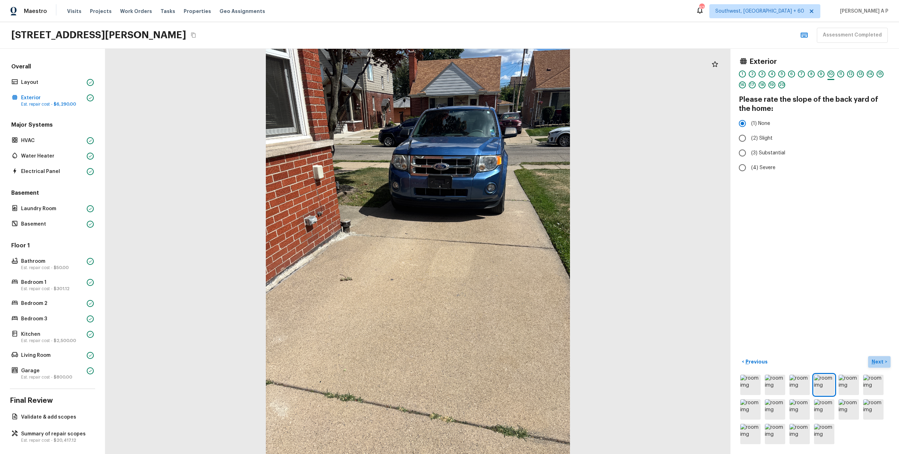
click at [873, 365] on p "Next" at bounding box center [877, 361] width 13 height 7
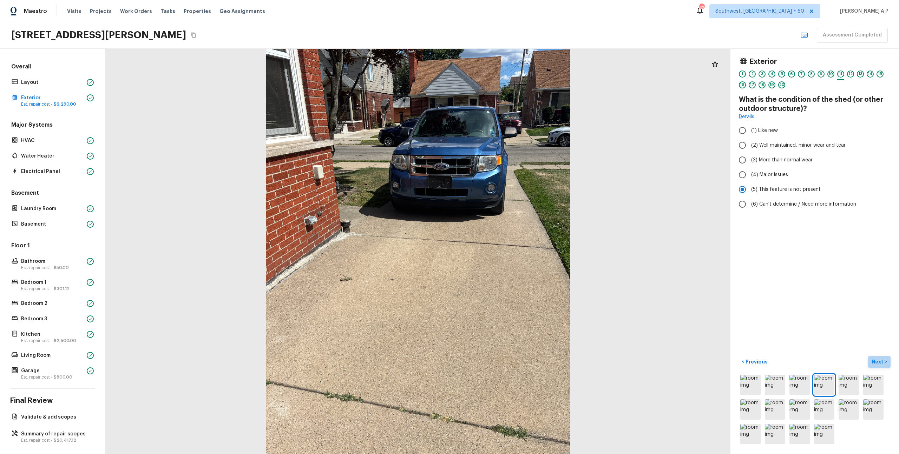
click at [873, 365] on p "Next" at bounding box center [877, 361] width 13 height 7
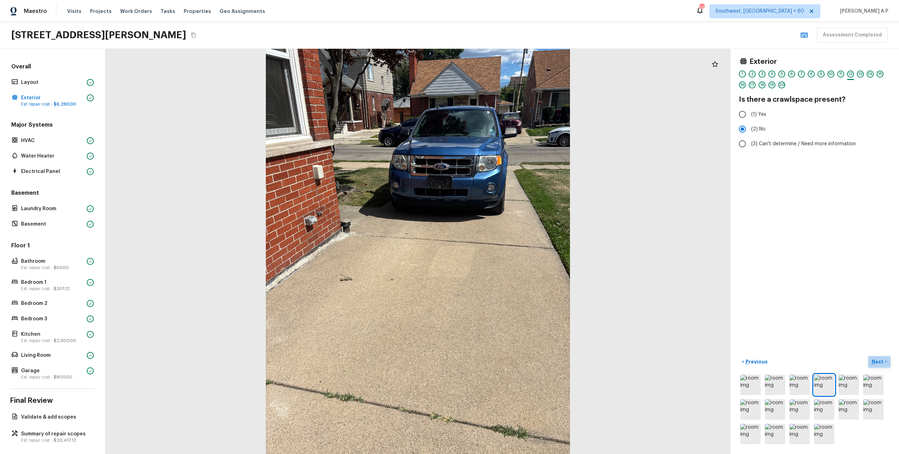
click at [873, 365] on p "Next" at bounding box center [877, 361] width 13 height 7
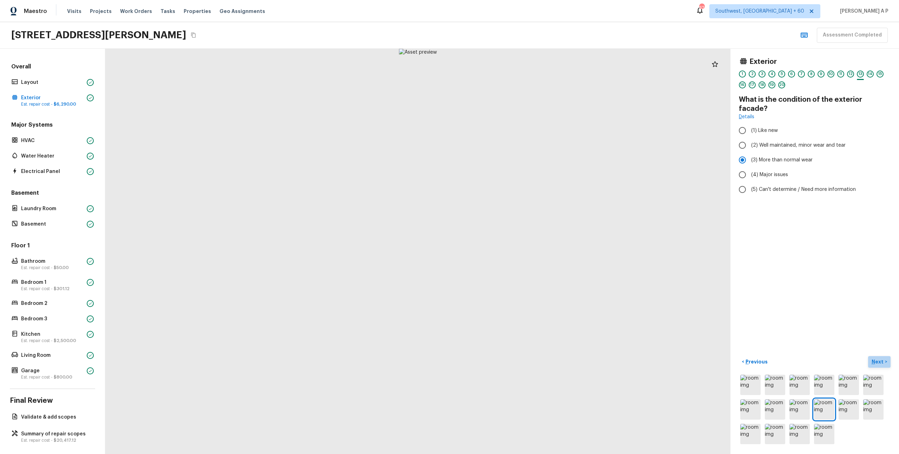
click at [873, 365] on p "Next" at bounding box center [877, 361] width 13 height 7
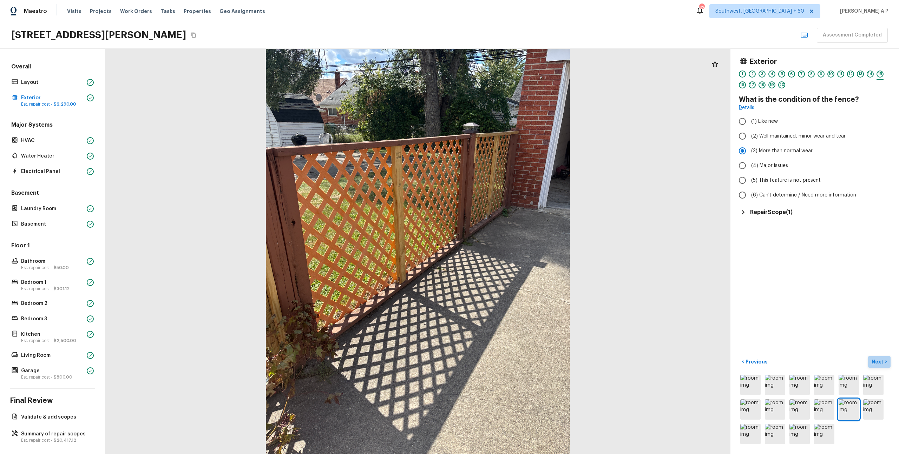
click at [873, 365] on p "Next" at bounding box center [877, 361] width 13 height 7
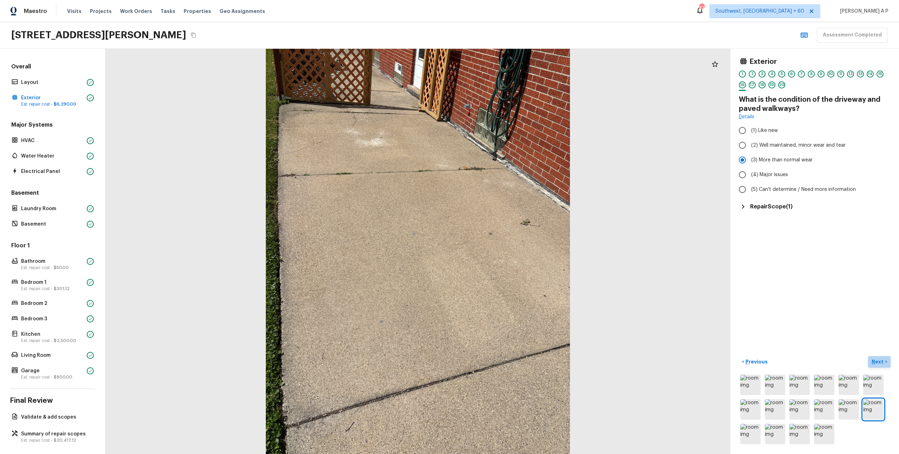
click at [873, 365] on p "Next" at bounding box center [877, 361] width 13 height 7
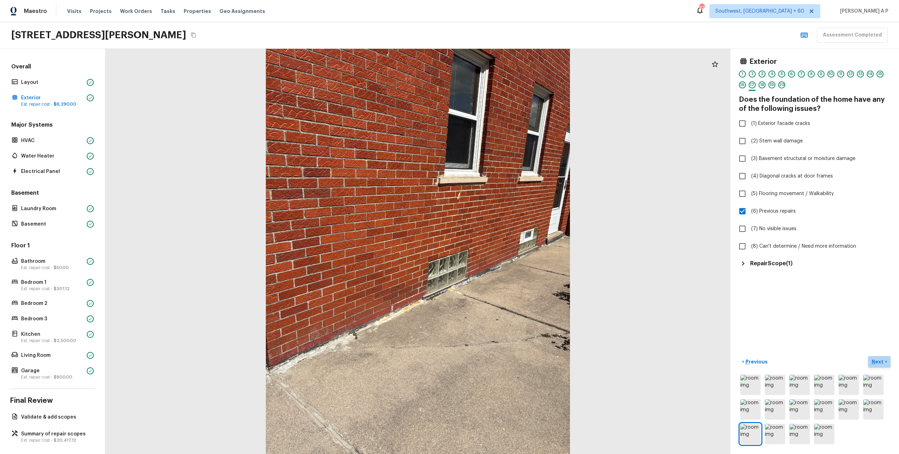
click at [873, 365] on p "Next" at bounding box center [877, 361] width 13 height 7
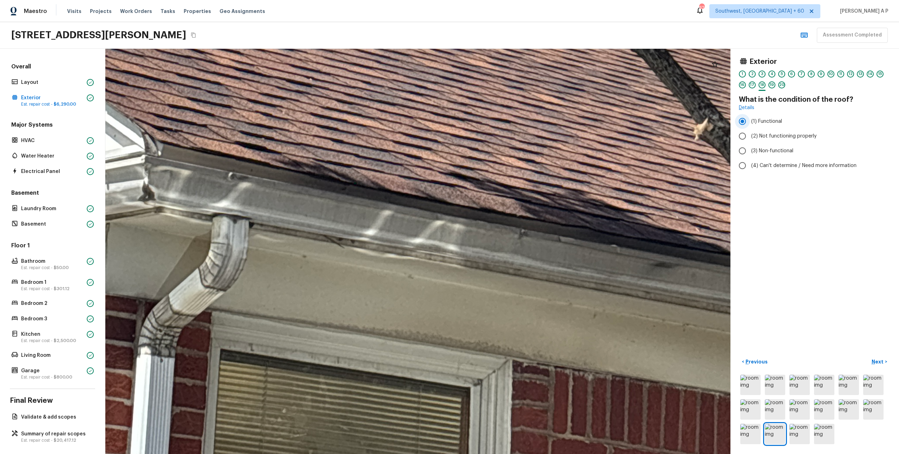
drag, startPoint x: 438, startPoint y: 313, endPoint x: 757, endPoint y: 128, distance: 369.1
click at [759, 128] on div "Exterior 1 2 3 4 5 6 7 8 9 10 11 12 13 14 15 16 17 18 19 20 What is the conditi…" at bounding box center [501, 251] width 793 height 405
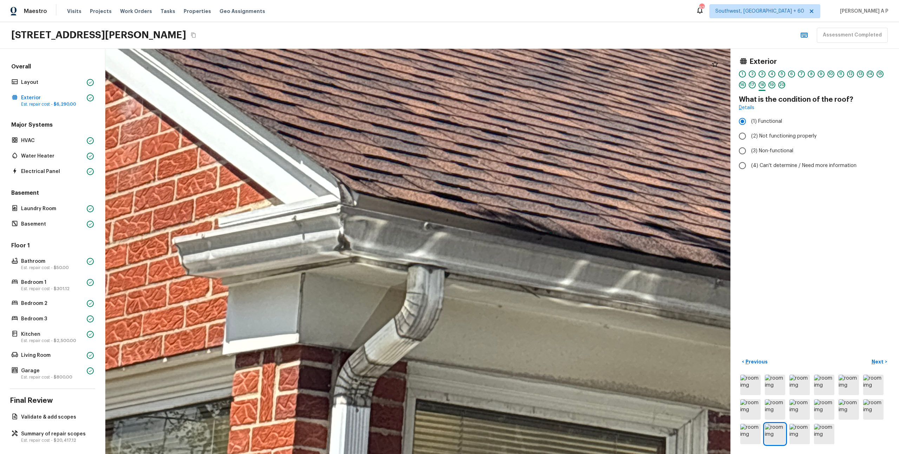
drag, startPoint x: 679, startPoint y: 160, endPoint x: 862, endPoint y: 231, distance: 195.9
click at [867, 232] on div "Exterior 1 2 3 4 5 6 7 8 9 10 11 12 13 14 15 16 17 18 19 20 What is the conditi…" at bounding box center [501, 251] width 793 height 405
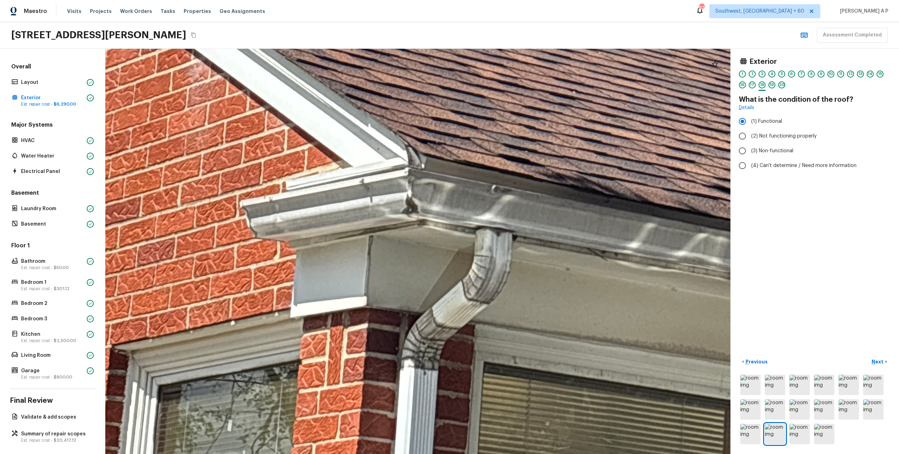
drag, startPoint x: 678, startPoint y: 303, endPoint x: 774, endPoint y: 219, distance: 127.1
click at [778, 219] on div "Exterior 1 2 3 4 5 6 7 8 9 10 11 12 13 14 15 16 17 18 19 20 What is the conditi…" at bounding box center [501, 251] width 793 height 405
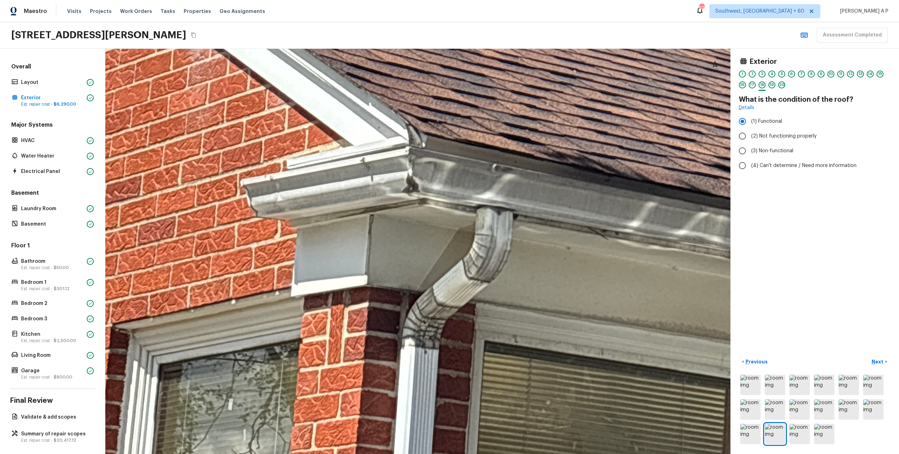
drag, startPoint x: 689, startPoint y: 270, endPoint x: 703, endPoint y: 560, distance: 290.2
click at [703, 454] on html "Maestro Visits Projects Work Orders Tasks Properties Geo Assignments 625 Southw…" at bounding box center [449, 227] width 899 height 454
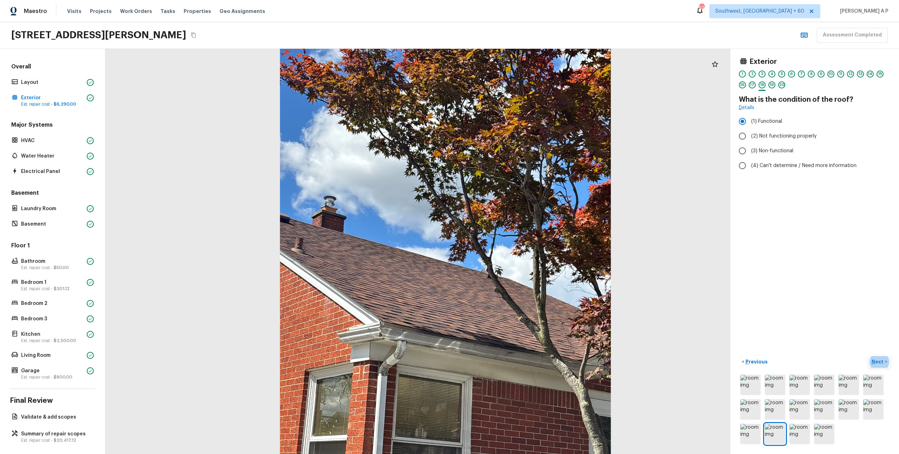
click at [883, 360] on p "Next" at bounding box center [877, 361] width 13 height 7
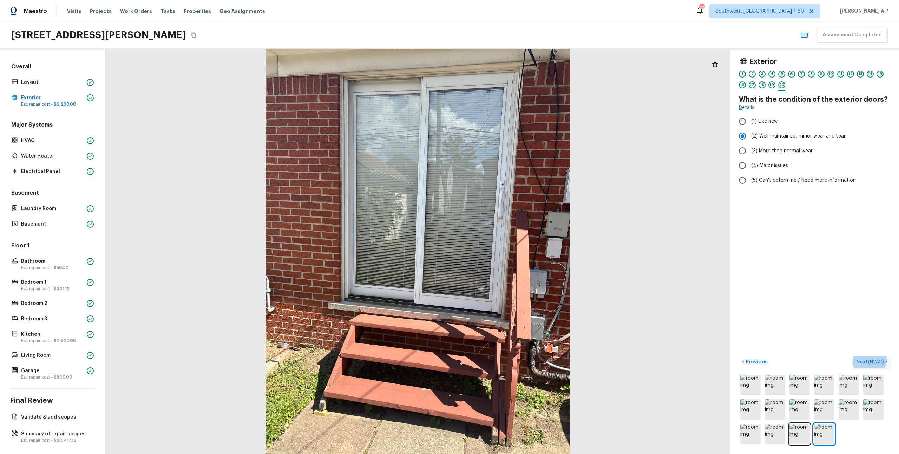
click at [881, 362] on span "( HVAC )" at bounding box center [876, 362] width 16 height 5
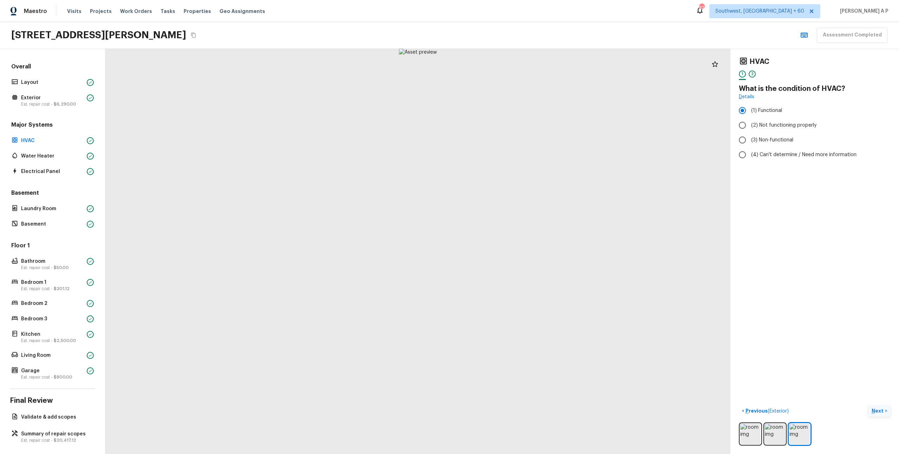
click at [887, 412] on button "Next >" at bounding box center [879, 411] width 22 height 12
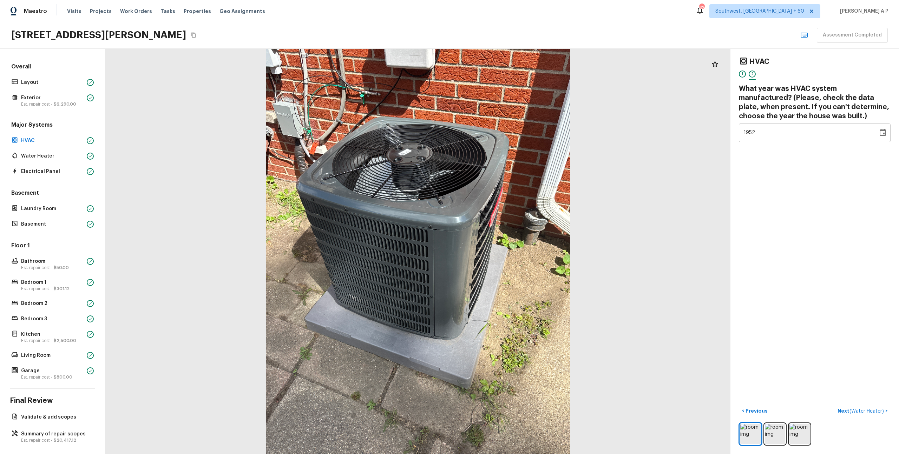
click at [876, 413] on span "( Water Heater )" at bounding box center [866, 411] width 34 height 5
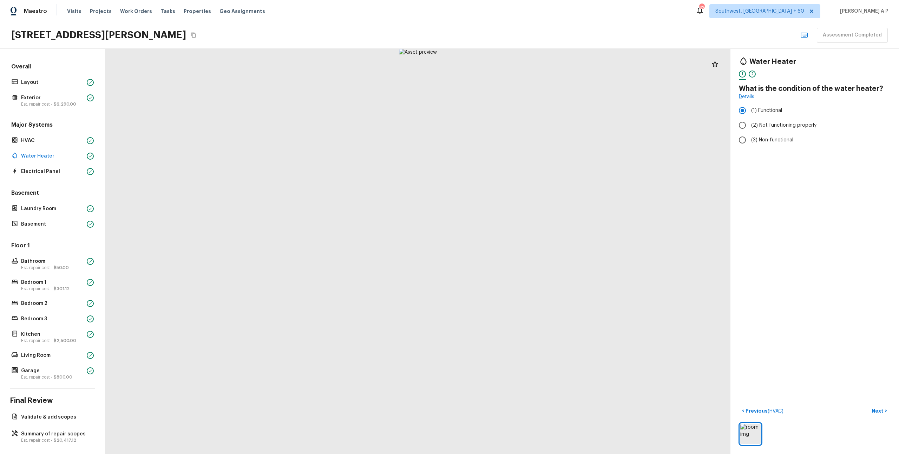
click at [876, 413] on p "Next" at bounding box center [877, 410] width 13 height 7
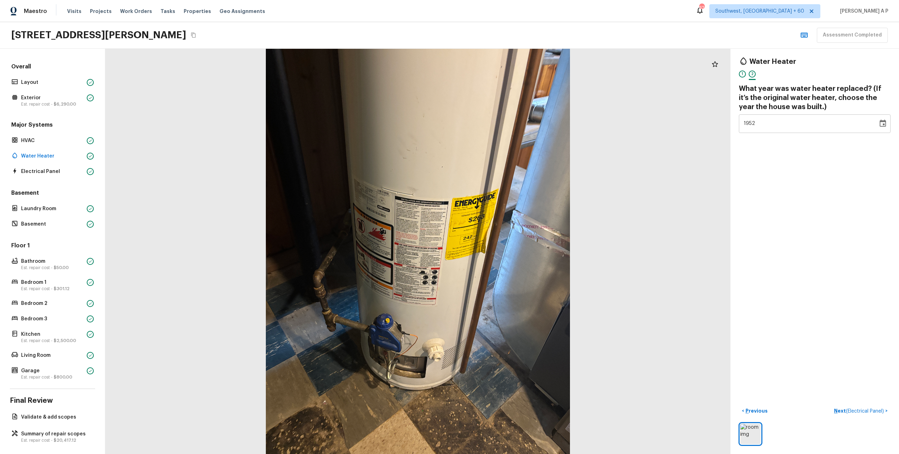
click at [876, 413] on span "( Electrical Panel )" at bounding box center [865, 411] width 38 height 5
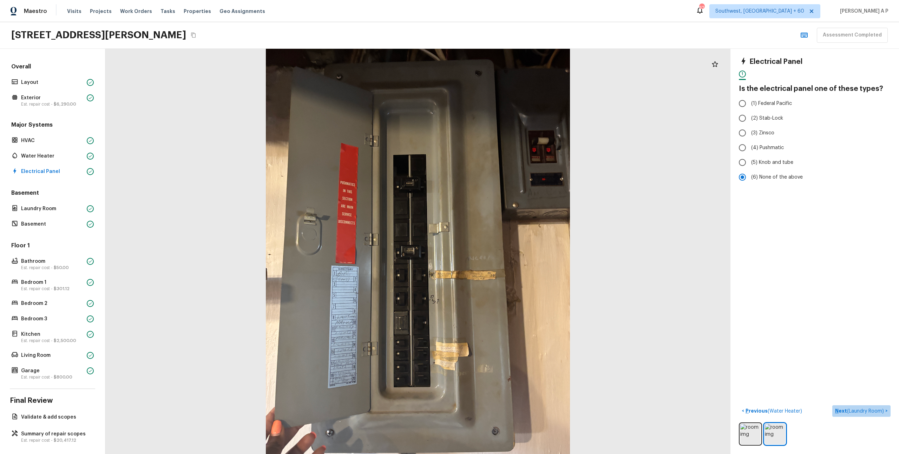
click at [876, 413] on span "( Laundry Room )" at bounding box center [865, 411] width 37 height 5
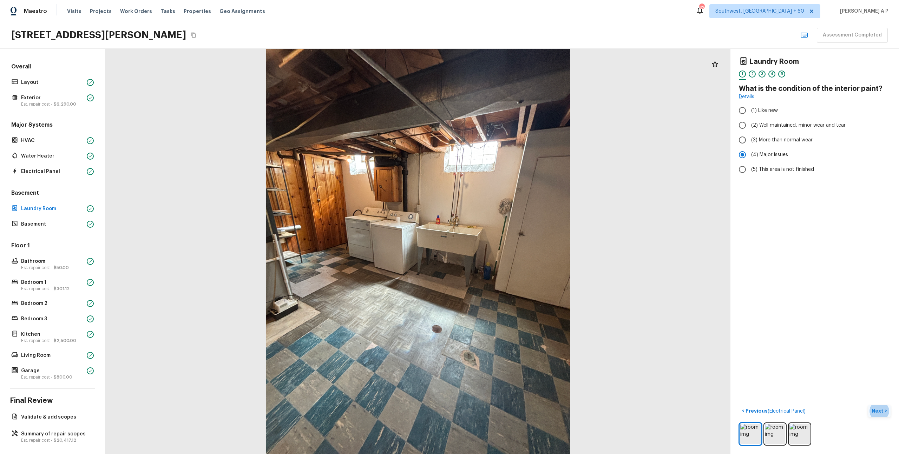
click at [880, 415] on button "Next >" at bounding box center [879, 411] width 22 height 12
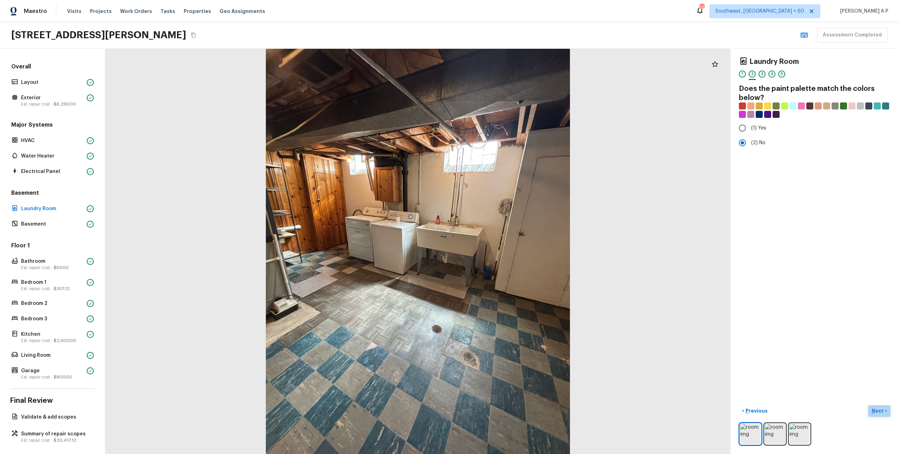
click at [880, 415] on button "Next >" at bounding box center [879, 411] width 22 height 12
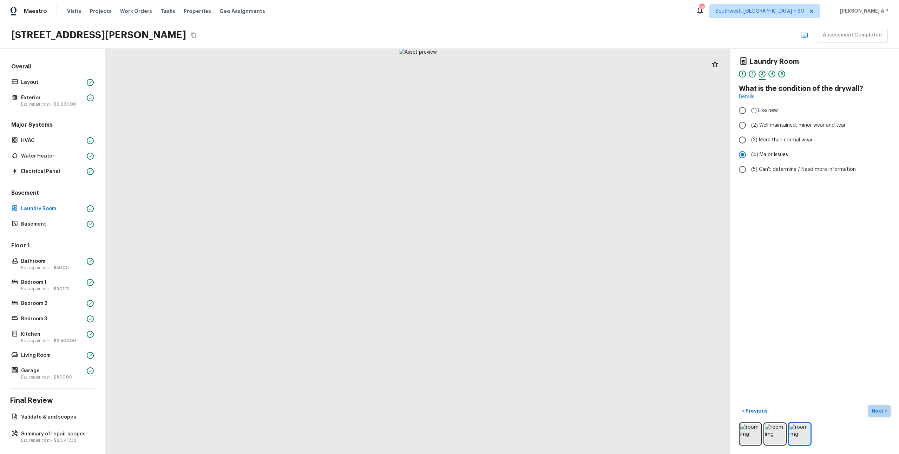
click at [880, 415] on button "Next >" at bounding box center [879, 411] width 22 height 12
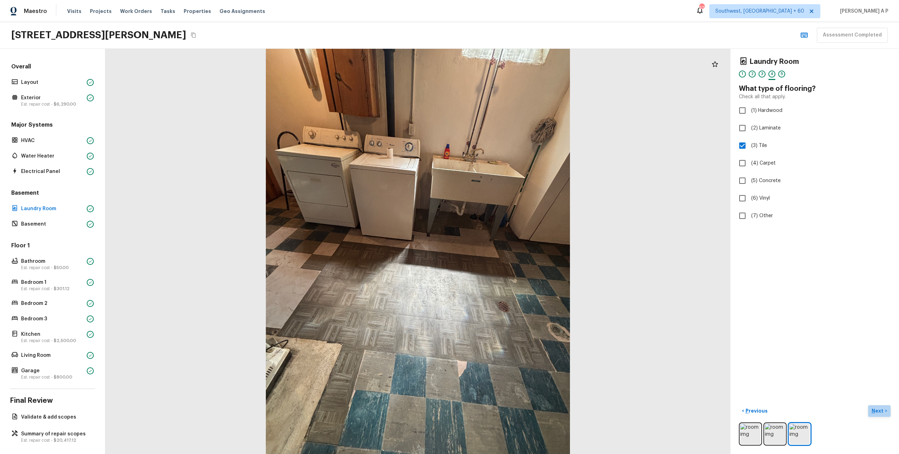
click at [880, 415] on button "Next >" at bounding box center [879, 411] width 22 height 12
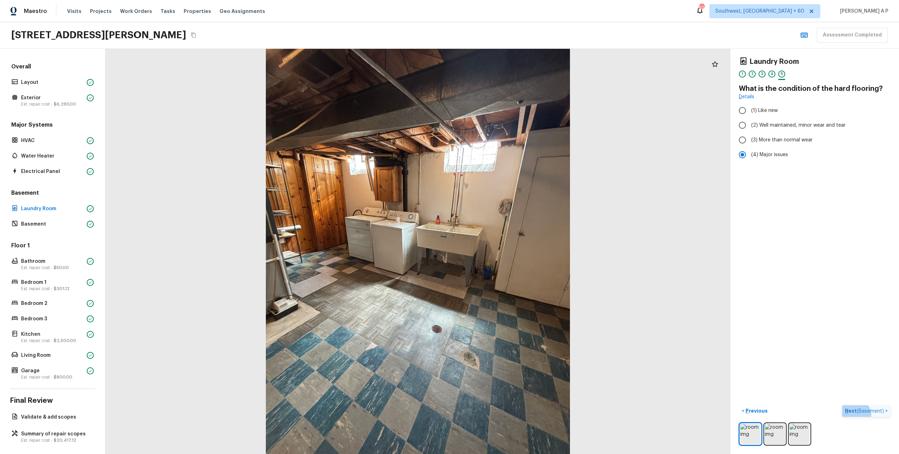
click at [880, 415] on button "Next ( Basement ) >" at bounding box center [866, 411] width 48 height 12
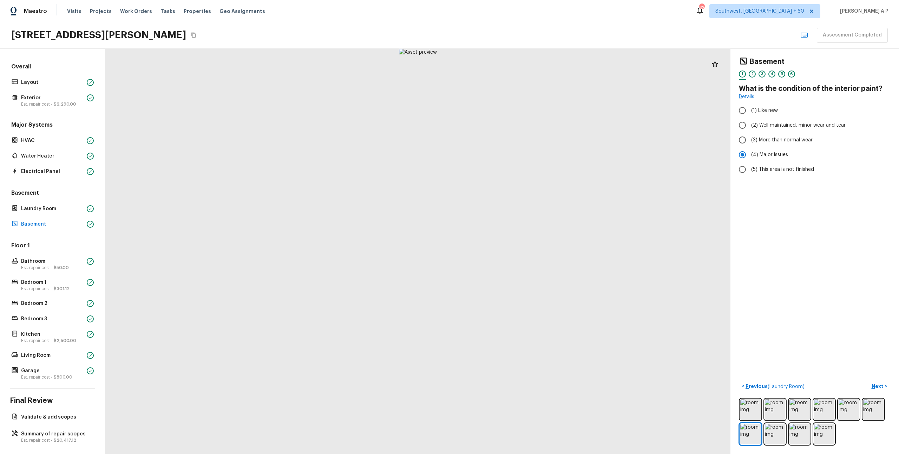
click at [880, 386] on p "Next" at bounding box center [877, 386] width 13 height 7
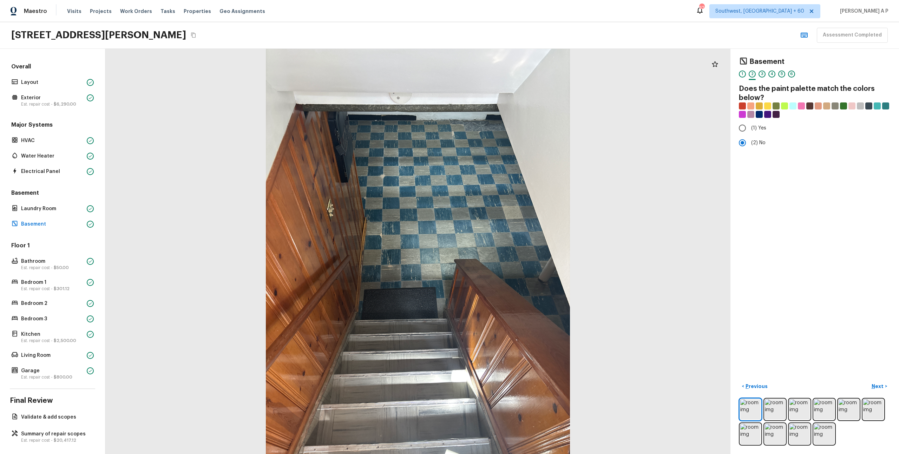
click at [880, 386] on p "Next" at bounding box center [877, 386] width 13 height 7
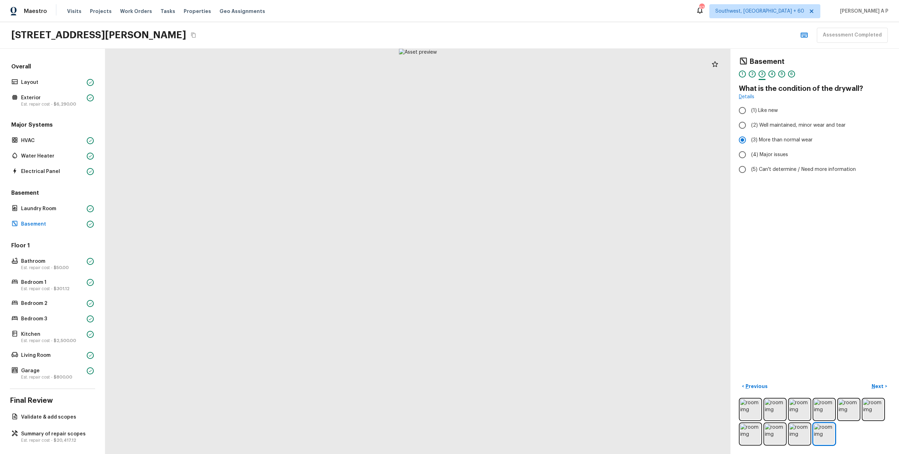
click at [880, 386] on p "Next" at bounding box center [877, 386] width 13 height 7
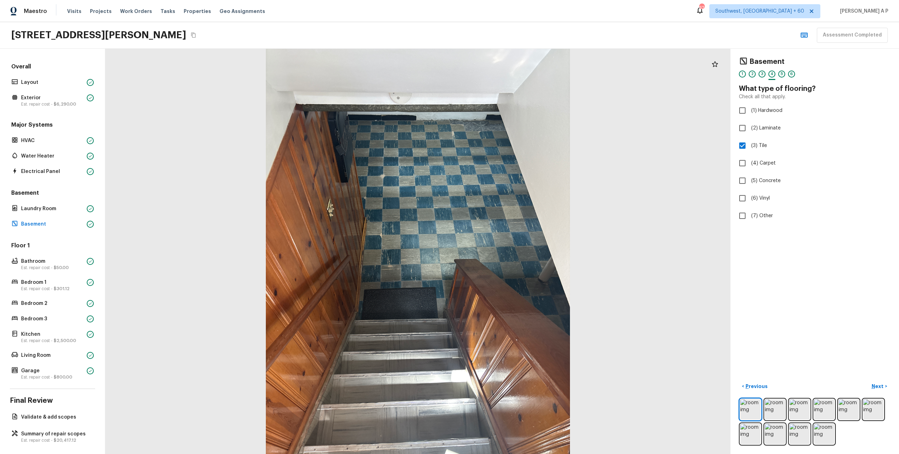
click at [880, 386] on p "Next" at bounding box center [877, 386] width 13 height 7
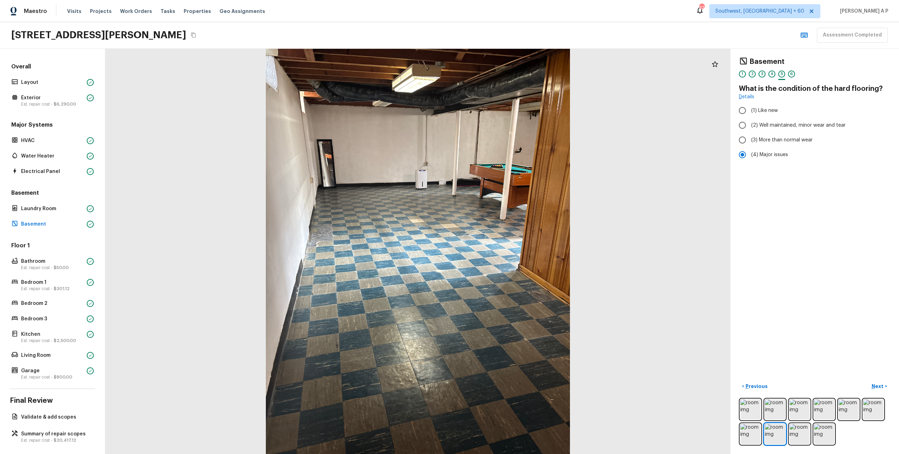
click at [880, 386] on p "Next" at bounding box center [877, 386] width 13 height 7
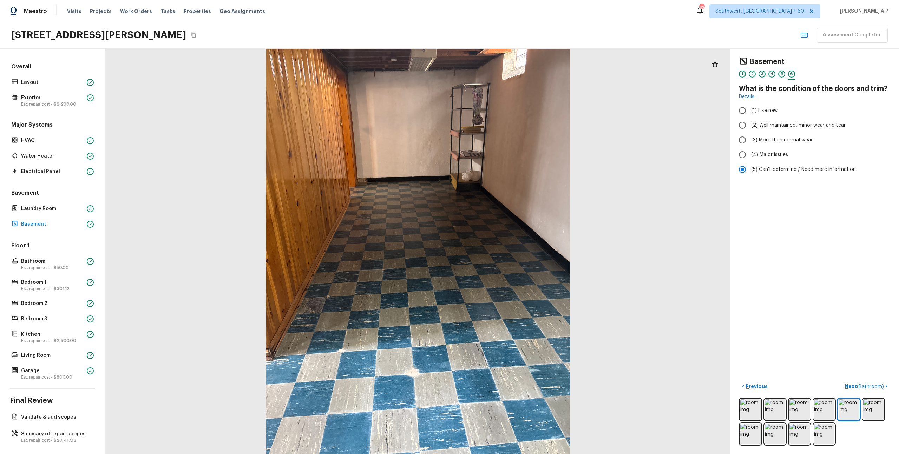
click at [880, 386] on span "( Bathroom )" at bounding box center [869, 386] width 27 height 5
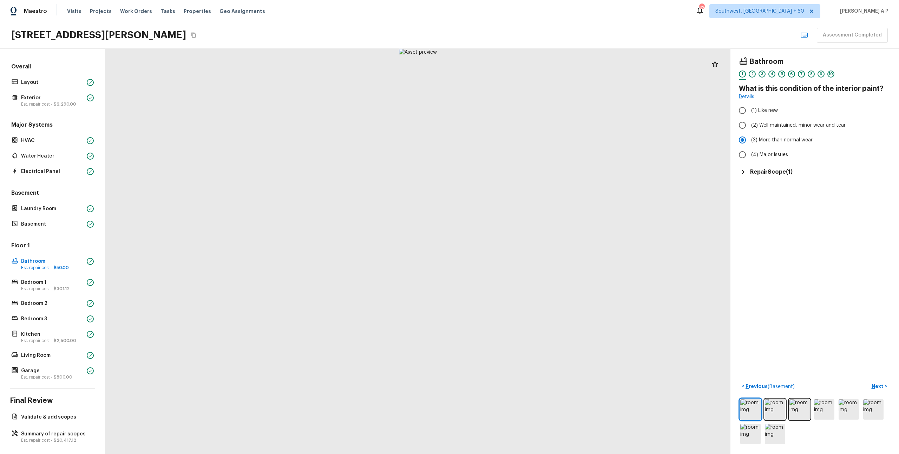
click at [768, 176] on div "Bathroom 1 2 3 4 5 6 7 8 9 10 What is this condition of the interior paint? Det…" at bounding box center [814, 251] width 168 height 405
click at [764, 171] on h5 "Repair Scope ( 1 )" at bounding box center [771, 172] width 42 height 8
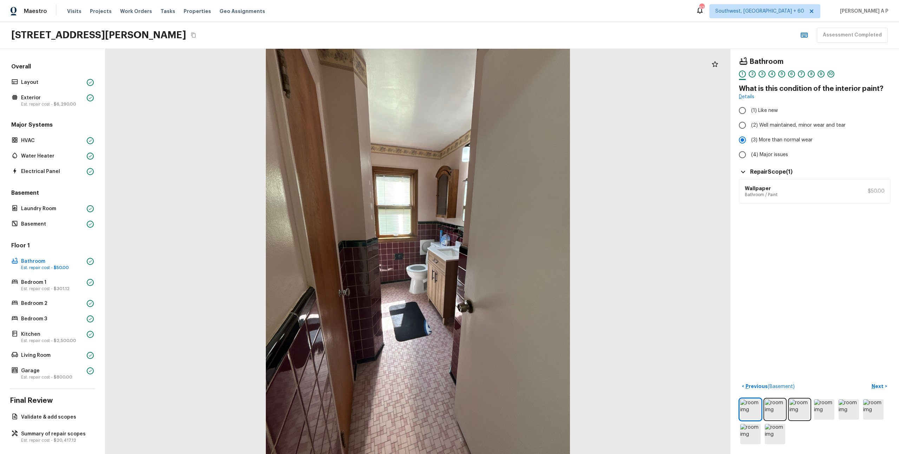
click at [792, 235] on div "Bathroom 1 2 3 4 5 6 7 8 9 10 What is this condition of the interior paint? Det…" at bounding box center [814, 251] width 168 height 405
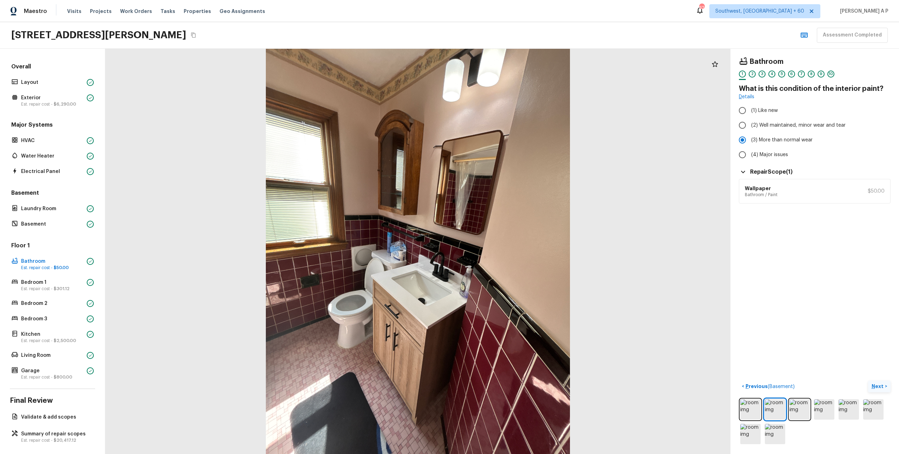
click at [877, 387] on p "Next" at bounding box center [877, 386] width 13 height 7
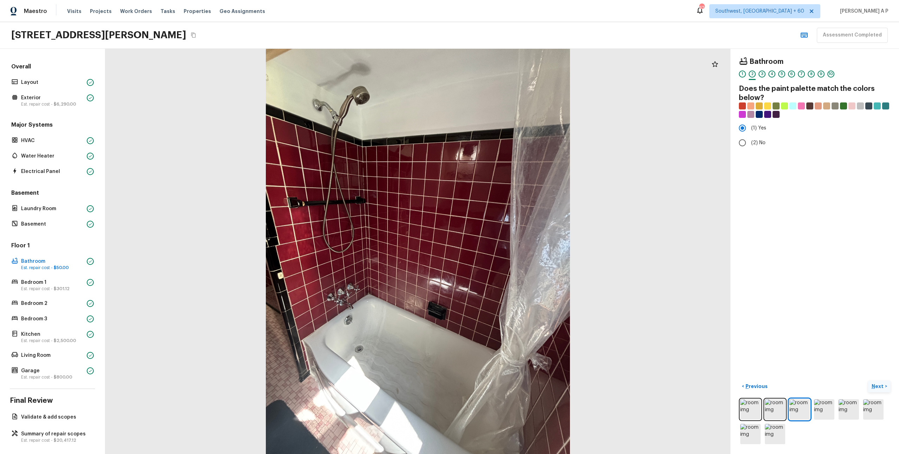
click at [877, 387] on p "Next" at bounding box center [877, 386] width 13 height 7
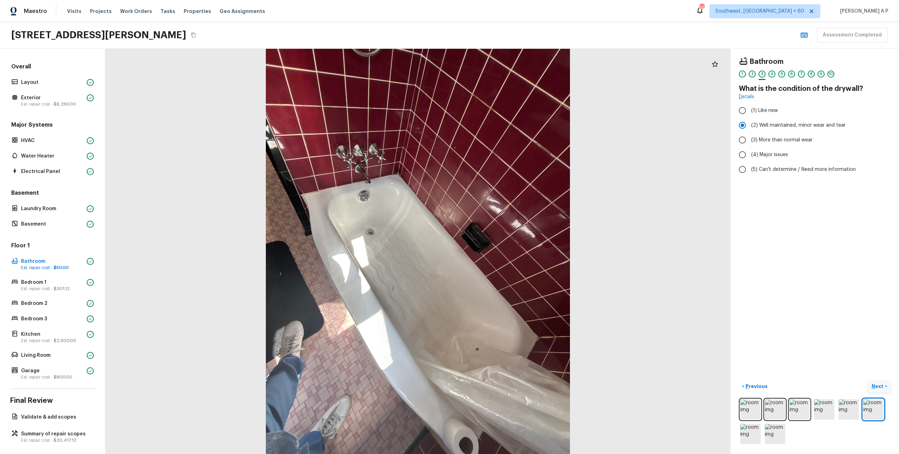
click at [877, 387] on p "Next" at bounding box center [877, 386] width 13 height 7
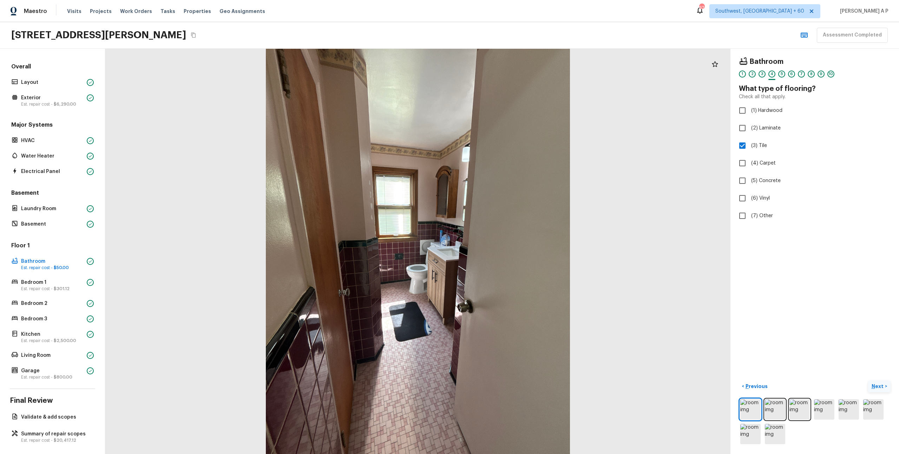
click at [877, 387] on p "Next" at bounding box center [877, 386] width 13 height 7
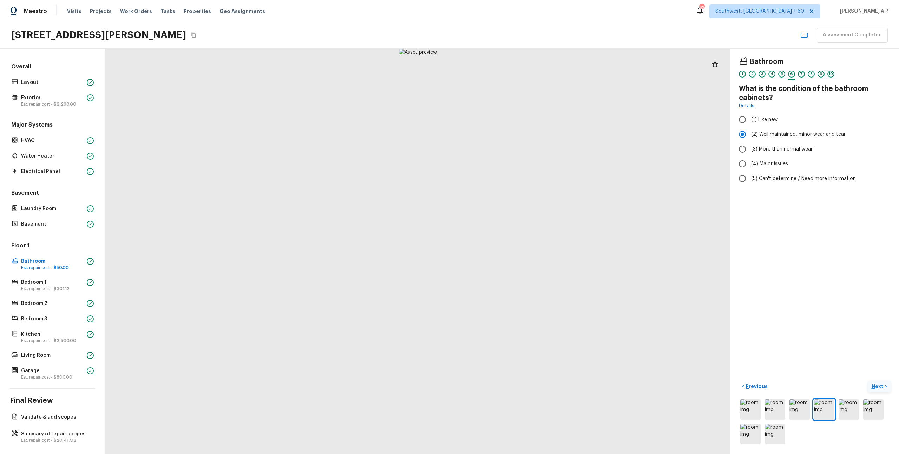
click at [877, 387] on p "Next" at bounding box center [877, 386] width 13 height 7
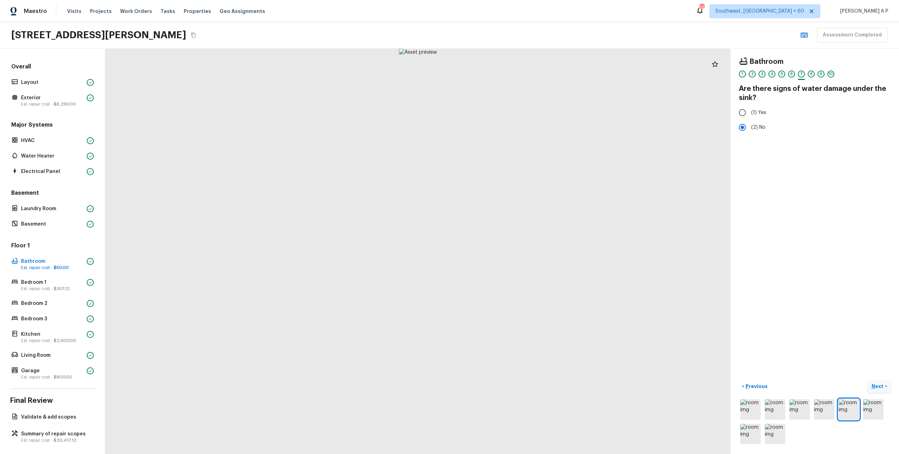
click at [877, 387] on p "Next" at bounding box center [877, 386] width 13 height 7
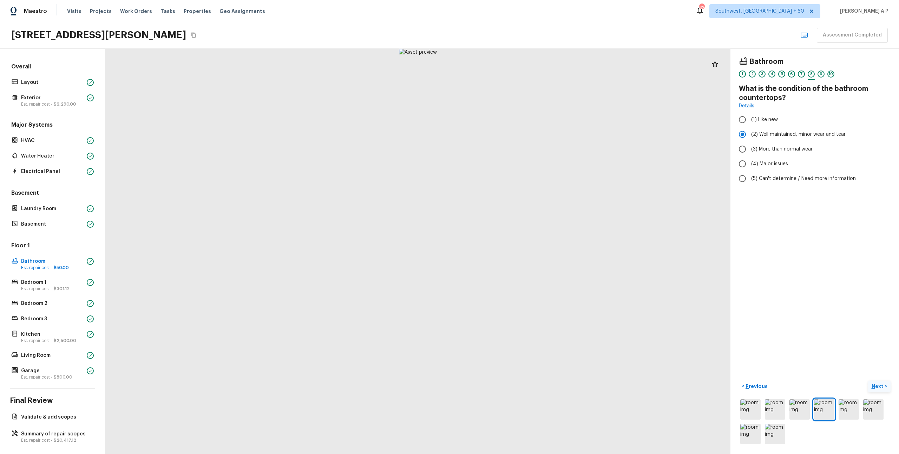
click at [877, 387] on p "Next" at bounding box center [877, 386] width 13 height 7
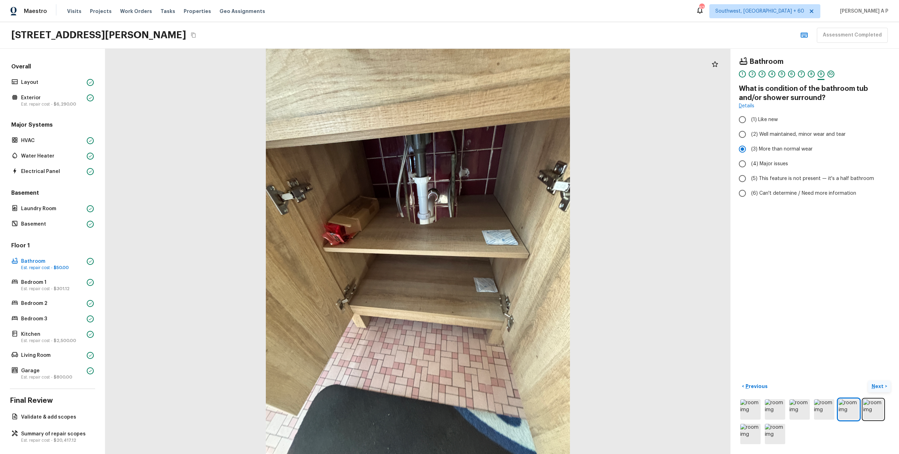
click at [877, 387] on p "Next" at bounding box center [877, 386] width 13 height 7
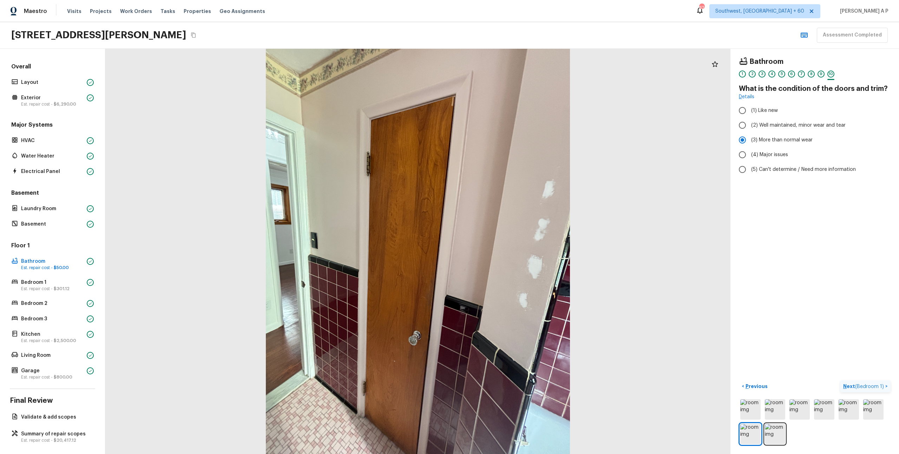
click at [877, 387] on span "( Bedroom 1 )" at bounding box center [869, 386] width 29 height 5
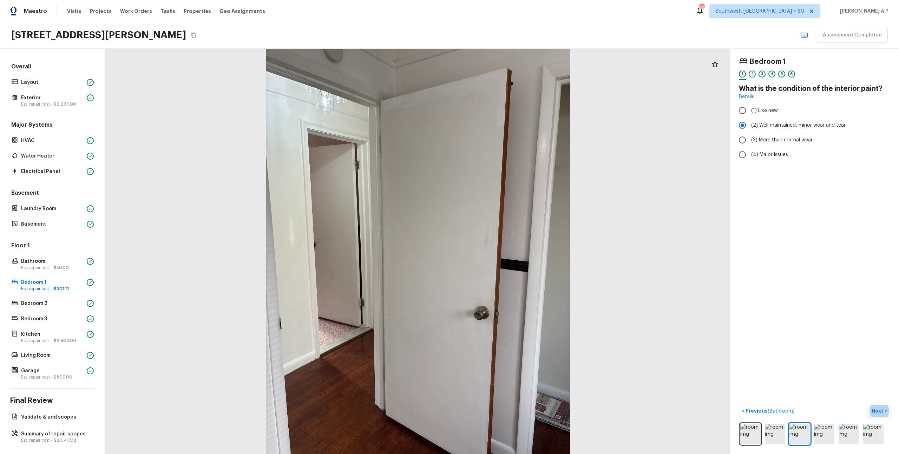
click at [877, 411] on p "Next" at bounding box center [877, 410] width 13 height 7
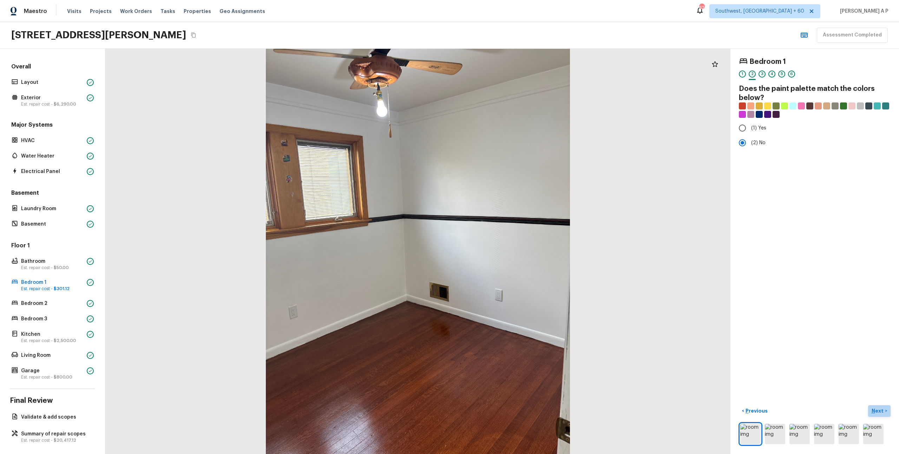
click at [877, 411] on p "Next" at bounding box center [877, 410] width 13 height 7
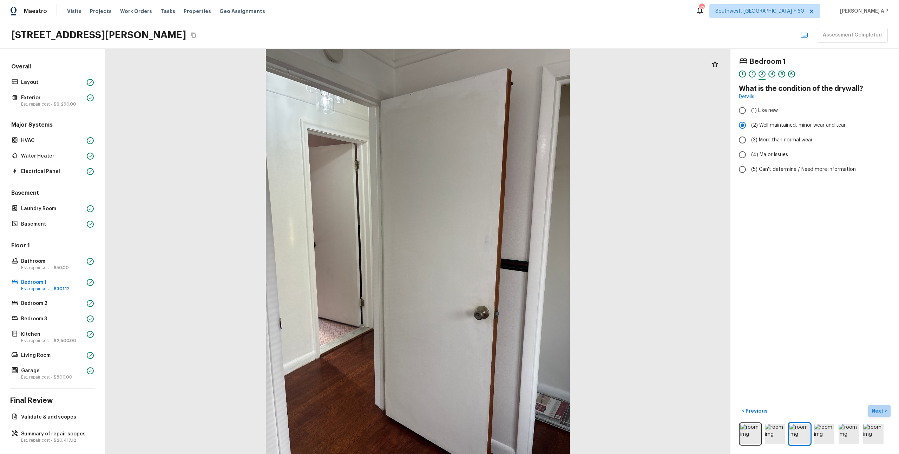
click at [877, 411] on p "Next" at bounding box center [877, 410] width 13 height 7
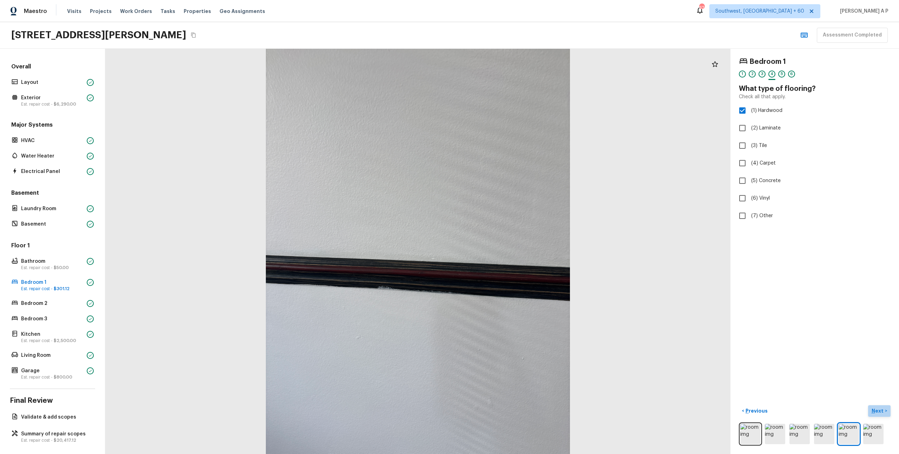
click at [877, 411] on p "Next" at bounding box center [877, 410] width 13 height 7
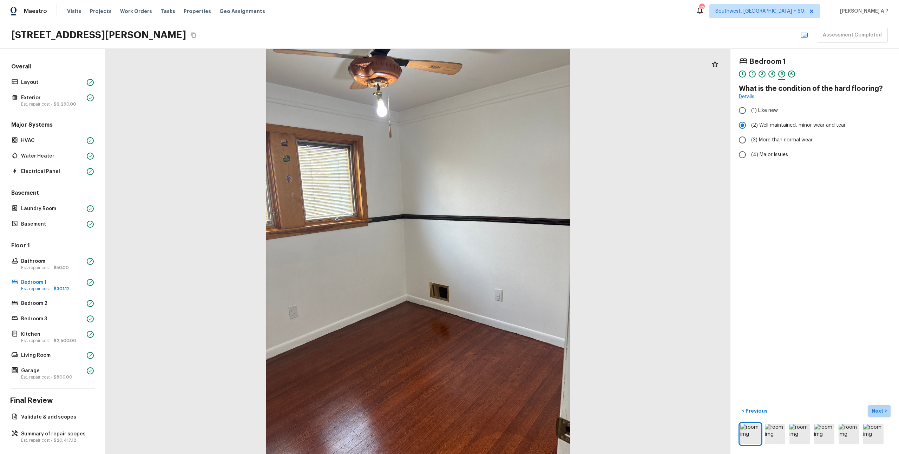
click at [877, 411] on p "Next" at bounding box center [877, 410] width 13 height 7
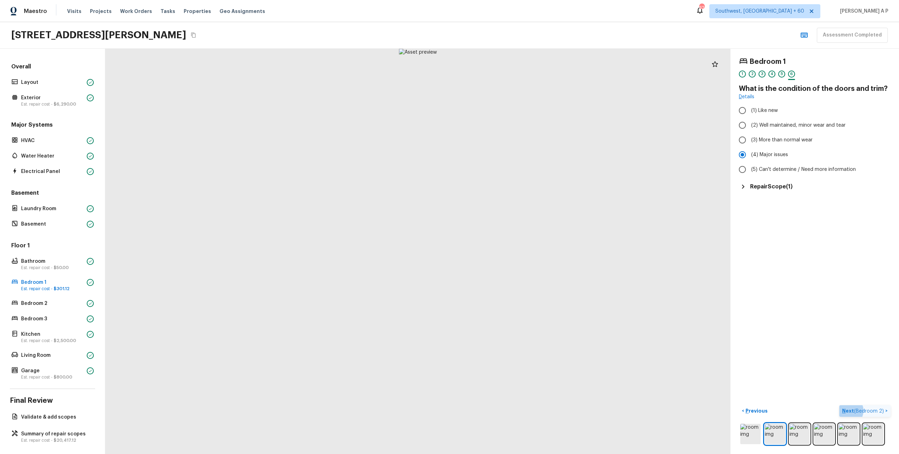
click at [877, 411] on span "( Bedroom 2 )" at bounding box center [869, 411] width 30 height 5
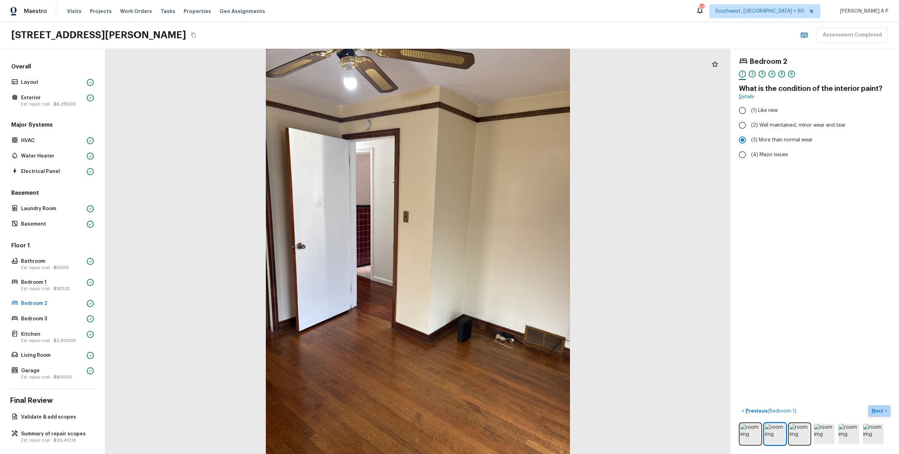
click at [877, 411] on p "Next" at bounding box center [877, 410] width 13 height 7
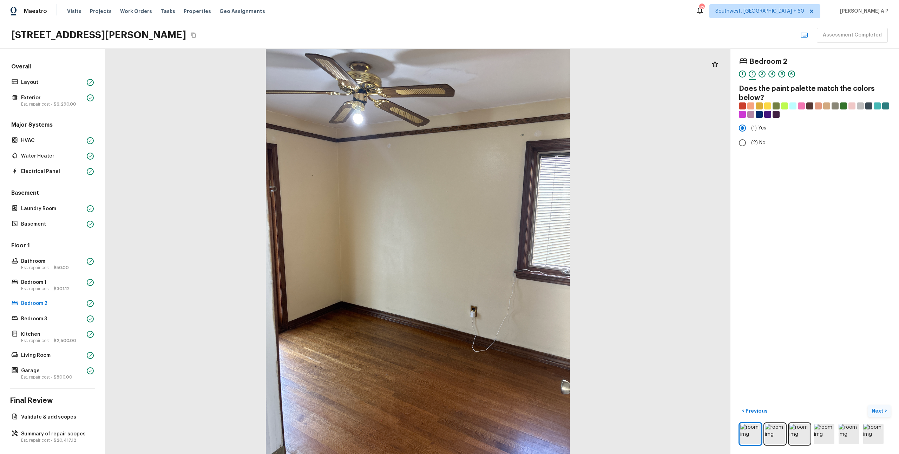
click at [878, 411] on p "Next" at bounding box center [877, 410] width 13 height 7
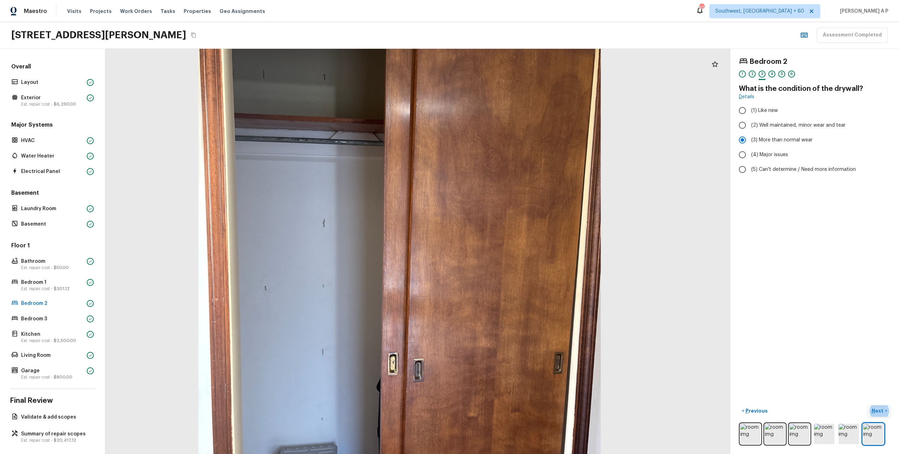
click at [883, 410] on p "Next" at bounding box center [877, 410] width 13 height 7
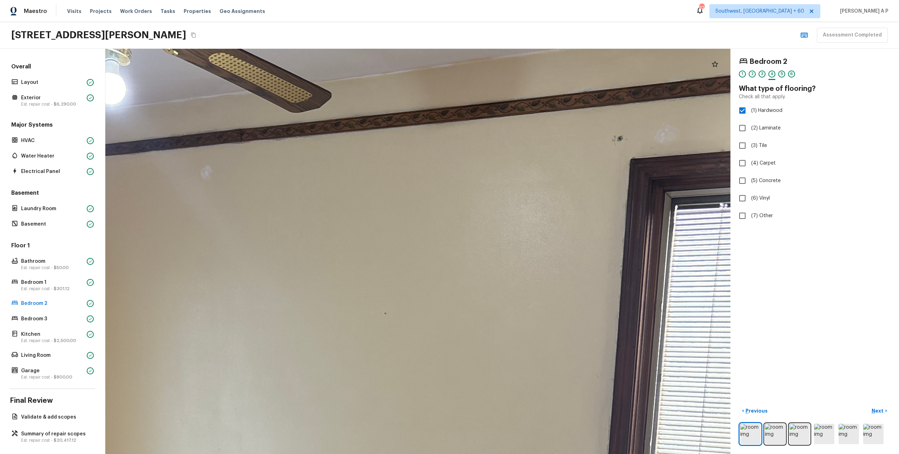
drag, startPoint x: 443, startPoint y: 80, endPoint x: 499, endPoint y: 288, distance: 215.1
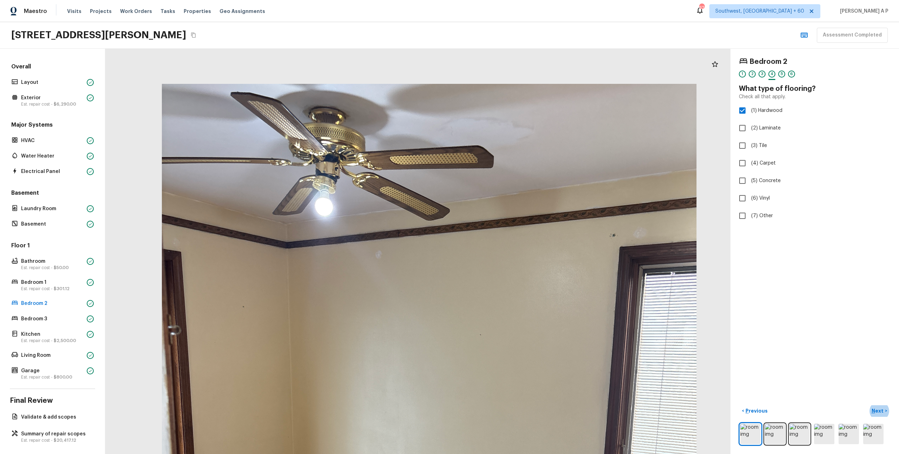
drag, startPoint x: 443, startPoint y: 96, endPoint x: 455, endPoint y: 287, distance: 191.3
click at [455, 287] on div at bounding box center [429, 440] width 1098 height 712
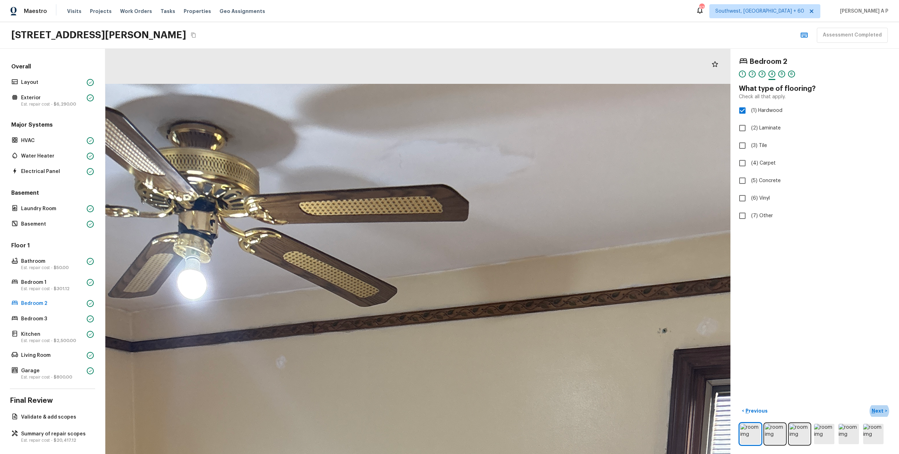
drag, startPoint x: 464, startPoint y: 110, endPoint x: 513, endPoint y: 291, distance: 187.3
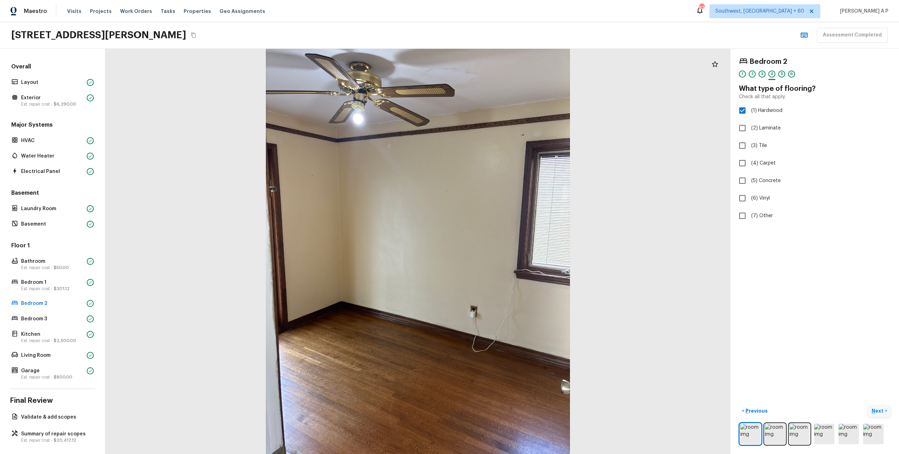
click at [881, 409] on p "Next" at bounding box center [877, 410] width 13 height 7
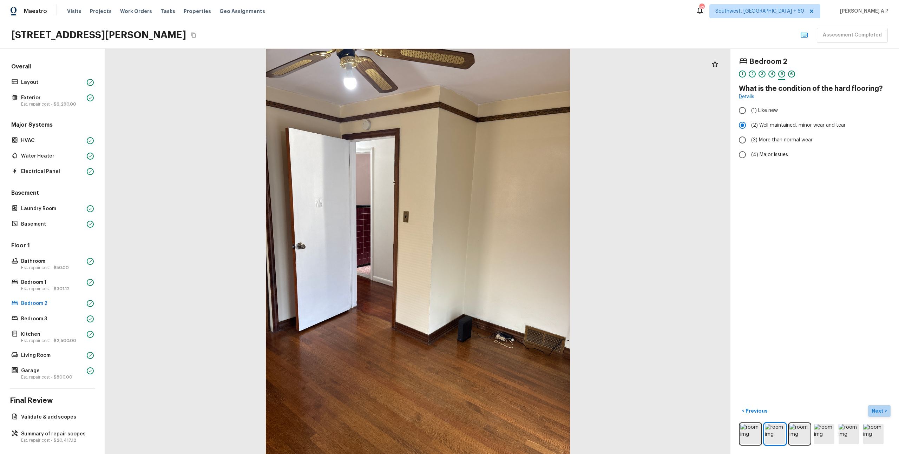
click at [879, 411] on p "Next" at bounding box center [877, 410] width 13 height 7
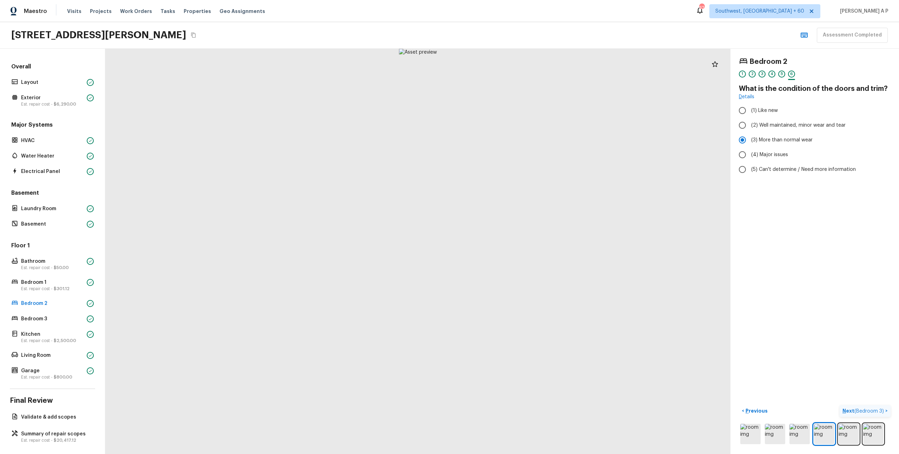
click at [879, 411] on span "( Bedroom 3 )" at bounding box center [868, 411] width 29 height 5
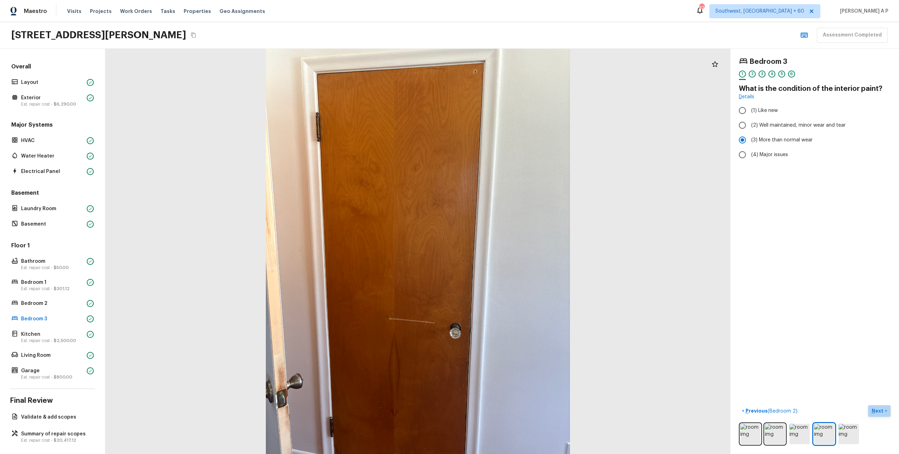
click at [878, 409] on p "Next" at bounding box center [877, 410] width 13 height 7
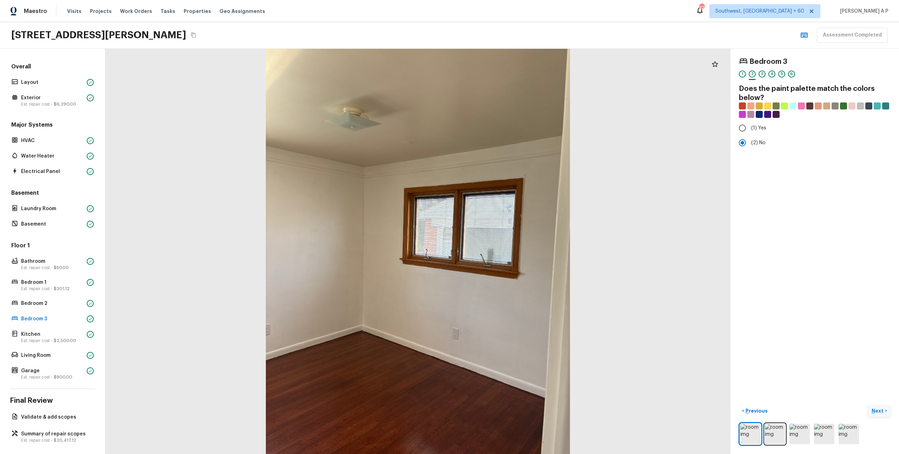
click at [878, 409] on p "Next" at bounding box center [877, 410] width 13 height 7
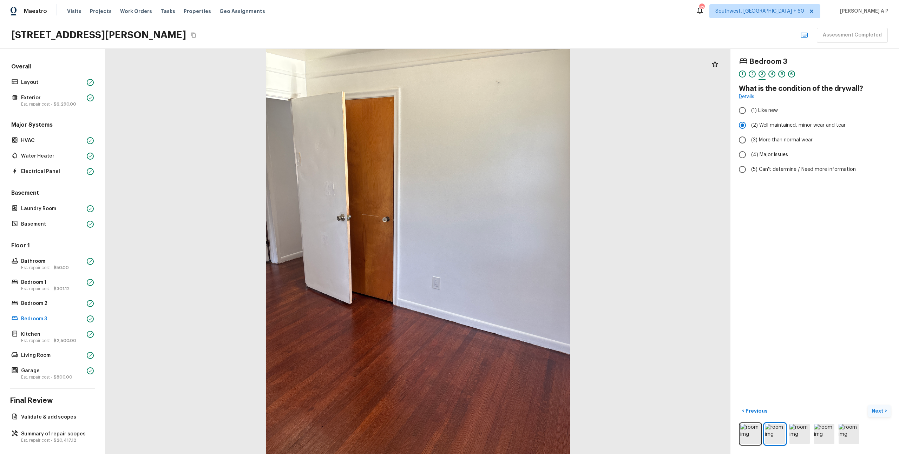
click at [878, 409] on p "Next" at bounding box center [877, 410] width 13 height 7
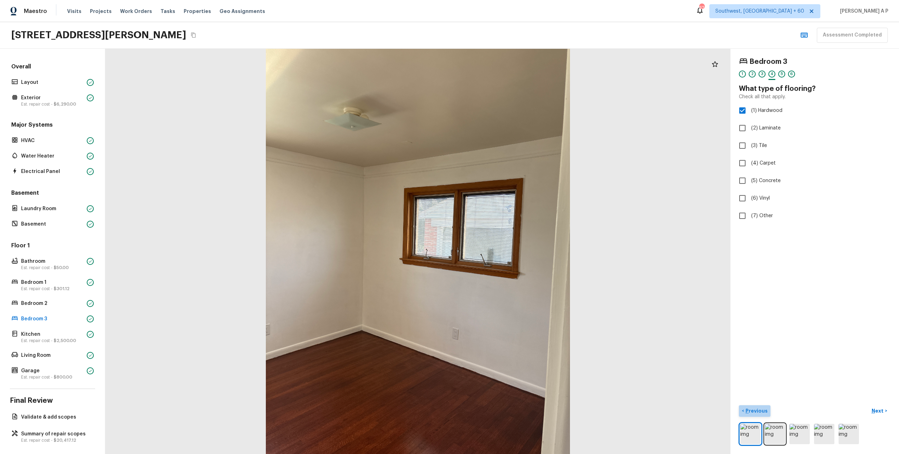
click at [759, 413] on p "Previous" at bounding box center [756, 410] width 24 height 7
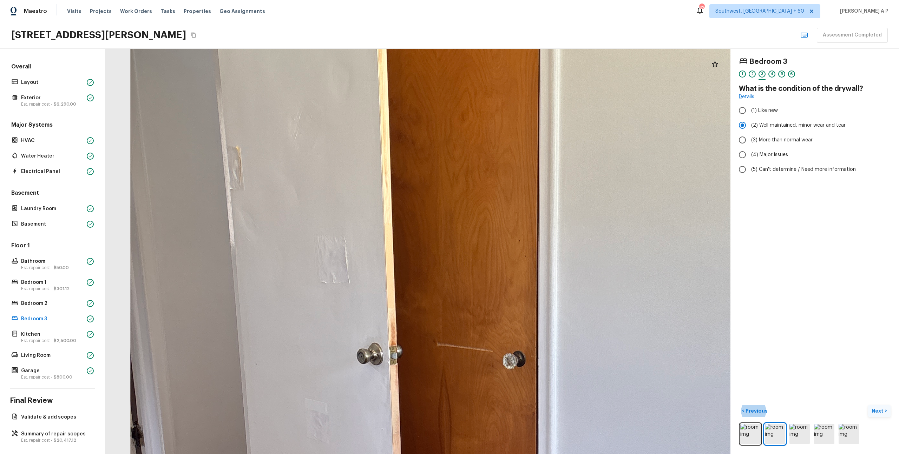
click at [883, 409] on p "Next" at bounding box center [877, 410] width 13 height 7
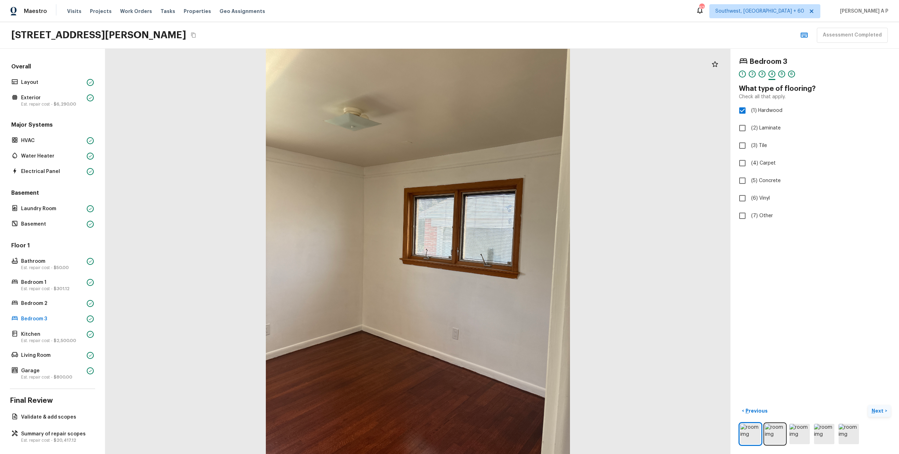
click at [883, 409] on p "Next" at bounding box center [877, 410] width 13 height 7
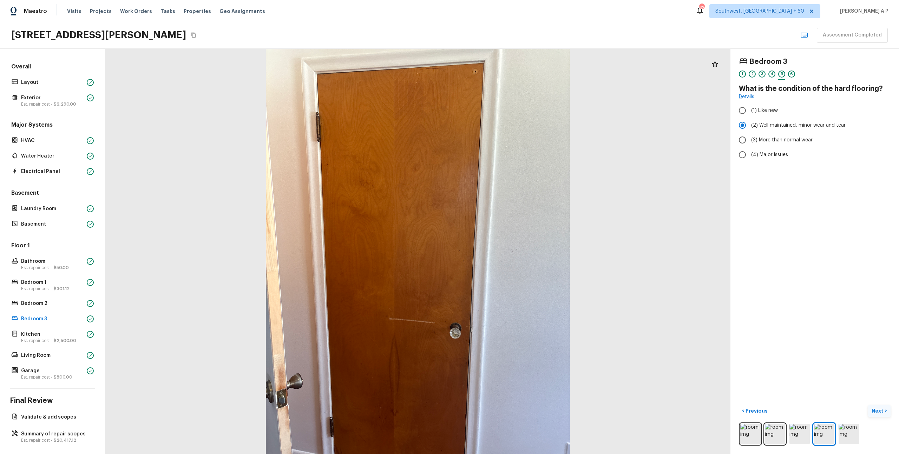
click at [883, 409] on p "Next" at bounding box center [877, 410] width 13 height 7
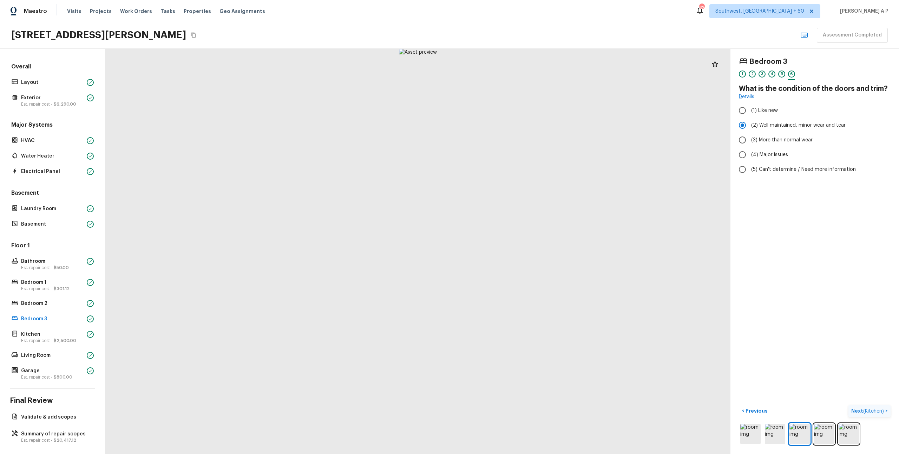
click at [883, 409] on span "( Kitchen )" at bounding box center [873, 411] width 21 height 5
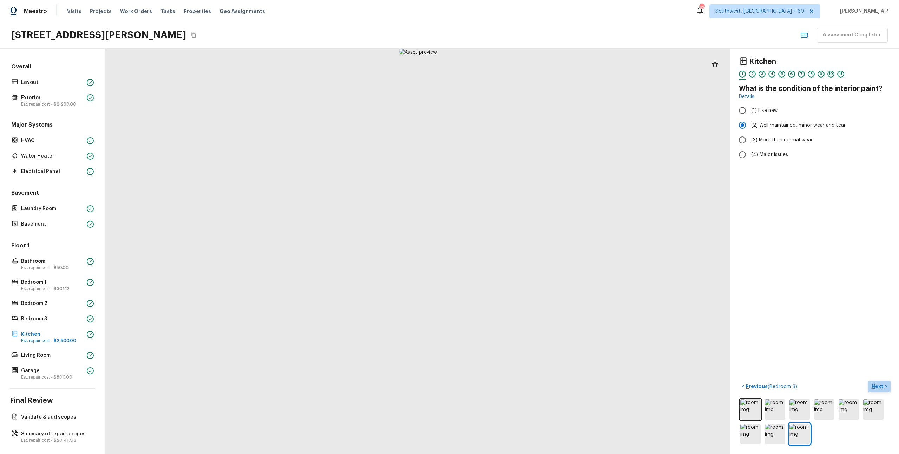
click at [882, 384] on p "Next" at bounding box center [877, 386] width 13 height 7
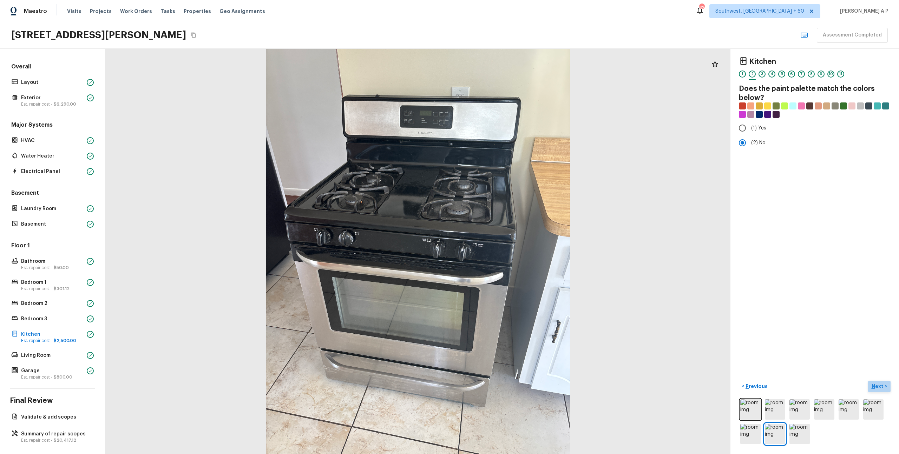
click at [882, 384] on p "Next" at bounding box center [877, 386] width 13 height 7
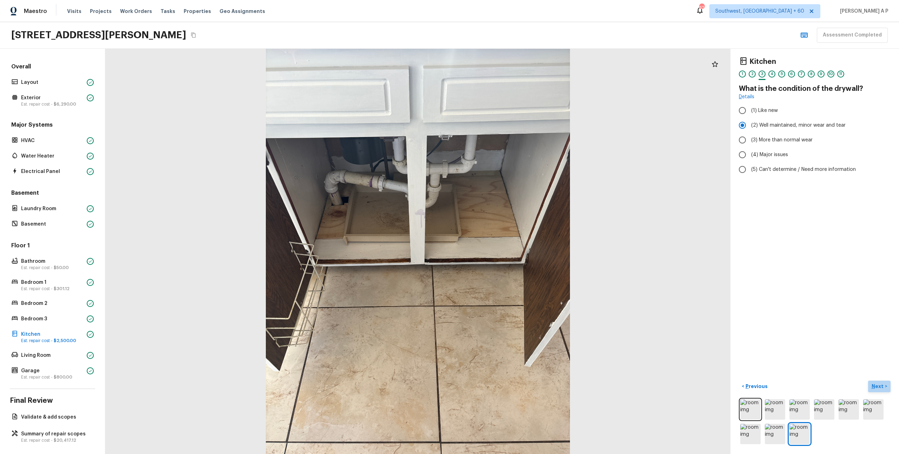
click at [882, 384] on p "Next" at bounding box center [877, 386] width 13 height 7
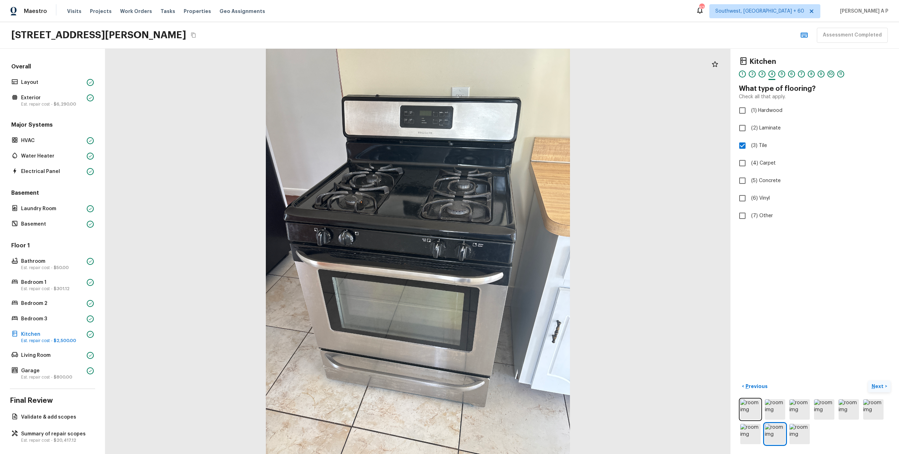
click at [882, 384] on p "Next" at bounding box center [877, 386] width 13 height 7
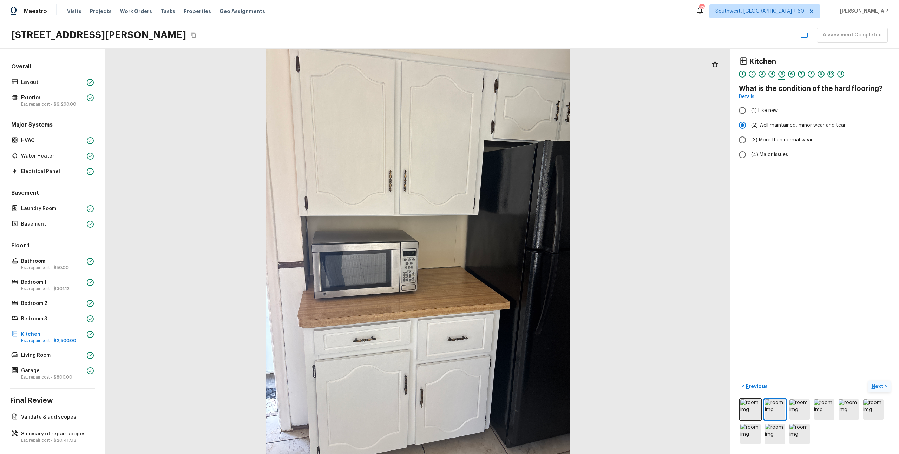
click at [882, 384] on p "Next" at bounding box center [877, 386] width 13 height 7
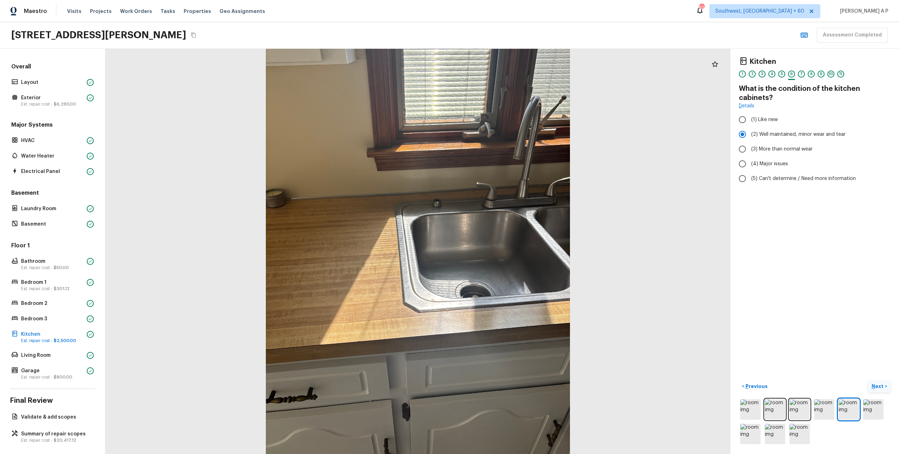
click at [882, 384] on p "Next" at bounding box center [877, 386] width 13 height 7
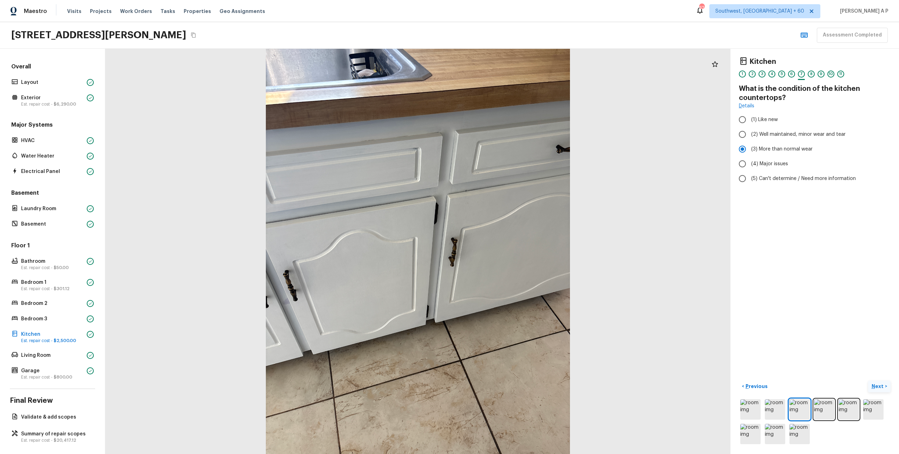
click at [882, 384] on p "Next" at bounding box center [877, 386] width 13 height 7
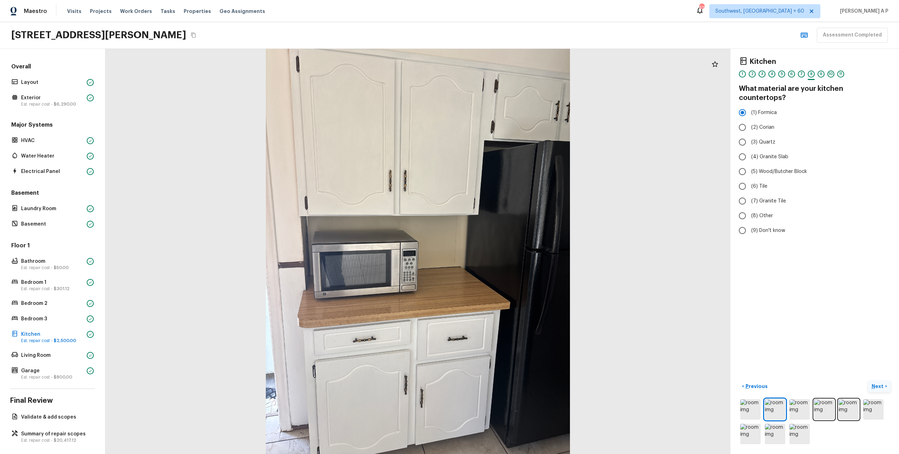
click at [882, 384] on p "Next" at bounding box center [877, 386] width 13 height 7
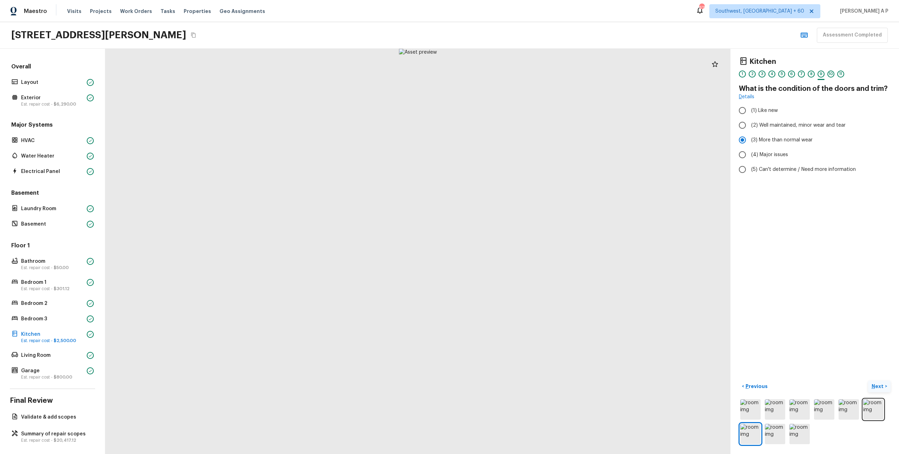
click at [882, 384] on p "Next" at bounding box center [877, 386] width 13 height 7
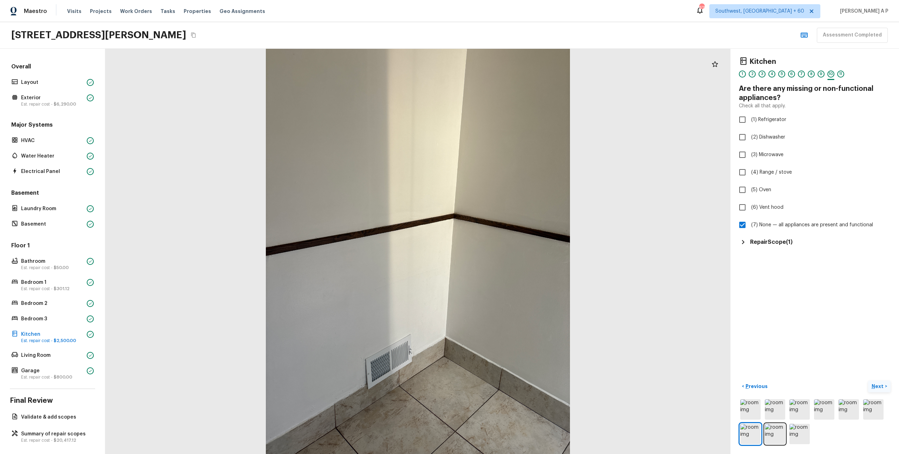
click at [882, 384] on p "Next" at bounding box center [877, 386] width 13 height 7
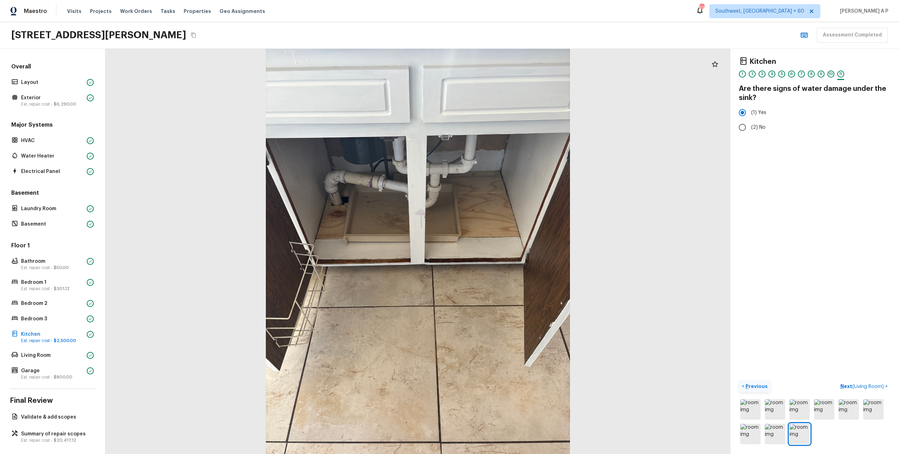
click at [761, 389] on p "Previous" at bounding box center [756, 386] width 24 height 7
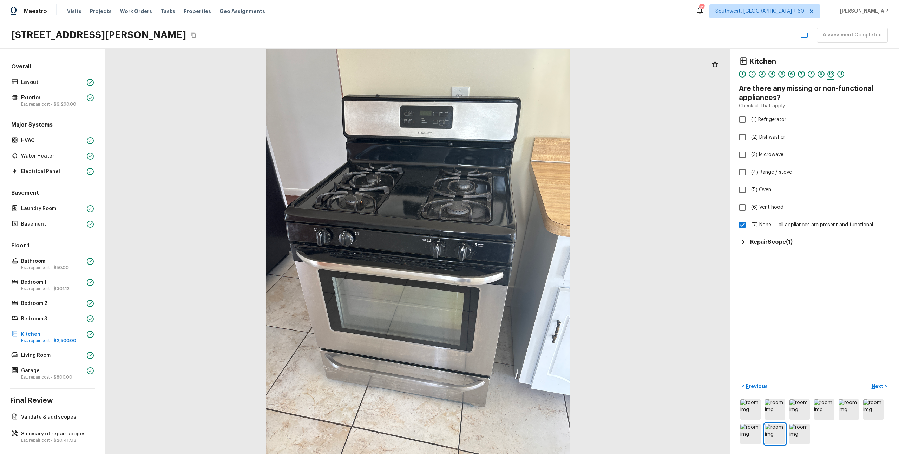
click at [786, 243] on h5 "Repair Scope ( 1 )" at bounding box center [771, 242] width 42 height 8
click at [195, 34] on icon "Copy Address" at bounding box center [193, 35] width 5 height 5
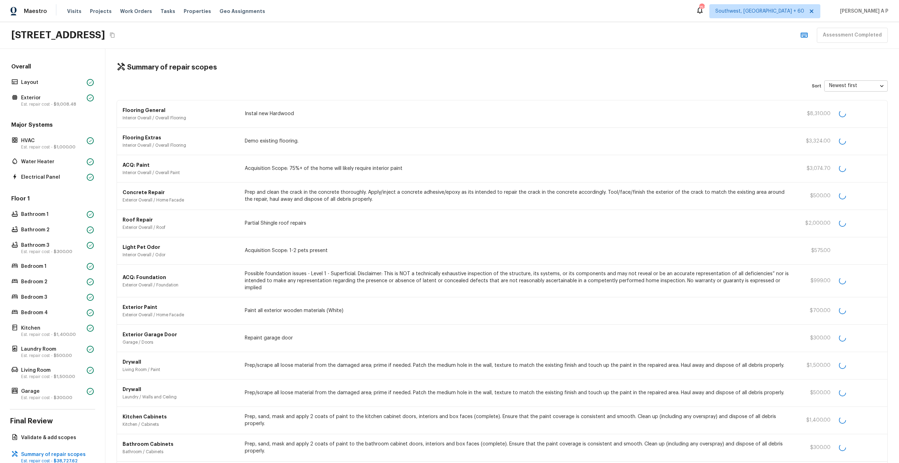
scroll to position [16, 0]
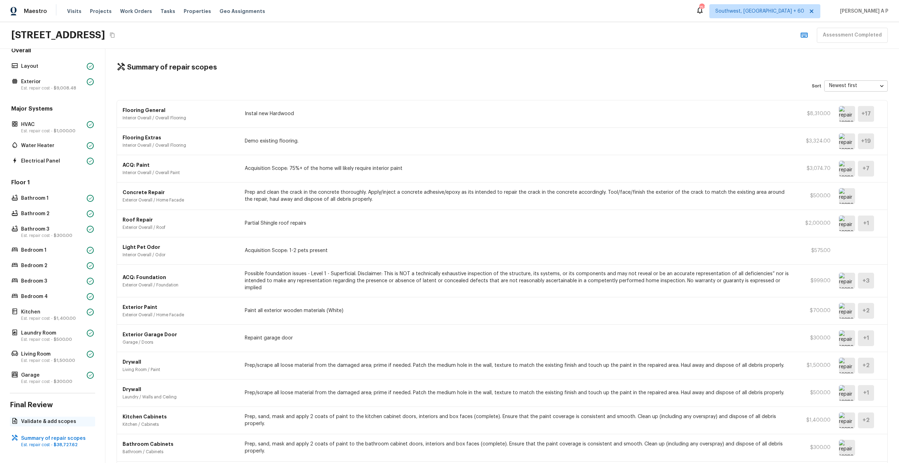
click at [53, 418] on p "Validate & add scopes" at bounding box center [56, 421] width 70 height 7
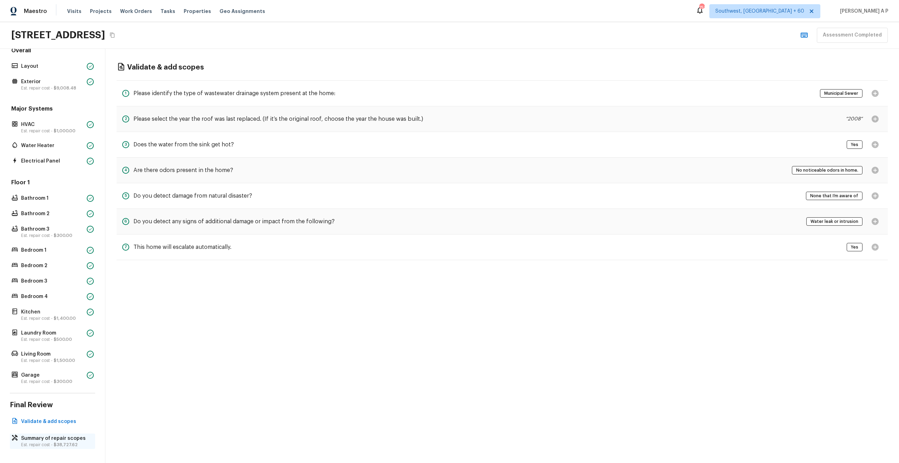
click at [53, 438] on p "Summary of repair scopes" at bounding box center [56, 438] width 70 height 7
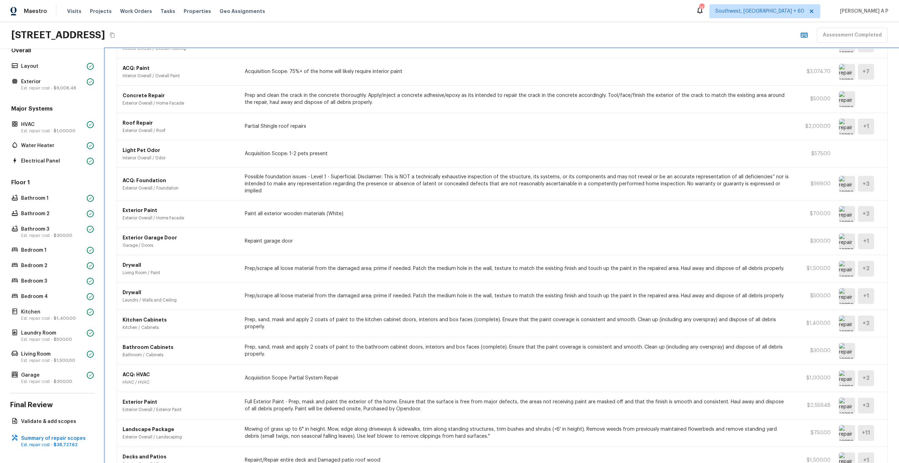
scroll to position [0, 0]
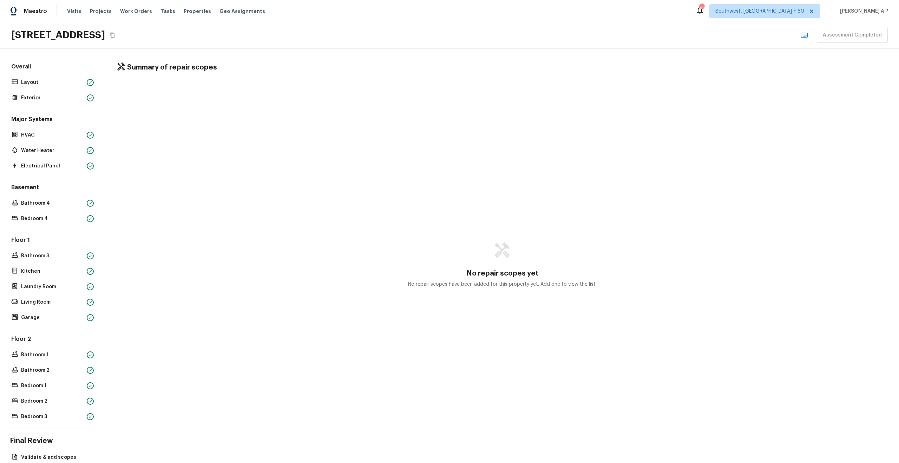
scroll to position [30, 0]
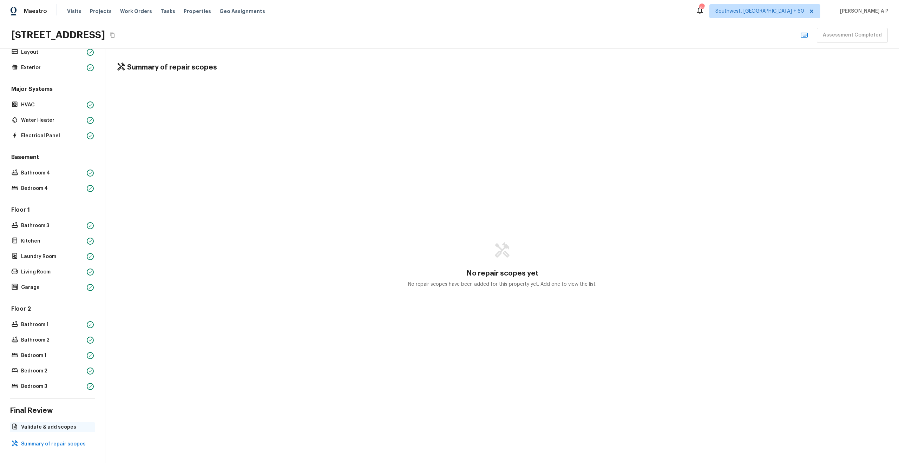
click at [60, 430] on p "Validate & add scopes" at bounding box center [56, 427] width 70 height 7
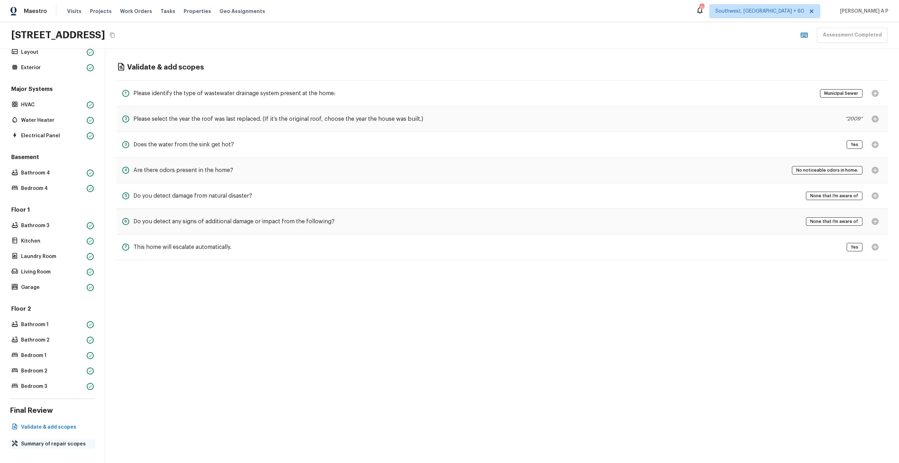
click at [64, 441] on p "Summary of repair scopes" at bounding box center [56, 443] width 70 height 7
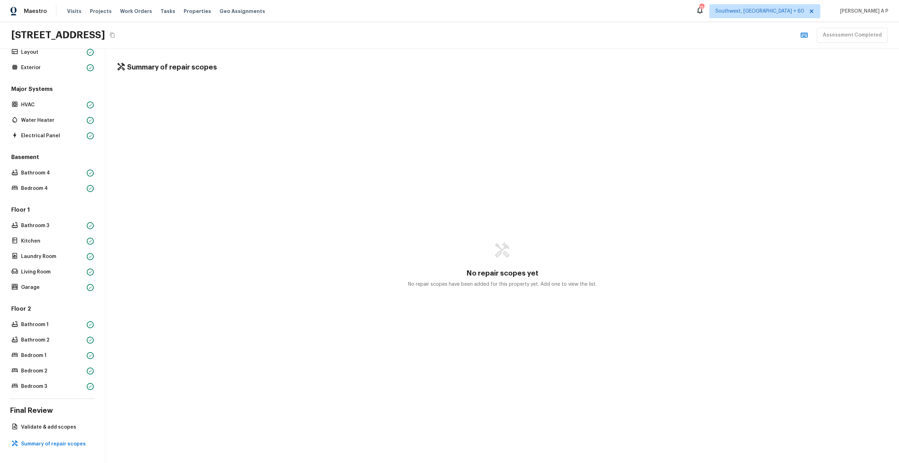
click at [213, 68] on h4 "Summary of repair scopes" at bounding box center [172, 67] width 90 height 9
click at [63, 427] on p "Validate & add scopes" at bounding box center [56, 427] width 70 height 7
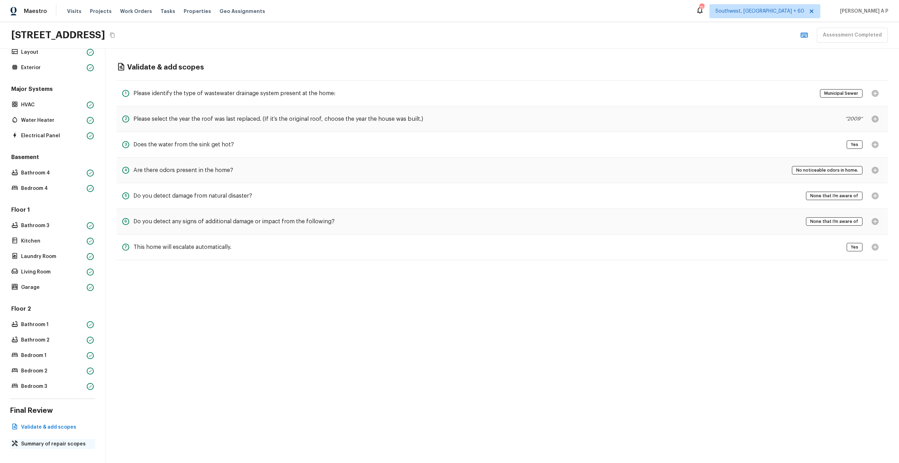
click at [58, 442] on p "Summary of repair scopes" at bounding box center [56, 443] width 70 height 7
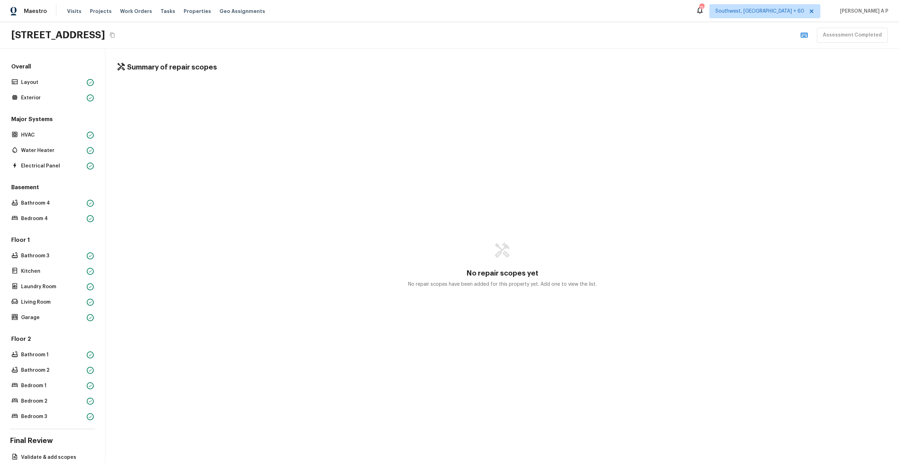
click at [488, 281] on p "No repair scopes have been added for this property yet. Add one to view the lis…" at bounding box center [502, 284] width 188 height 7
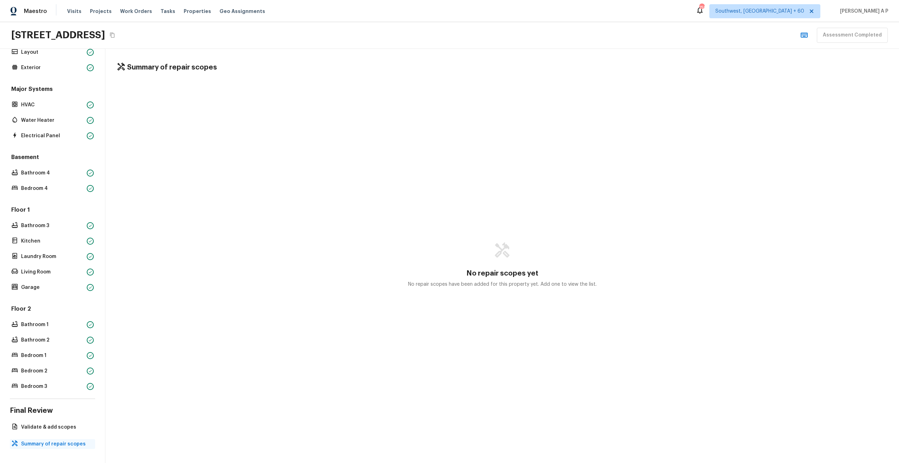
click at [59, 445] on p "Summary of repair scopes" at bounding box center [56, 443] width 70 height 7
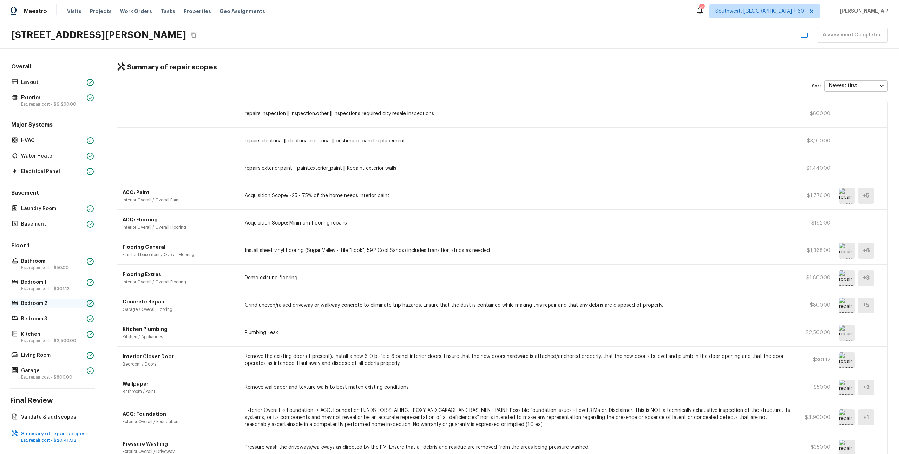
scroll to position [5, 0]
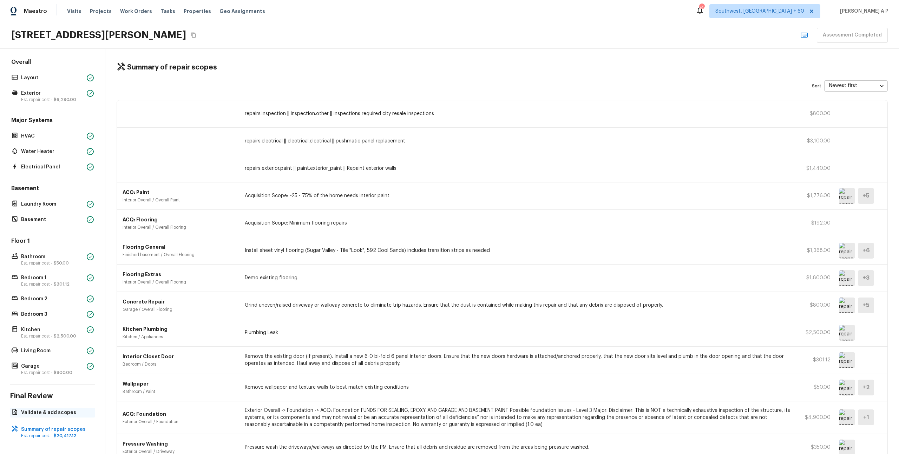
click at [32, 414] on p "Validate & add scopes" at bounding box center [56, 412] width 70 height 7
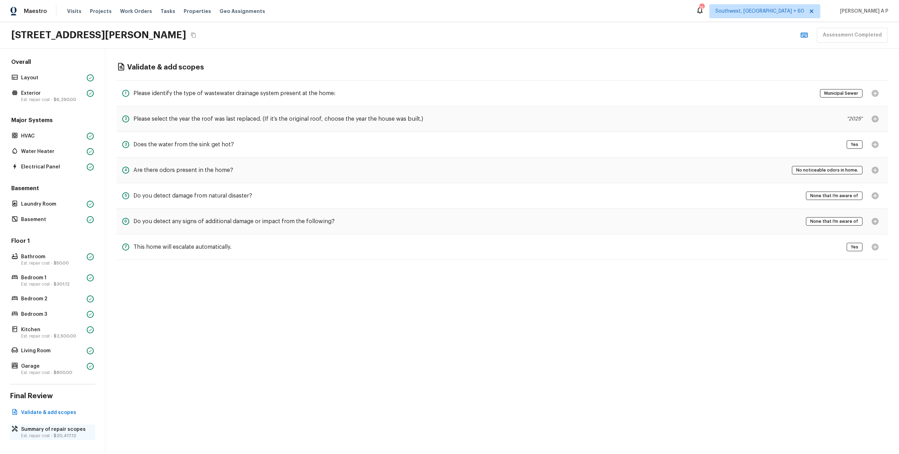
click at [42, 431] on p "Summary of repair scopes" at bounding box center [56, 429] width 70 height 7
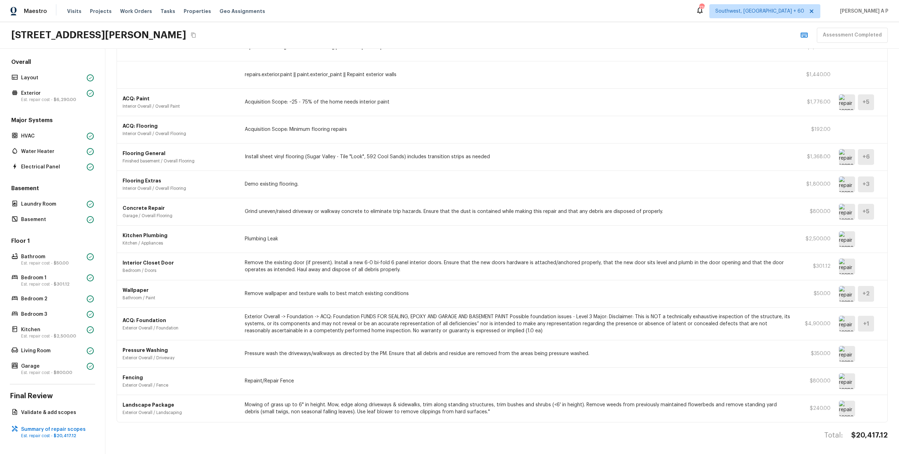
scroll to position [94, 0]
click at [851, 240] on img at bounding box center [846, 239] width 16 height 16
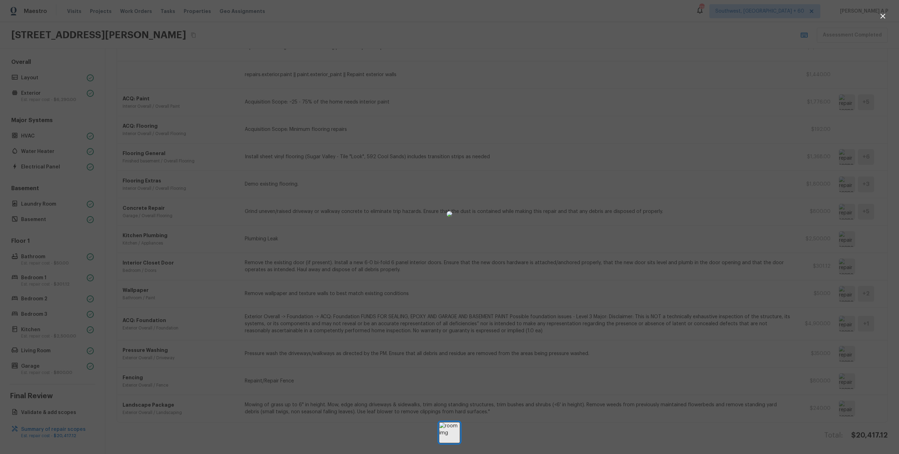
click at [760, 244] on div at bounding box center [449, 214] width 899 height 406
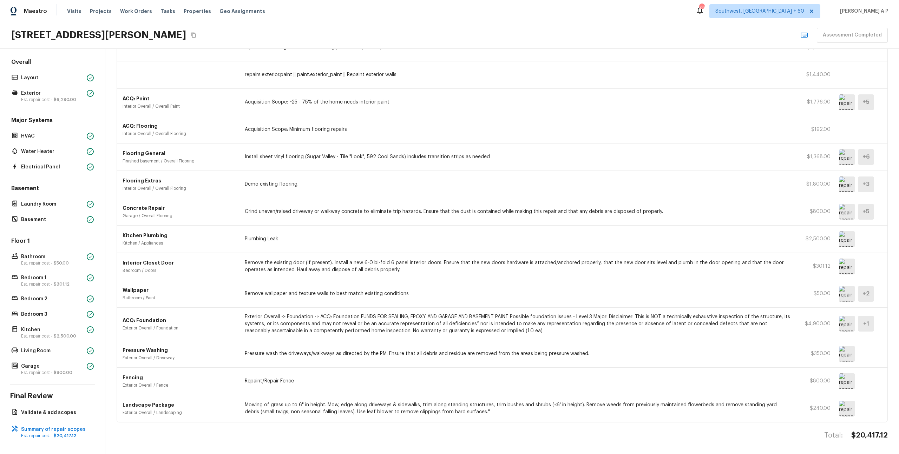
click at [843, 262] on img at bounding box center [846, 267] width 16 height 16
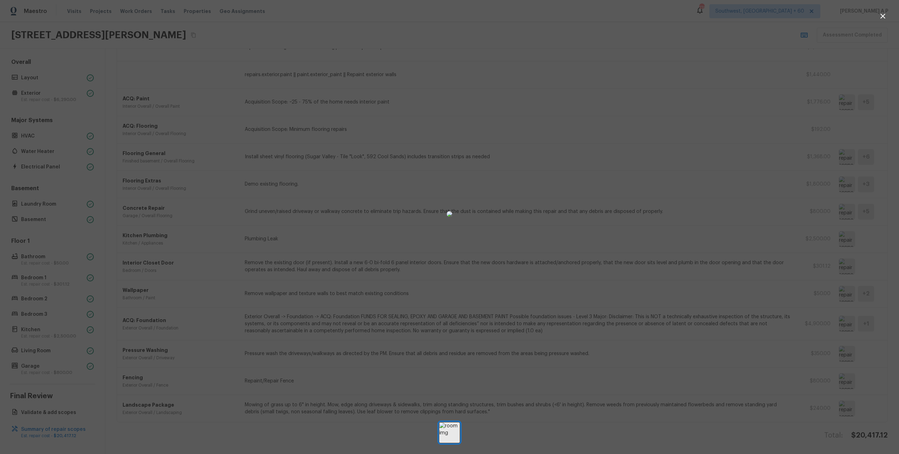
click at [820, 276] on div at bounding box center [449, 214] width 899 height 406
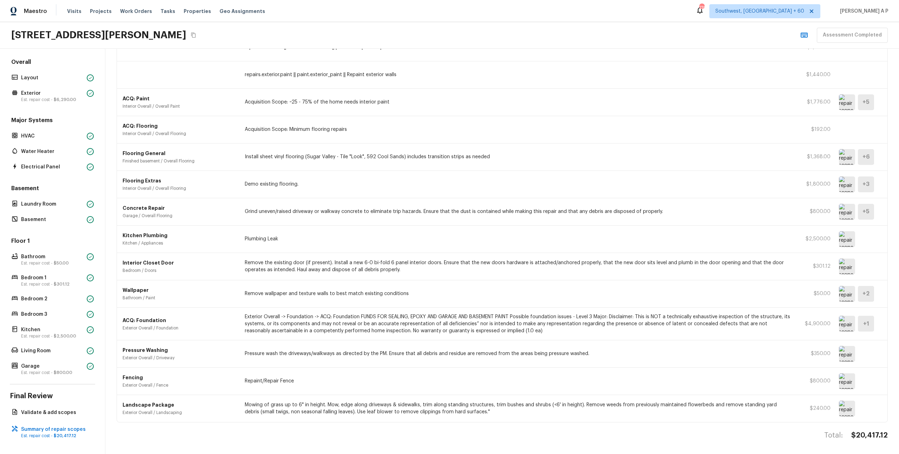
click at [848, 240] on img at bounding box center [846, 239] width 16 height 16
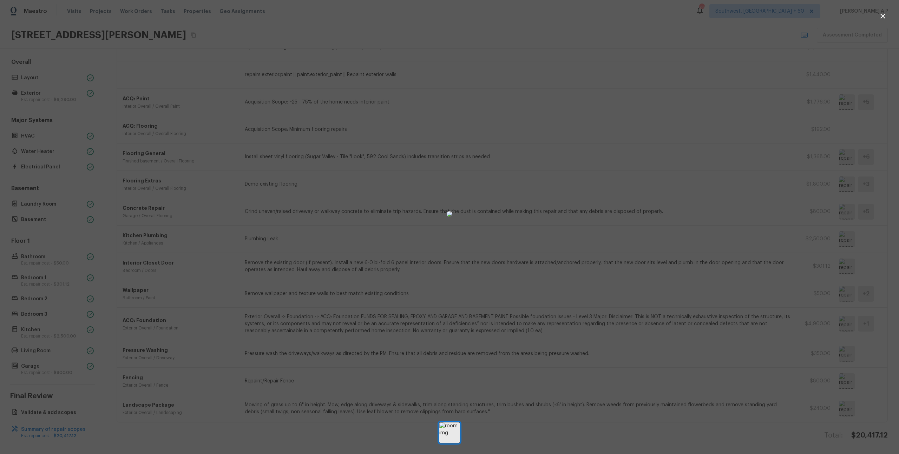
click at [848, 240] on div at bounding box center [449, 214] width 899 height 406
